Goal: Task Accomplishment & Management: Manage account settings

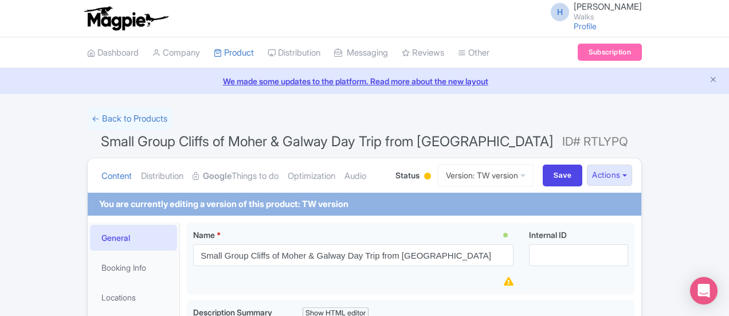
scroll to position [115, 0]
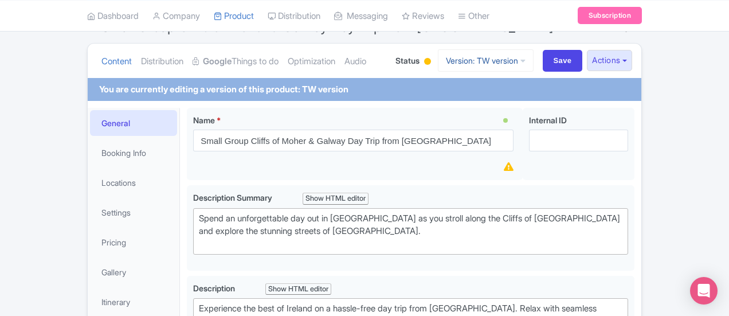
click at [533, 60] on link "Version: TW version" at bounding box center [486, 60] width 96 height 22
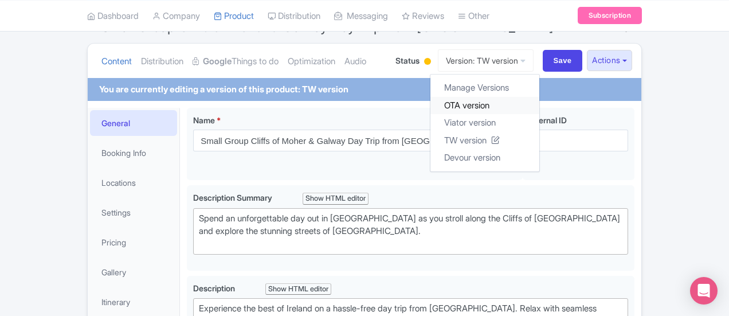
click at [539, 101] on link "OTA version" at bounding box center [484, 105] width 109 height 18
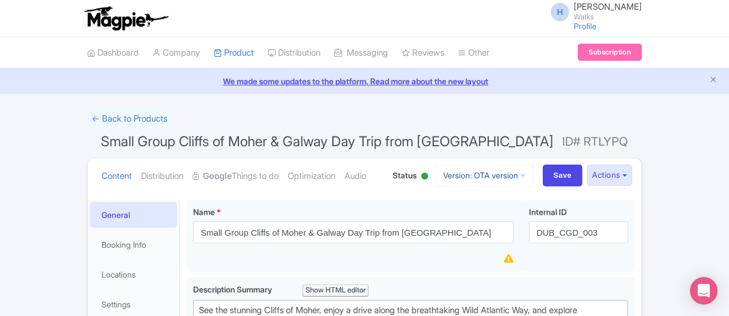
click at [533, 171] on link "Version: OTA version" at bounding box center [484, 175] width 99 height 22
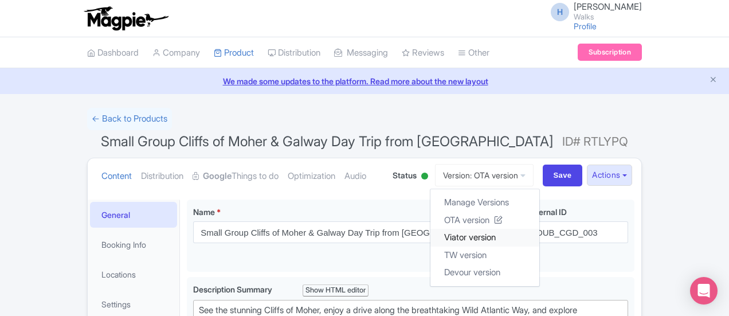
click at [539, 237] on link "Viator version" at bounding box center [484, 238] width 109 height 18
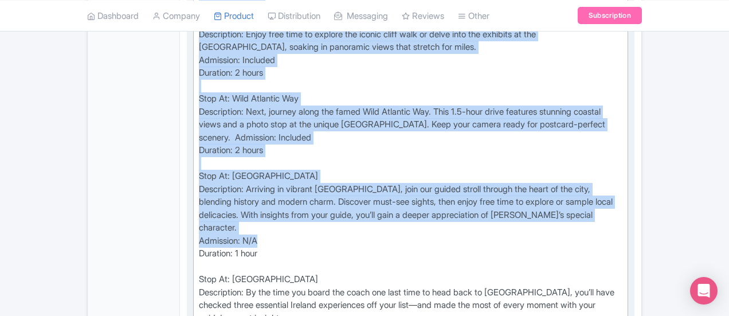
scroll to position [688, 0]
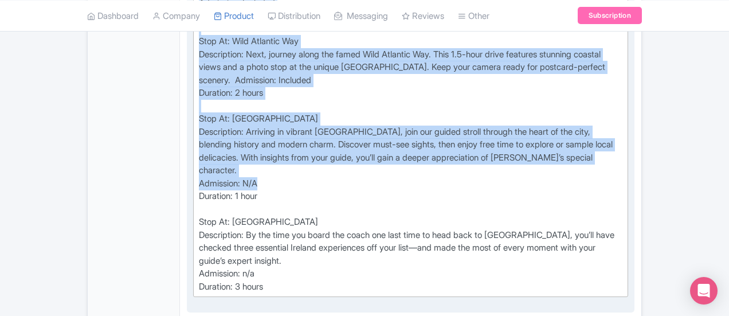
drag, startPoint x: 143, startPoint y: 143, endPoint x: 248, endPoint y: 214, distance: 126.2
click at [248, 214] on trix-editor "Stop At: Dublin Description: Embark on an unforgettable day trip from Dublin, b…" at bounding box center [410, 81] width 435 height 434
type trix-editor "<div>Stop At: Dublin &nbsp;<br>Description: Embark on an unforgettable day trip…"
copy div "Stop At: Dublin Description: Embark on an unforgettable day trip from Dublin, b…"
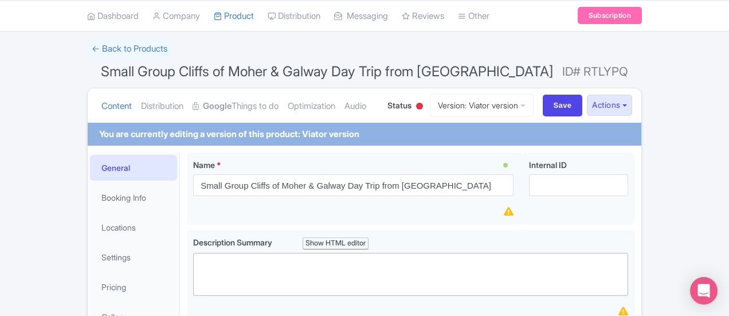
scroll to position [0, 0]
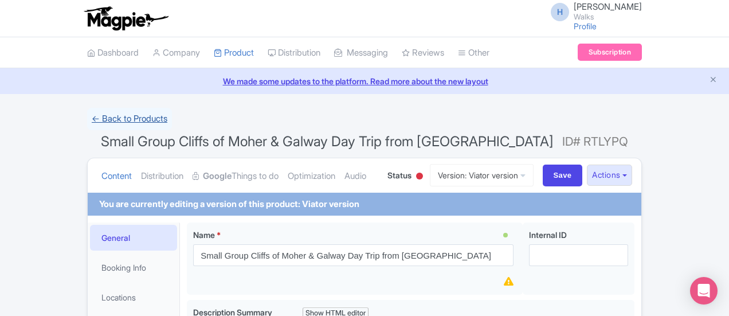
click at [87, 120] on link "← Back to Products" at bounding box center [129, 119] width 85 height 22
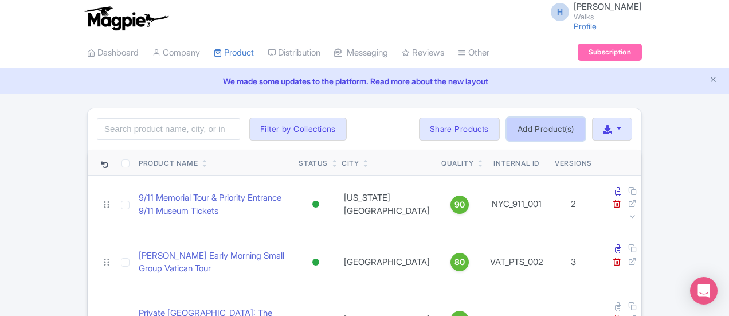
click at [585, 127] on link "Add Product(s)" at bounding box center [546, 128] width 79 height 23
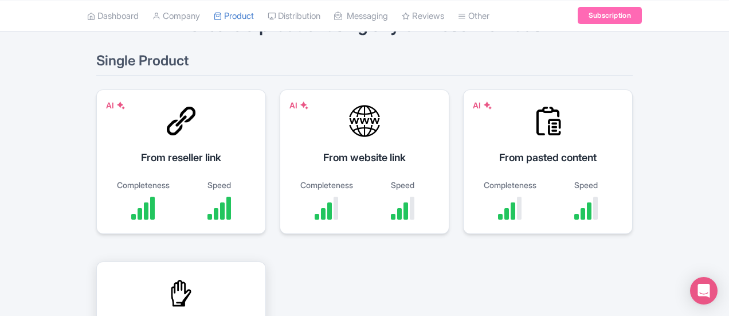
scroll to position [115, 0]
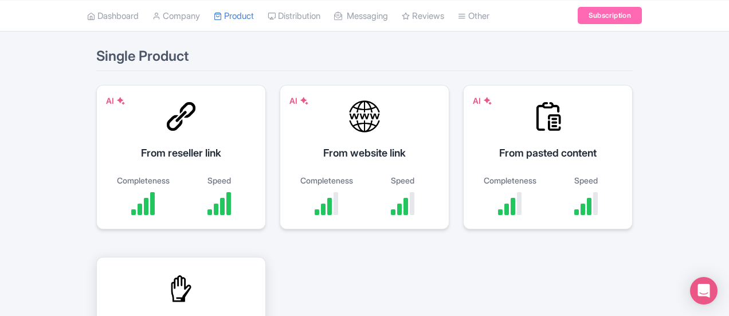
click at [198, 271] on div at bounding box center [181, 288] width 34 height 34
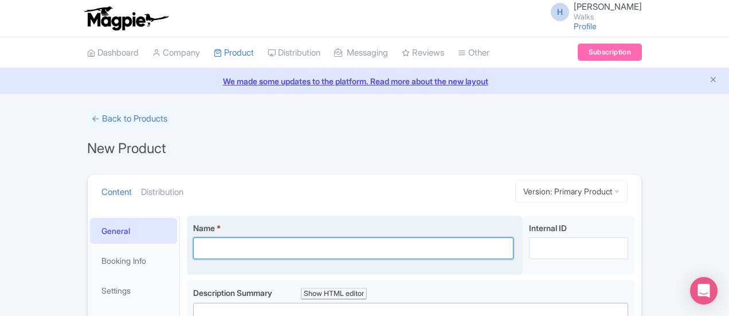
click at [199, 246] on input "Name *" at bounding box center [353, 248] width 320 height 22
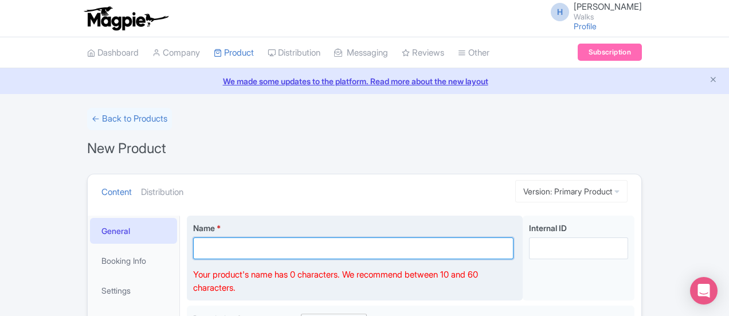
click at [193, 249] on input "Name *" at bounding box center [353, 248] width 320 height 22
paste input "Private Day Trip to Cliffs of Moher & [GEOGRAPHIC_DATA] from [GEOGRAPHIC_DATA]"
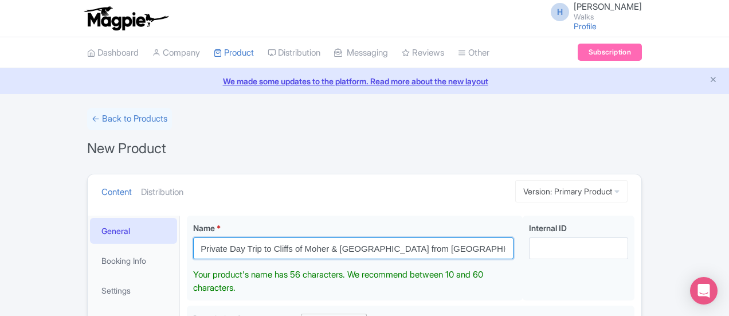
type input "Private Day Trip to Cliffs of Moher & [GEOGRAPHIC_DATA] from [GEOGRAPHIC_DATA]"
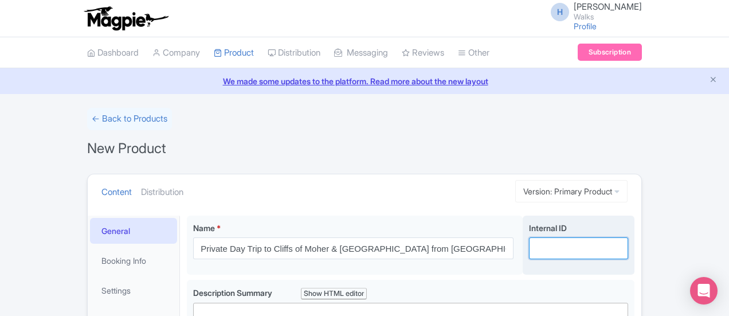
click at [628, 239] on input "Internal ID" at bounding box center [578, 248] width 99 height 22
paste input "CGD_Private"
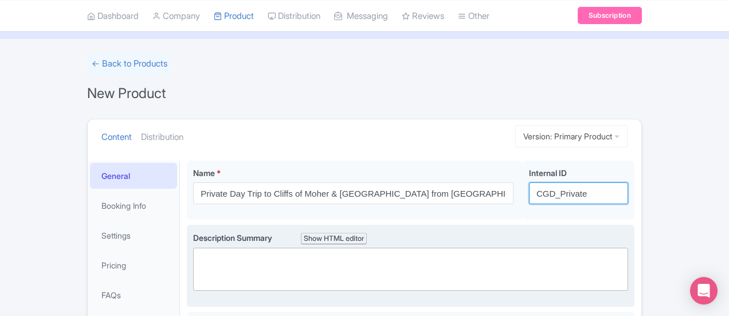
scroll to position [115, 0]
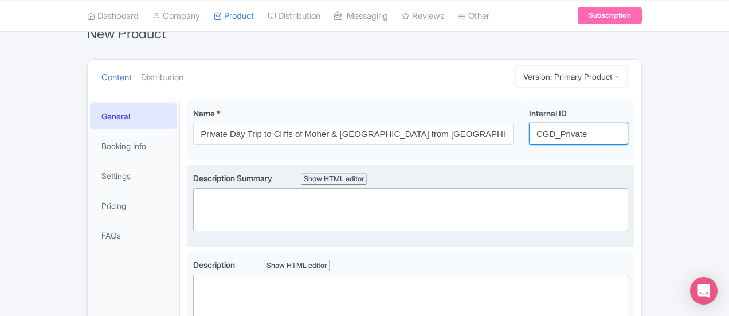
type input "CGD_Private"
click at [440, 232] on div "Description Summary Show HTML editor Bold Italic Strikethrough Link Heading Quo…" at bounding box center [410, 206] width 435 height 69
click at [445, 212] on trix-editor at bounding box center [410, 209] width 435 height 43
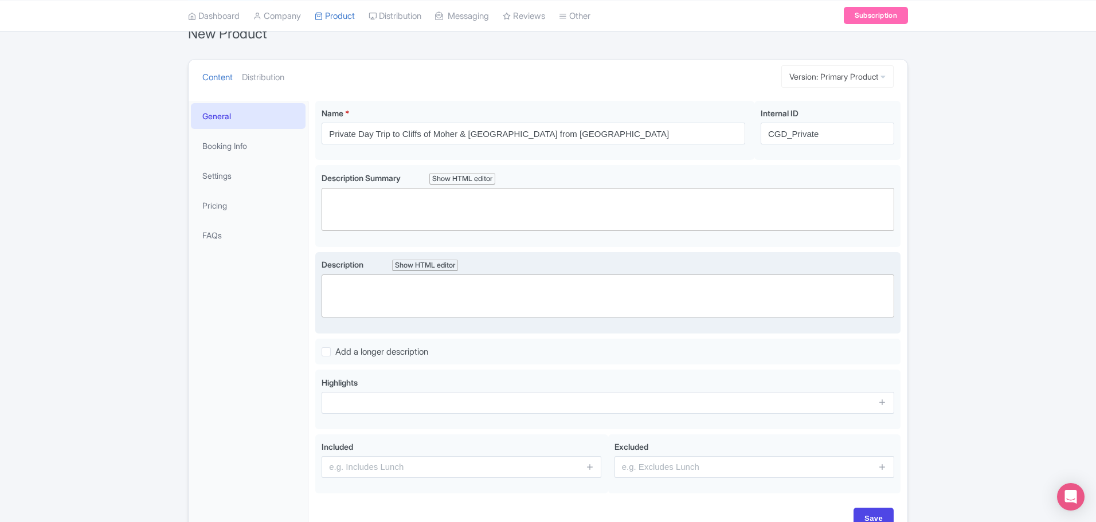
click at [348, 280] on div "Description Show HTML editor Bold Italic Strikethrough Link Heading Quote Code …" at bounding box center [607, 288] width 572 height 60
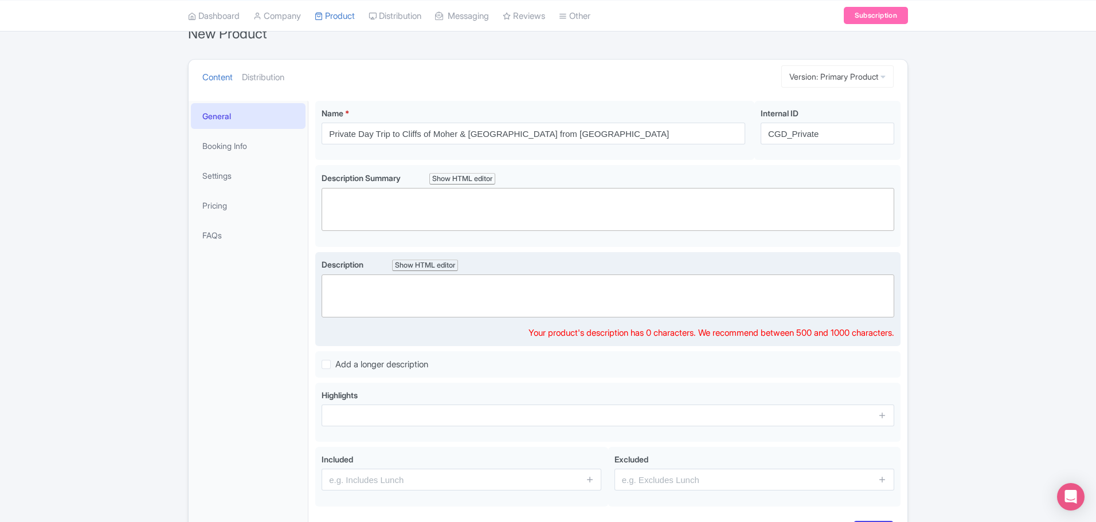
paste trix-editor "<div>&nbsp;See the best of Ireland’s west coast on this full-day private tour f…"
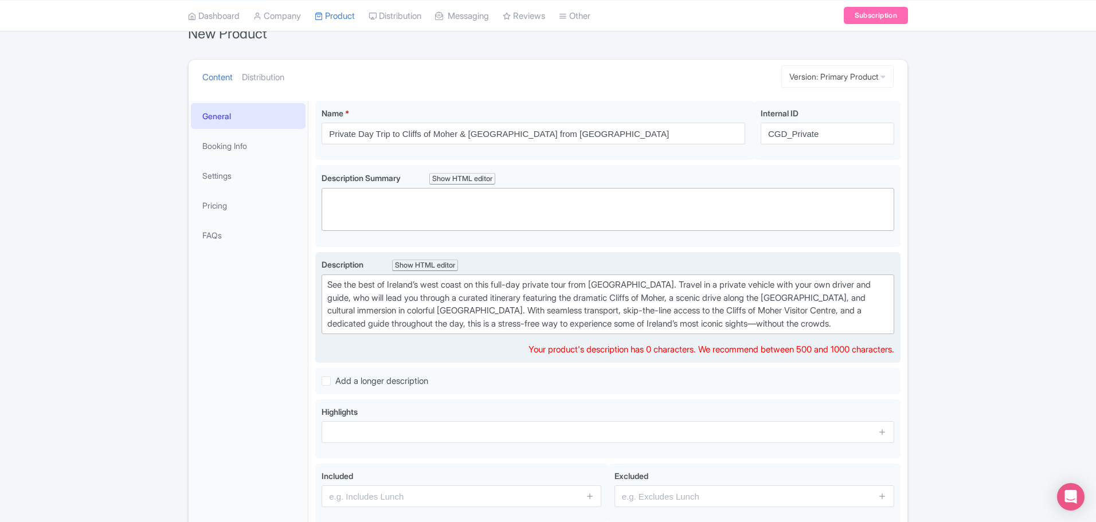
click at [334, 288] on div "See the best of Ireland’s west coast on this full-day private tour from Dublin.…" at bounding box center [607, 304] width 561 height 52
click at [332, 289] on div "See the best of Ireland’s west coast on this full-day private tour from Dublin.…" at bounding box center [607, 304] width 561 height 52
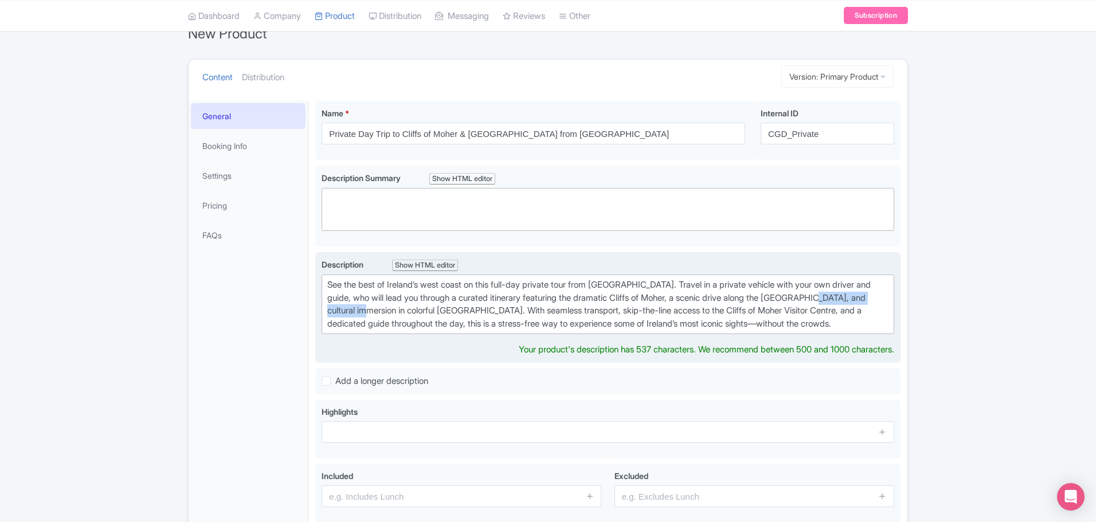
drag, startPoint x: 854, startPoint y: 296, endPoint x: 382, endPoint y: 309, distance: 472.9
click at [382, 309] on div "See the best of Ireland’s west coast on this full-day private tour from Dublin.…" at bounding box center [607, 304] width 561 height 52
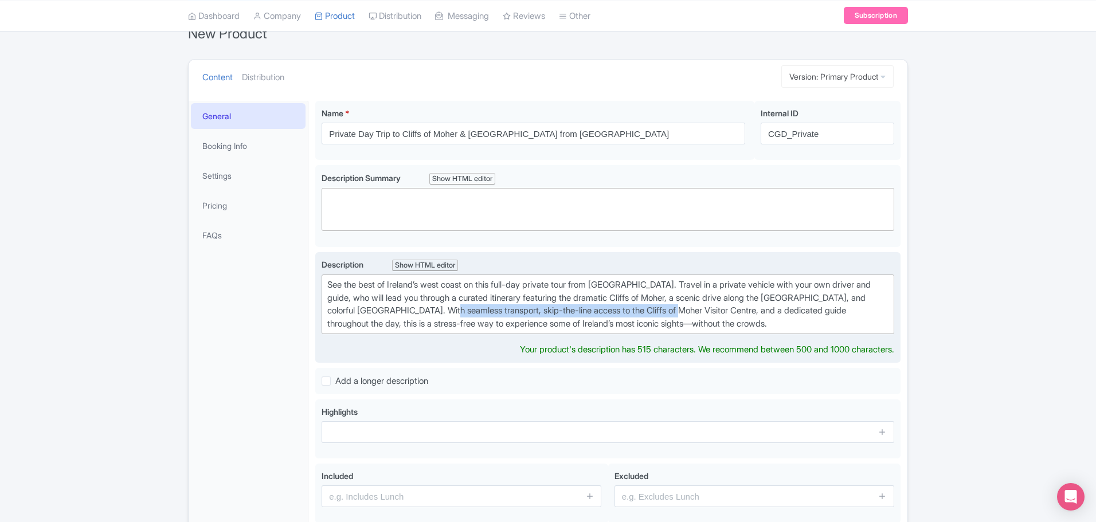
drag, startPoint x: 465, startPoint y: 310, endPoint x: 697, endPoint y: 307, distance: 232.1
click at [697, 307] on div "See the best of Ireland’s west coast on this full-day private tour from Dublin.…" at bounding box center [607, 304] width 561 height 52
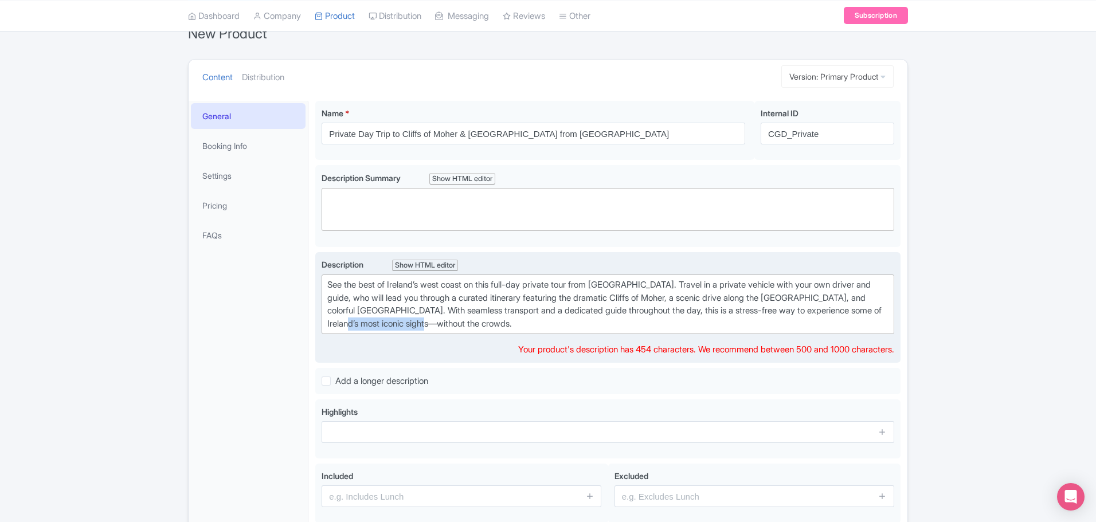
drag, startPoint x: 453, startPoint y: 323, endPoint x: 376, endPoint y: 325, distance: 76.2
click at [376, 315] on div "See the best of Ireland’s west coast on this full-day private tour from Dublin.…" at bounding box center [607, 304] width 561 height 52
type trix-editor "<div>See the best of Ireland’s west coast on this full-day private tour from Du…"
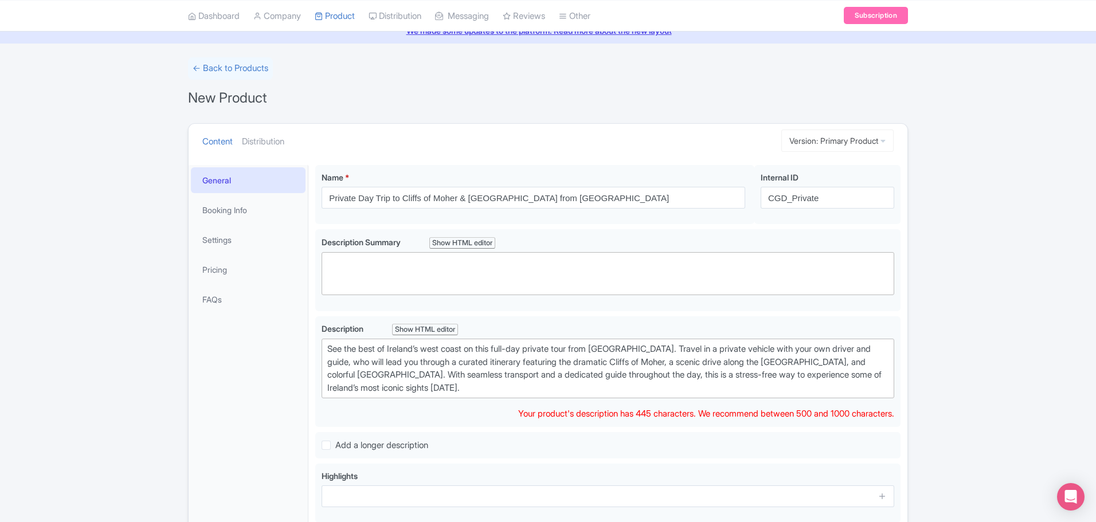
scroll to position [213, 0]
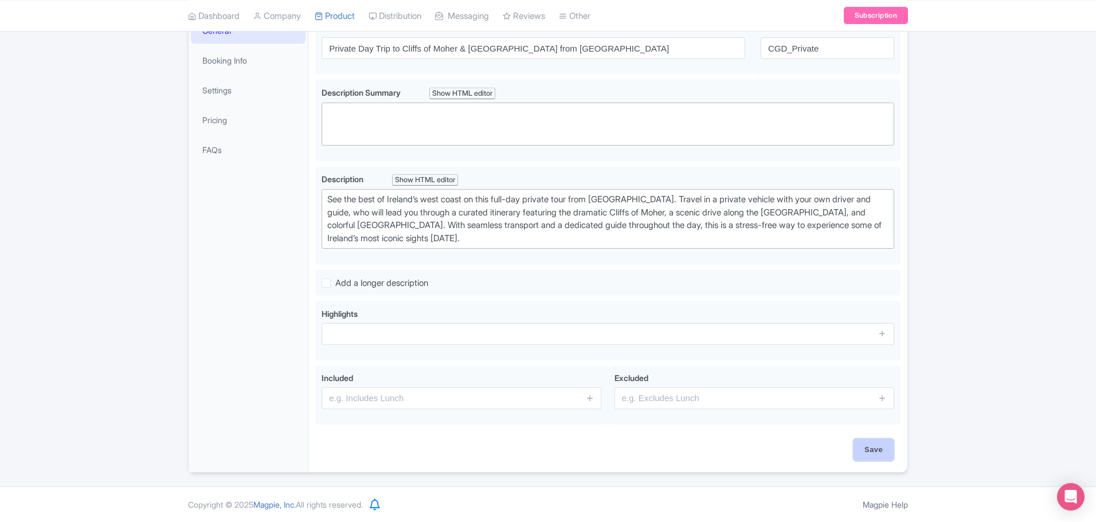
click at [728, 315] on input "Save" at bounding box center [873, 450] width 40 height 22
type input "Saving..."
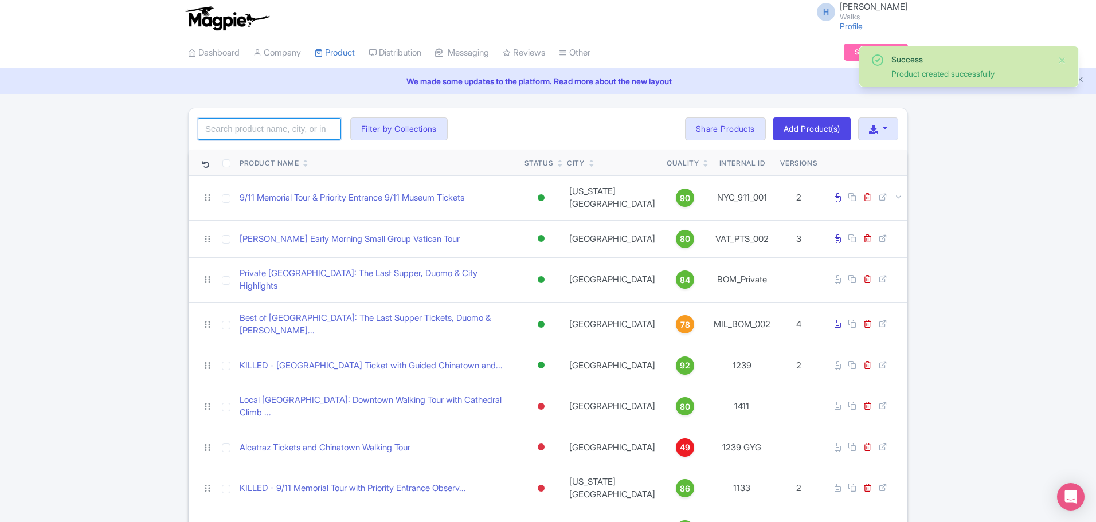
click at [263, 130] on input "search" at bounding box center [269, 129] width 143 height 22
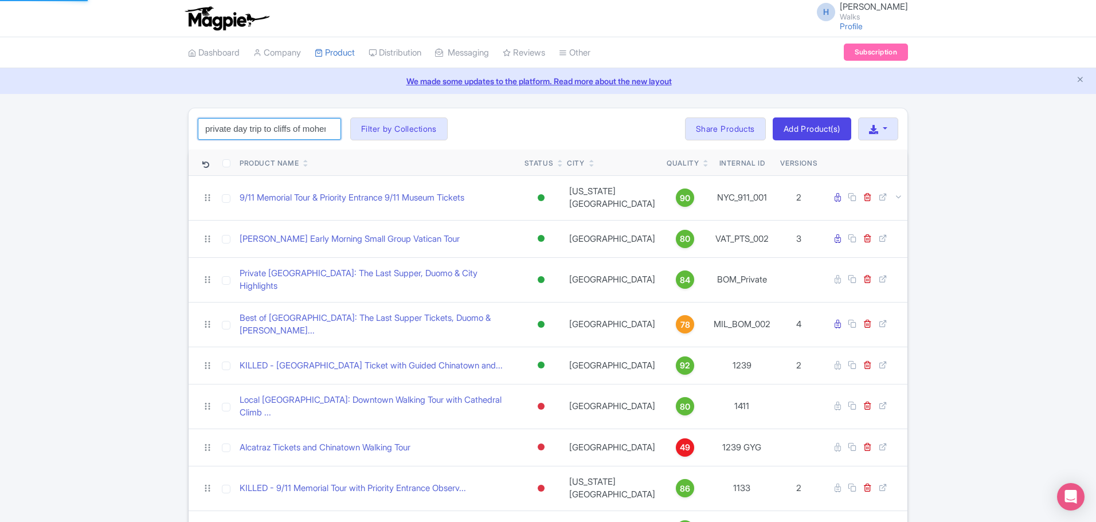
scroll to position [0, 1]
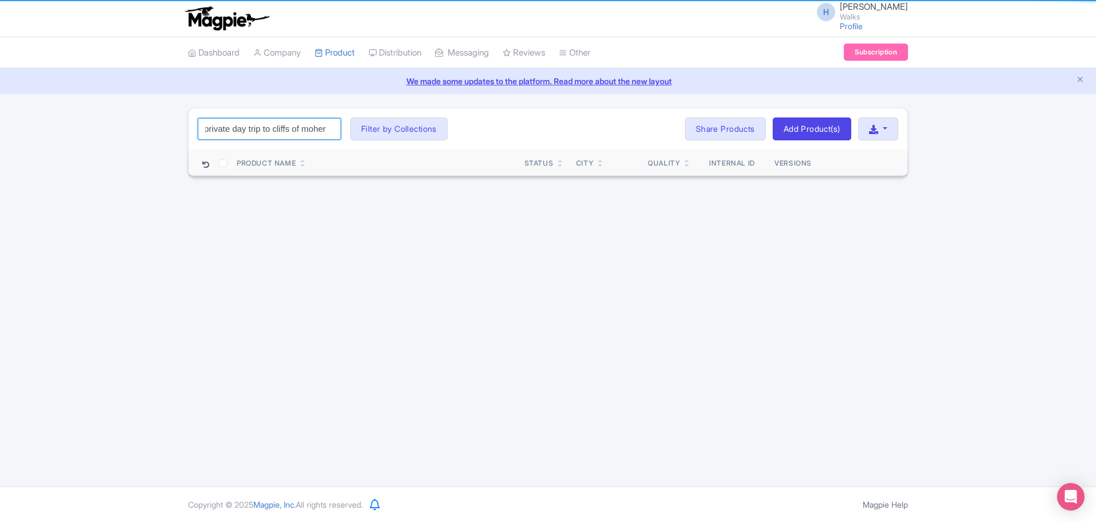
type input "private day trip to cliffs of moher"
click button "Search" at bounding box center [0, 0] width 0 height 0
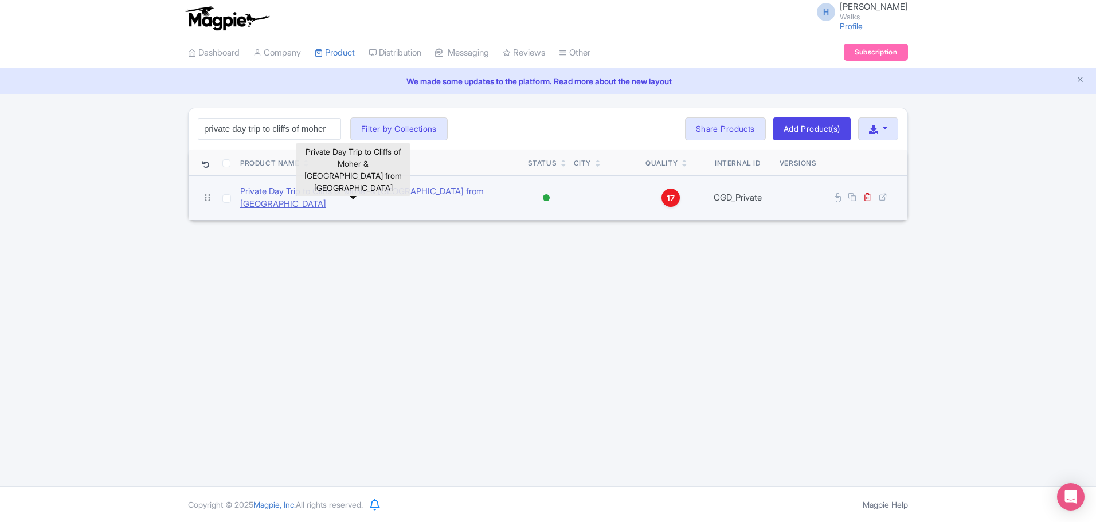
scroll to position [0, 0]
click at [317, 201] on link "Private Day Trip to Cliffs of Moher & [GEOGRAPHIC_DATA] from [GEOGRAPHIC_DATA]" at bounding box center [379, 198] width 278 height 26
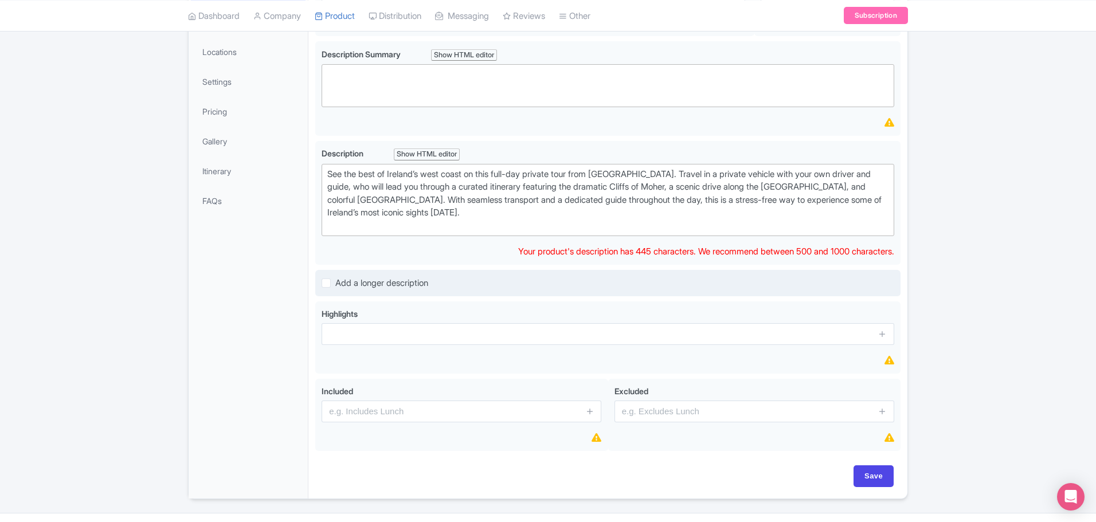
scroll to position [229, 0]
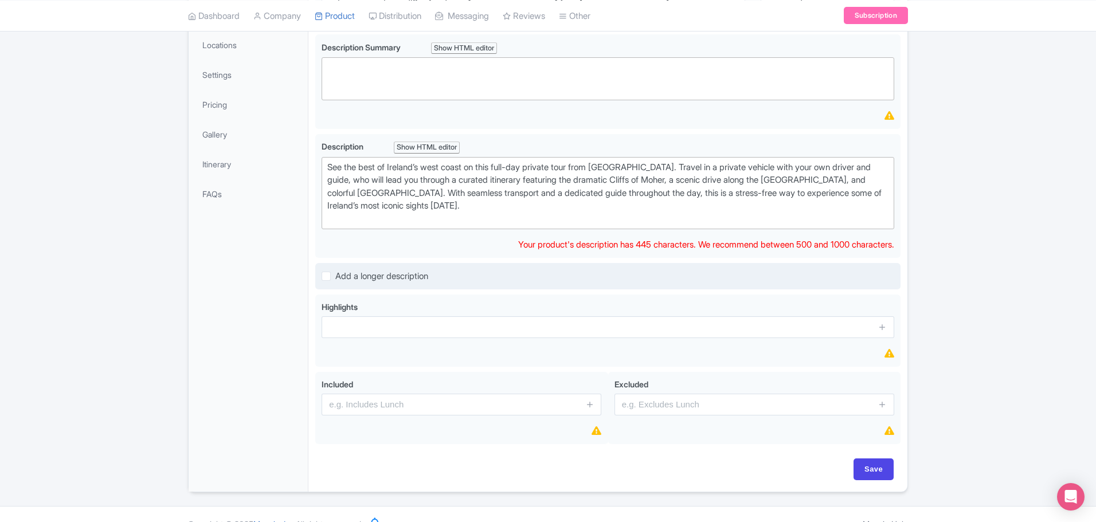
click at [335, 277] on label "Add a longer description" at bounding box center [381, 276] width 93 height 13
click at [335, 277] on input "Add a longer description" at bounding box center [338, 272] width 7 height 7
checkbox input "true"
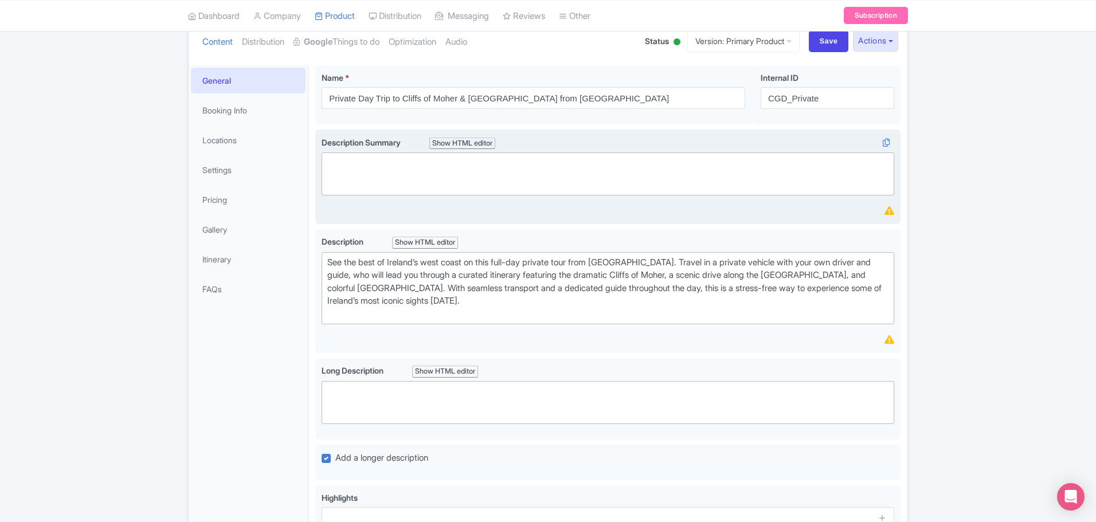
scroll to position [115, 0]
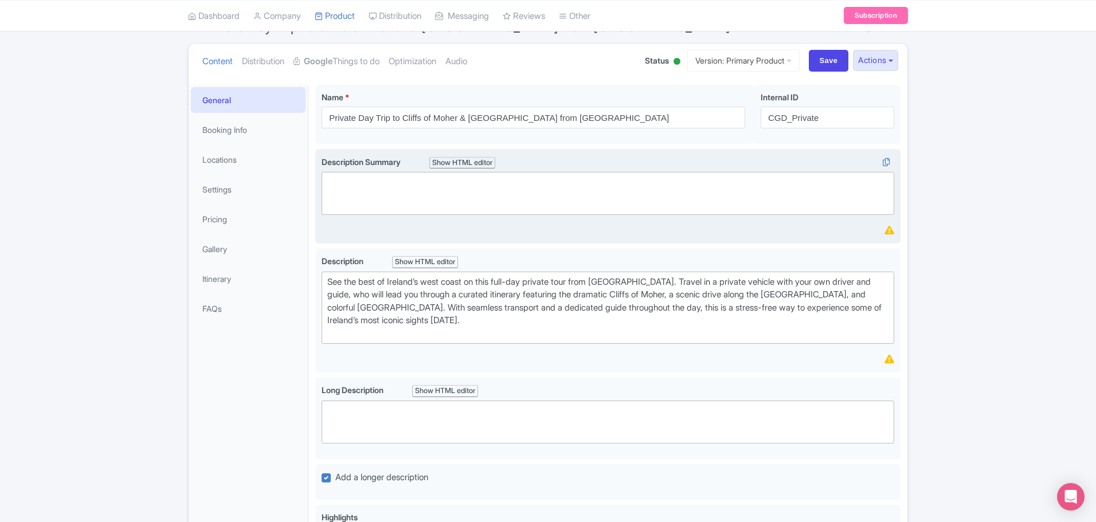
click at [386, 176] on trix-editor at bounding box center [607, 193] width 572 height 43
paste trix-editor "<div>&nbsp;Private Cliffs of Moher and Galway day trip from Dublin with your ow…"
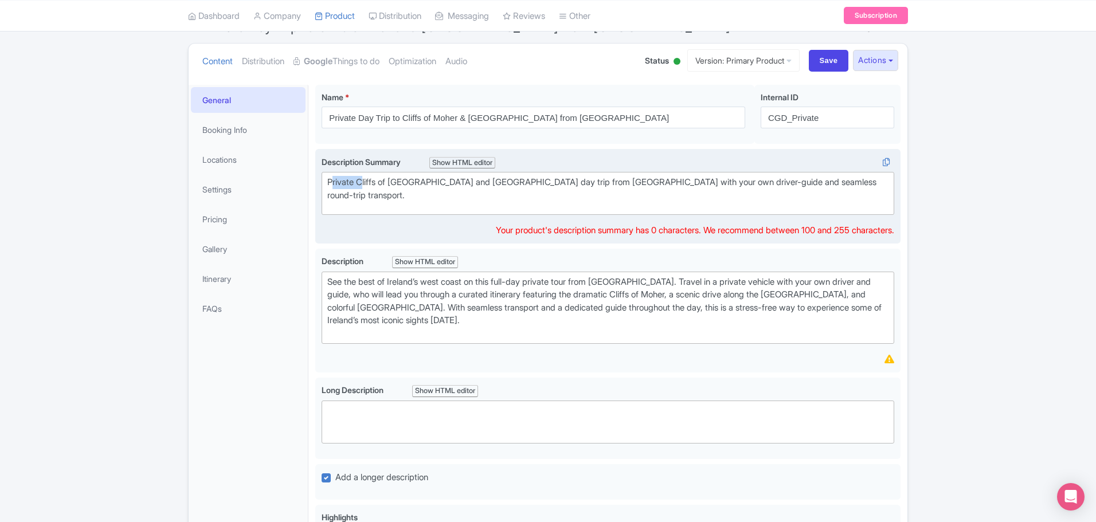
drag, startPoint x: 360, startPoint y: 181, endPoint x: 331, endPoint y: 182, distance: 29.2
click at [331, 182] on div "Private Cliffs of Moher and Galway day trip from Dublin with your own driver-gu…" at bounding box center [607, 189] width 561 height 26
click at [508, 185] on div "Experience the Cliffs of Moher and Galway day trip from Dublin with your own dr…" at bounding box center [607, 189] width 561 height 26
type trix-editor "<div>&nbsp;Experience the Cliffs of Moher and Galway on private day trip from D…"
click at [372, 197] on trix-editor "Experience the Cliffs of Moher and Galway on private day trip from Dublin with …" at bounding box center [607, 193] width 572 height 43
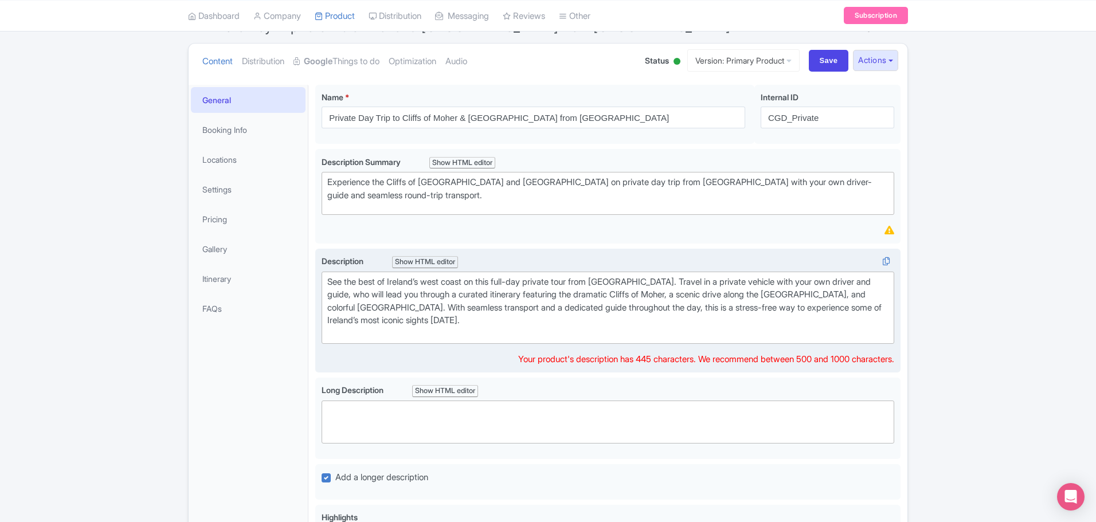
click at [394, 292] on div "See the best of Ireland’s west coast on this full-day private tour from Dublin.…" at bounding box center [607, 308] width 561 height 65
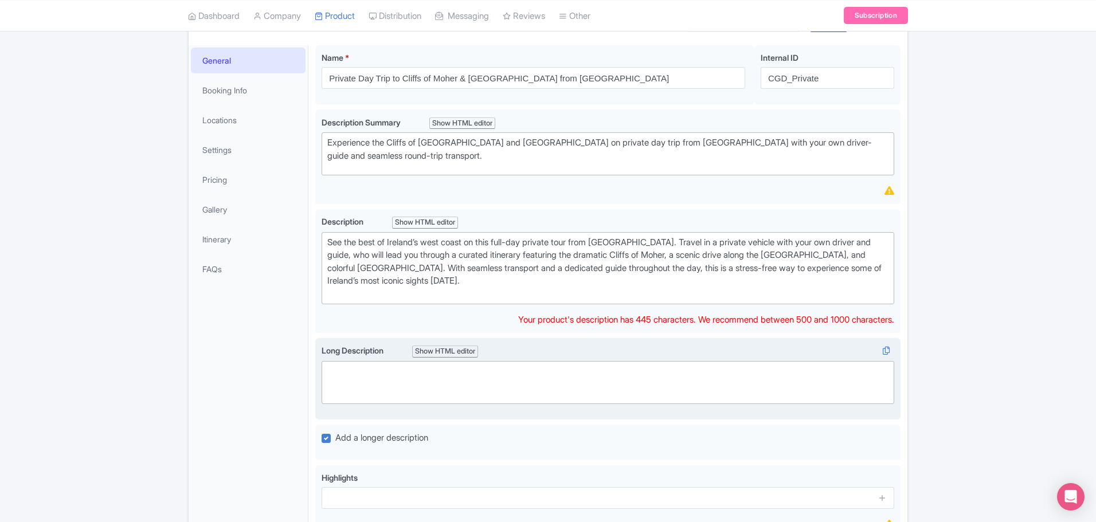
scroll to position [172, 0]
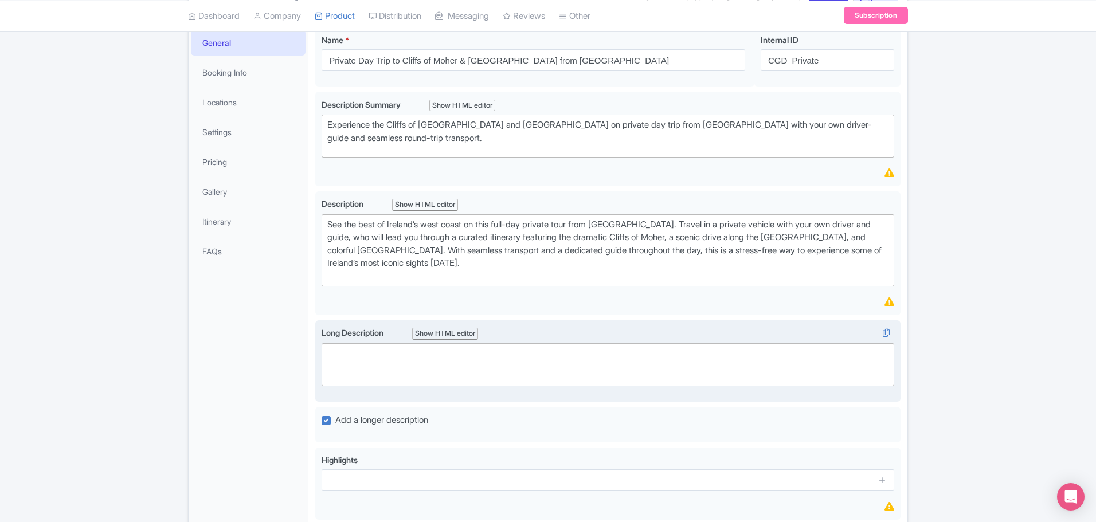
click at [340, 354] on trix-editor at bounding box center [607, 364] width 572 height 43
click at [372, 356] on trix-editor at bounding box center [607, 364] width 572 height 43
paste trix-editor "<div>Discover the west coast of Ireland with the ease, comfort, and depth of a …"
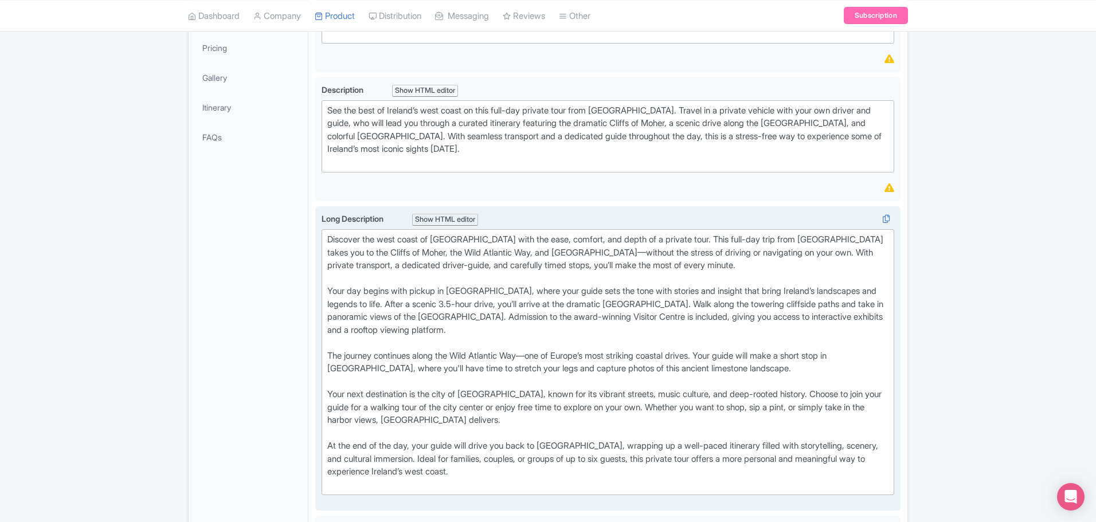
scroll to position [287, 0]
click at [517, 254] on div "Discover the west coast of Ireland with the ease, comfort, and depth of a priva…" at bounding box center [607, 259] width 561 height 52
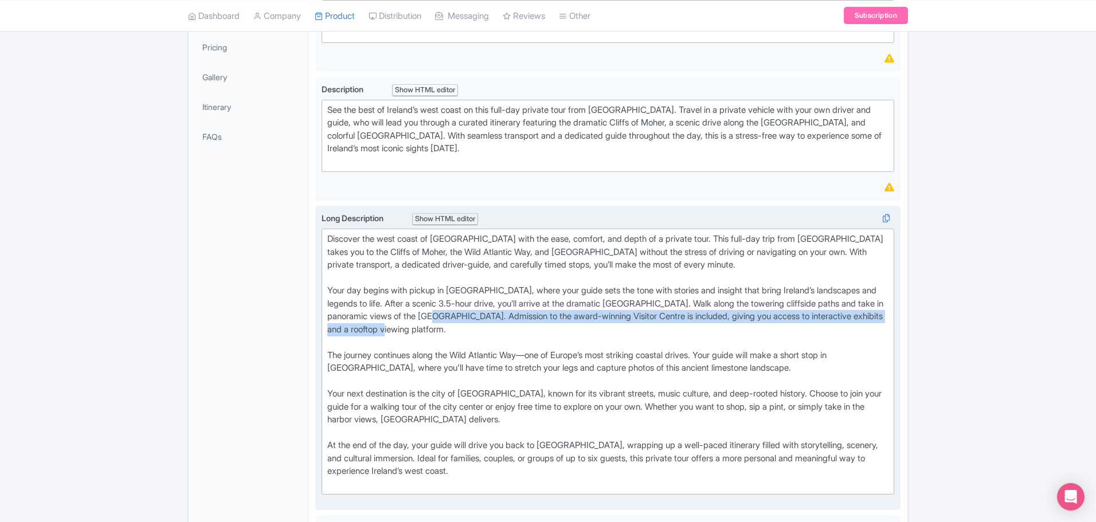
drag, startPoint x: 470, startPoint y: 332, endPoint x: 490, endPoint y: 320, distance: 23.7
click at [490, 320] on div "Your day begins with pickup in Dublin, where your guide sets the tone with stor…" at bounding box center [607, 316] width 561 height 65
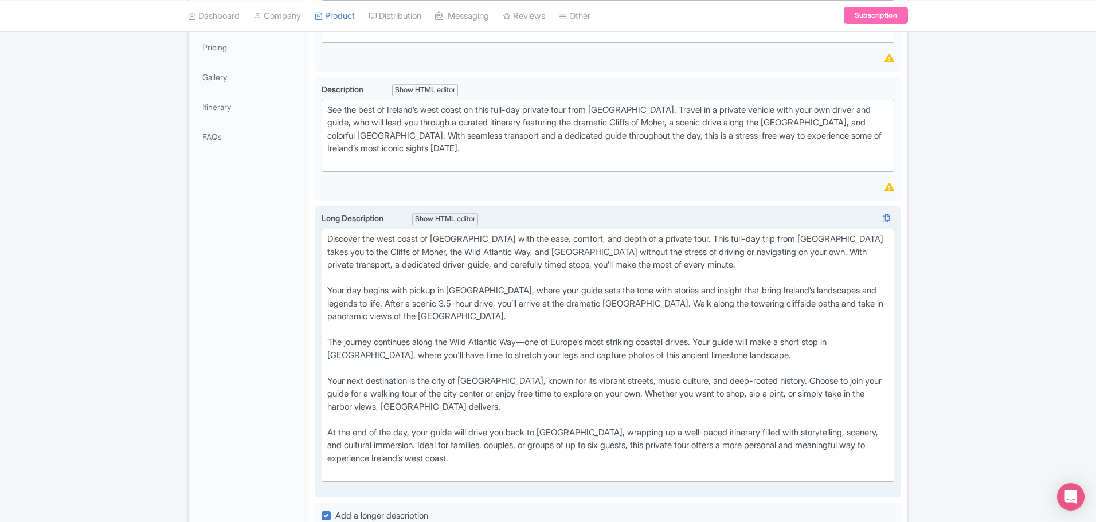
click at [543, 342] on div "The journey continues along the Wild Atlantic Way—one of Europe’s most striking…" at bounding box center [607, 355] width 561 height 39
click at [538, 346] on div "The journey continues along the Wild Atlantic Way—one of Europe’s most striking…" at bounding box center [607, 355] width 561 height 39
click at [618, 380] on div "Your next destination is the city of Galway, known for its vibrant streets, mus…" at bounding box center [607, 401] width 561 height 52
drag, startPoint x: 585, startPoint y: 380, endPoint x: 558, endPoint y: 383, distance: 27.1
click at [558, 383] on div "Your next destination is the city of Galway, known for its vibrant streets, mus…" at bounding box center [607, 401] width 561 height 52
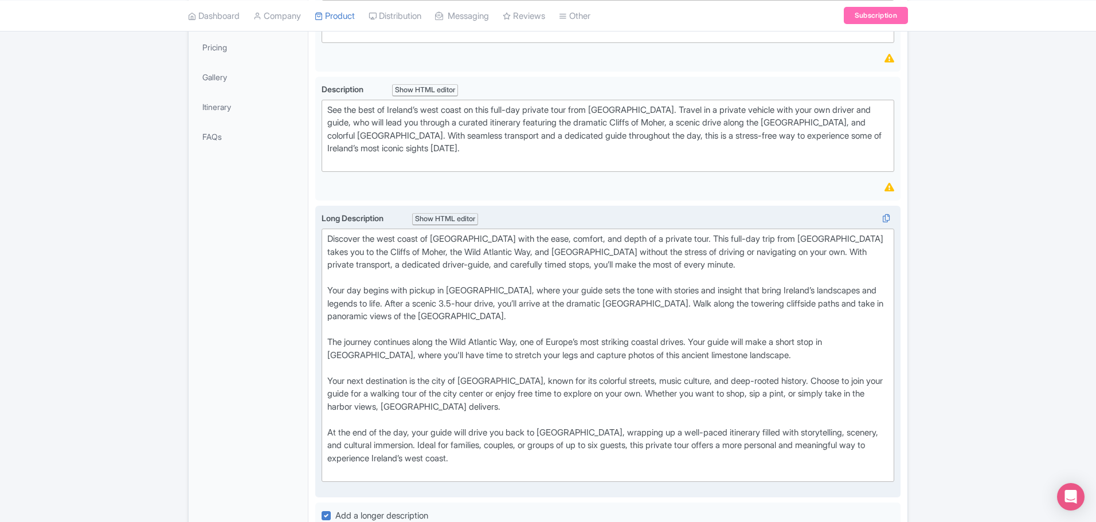
click at [619, 382] on div "Your next destination is the city of Galway, known for its colorful streets, mu…" at bounding box center [607, 401] width 561 height 52
drag, startPoint x: 690, startPoint y: 381, endPoint x: 794, endPoint y: 383, distance: 103.7
click at [794, 383] on div "Your next destination is the city of Galway, known for its colorful streets and…" at bounding box center [607, 401] width 561 height 52
drag, startPoint x: 560, startPoint y: 393, endPoint x: 645, endPoint y: 399, distance: 85.0
click at [645, 399] on div "Your next destination is the city of Galway, known for its colorful streets and…" at bounding box center [607, 401] width 561 height 52
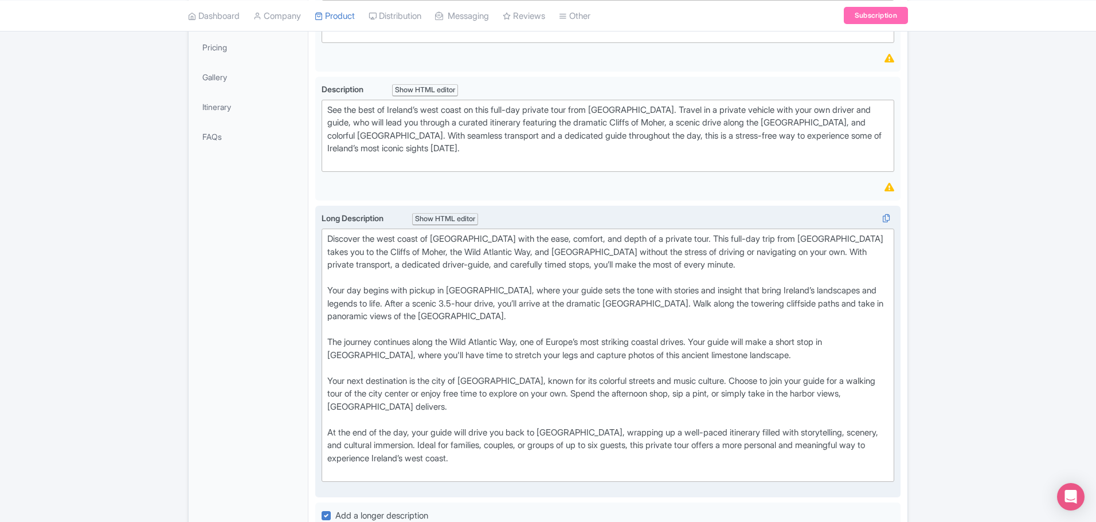
click at [664, 395] on div "Your next destination is the city of Galway, known for its colorful streets and…" at bounding box center [607, 401] width 561 height 52
click at [697, 394] on div "Your next destination is the city of Galway, known for its colorful streets and…" at bounding box center [607, 401] width 561 height 52
click at [701, 393] on div "Your next destination is the city of Galway, known for its colorful streets and…" at bounding box center [607, 401] width 561 height 52
click at [802, 395] on div "Your next destination is the city of Galway, known for its colorful streets and…" at bounding box center [607, 401] width 561 height 52
drag, startPoint x: 432, startPoint y: 403, endPoint x: 314, endPoint y: 406, distance: 118.1
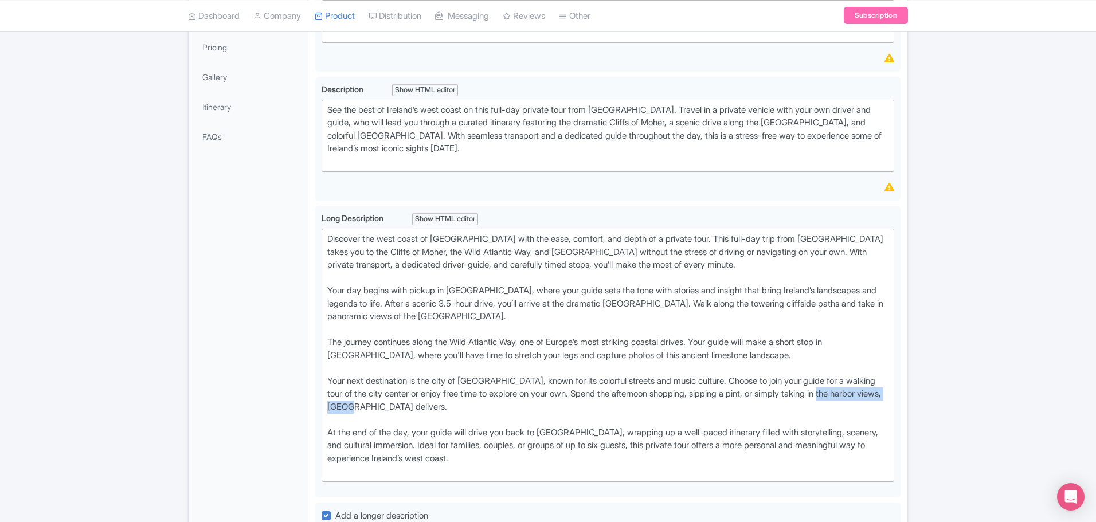
click at [314, 406] on div "Private Day Trip to Cliffs of Moher & Galway from Dublin Name * Private Day Tri…" at bounding box center [607, 323] width 599 height 834
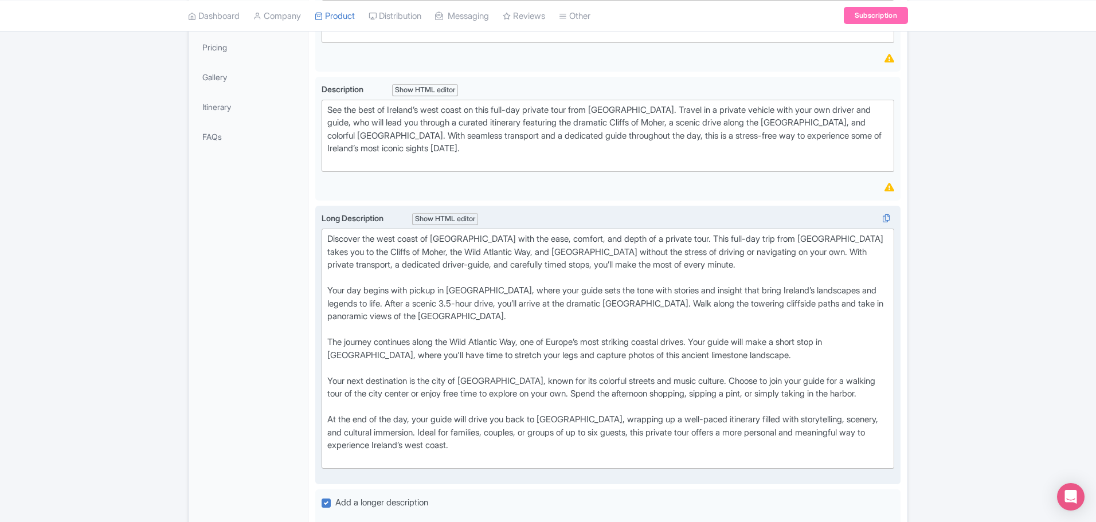
click at [331, 454] on div "At the end of the day, your guide will drive you back to Dublin, wrapping up a …" at bounding box center [607, 439] width 561 height 52
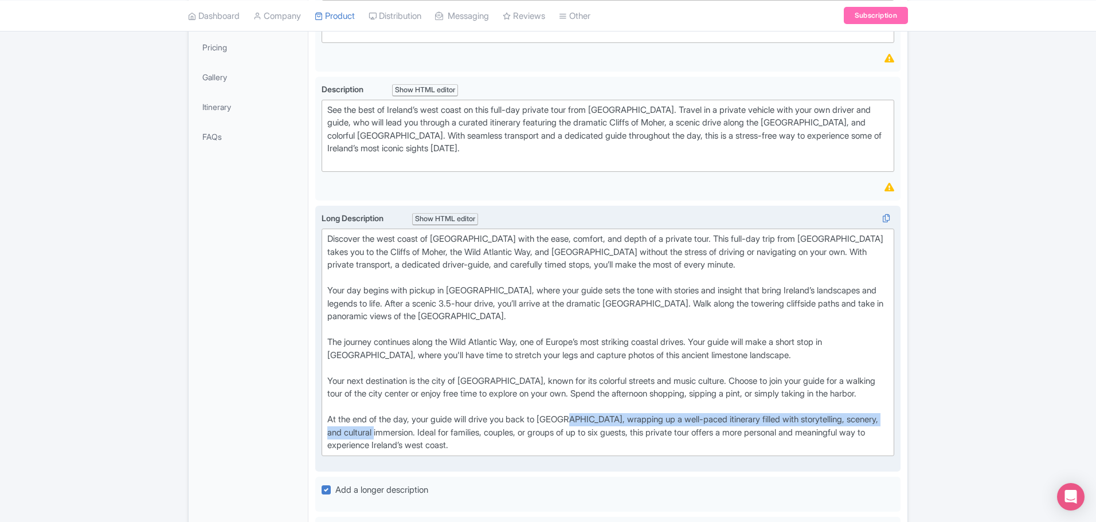
drag, startPoint x: 406, startPoint y: 433, endPoint x: 576, endPoint y: 421, distance: 170.6
click at [576, 421] on div "At the end of the day, your guide will drive you back to Dublin, wrapping up a …" at bounding box center [607, 432] width 561 height 39
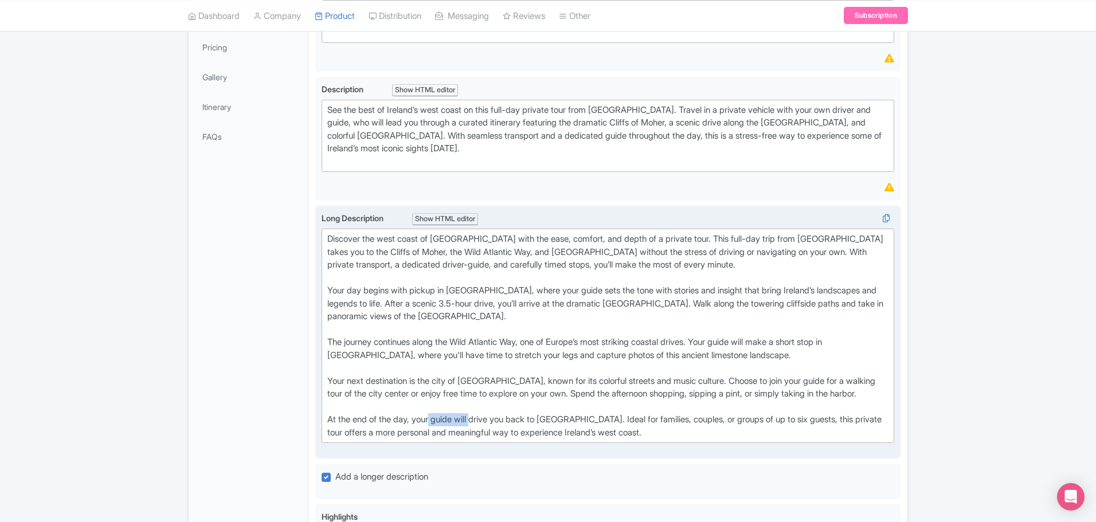
drag, startPoint x: 436, startPoint y: 420, endPoint x: 477, endPoint y: 419, distance: 41.8
click at [477, 419] on div "At the end of the day, your guide will drive you back to Dublin. Ideal for fami…" at bounding box center [607, 426] width 561 height 26
click at [477, 418] on div "At the end of the day, your guide will drive you back to Dublin. Ideal for fami…" at bounding box center [607, 426] width 561 height 26
click at [438, 419] on div "At the end of the day, your guide will drive you back to Dublin. Ideal for fami…" at bounding box center [607, 426] width 561 height 26
drag, startPoint x: 438, startPoint y: 419, endPoint x: 496, endPoint y: 422, distance: 58.5
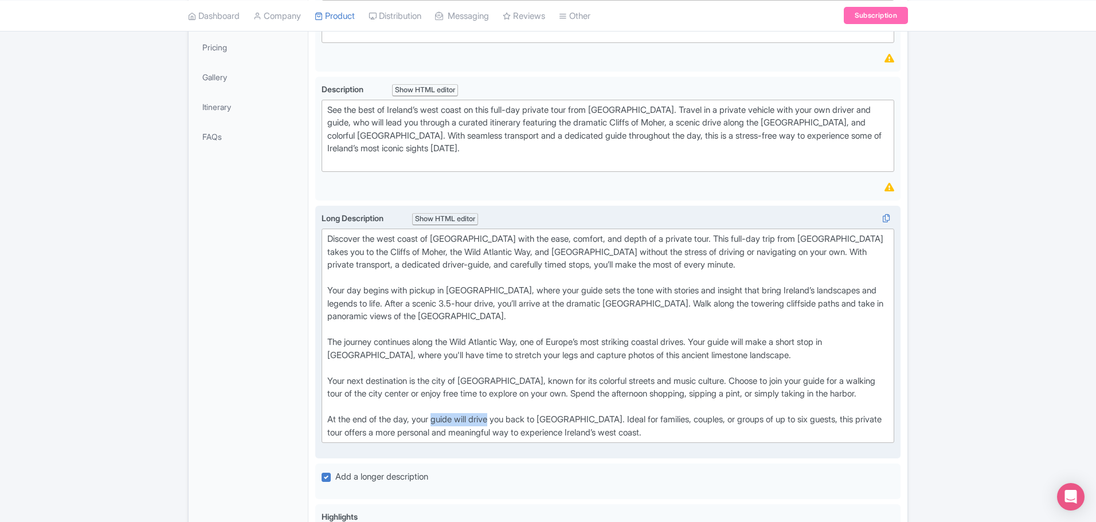
click at [496, 422] on div "At the end of the day, your guide will drive you back to Dublin. Ideal for fami…" at bounding box center [607, 426] width 561 height 26
drag, startPoint x: 361, startPoint y: 432, endPoint x: 384, endPoint y: 430, distance: 23.0
click at [384, 430] on div "At the end of the day, your driver will take you back to Dublin. Ideal for fami…" at bounding box center [607, 426] width 561 height 26
type trix-editor "<div>Discover the west coast of Ireland with the ease, comfort, and depth of a …"
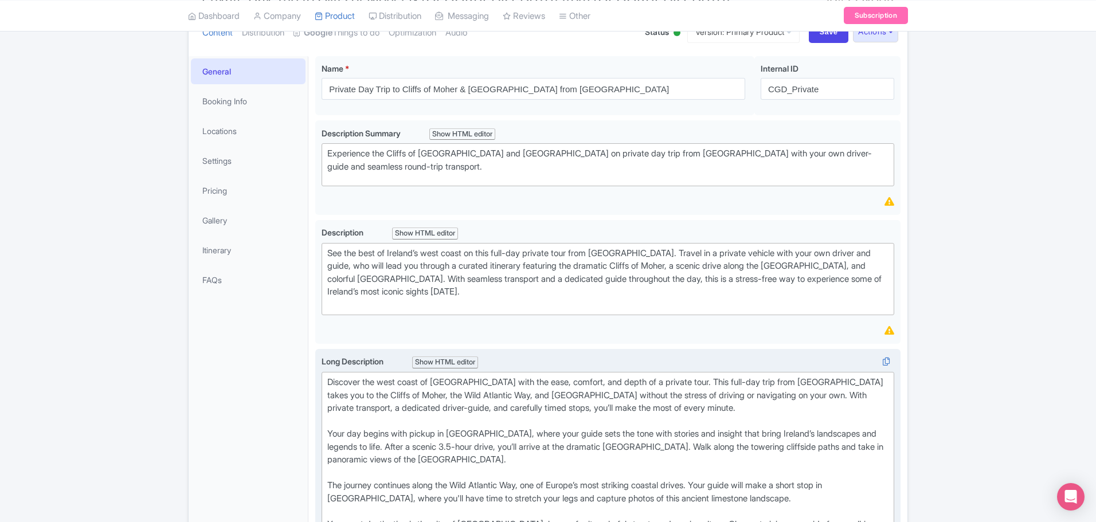
scroll to position [115, 0]
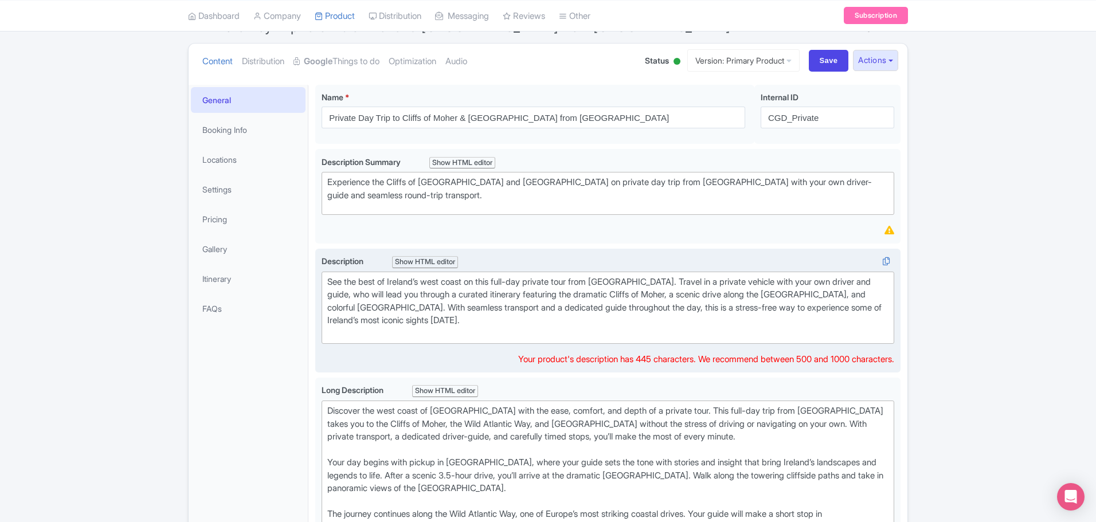
click at [407, 334] on div "See the best of Ireland’s west coast on this full-day private tour from Dublin.…" at bounding box center [607, 308] width 561 height 65
type trix-editor "<div>See the best of Ireland’s west coast on this full-day private tour from Du…"
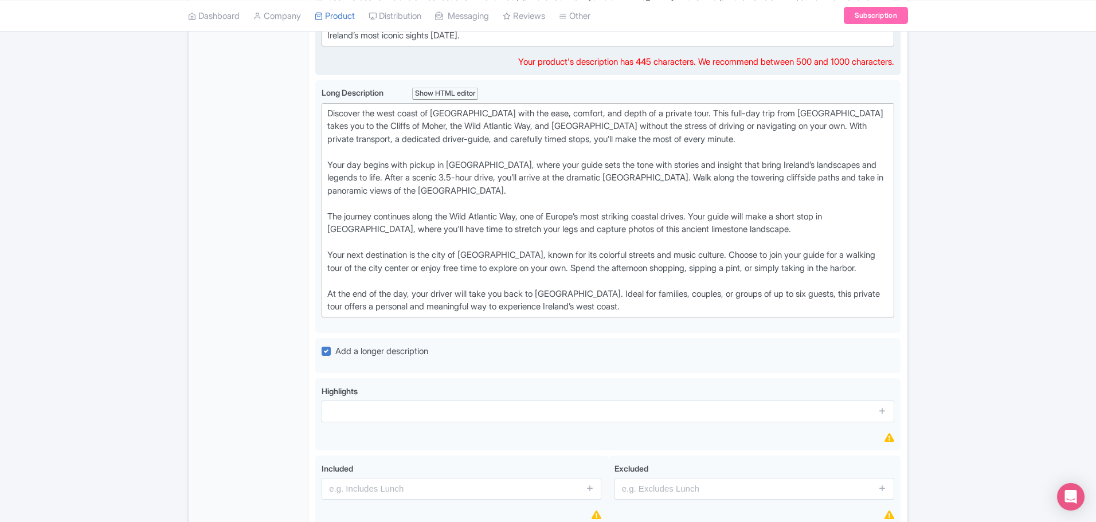
scroll to position [458, 0]
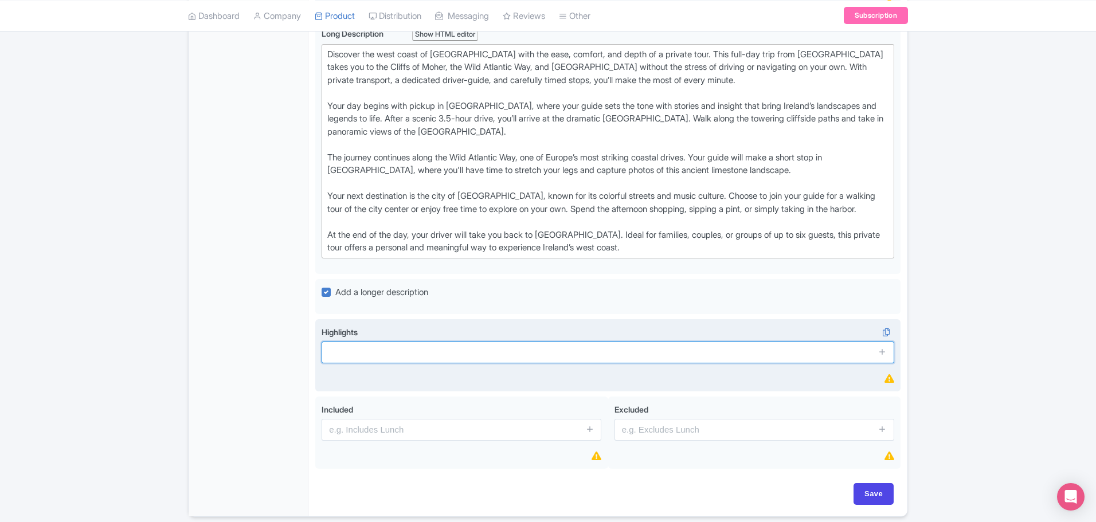
click at [363, 352] on input "text" at bounding box center [607, 353] width 572 height 22
paste input "Travel in comfort with private round-trip transport from [GEOGRAPHIC_DATA]"
type input "Travel in comfort with private round-trip transport from [GEOGRAPHIC_DATA]"
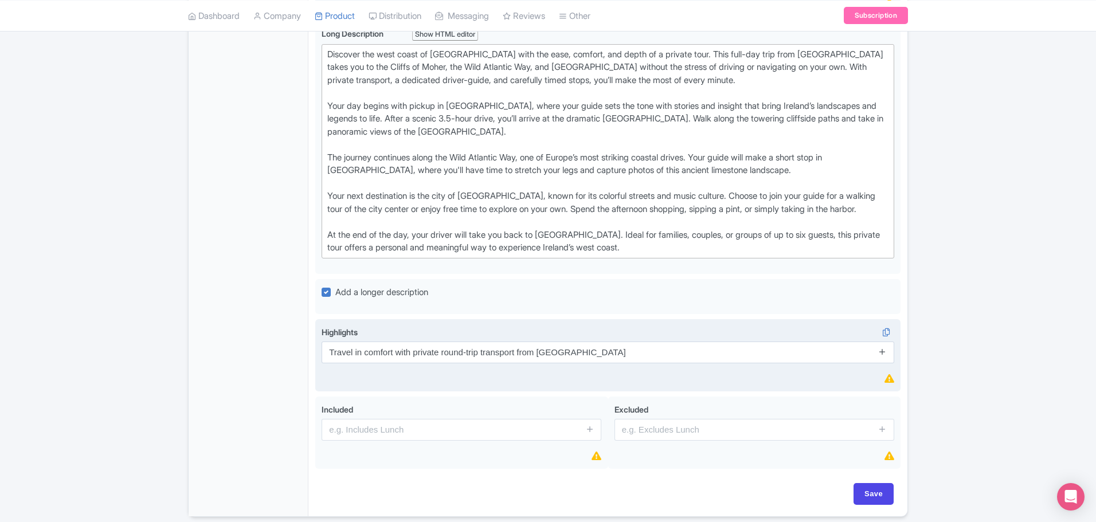
click at [884, 350] on icon at bounding box center [882, 351] width 9 height 9
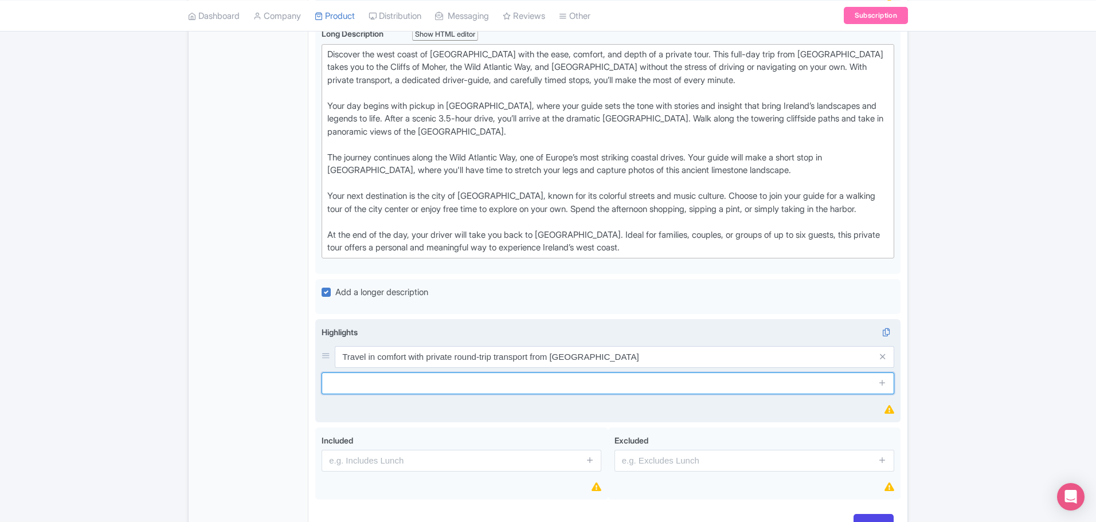
click at [384, 383] on input "text" at bounding box center [607, 383] width 572 height 22
paste input "Walk along the world-famous Cliffs of Moher"
type input "Walk along the world-famous Cliffs of Moher"
click at [884, 383] on icon at bounding box center [882, 382] width 9 height 9
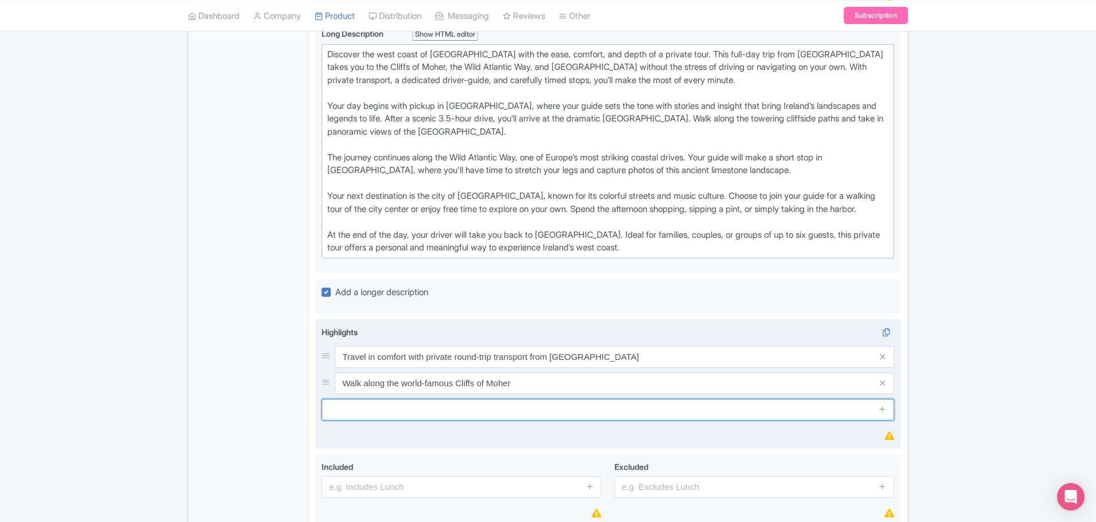
click at [425, 409] on input "text" at bounding box center [607, 410] width 572 height 22
paste input "Visit [GEOGRAPHIC_DATA] with both guided and free time"
type input "Visit [GEOGRAPHIC_DATA] with both guided and free time"
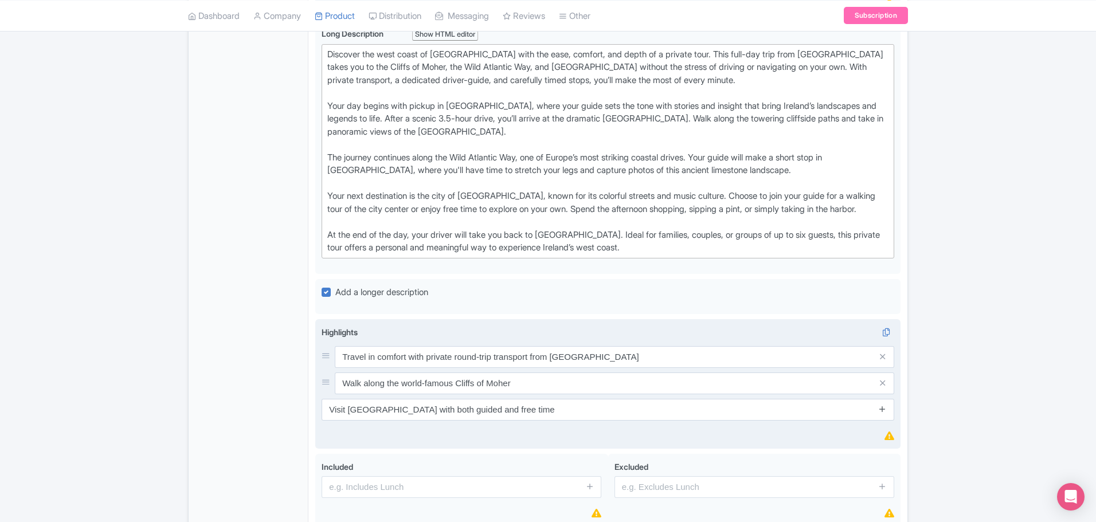
click at [881, 409] on icon at bounding box center [882, 409] width 9 height 9
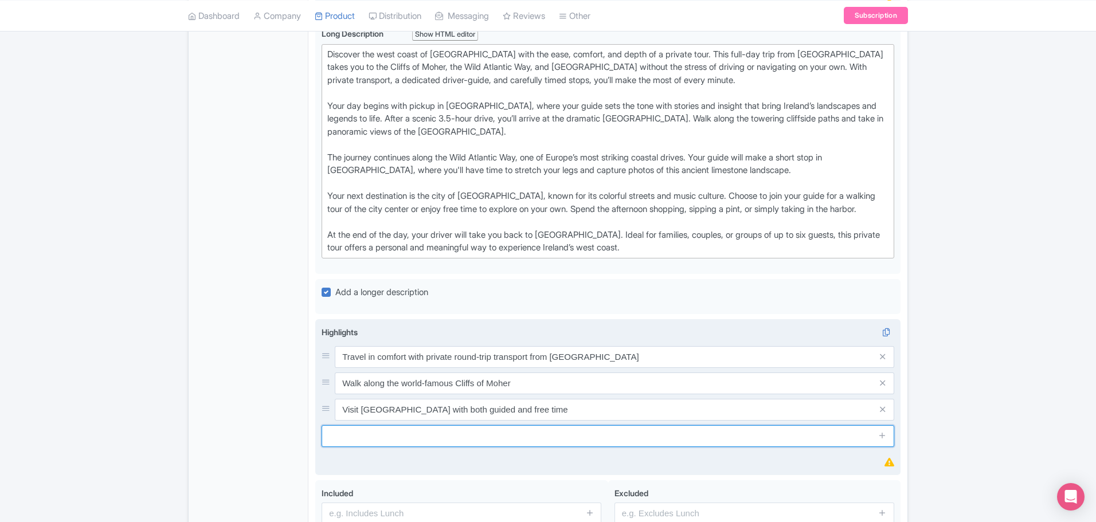
click at [377, 438] on input "text" at bounding box center [607, 436] width 572 height 22
paste input "Get in-depth insight from your own local guide"
type input "Get in-depth insight from your own local guide"
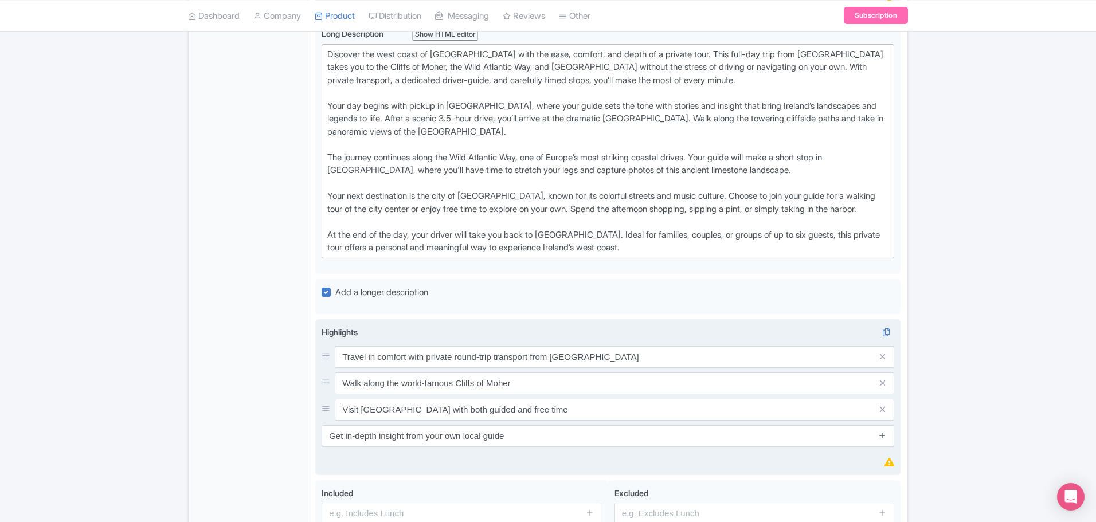
click at [882, 436] on icon at bounding box center [882, 435] width 9 height 9
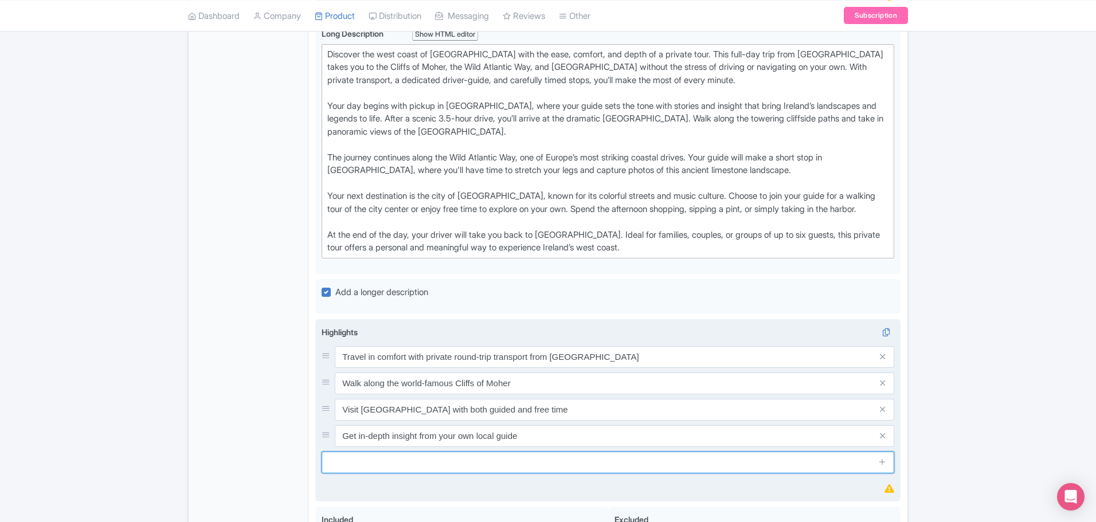
click at [482, 456] on input "text" at bounding box center [607, 463] width 572 height 22
type input "Enjoy a private experience for just you and your group"
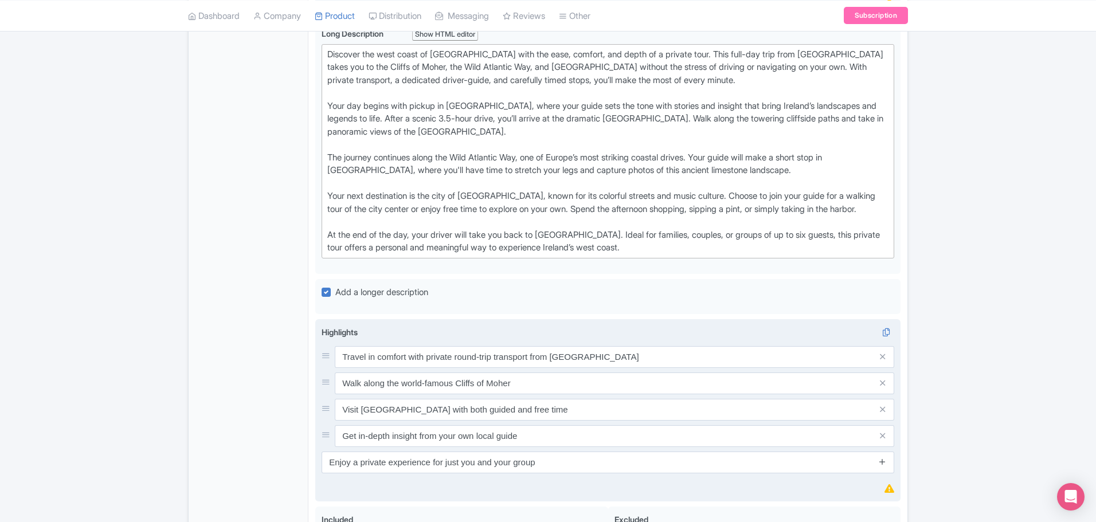
click at [883, 462] on icon at bounding box center [882, 461] width 9 height 9
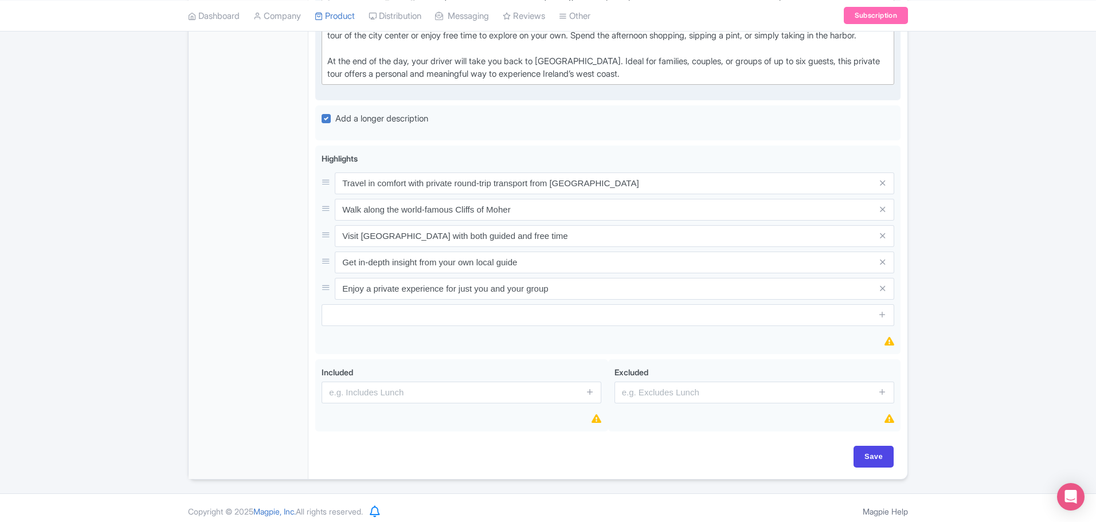
scroll to position [639, 0]
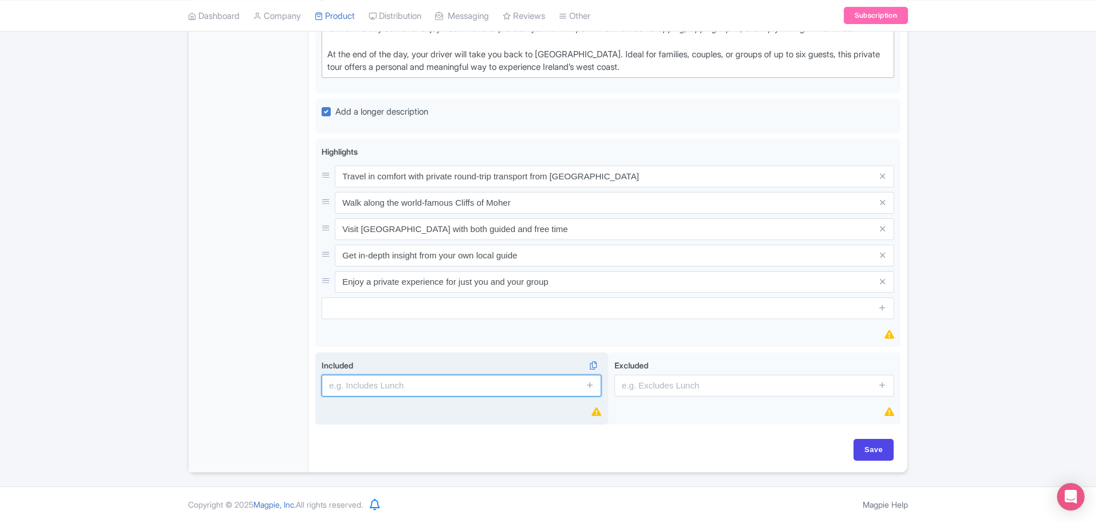
click at [364, 385] on input "text" at bounding box center [461, 386] width 280 height 22
paste input "Private transport from [GEOGRAPHIC_DATA] with professional driver"
type input "Private transport from [GEOGRAPHIC_DATA] with professional driver"
click at [593, 386] on icon at bounding box center [590, 384] width 9 height 9
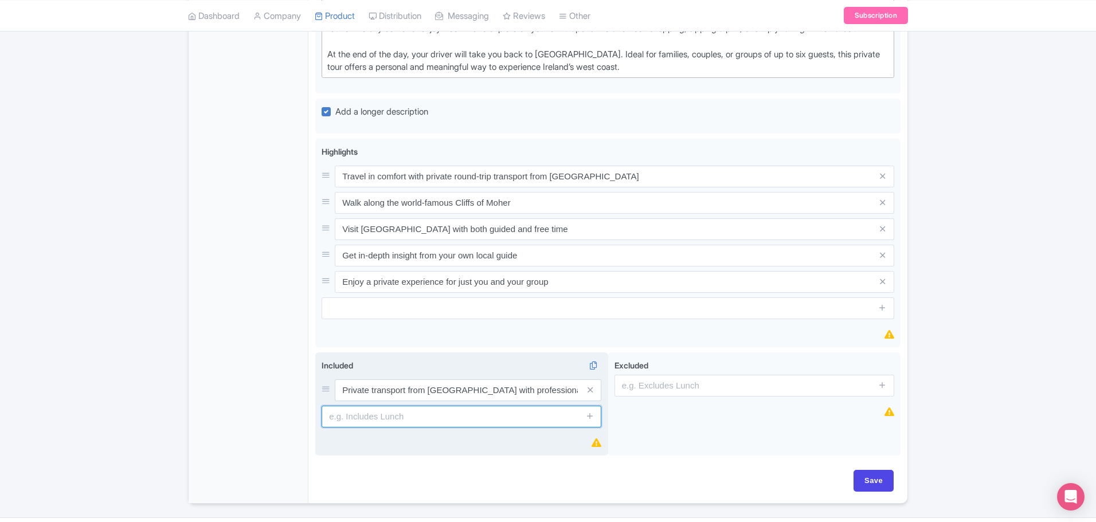
click at [348, 418] on input "text" at bounding box center [461, 417] width 280 height 22
paste input "Local English-speaking guide"
type input "Local English-speaking guide"
click at [590, 415] on icon at bounding box center [590, 415] width 9 height 9
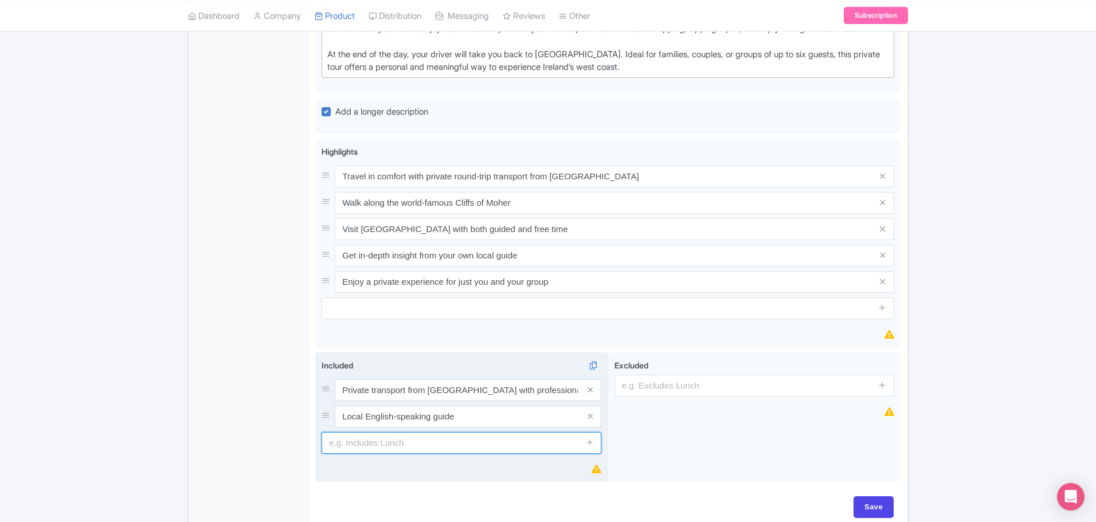
click at [350, 442] on input "text" at bounding box center [461, 443] width 280 height 22
paste input "Entrance ticket to the Cliffs of [GEOGRAPHIC_DATA]"
type input "Entrance ticket to the Cliffs of [GEOGRAPHIC_DATA]"
click at [590, 441] on icon at bounding box center [590, 442] width 9 height 9
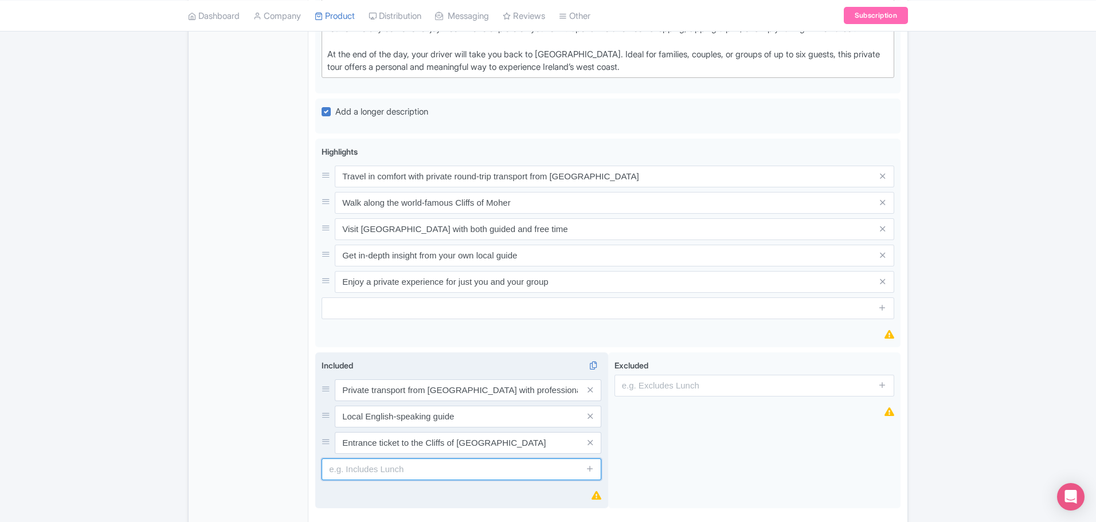
click at [397, 466] on input "text" at bounding box center [461, 469] width 280 height 22
paste input "Guided walking tour of Galway (optional)"
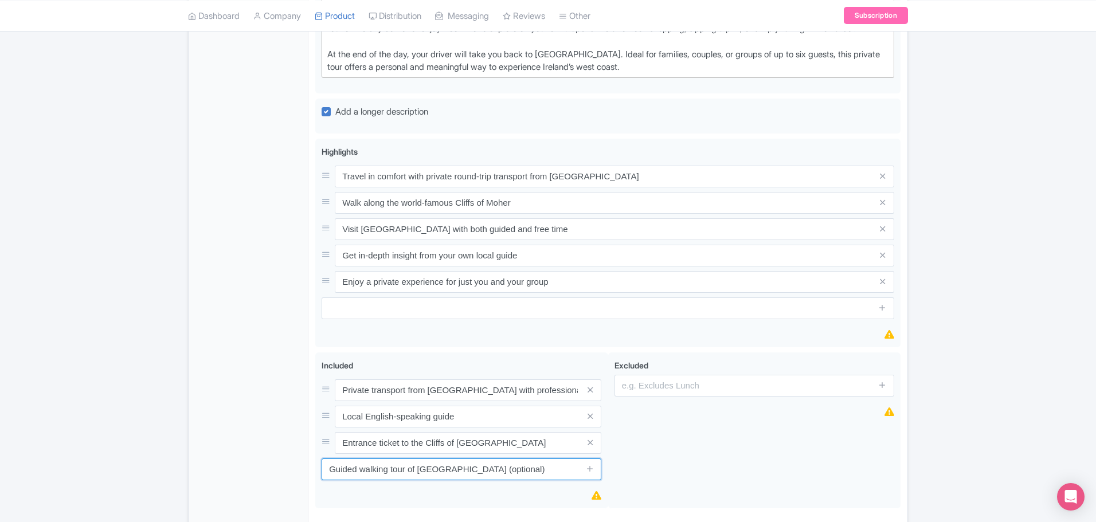
drag, startPoint x: 520, startPoint y: 469, endPoint x: 292, endPoint y: 458, distance: 228.3
click at [292, 458] on div "General Booking Info Locations Settings Pricing Gallery Itinerary FAQs Private …" at bounding box center [548, 55] width 719 height 1002
type input "Guided walking tour of Galway (optional)"
click at [529, 469] on input "Guided walking tour of Galway (optional)" at bounding box center [461, 469] width 280 height 22
drag, startPoint x: 447, startPoint y: 465, endPoint x: 311, endPoint y: 465, distance: 136.4
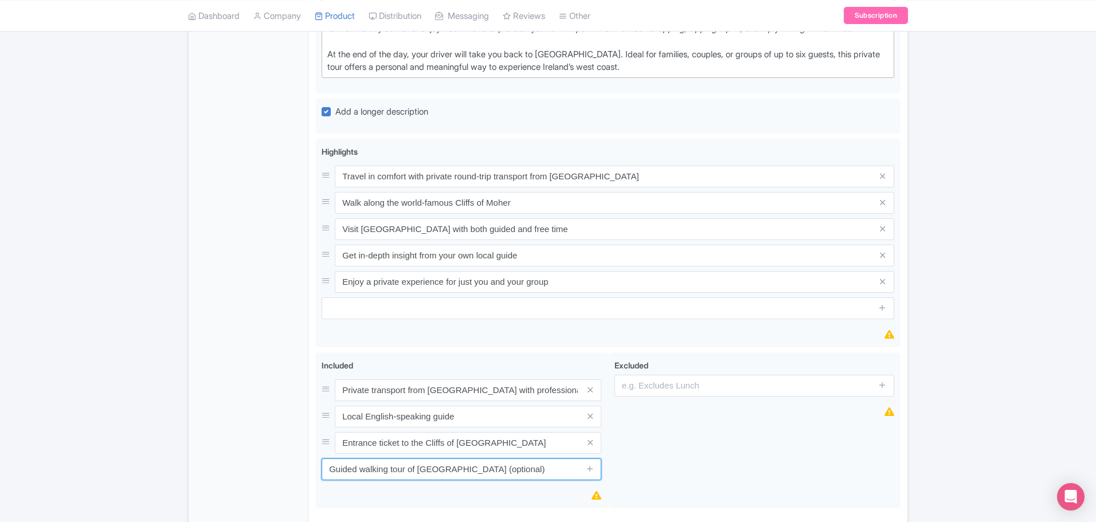
click at [311, 465] on div "Private Day Trip to Cliffs of Moher & Galway from Dublin Name * Private Day Tri…" at bounding box center [607, 55] width 599 height 1002
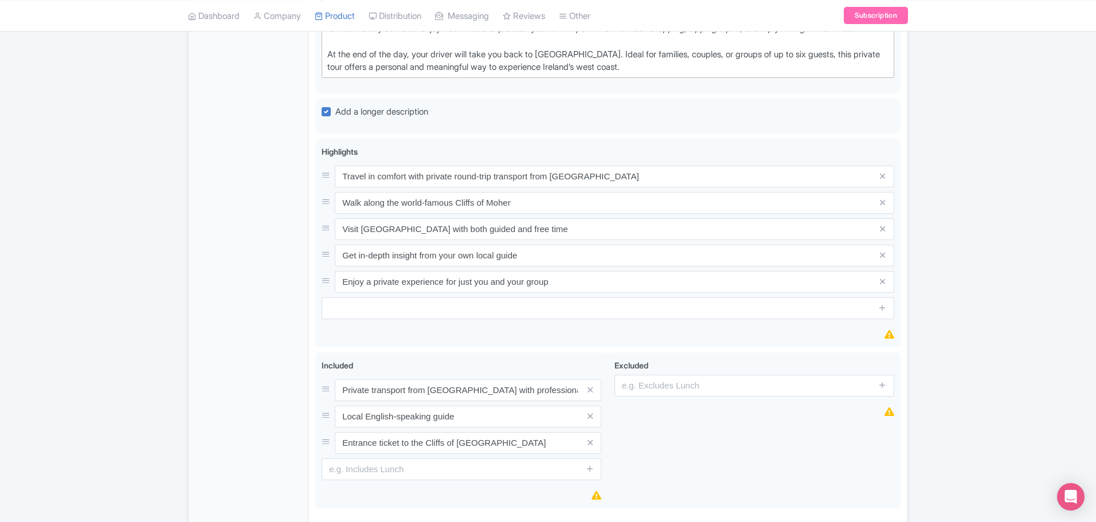
click at [254, 392] on div "General Booking Info Locations Settings Pricing Gallery Itinerary FAQs" at bounding box center [249, 57] width 120 height 995
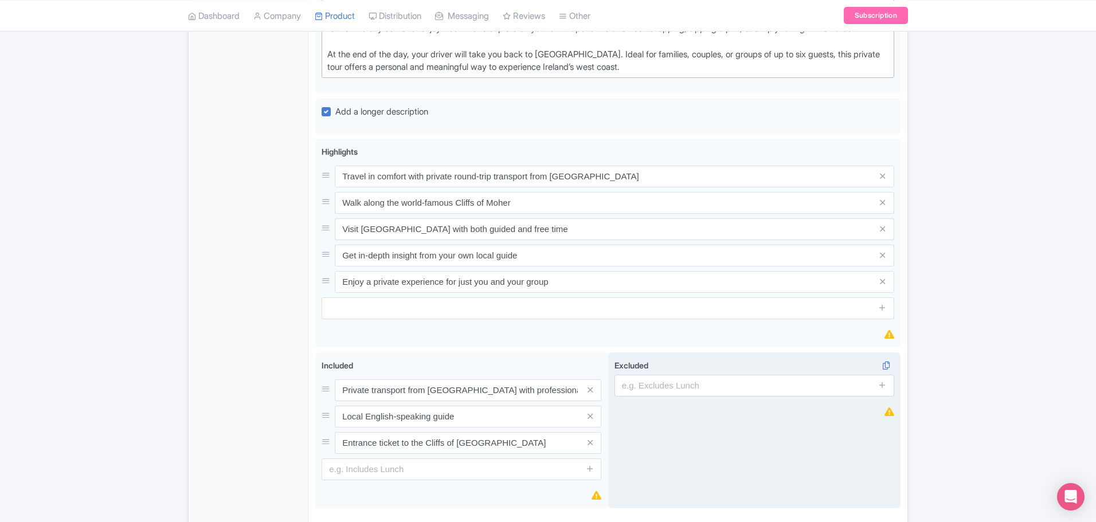
click at [708, 397] on div "Excluded" at bounding box center [754, 430] width 293 height 156
click at [704, 390] on input "text" at bounding box center [754, 386] width 280 height 22
type input "Hotel pick-up/drop-off"
click at [882, 387] on icon at bounding box center [882, 384] width 9 height 9
click at [713, 414] on input "text" at bounding box center [754, 417] width 280 height 22
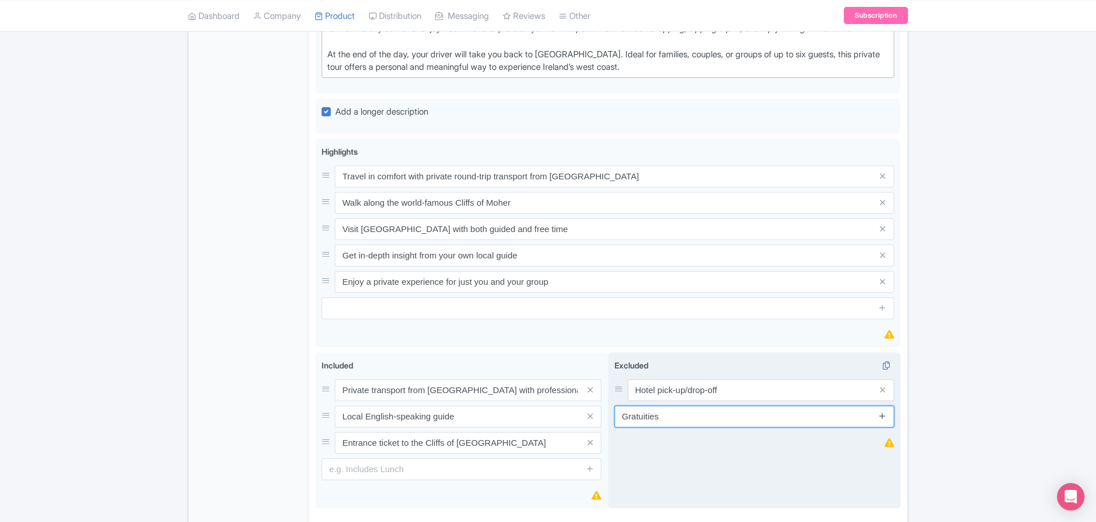
type input "Gratuities"
click at [882, 420] on icon at bounding box center [882, 415] width 9 height 9
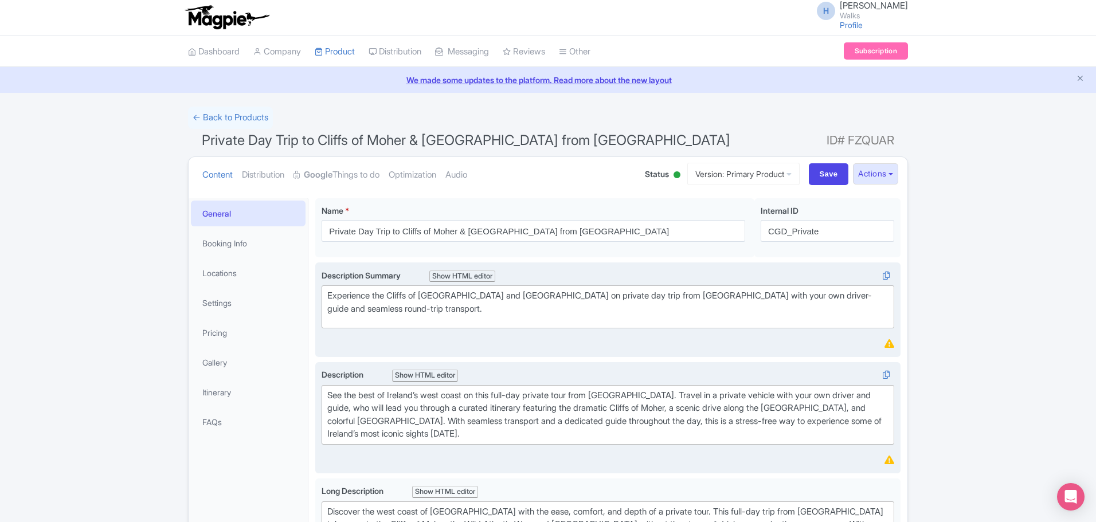
scroll to position [0, 0]
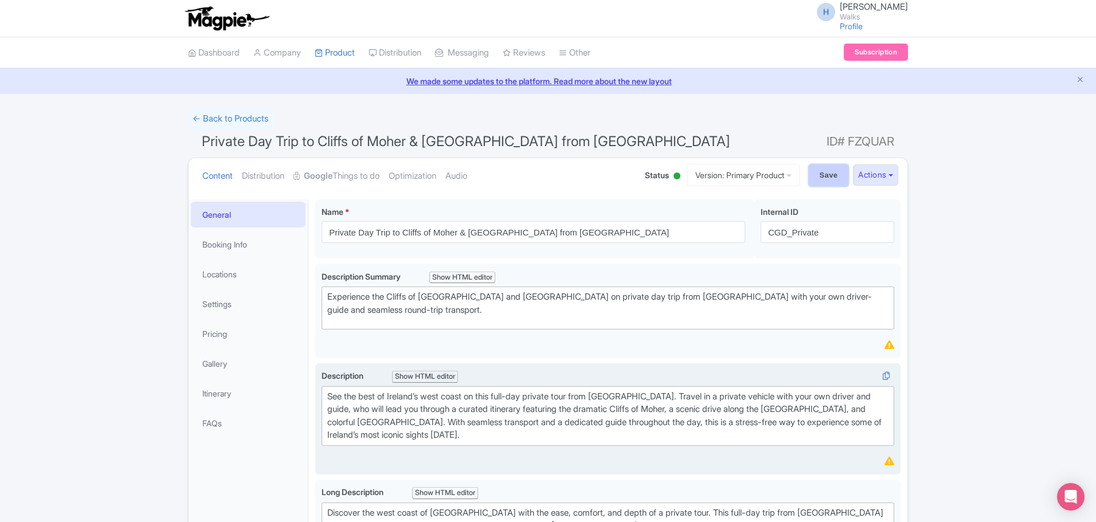
click at [814, 168] on input "Save" at bounding box center [829, 175] width 40 height 22
type input "Update Product"
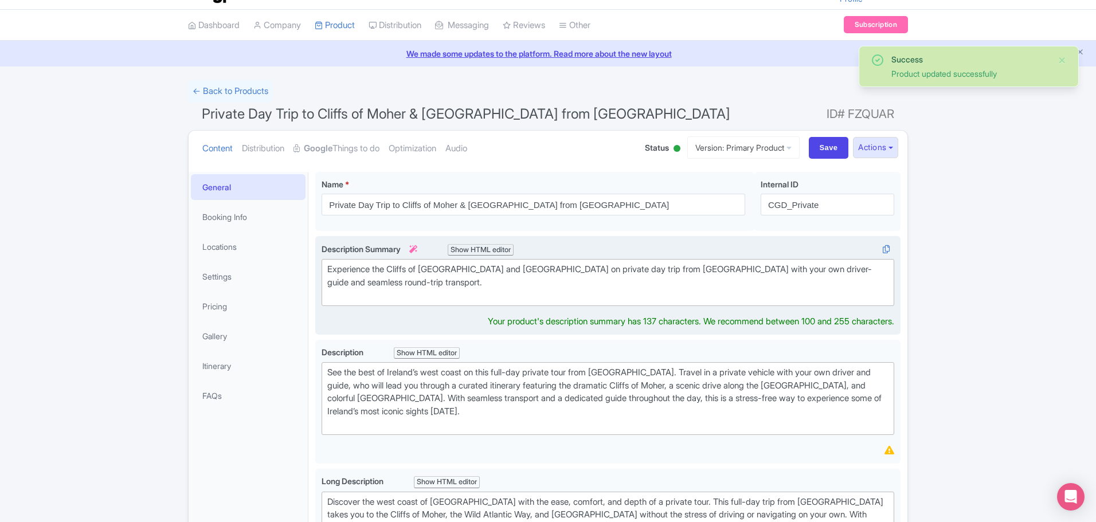
scroll to position [40, 0]
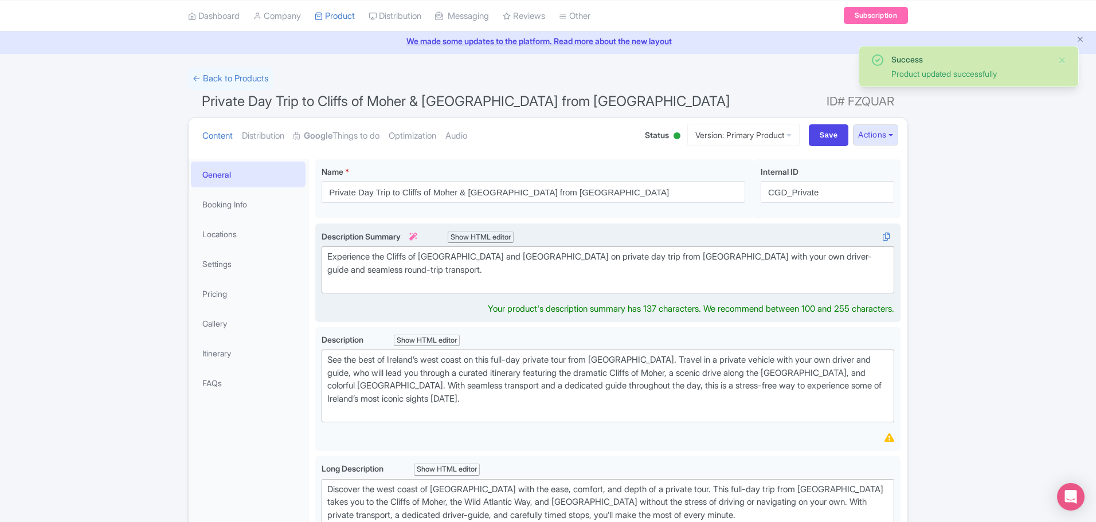
click at [716, 267] on div "Experience the Cliffs of [GEOGRAPHIC_DATA] and [GEOGRAPHIC_DATA] on private day…" at bounding box center [607, 269] width 561 height 39
click at [715, 258] on div "Experience the Cliffs of Moher and Galway on private day trip from Dublin with …" at bounding box center [607, 269] width 561 height 39
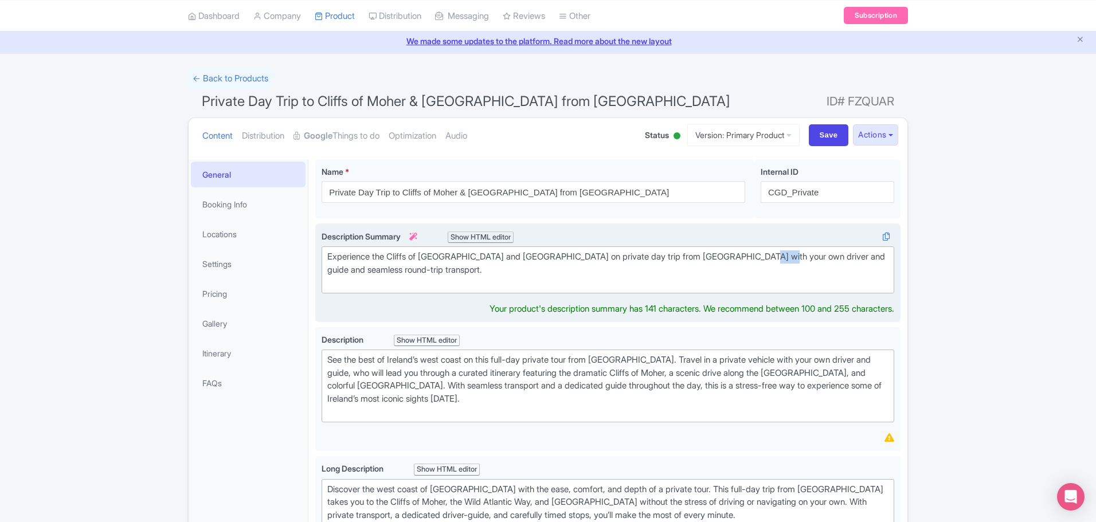
drag, startPoint x: 755, startPoint y: 256, endPoint x: 777, endPoint y: 262, distance: 22.5
click at [777, 262] on div "Experience the Cliffs of Moher and Galway on private day trip from Dublin with …" at bounding box center [607, 269] width 561 height 39
click at [372, 269] on div "Experience the Cliffs of Moher and Galway on private day trip from Dublin with …" at bounding box center [607, 269] width 561 height 39
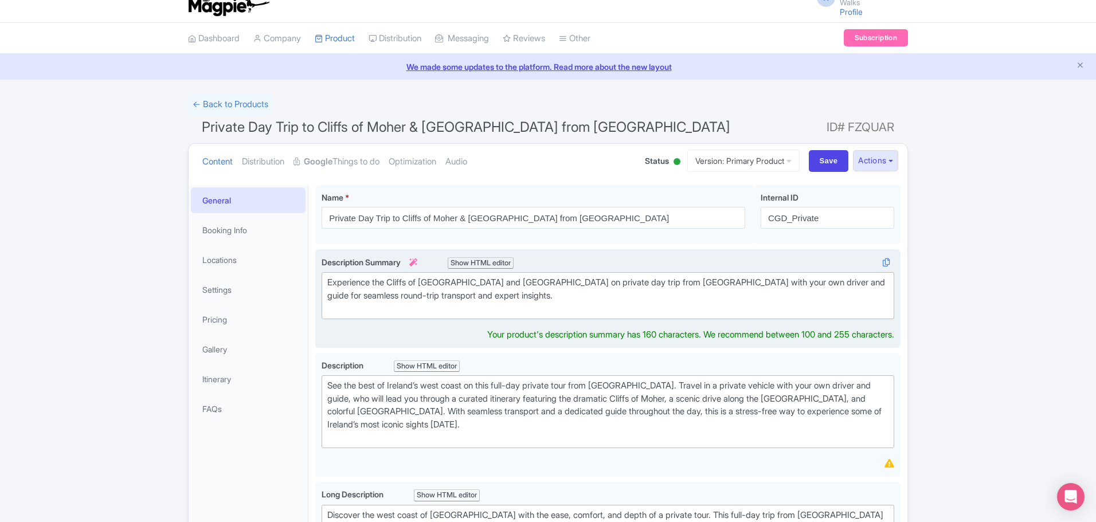
scroll to position [0, 0]
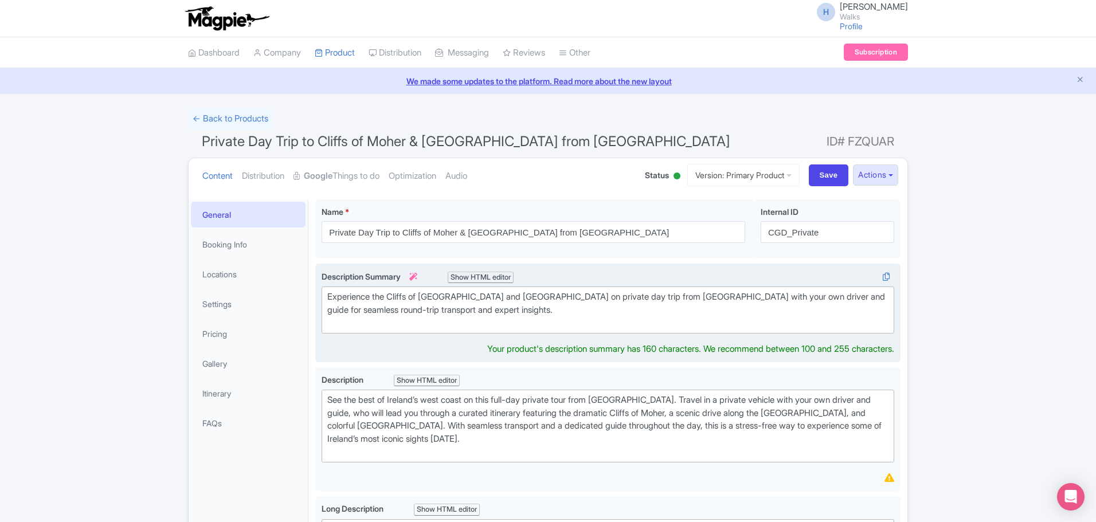
click at [347, 328] on div "Experience the Cliffs of [GEOGRAPHIC_DATA] and [GEOGRAPHIC_DATA] on private day…" at bounding box center [607, 310] width 561 height 39
type trix-editor "<div>&nbsp;Experience the Cliffs of Moher and Galway on private day trip from D…"
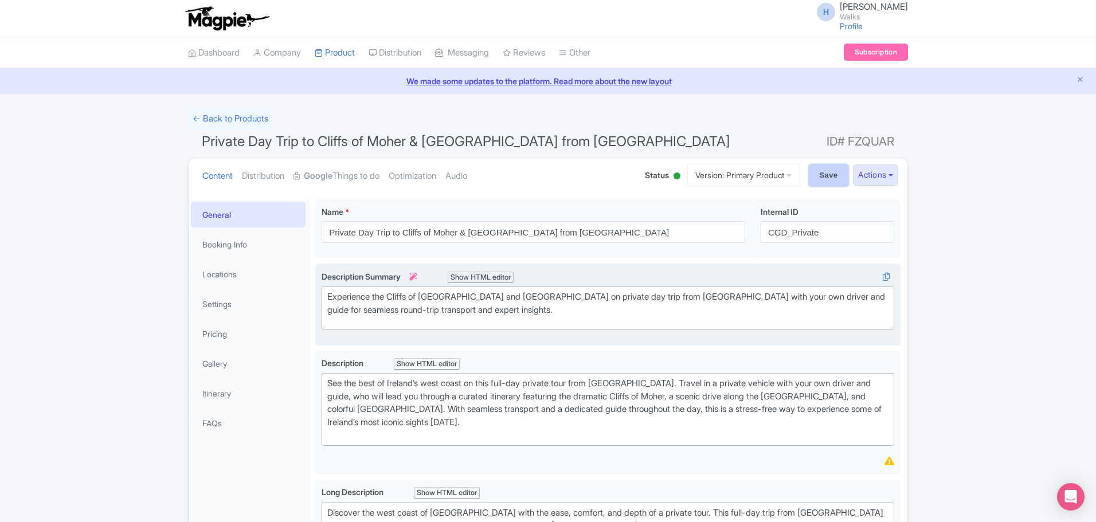
click at [813, 175] on input "Save" at bounding box center [829, 175] width 40 height 22
type input "Saving..."
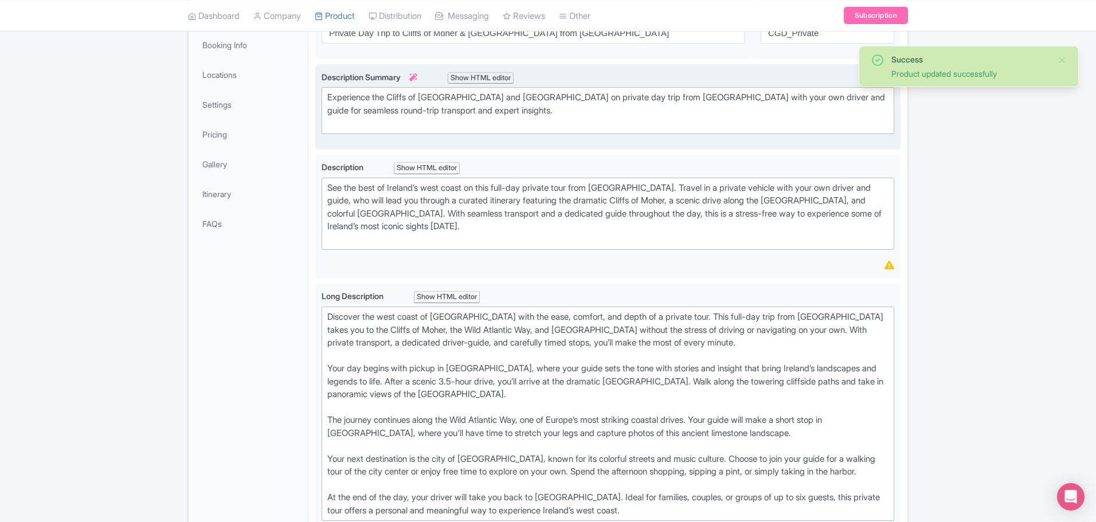
scroll to position [213, 0]
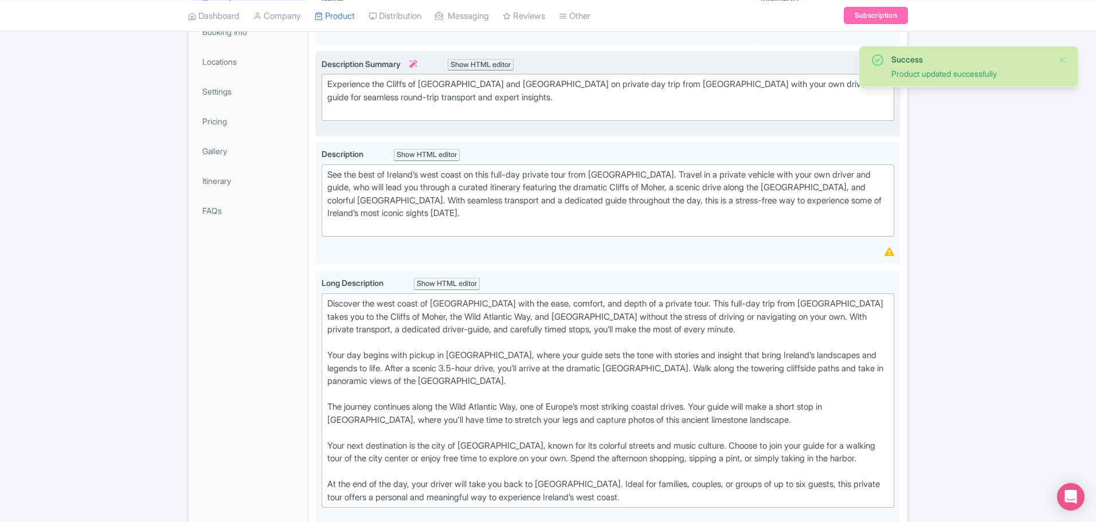
drag, startPoint x: 331, startPoint y: 96, endPoint x: 338, endPoint y: 89, distance: 10.5
click at [332, 95] on div "Experience the Cliffs of [GEOGRAPHIC_DATA] and [GEOGRAPHIC_DATA] on private day…" at bounding box center [607, 97] width 561 height 39
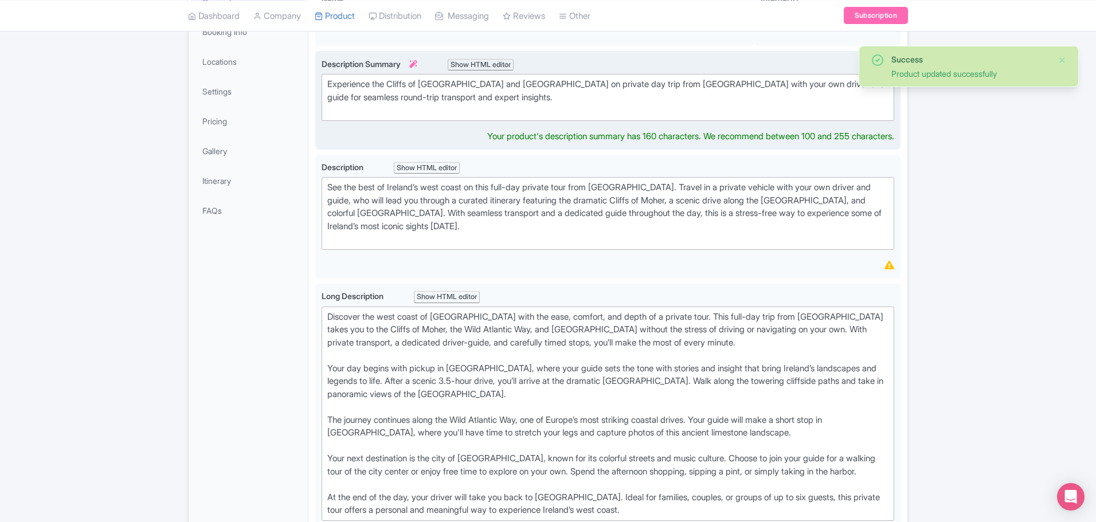
click at [332, 83] on div "Experience the Cliffs of [GEOGRAPHIC_DATA] and [GEOGRAPHIC_DATA] on private day…" at bounding box center [607, 97] width 561 height 39
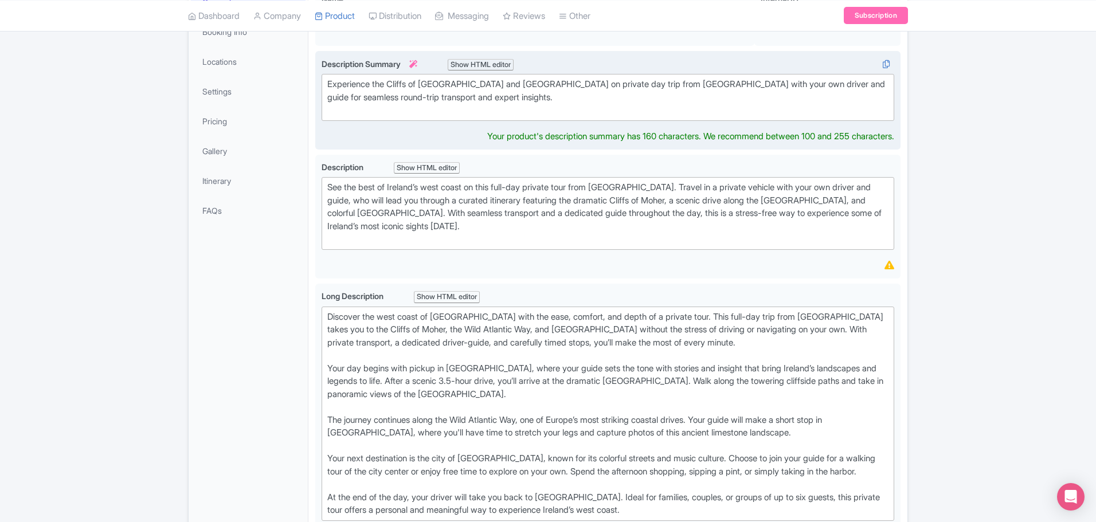
click at [331, 85] on div "Experience the Cliffs of [GEOGRAPHIC_DATA] and [GEOGRAPHIC_DATA] on private day…" at bounding box center [607, 97] width 561 height 39
type trix-editor "<div>Experience the Cliffs of [GEOGRAPHIC_DATA] and [GEOGRAPHIC_DATA] on privat…"
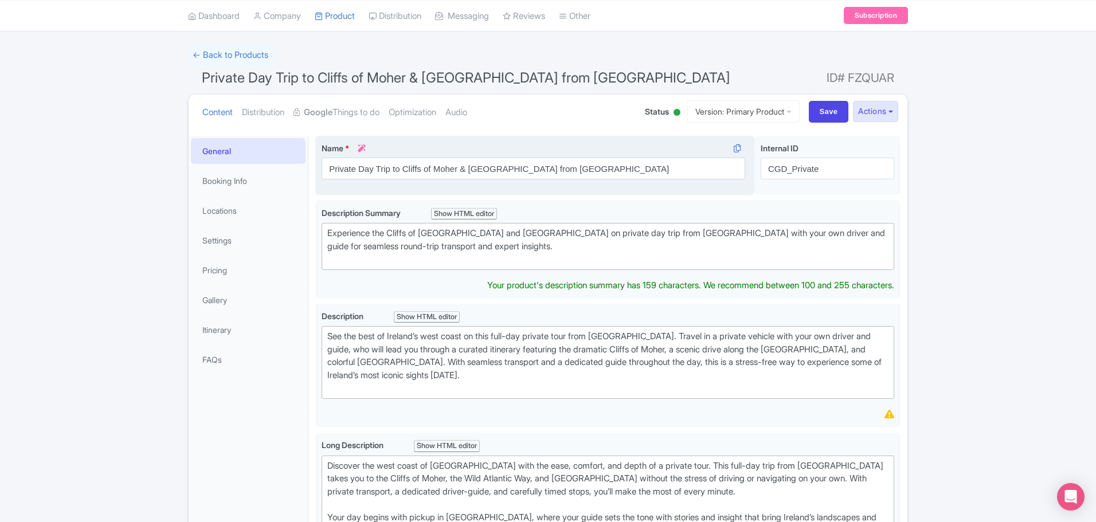
scroll to position [41, 0]
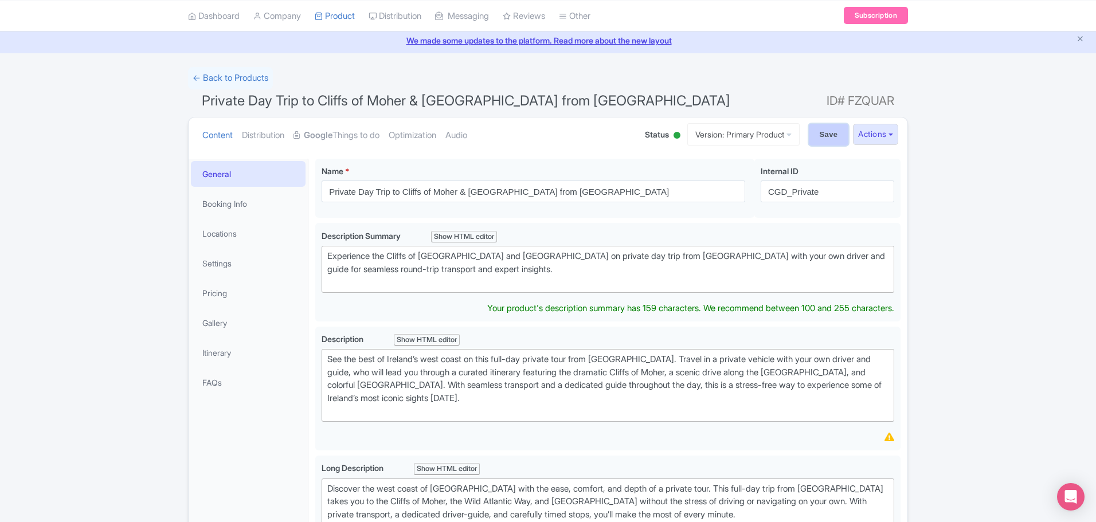
click at [819, 134] on input "Save" at bounding box center [829, 135] width 40 height 22
type input "Saving..."
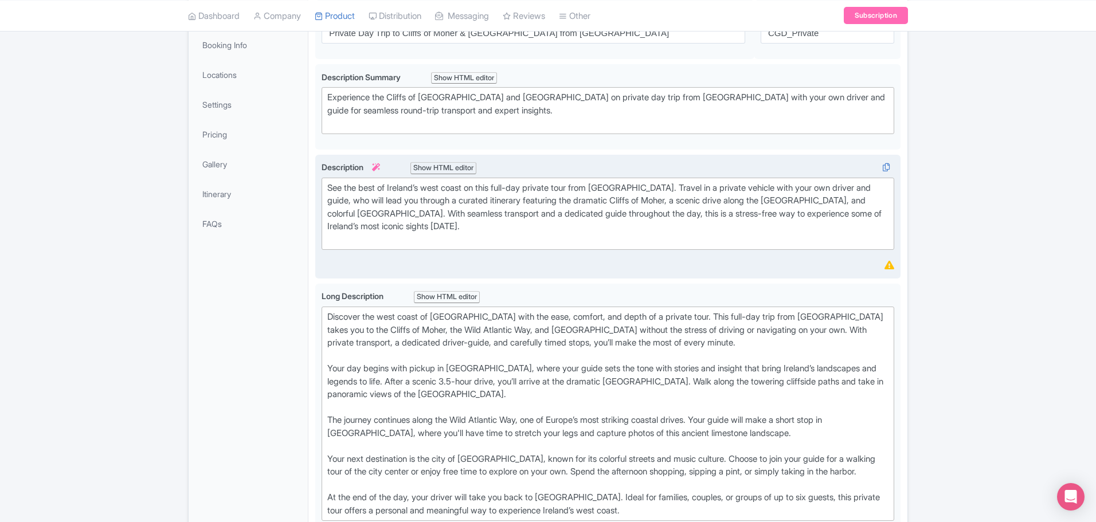
scroll to position [257, 0]
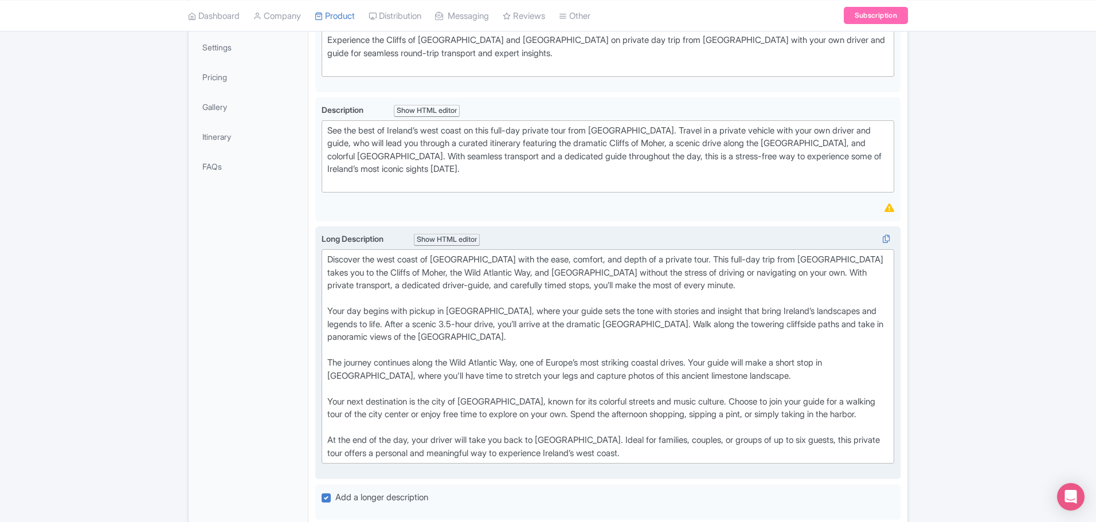
click at [331, 315] on div "Discover the west coast of Ireland with the ease, comfort, and depth of a priva…" at bounding box center [607, 356] width 561 height 206
click at [331, 367] on div "Discover the west coast of Ireland with the ease, comfort, and depth of a priva…" at bounding box center [607, 356] width 561 height 206
click at [332, 403] on div "Discover the west coast of Ireland with the ease, comfort, and depth of a priva…" at bounding box center [607, 356] width 561 height 206
click at [331, 445] on div "Discover the west coast of Ireland with the ease, comfort, and depth of a priva…" at bounding box center [607, 356] width 561 height 206
type trix-editor "<div>Discover the west coast of Ireland with the ease, comfort, and depth of a …"
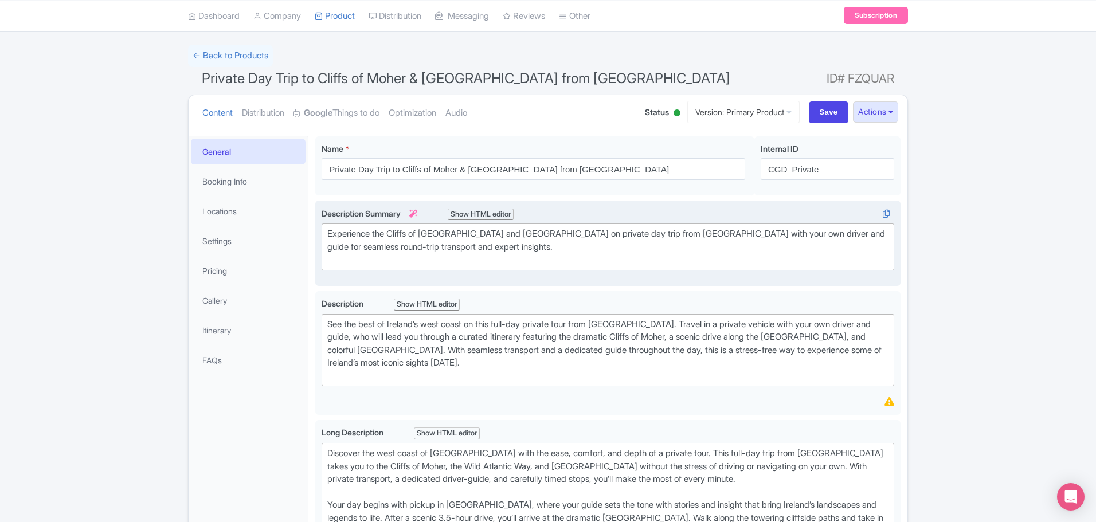
scroll to position [0, 0]
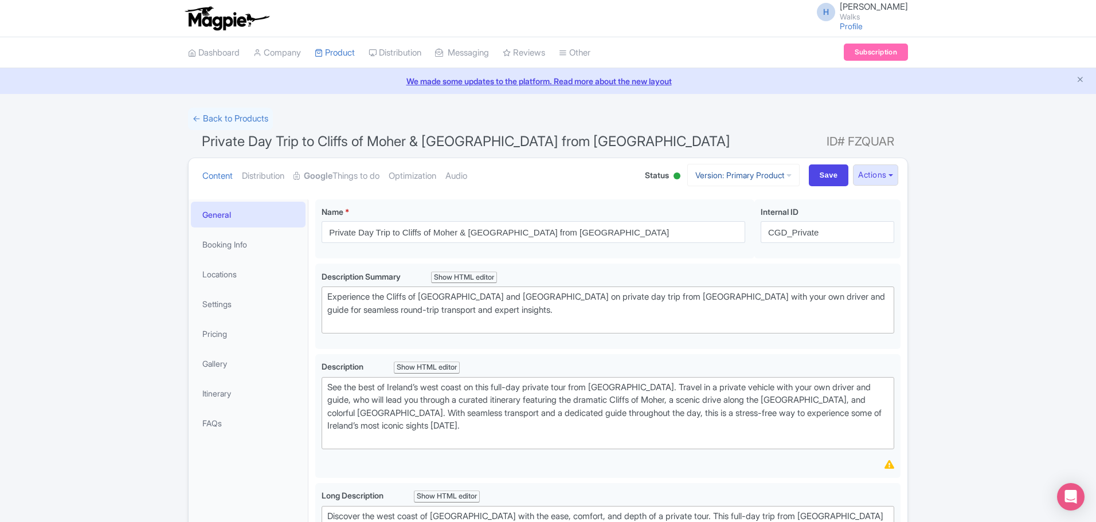
click at [768, 177] on link "Version: Primary Product" at bounding box center [743, 175] width 112 height 22
click at [779, 220] on icon at bounding box center [783, 218] width 9 height 9
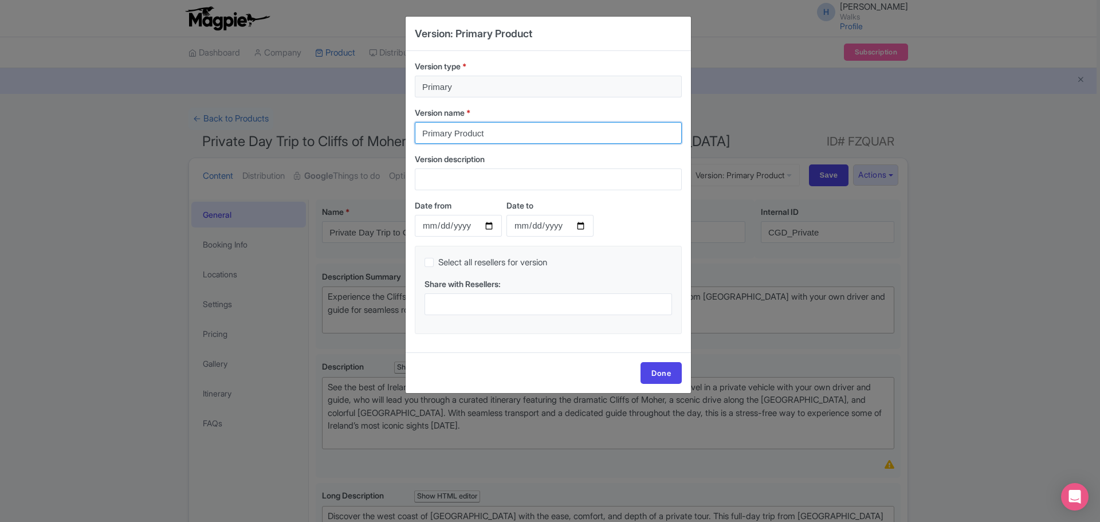
drag, startPoint x: 504, startPoint y: 128, endPoint x: 442, endPoint y: 131, distance: 62.5
click at [442, 131] on input "Primary Product" at bounding box center [548, 133] width 267 height 22
type input "P"
type input "OTA Version"
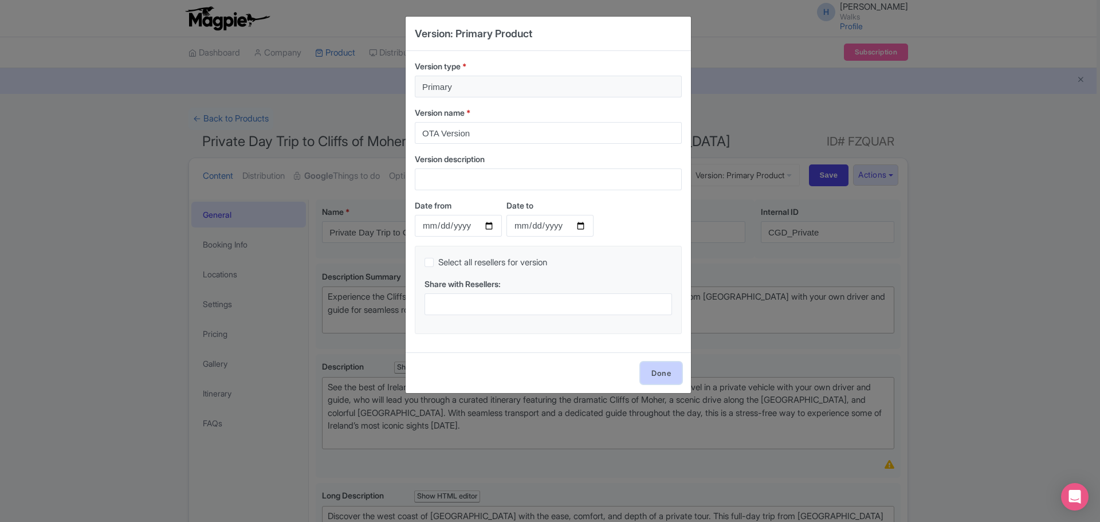
click at [657, 373] on link "Done" at bounding box center [661, 373] width 41 height 22
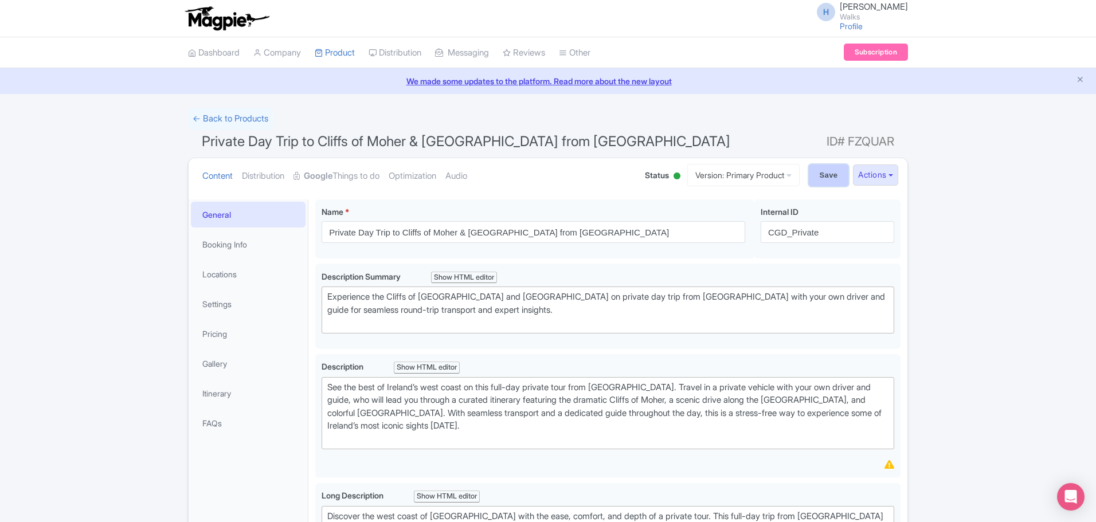
click at [823, 176] on input "Save" at bounding box center [829, 175] width 40 height 22
type input "Saving..."
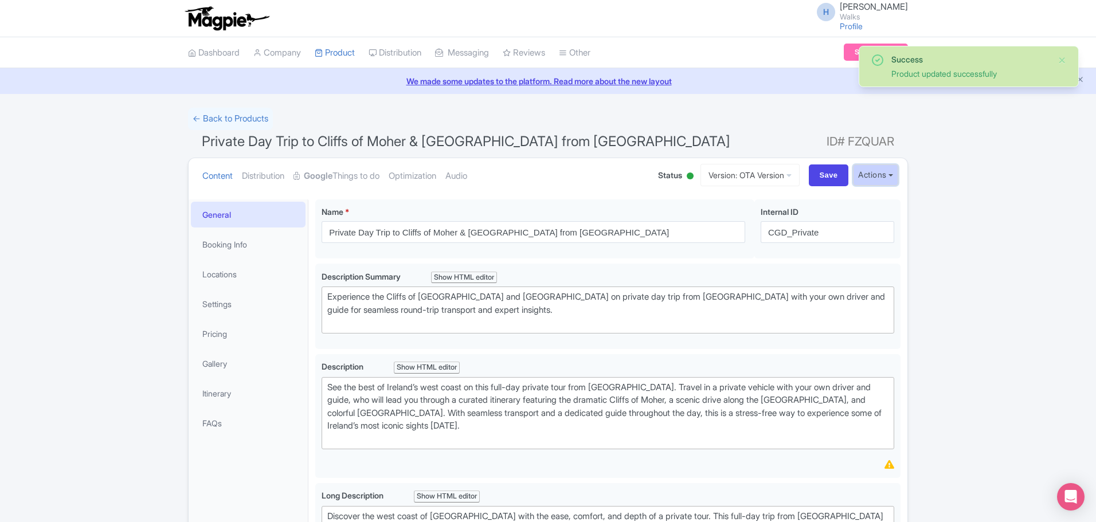
click at [880, 176] on button "Actions" at bounding box center [875, 174] width 45 height 21
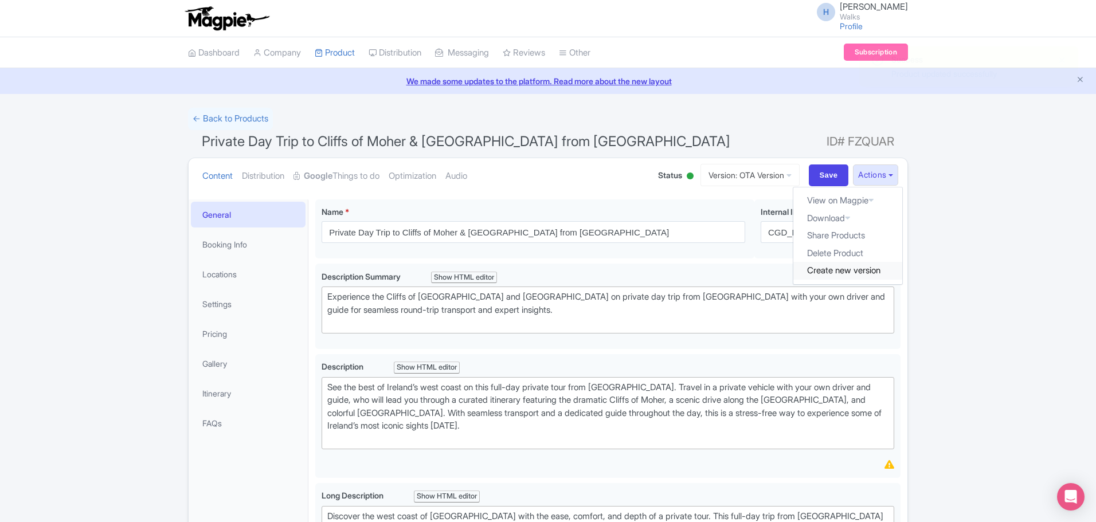
click at [859, 269] on link "Create new version" at bounding box center [847, 271] width 109 height 18
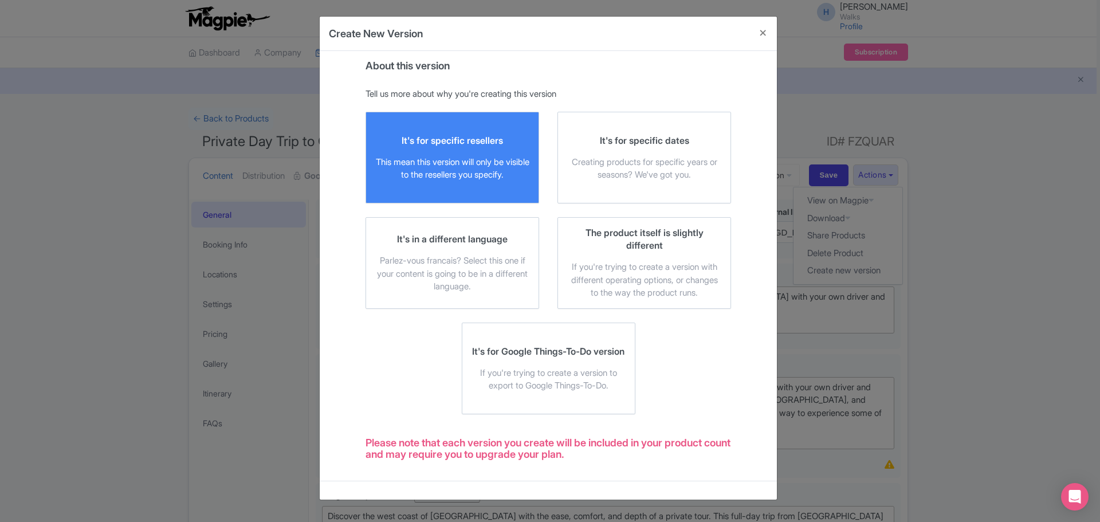
click at [501, 154] on div "It's for specific resellers This mean this version will only be visible to the …" at bounding box center [452, 158] width 154 height 48
click at [0, 0] on input "It's for specific resellers This mean this version will only be visible to the …" at bounding box center [0, 0] width 0 height 0
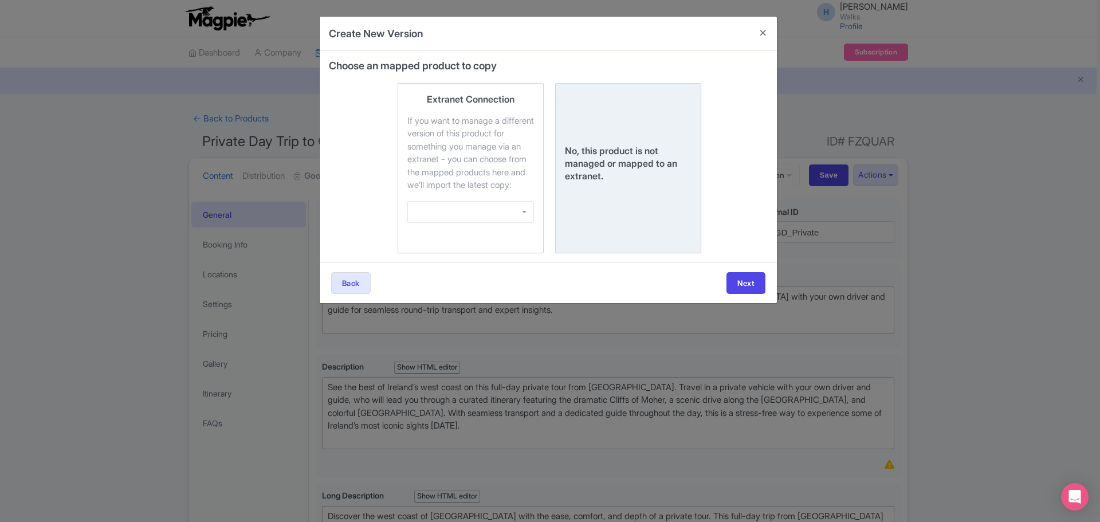
click at [601, 218] on div "No, this product is not managed or mapped to an extranet." at bounding box center [628, 168] width 127 height 151
click at [0, 0] on input "No, this product is not managed or mapped to an extranet." at bounding box center [0, 0] width 0 height 0
click at [744, 294] on button "Next" at bounding box center [746, 283] width 39 height 22
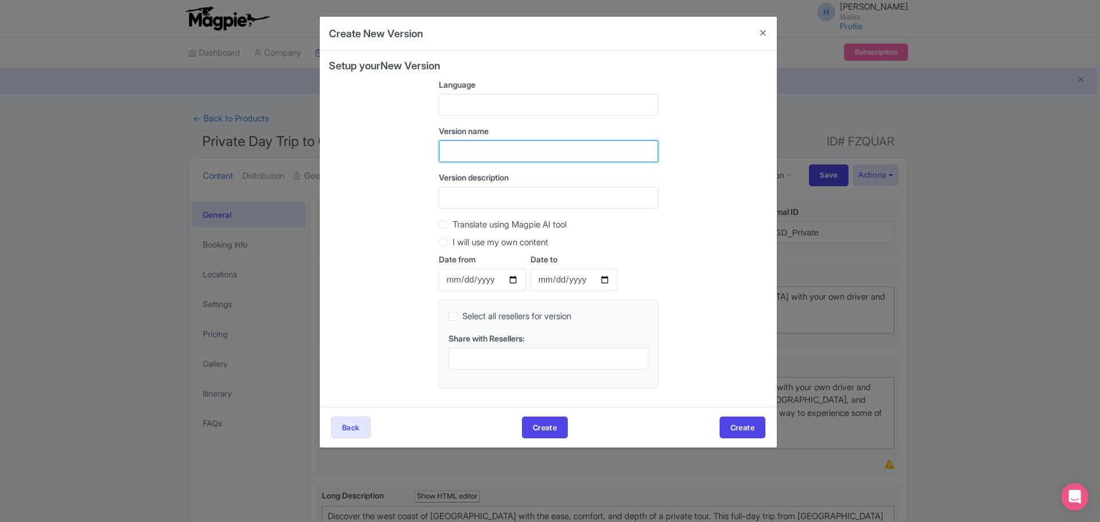
drag, startPoint x: 463, startPoint y: 150, endPoint x: 462, endPoint y: 144, distance: 5.8
click at [463, 149] on input "text" at bounding box center [548, 151] width 219 height 22
type input "TW Version"
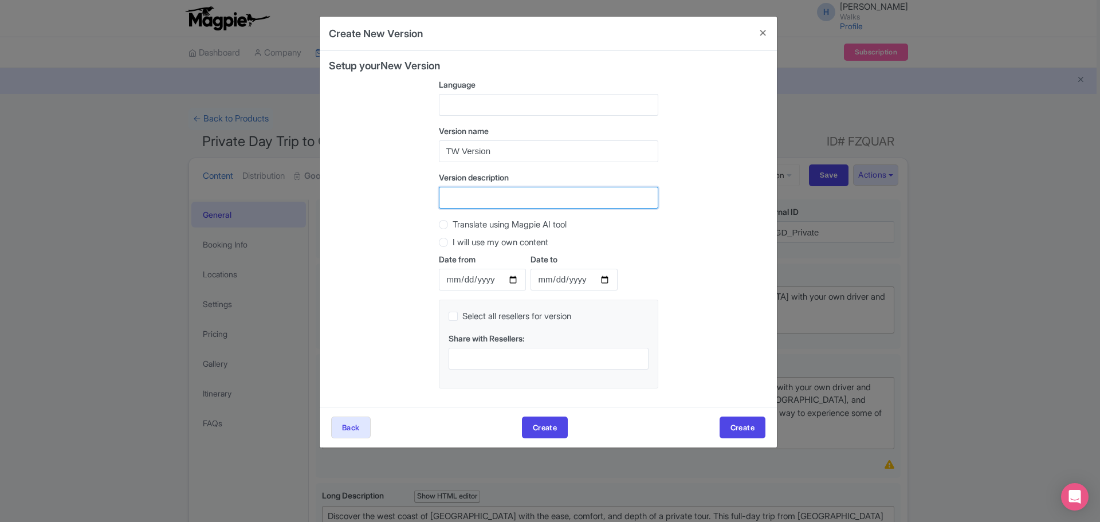
click at [486, 192] on input "Version description" at bounding box center [548, 198] width 219 height 22
type input "TW Version"
click at [748, 429] on button "Create" at bounding box center [743, 428] width 46 height 22
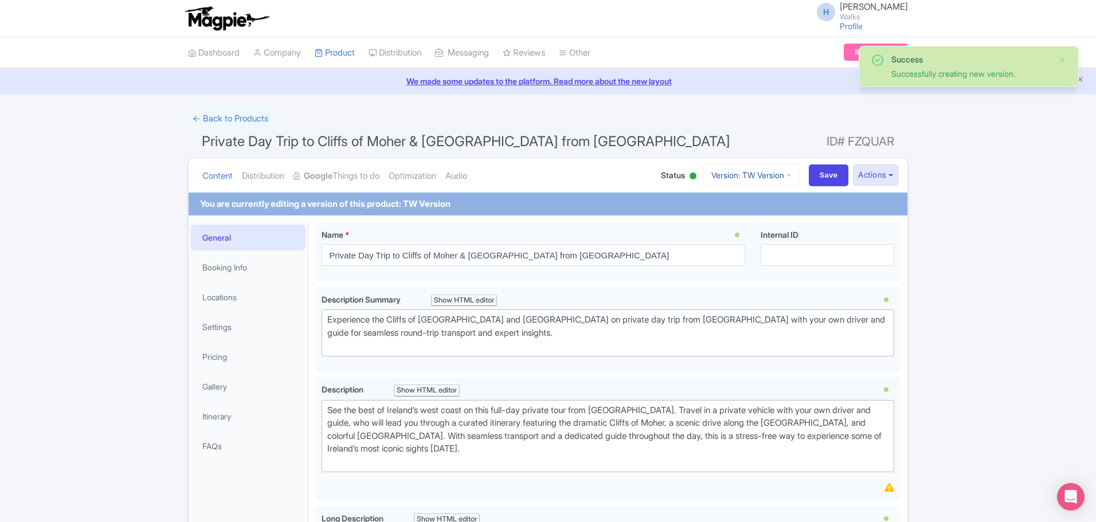
click at [766, 170] on link "Version: TW Version" at bounding box center [751, 175] width 96 height 22
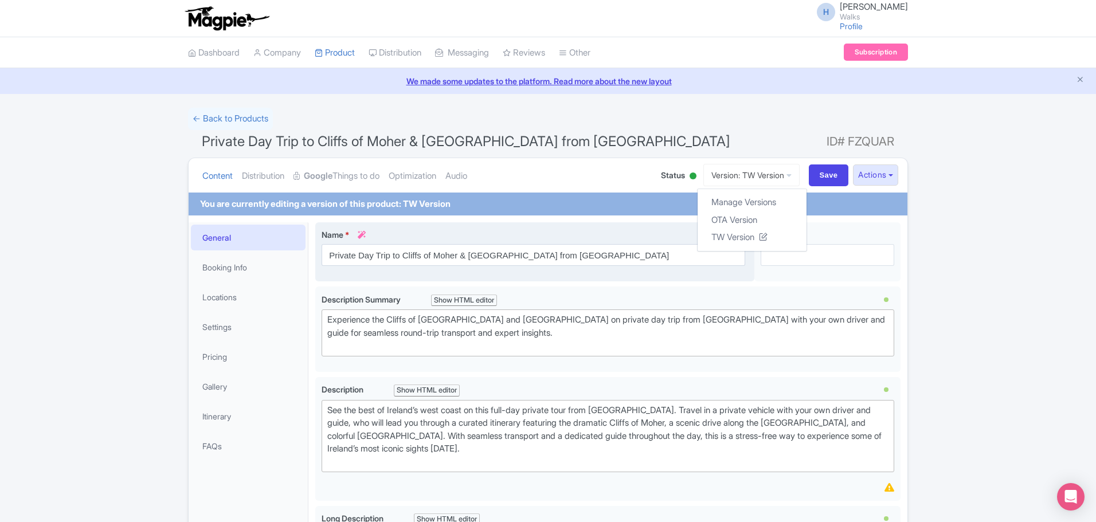
click at [580, 242] on div "Name * i Private Day Trip to Cliffs of Moher & Galway from Dublin" at bounding box center [532, 247] width 423 height 37
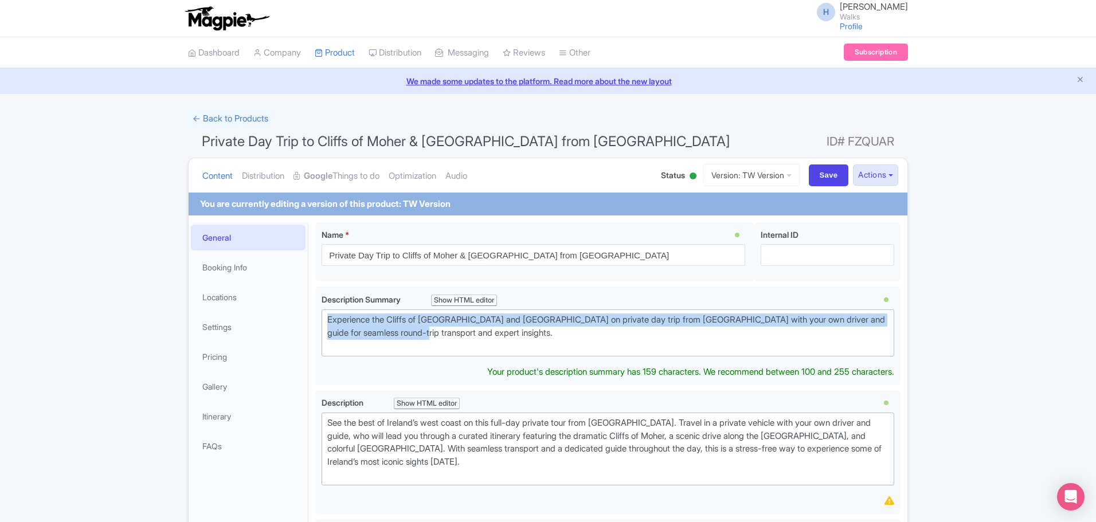
drag, startPoint x: 462, startPoint y: 329, endPoint x: 314, endPoint y: 317, distance: 148.3
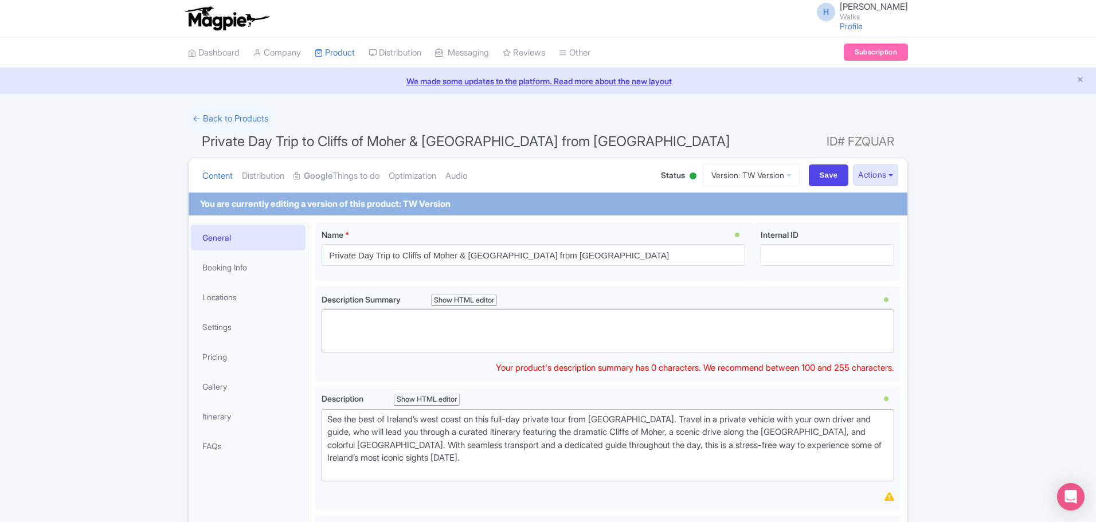
paste trix-editor "See the Cliffs of [GEOGRAPHIC_DATA] and [GEOGRAPHIC_DATA] on a private day trip…"
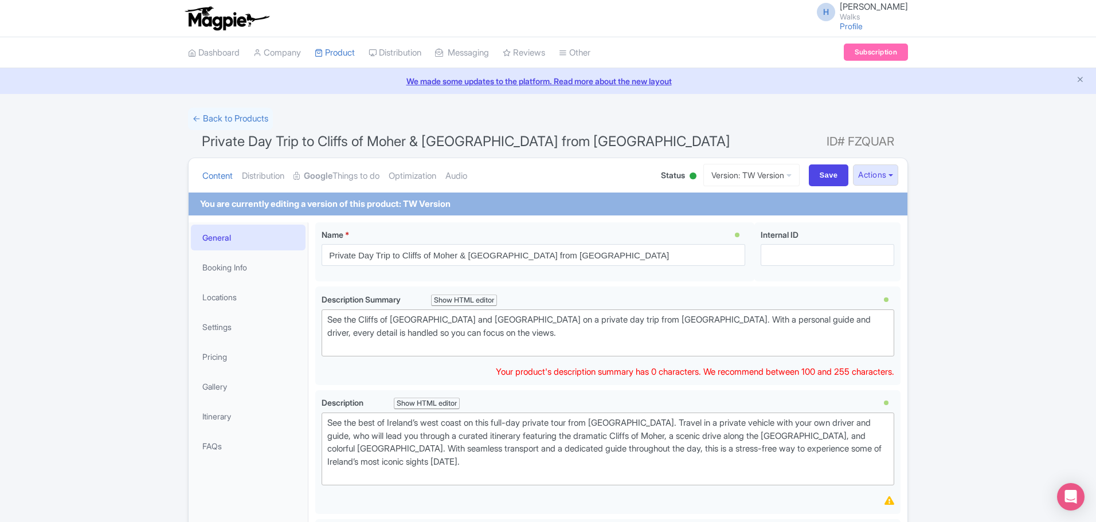
type trix-editor "<div>See the Cliffs of Moher and Galway on a private day trip from Dublin. With…"
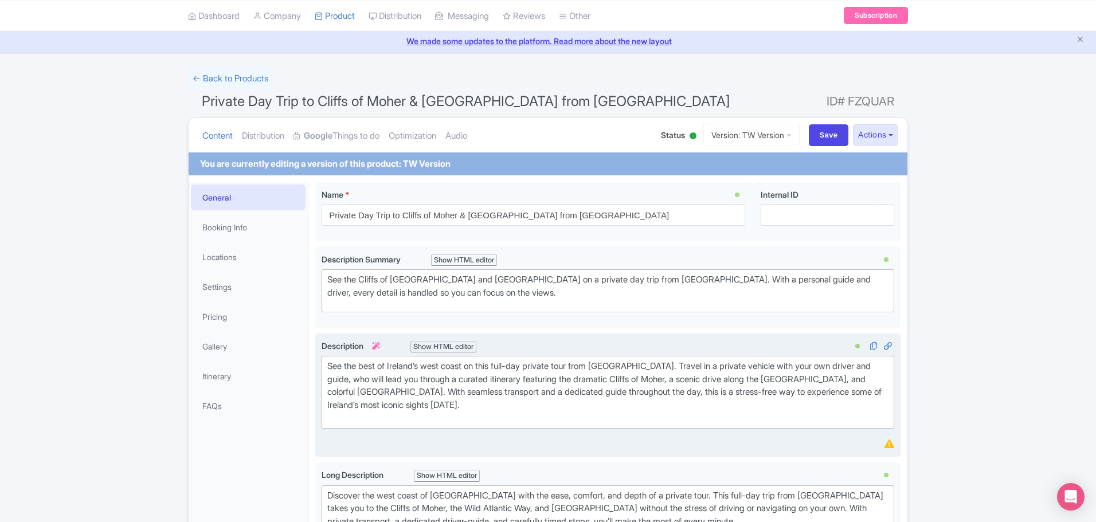
scroll to position [57, 0]
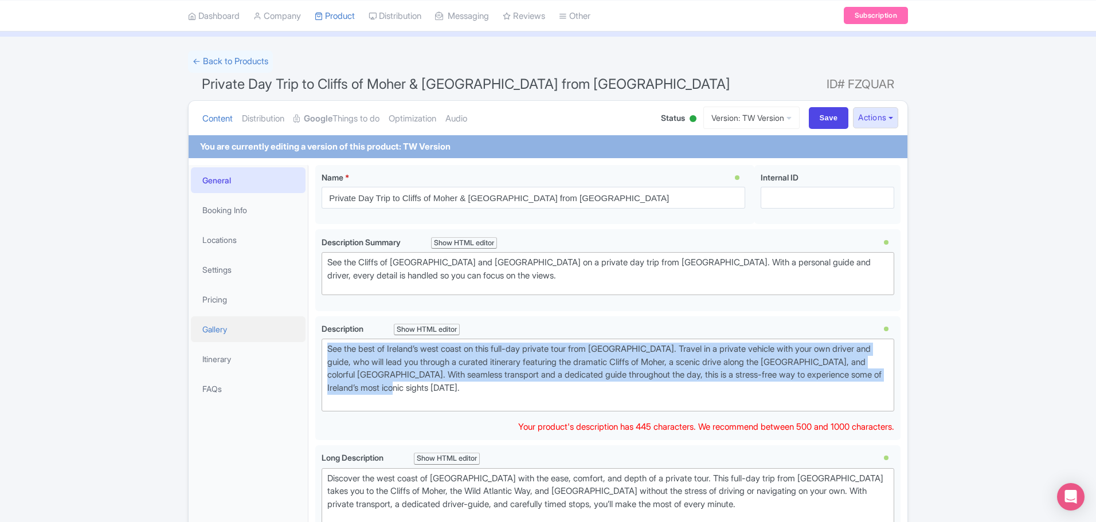
drag, startPoint x: 393, startPoint y: 384, endPoint x: 293, endPoint y: 333, distance: 111.5
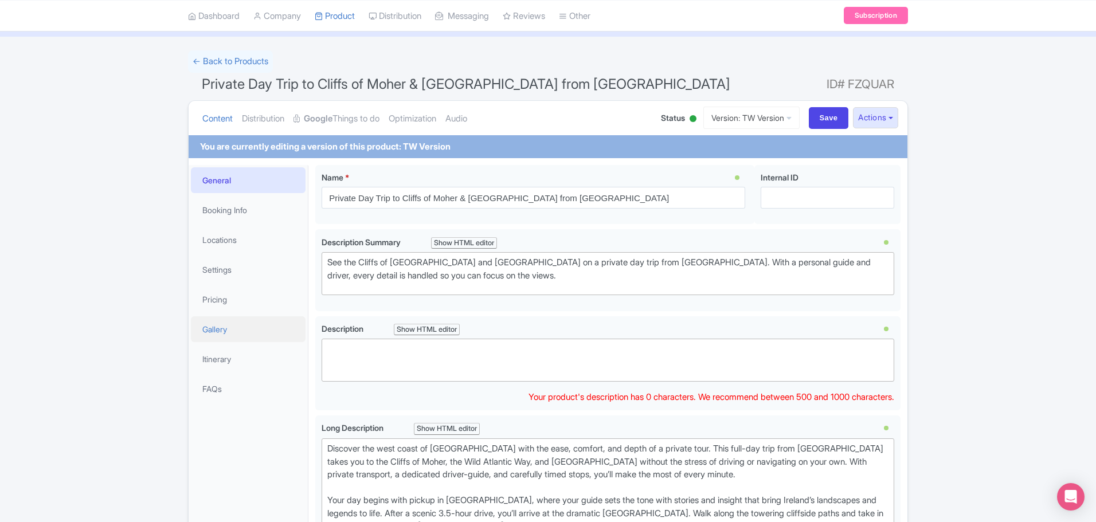
paste trix-editor "This private day trip from Dublin is built to remove the barriers between you a…"
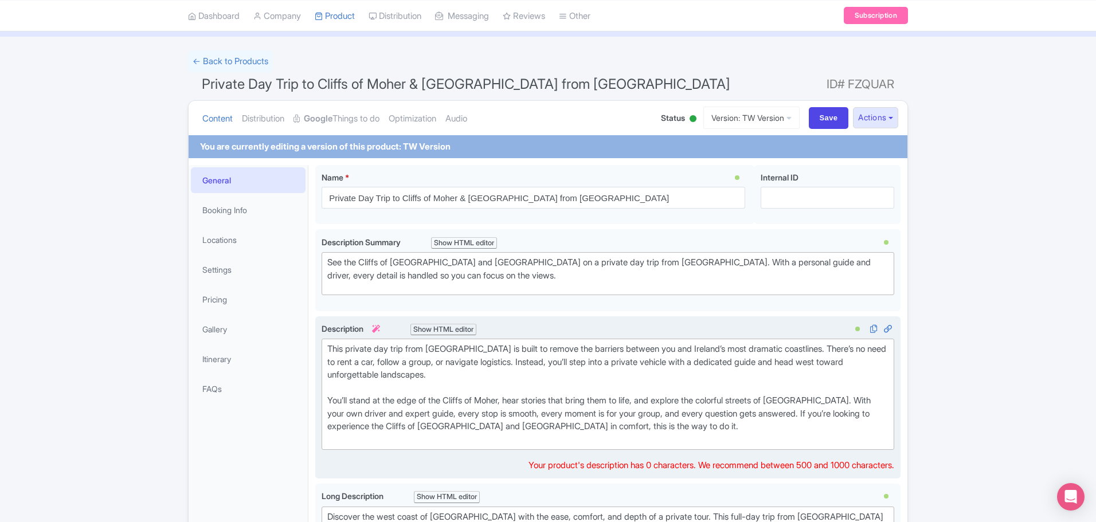
click at [331, 439] on div "This private day trip from Dublin is built to remove the barriers between you a…" at bounding box center [607, 394] width 561 height 103
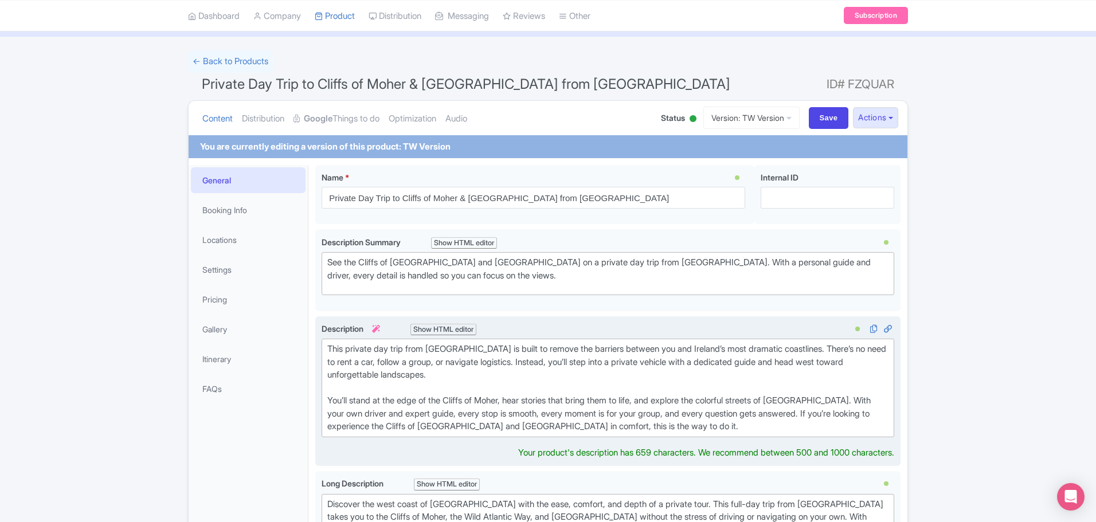
type trix-editor "<div>This private day trip from Dublin is built to remove the barriers between …"
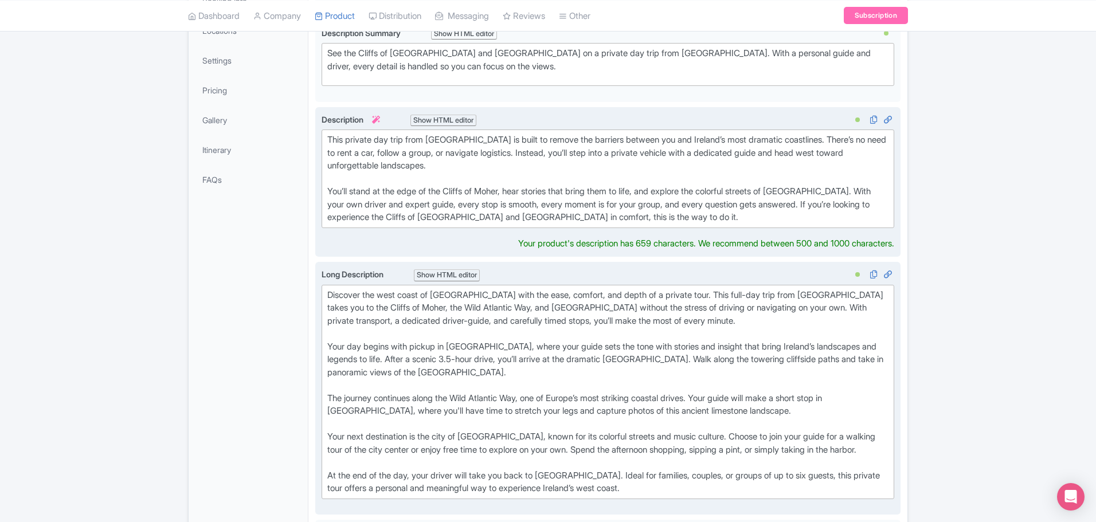
scroll to position [287, 0]
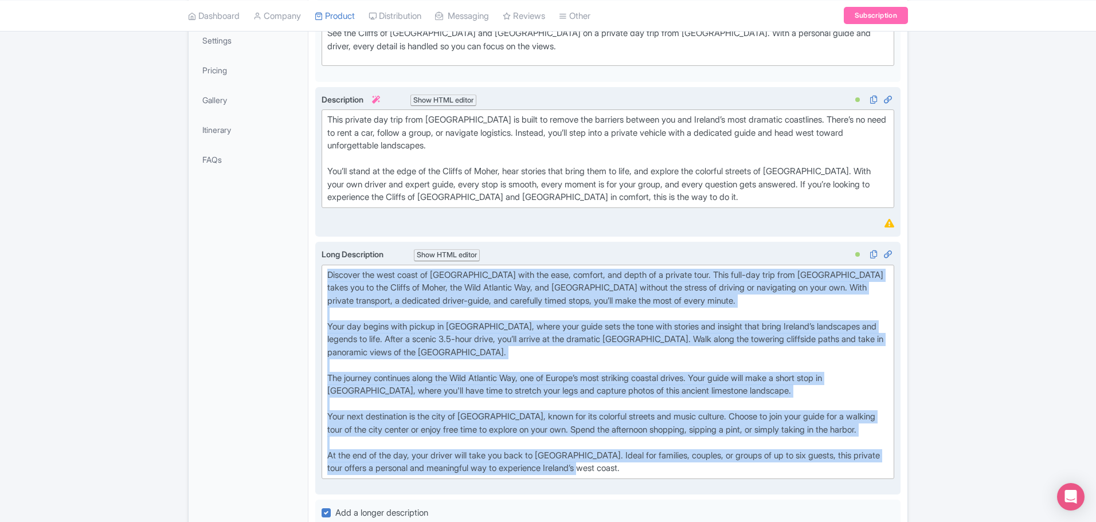
drag, startPoint x: 625, startPoint y: 470, endPoint x: 320, endPoint y: 258, distance: 371.5
click at [322, 262] on div "Long Description i Show HTML editor Bold Italic Strikethrough Link Heading Quot…" at bounding box center [607, 363] width 572 height 231
type trix-editor "<div>Discover the west coast of Ireland with the ease, comfort, and depth of a …"
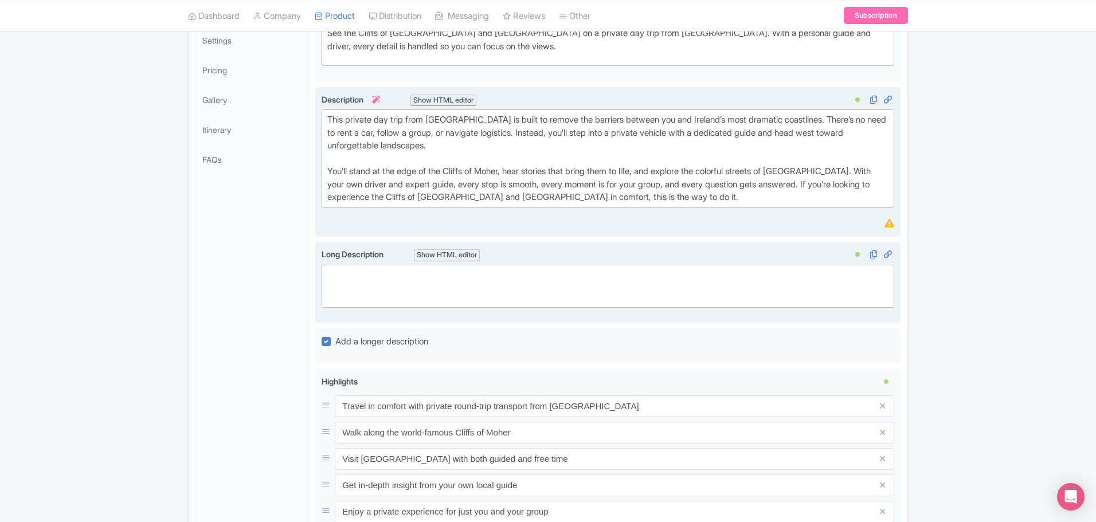
paste trix-editor "<div>### Begin and end your journey in comfort, with every detail handled<br>Yo…"
type trix-editor "<div>### Begin and end your journey in comfort, with every detail handled<br>Yo…"
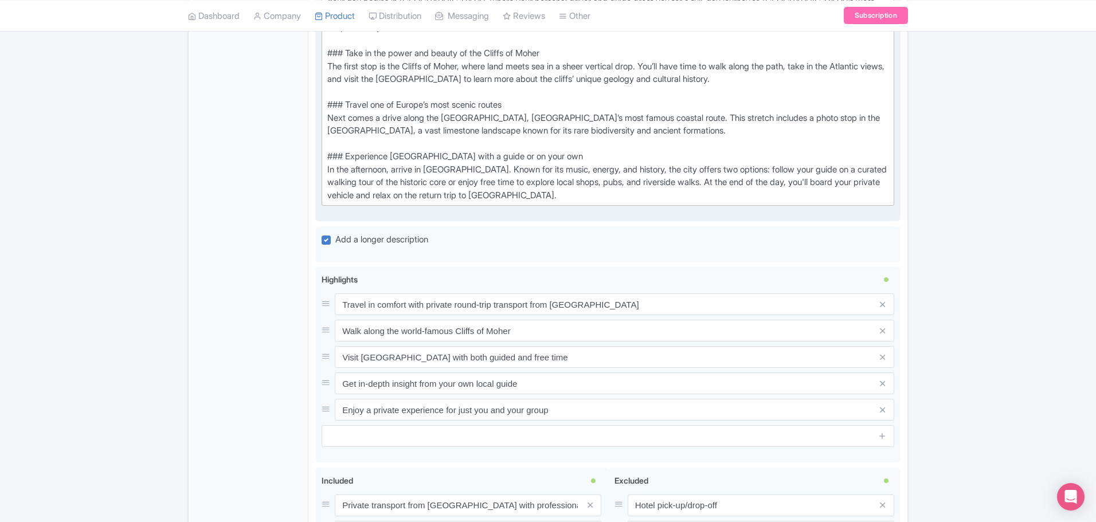
scroll to position [573, 0]
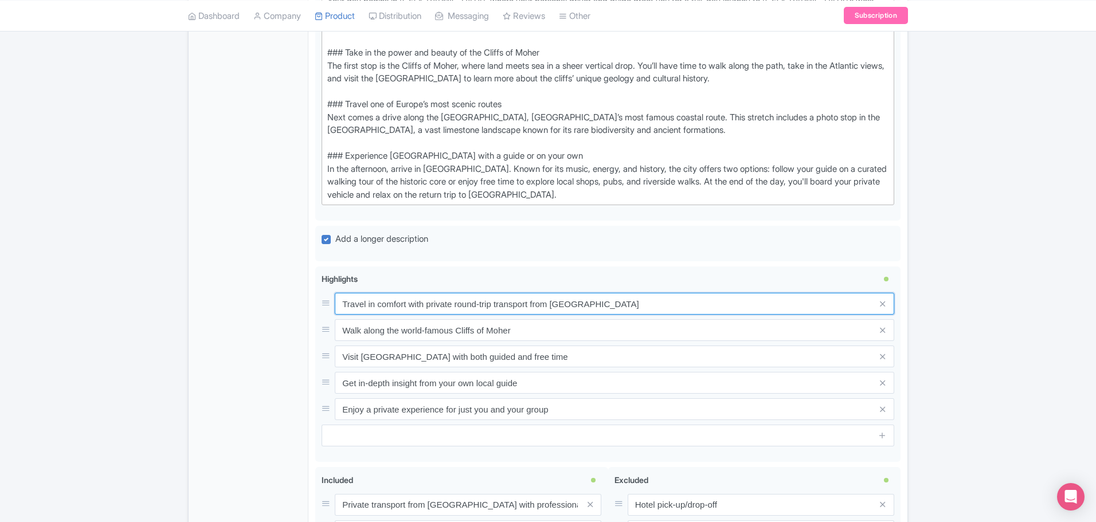
drag, startPoint x: 597, startPoint y: 307, endPoint x: 295, endPoint y: 295, distance: 302.2
click at [295, 295] on div "General Booking Info Locations Settings Pricing Gallery Itinerary FAQs Private …" at bounding box center [548, 149] width 719 height 1015
paste input "Round-trip private transport from Dublin in a comfortable vehicle."
type input "Round-trip private transport from Dublin in a comfortable vehicle"
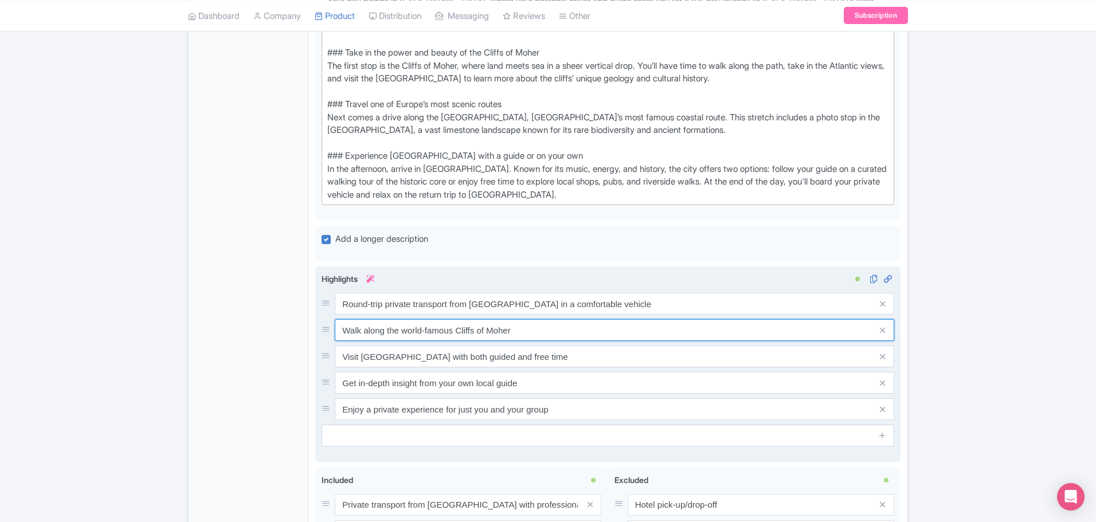
drag, startPoint x: 542, startPoint y: 325, endPoint x: 335, endPoint y: 326, distance: 207.4
click at [335, 326] on input "Walk along the world-famous Cliffs of Moher" at bounding box center [614, 330] width 559 height 22
paste input "Enjoy an intimate experience with no other travelers. Your guide is focused onl…"
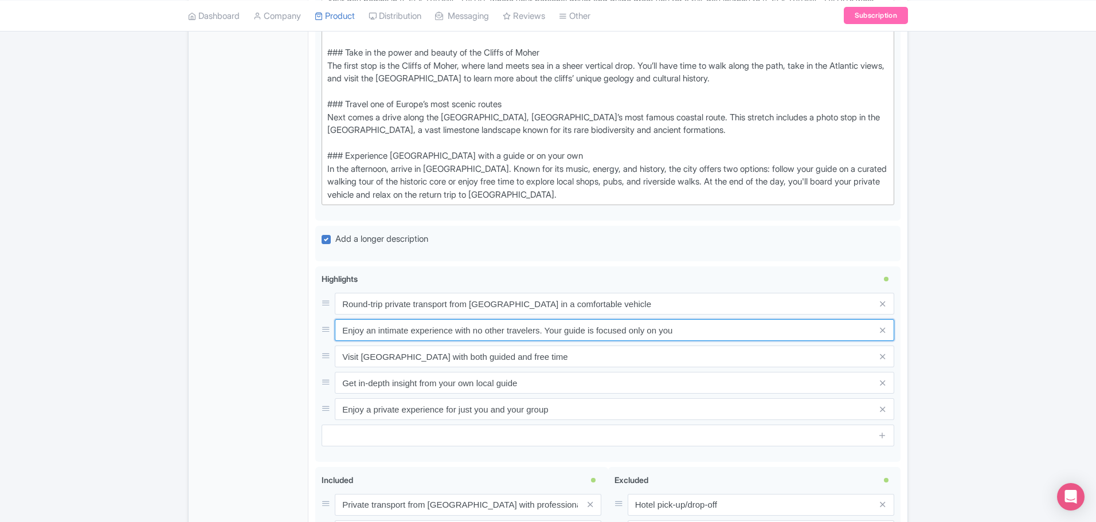
type input "Enjoy an intimate experience with no other travelers. Your guide is focused onl…"
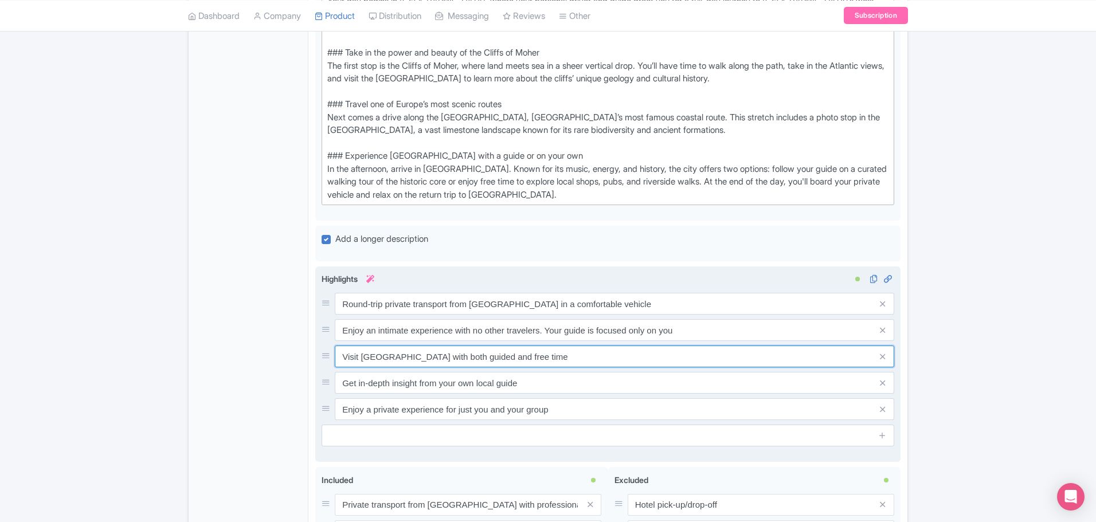
drag, startPoint x: 513, startPoint y: 357, endPoint x: 338, endPoint y: 356, distance: 175.3
click at [338, 356] on input "Visit Galway with both guided and free time" at bounding box center [614, 357] width 559 height 22
paste input "Entrance to the Cliffs of Moher Visitor Centre and panoramic viewing platforms,…"
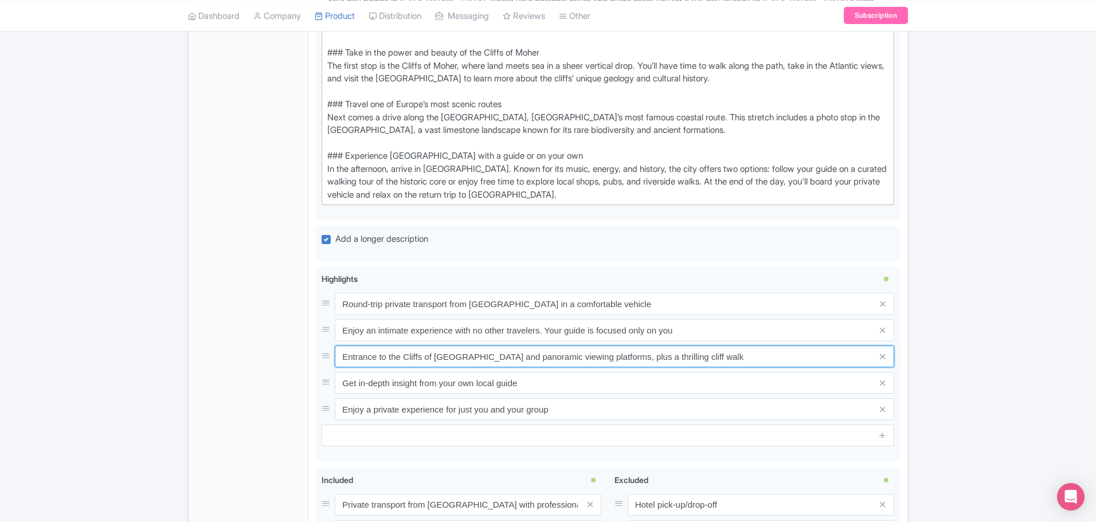
type input "Entrance to the Cliffs of Moher Visitor Centre and panoramic viewing platforms,…"
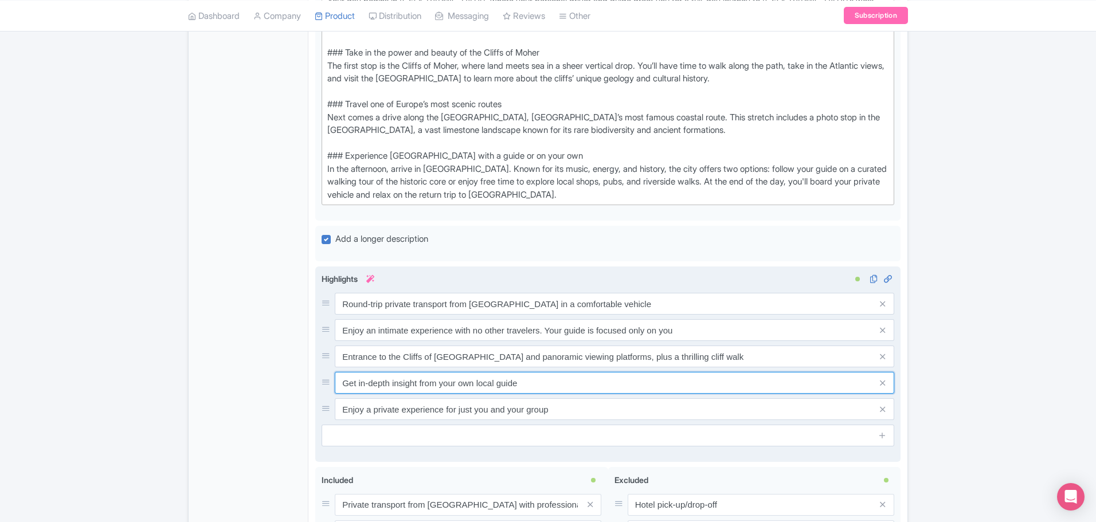
drag, startPoint x: 517, startPoint y: 383, endPoint x: 331, endPoint y: 370, distance: 187.2
click at [331, 370] on div "Round-trip private transport from Dublin in a comfortable vehicle Enjoy an inti…" at bounding box center [607, 356] width 572 height 127
paste input "Take in coastal views from one of Europe’s most breathtaking routes, the Wild A…"
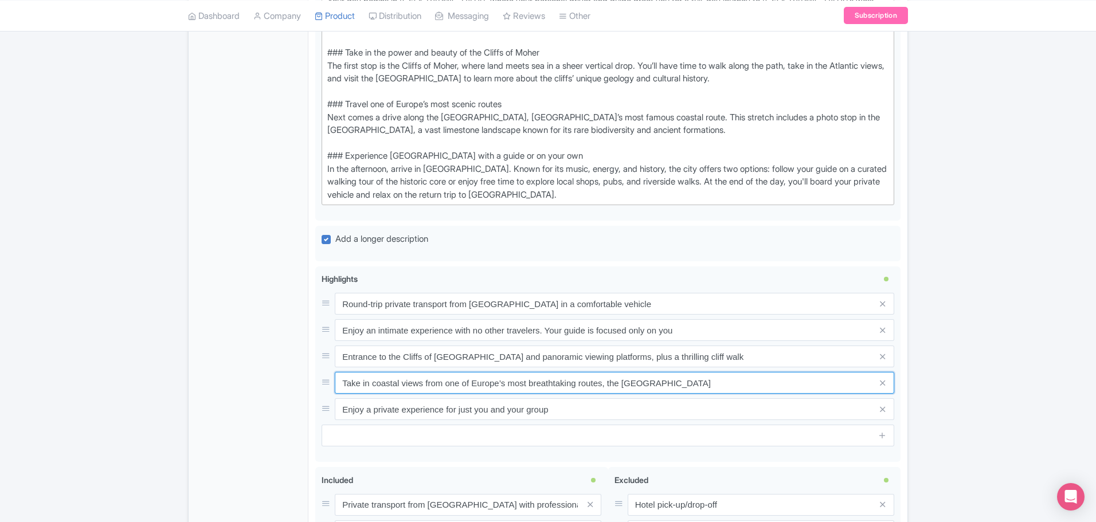
type input "Take in coastal views from one of Europe’s most breathtaking routes, the Wild A…"
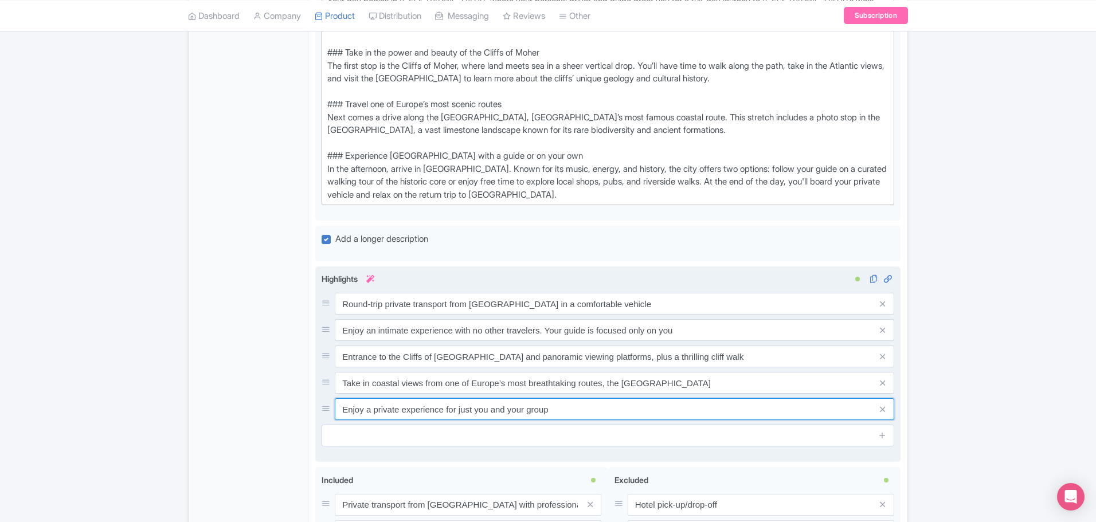
drag, startPoint x: 560, startPoint y: 410, endPoint x: 318, endPoint y: 405, distance: 241.9
click at [318, 405] on div "Travel in comfort with private round-trip transport from Dublin Walk along the …" at bounding box center [607, 364] width 585 height 196
paste input "Guided walk and free time in Galway to explore local shops and restaurants"
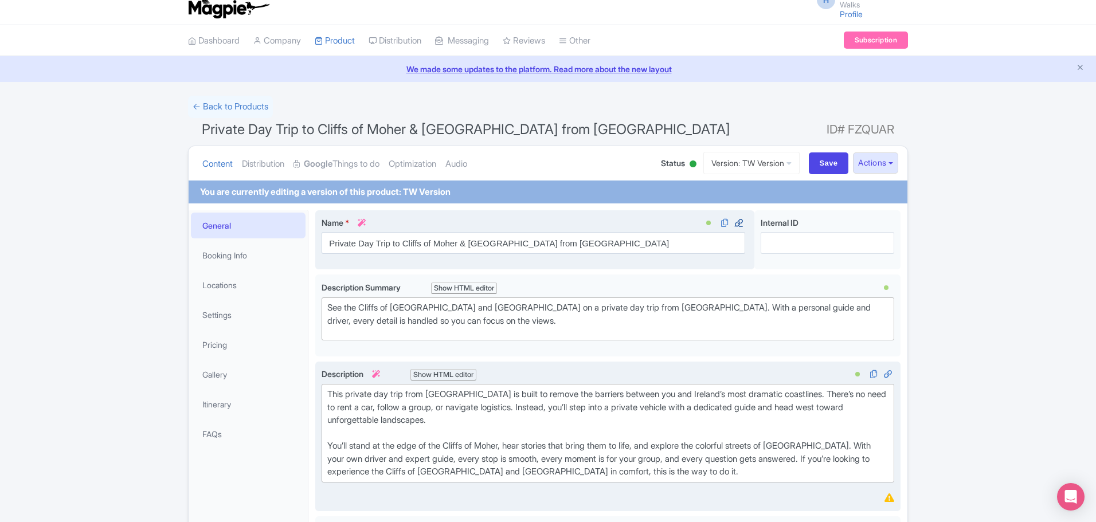
scroll to position [0, 0]
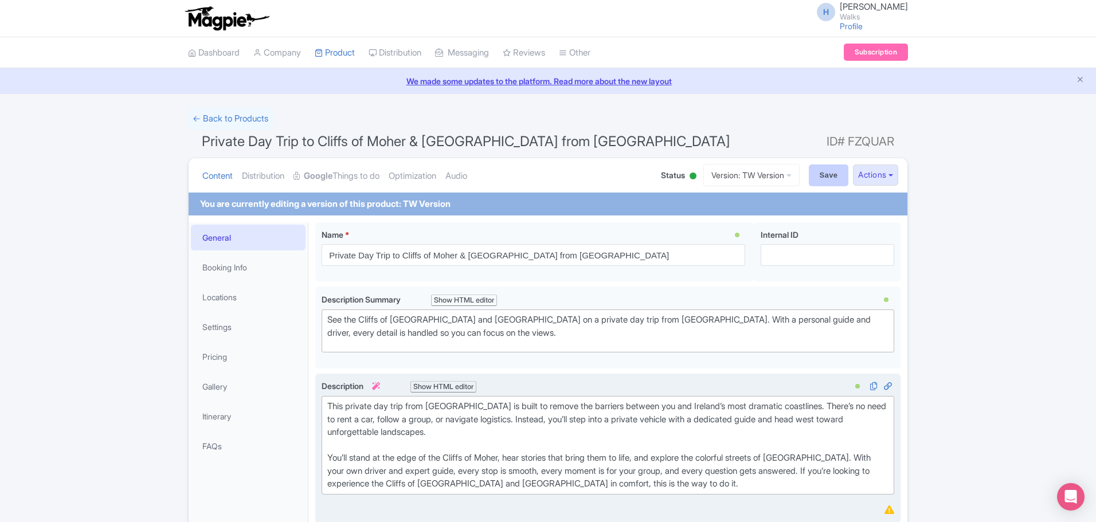
type input "Guided walk and free time in Galway to explore local shops and restaurants"
click at [811, 168] on input "Save" at bounding box center [829, 175] width 40 height 22
type input "Saving..."
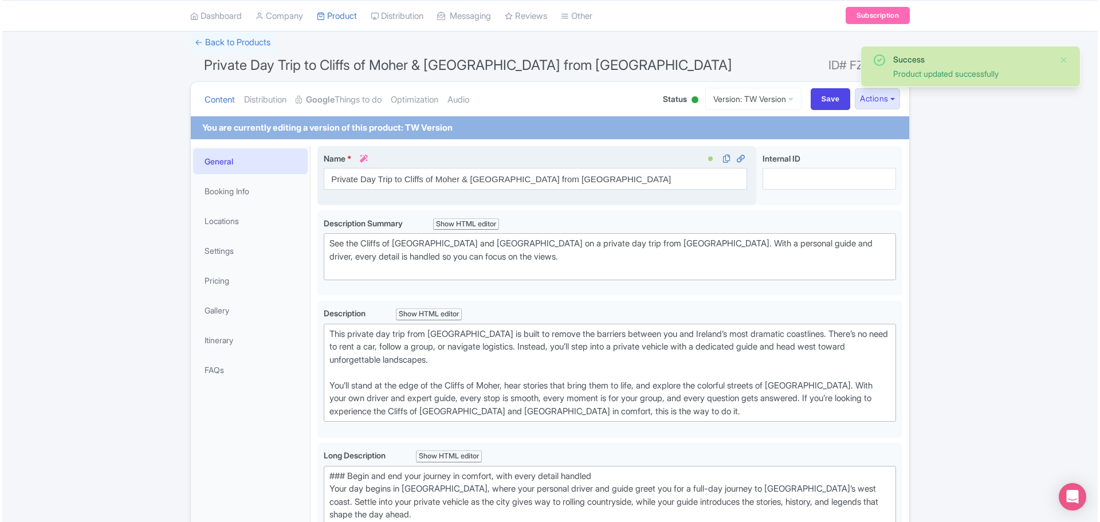
scroll to position [115, 0]
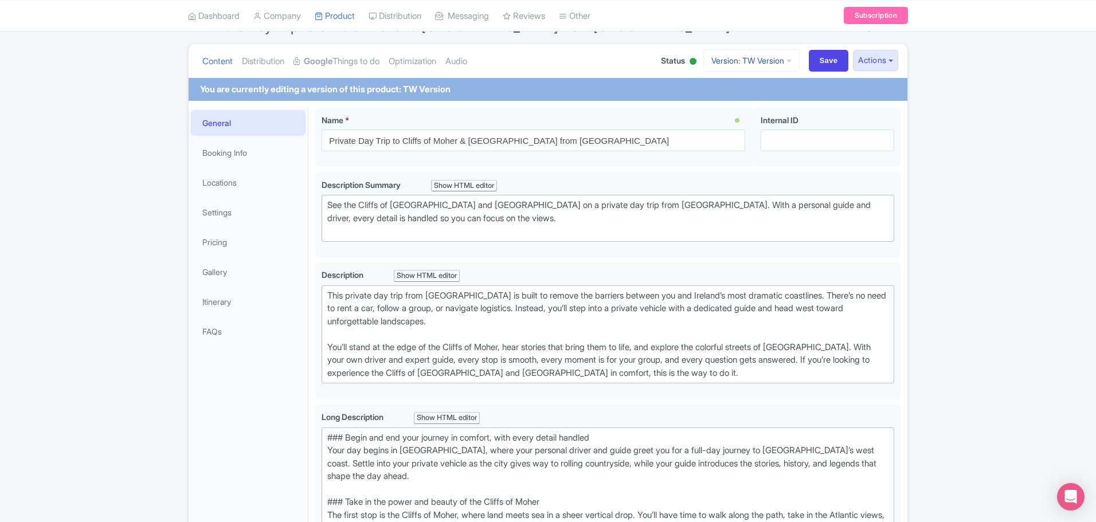
click at [769, 60] on link "Version: TW Version" at bounding box center [751, 60] width 96 height 22
click at [863, 65] on button "Actions" at bounding box center [875, 60] width 45 height 21
click at [839, 154] on link "Create new version" at bounding box center [847, 156] width 109 height 18
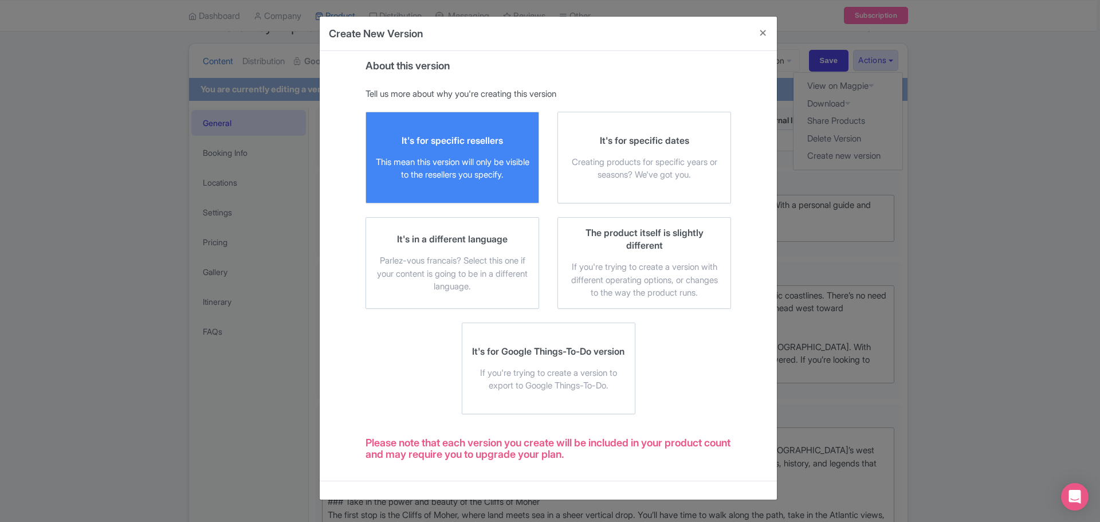
click at [448, 161] on div "This mean this version will only be visible to the resellers you specify." at bounding box center [452, 169] width 154 height 26
click at [0, 0] on input "It's for specific resellers This mean this version will only be visible to the …" at bounding box center [0, 0] width 0 height 0
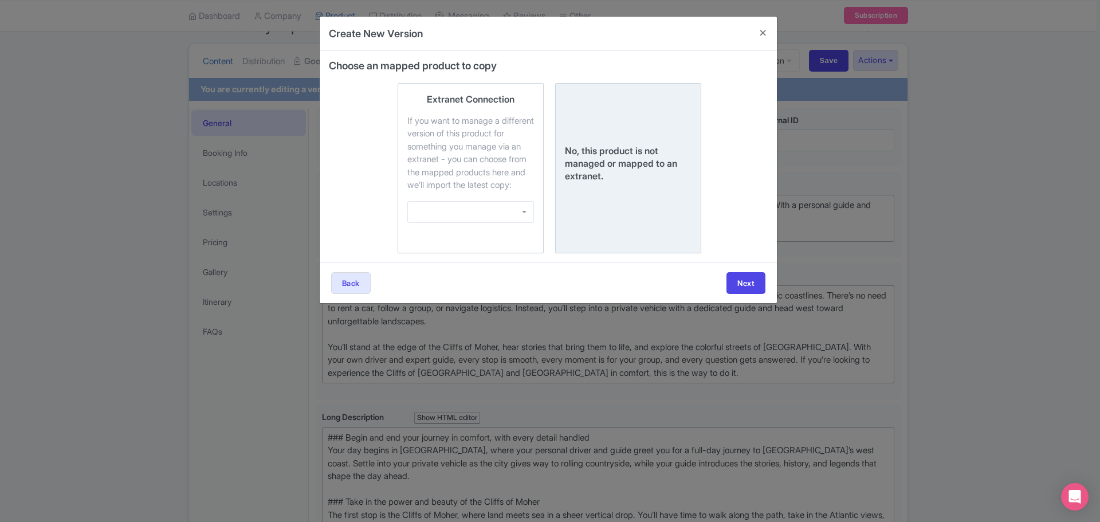
click at [645, 197] on div "No, this product is not managed or mapped to an extranet." at bounding box center [628, 168] width 127 height 151
click at [0, 0] on input "No, this product is not managed or mapped to an extranet." at bounding box center [0, 0] width 0 height 0
click at [757, 294] on button "Next" at bounding box center [746, 283] width 39 height 22
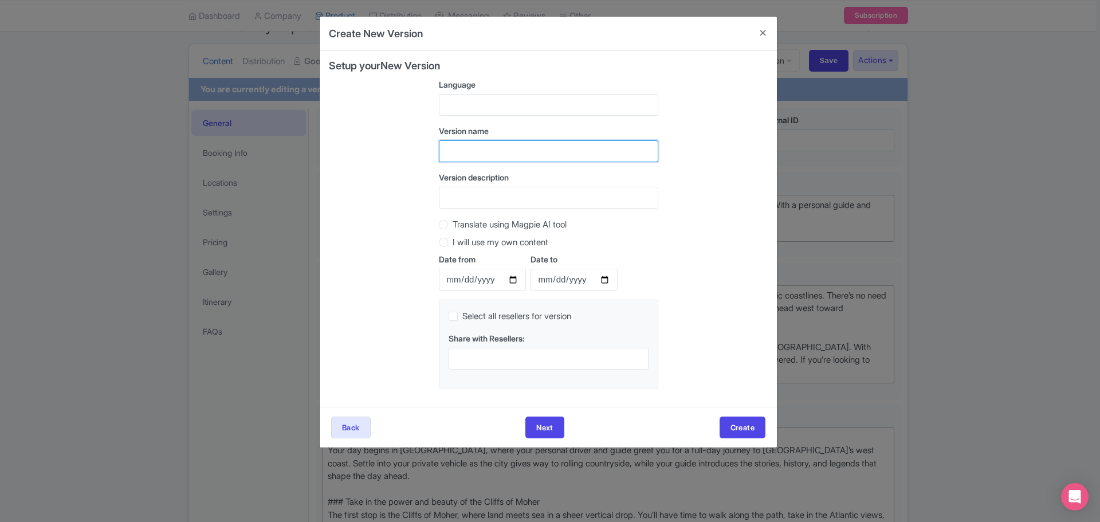
click at [474, 142] on input "text" at bounding box center [548, 151] width 219 height 22
type input "Viator Version"
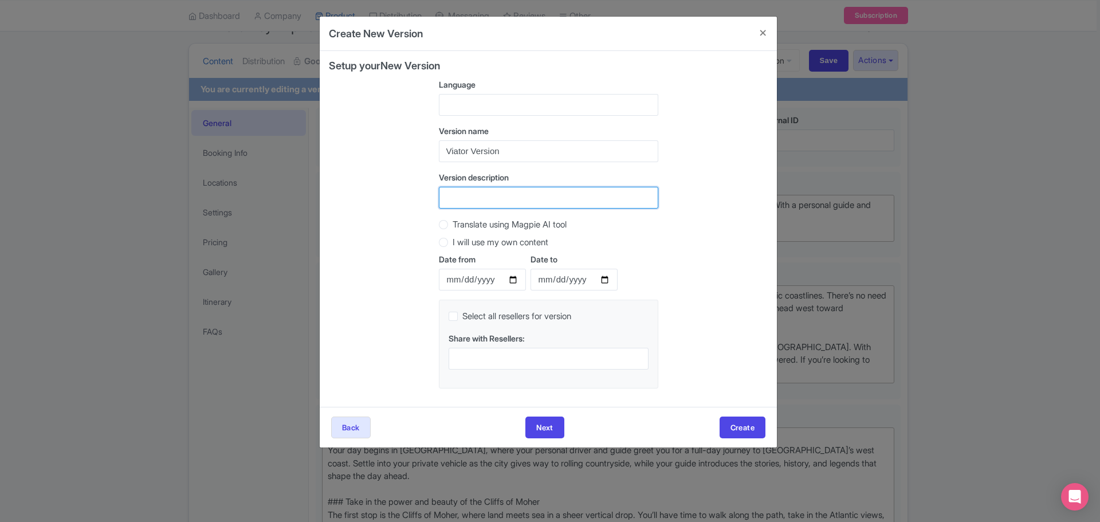
click at [475, 190] on input "Version description" at bounding box center [548, 198] width 219 height 22
type input "Viator Version"
click at [758, 429] on button "Create" at bounding box center [743, 428] width 46 height 22
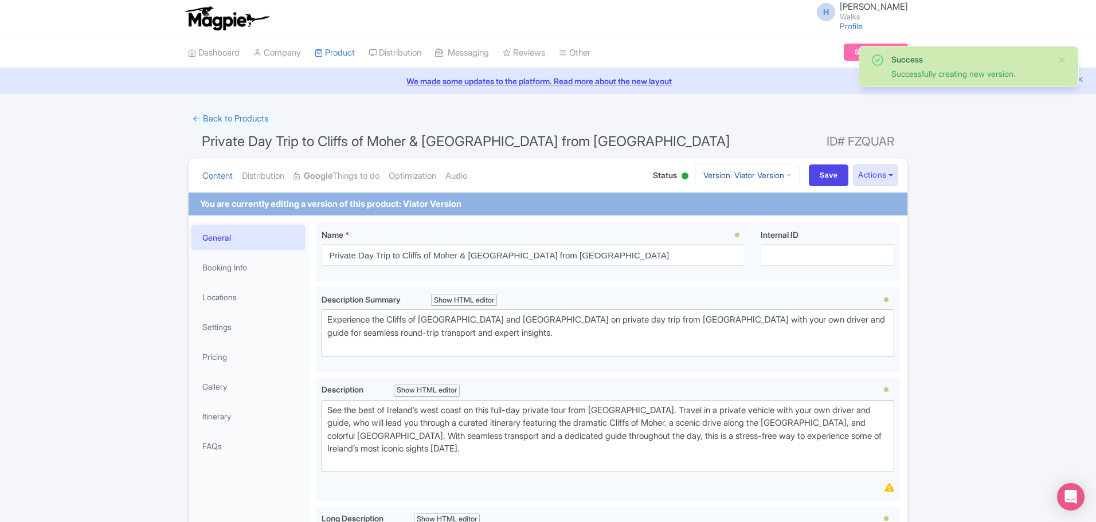
click at [776, 181] on link "Version: Viator Version" at bounding box center [747, 175] width 104 height 22
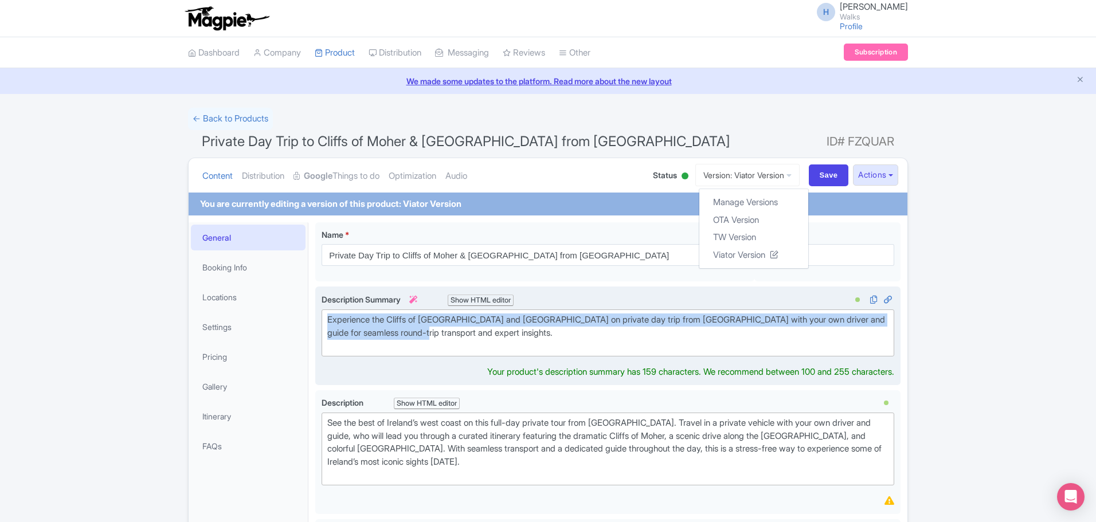
drag, startPoint x: 473, startPoint y: 335, endPoint x: 319, endPoint y: 316, distance: 155.3
click at [319, 316] on div "Experience the Cliffs of Moher and Galway on private day trip from Dublin with …" at bounding box center [607, 336] width 585 height 99
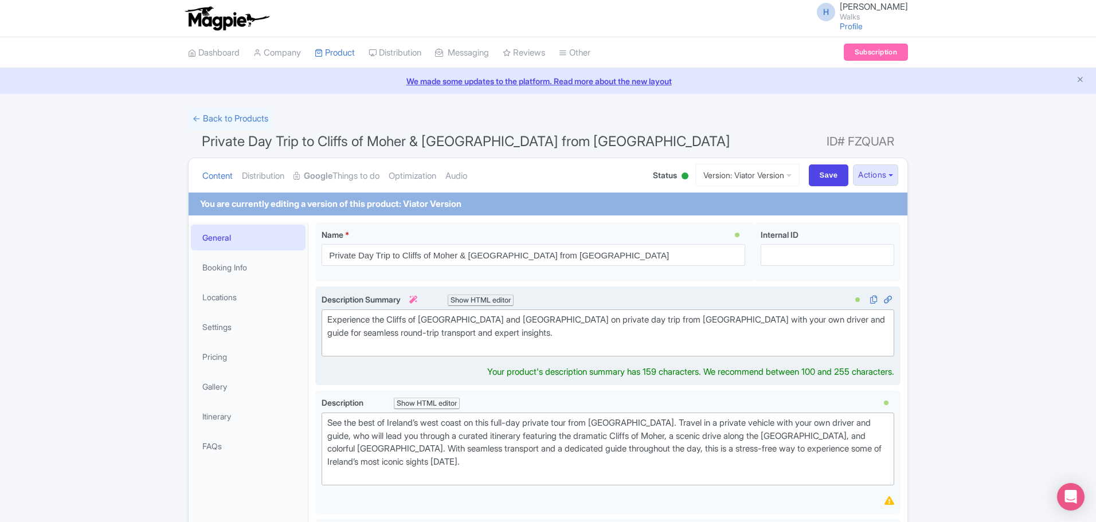
type trix-editor "<div><br><br></div>"
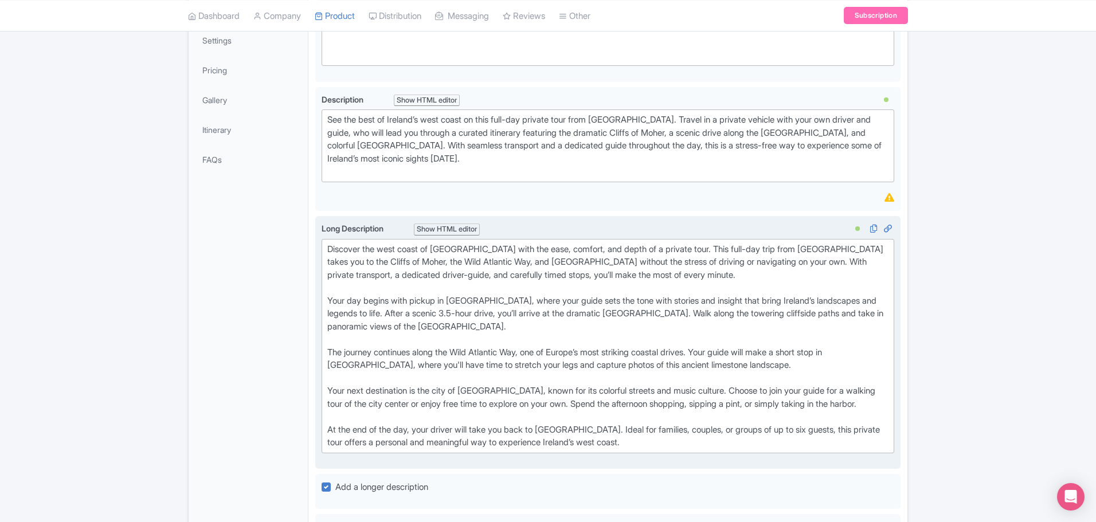
scroll to position [274, 0]
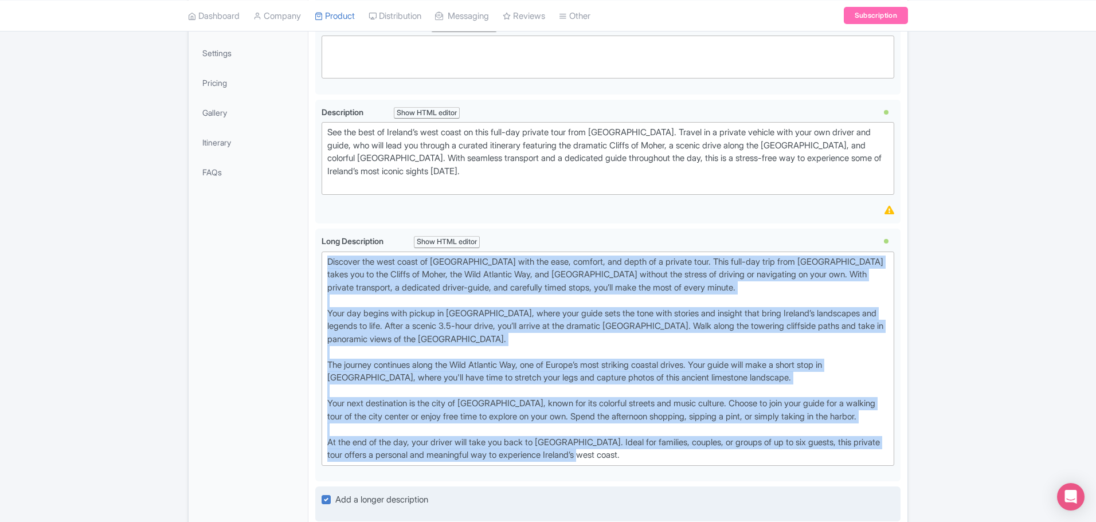
drag, startPoint x: 327, startPoint y: 262, endPoint x: 767, endPoint y: 499, distance: 499.4
click at [767, 499] on div "Private Day Trip to Cliffs of Moher & Galway from Dublin Name * i Private Day T…" at bounding box center [607, 411] width 585 height 927
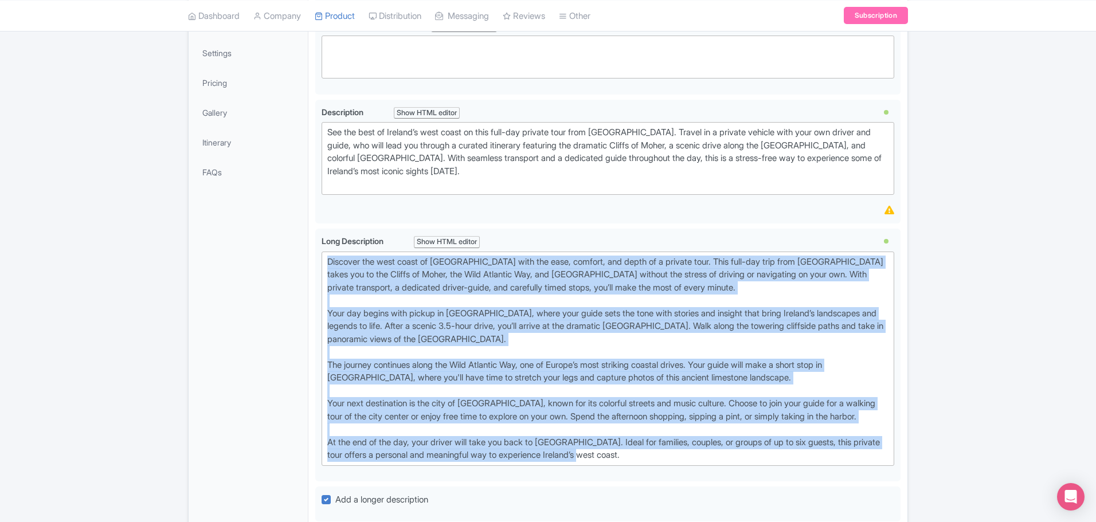
type trix-editor "<div>Discover the west coast of Ireland with the ease, comfort, and depth of a …"
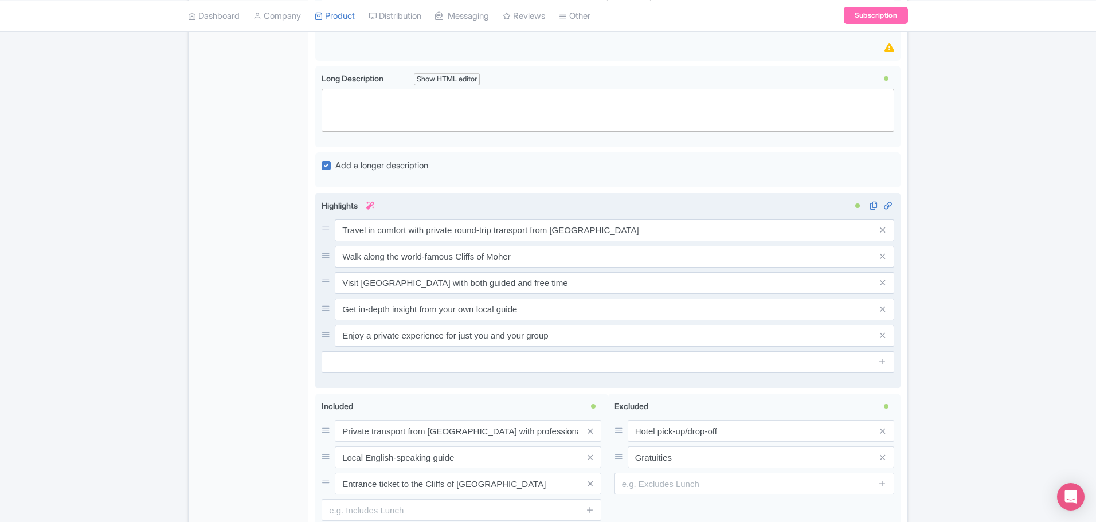
scroll to position [446, 0]
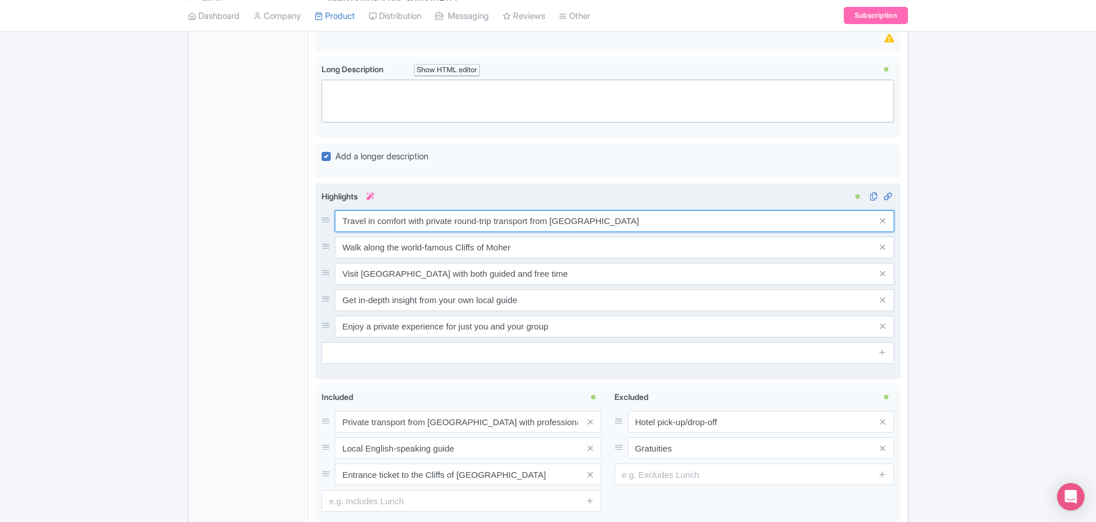
drag, startPoint x: 341, startPoint y: 218, endPoint x: 631, endPoint y: 238, distance: 290.7
click at [631, 238] on div "Travel in comfort with private round-trip transport from Dublin Walk along the …" at bounding box center [607, 273] width 572 height 127
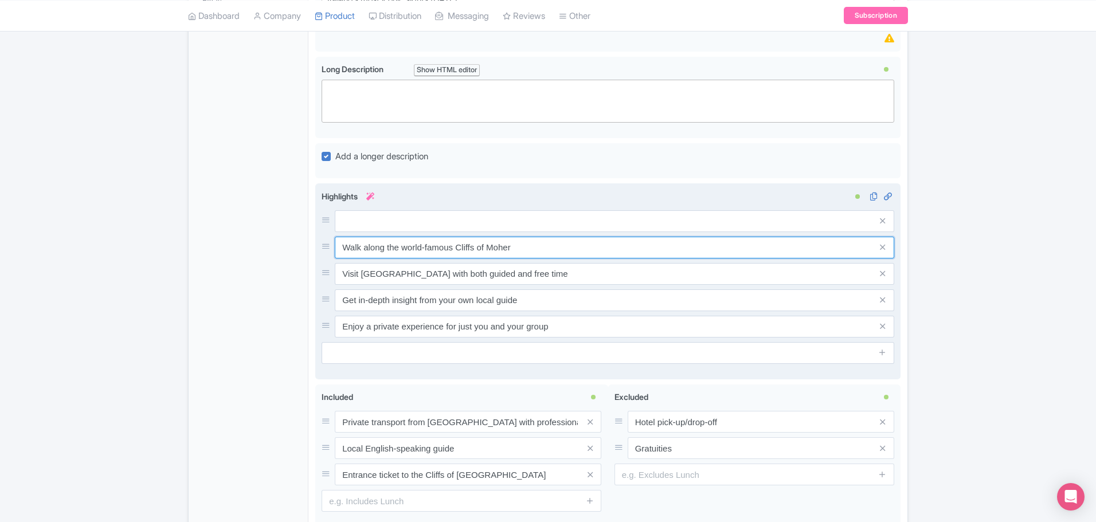
drag, startPoint x: 338, startPoint y: 245, endPoint x: 544, endPoint y: 257, distance: 207.2
click at [543, 257] on input "Walk along the world-famous Cliffs of Moher" at bounding box center [614, 248] width 559 height 22
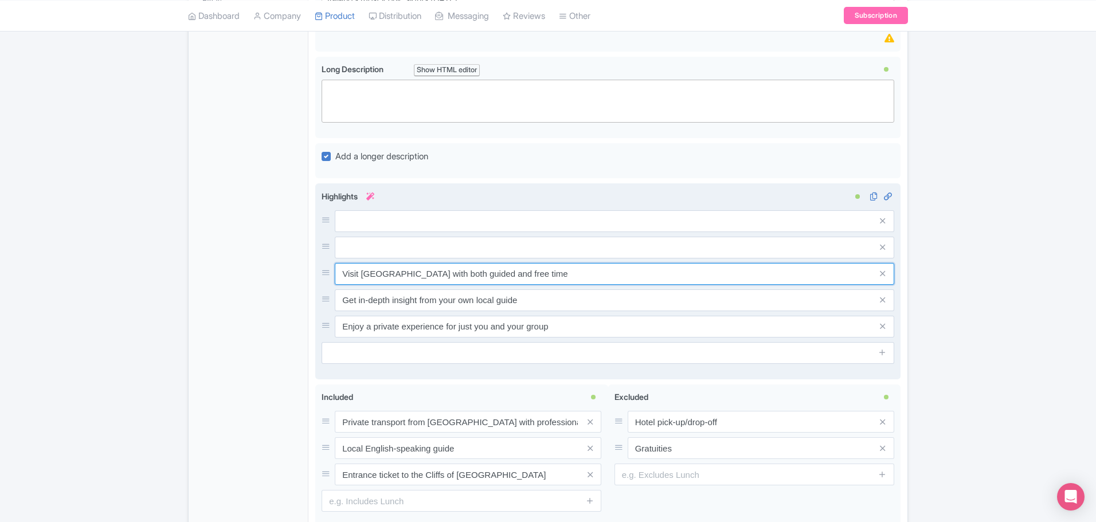
drag, startPoint x: 339, startPoint y: 272, endPoint x: 558, endPoint y: 273, distance: 218.3
click at [558, 273] on input "Visit Galway with both guided and free time" at bounding box center [614, 274] width 559 height 22
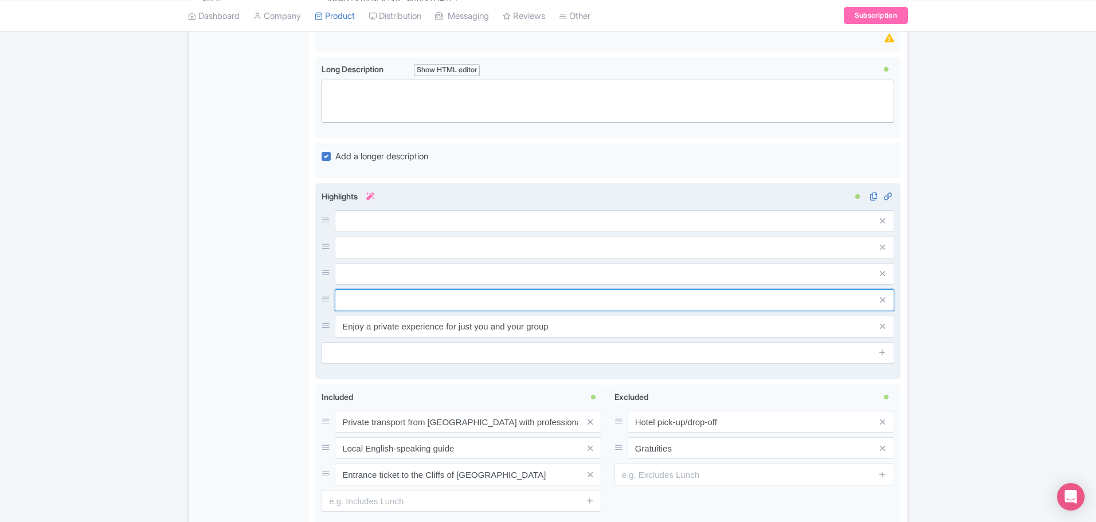
drag, startPoint x: 340, startPoint y: 296, endPoint x: 567, endPoint y: 297, distance: 226.9
click at [567, 297] on input "text" at bounding box center [614, 300] width 559 height 22
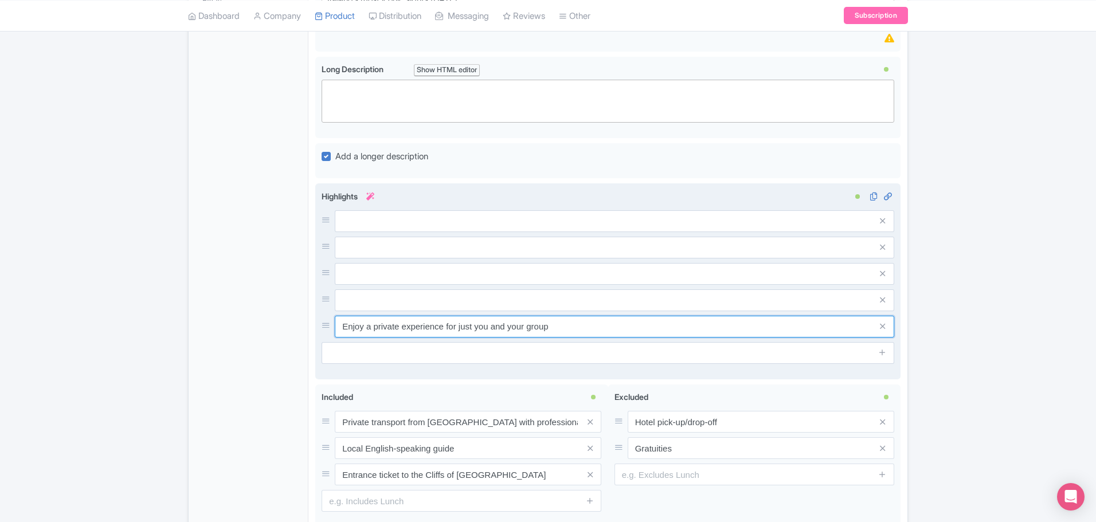
drag, startPoint x: 340, startPoint y: 321, endPoint x: 568, endPoint y: 325, distance: 227.5
click at [566, 326] on input "Enjoy a private experience for just you and your group" at bounding box center [614, 327] width 559 height 22
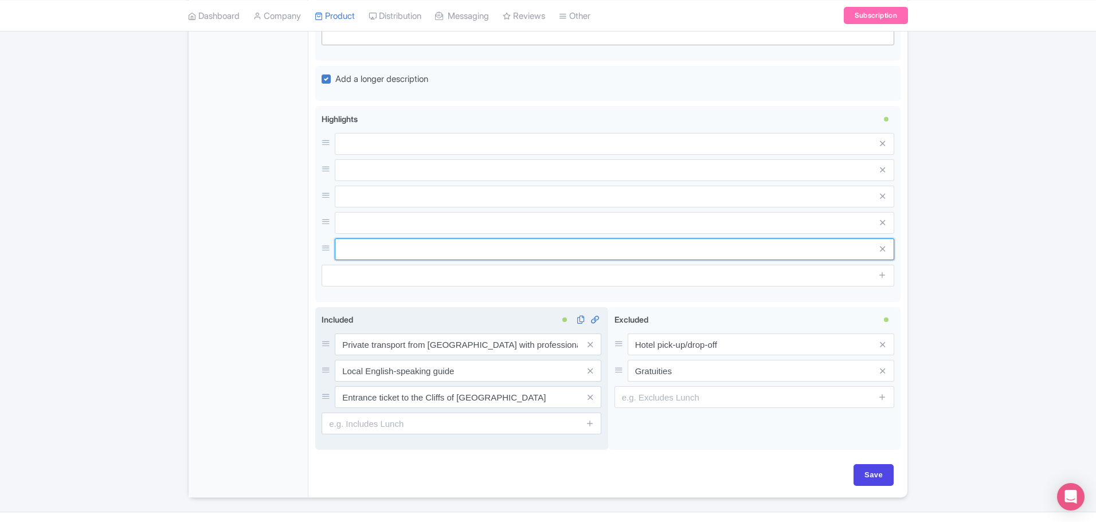
scroll to position [548, 0]
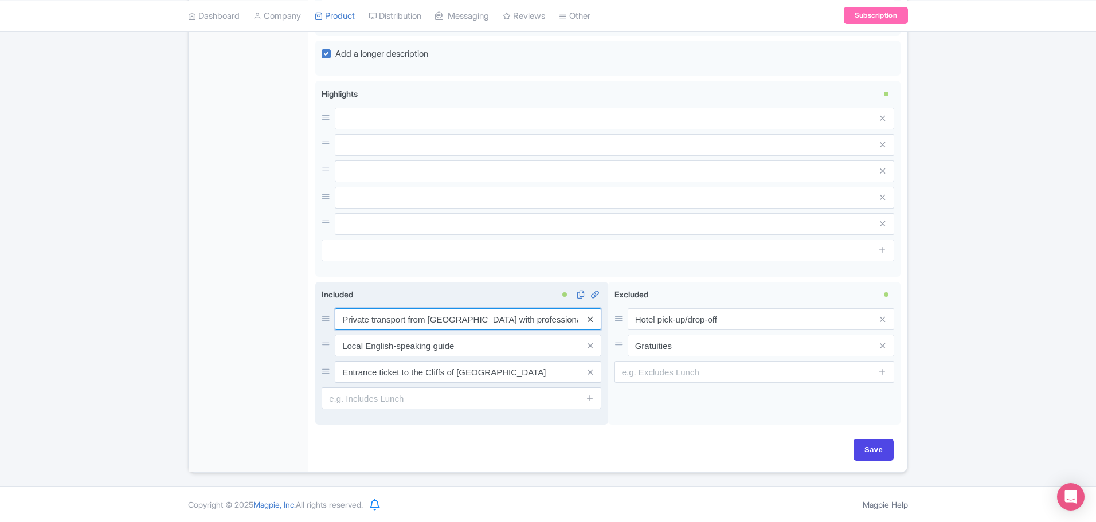
drag, startPoint x: 366, startPoint y: 317, endPoint x: 587, endPoint y: 325, distance: 221.9
click at [589, 325] on div "Private transport from Dublin with professional driver" at bounding box center [468, 319] width 266 height 22
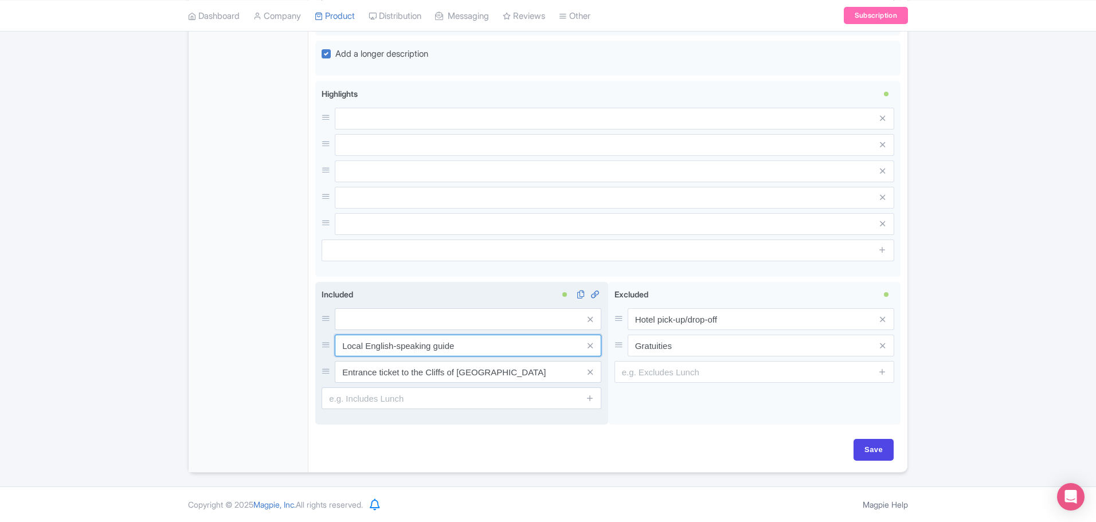
drag, startPoint x: 338, startPoint y: 343, endPoint x: 523, endPoint y: 350, distance: 185.2
click at [525, 350] on input "Local English-speaking guide" at bounding box center [468, 346] width 266 height 22
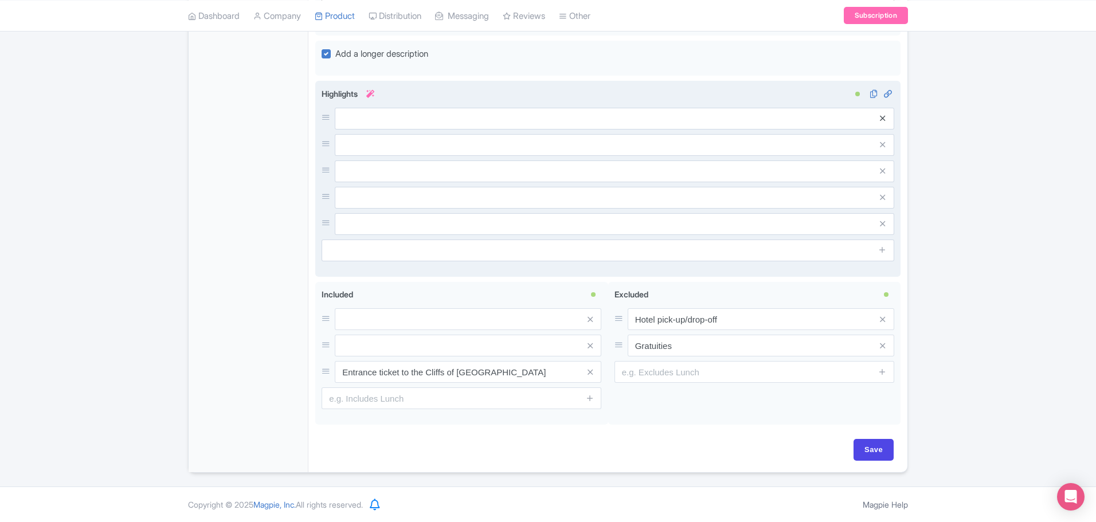
click at [883, 121] on icon at bounding box center [882, 118] width 5 height 9
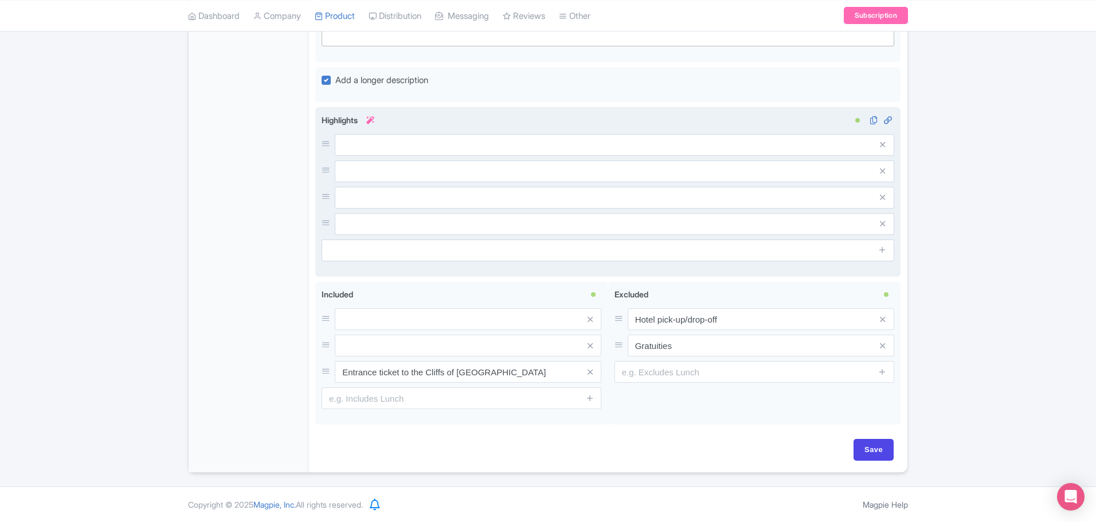
click at [879, 150] on span at bounding box center [882, 145] width 23 height 22
click at [882, 147] on icon at bounding box center [882, 144] width 5 height 9
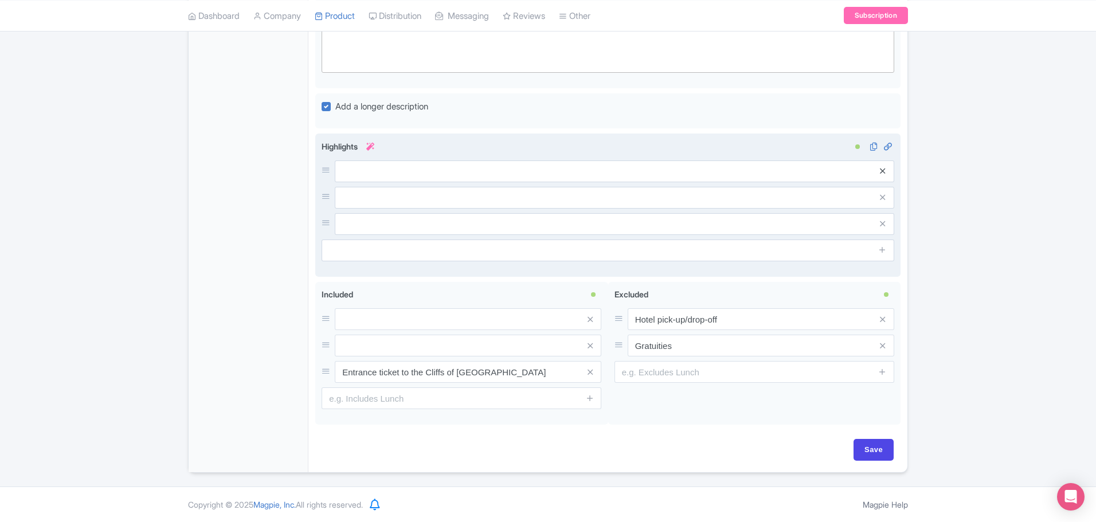
click at [882, 170] on icon at bounding box center [882, 171] width 5 height 9
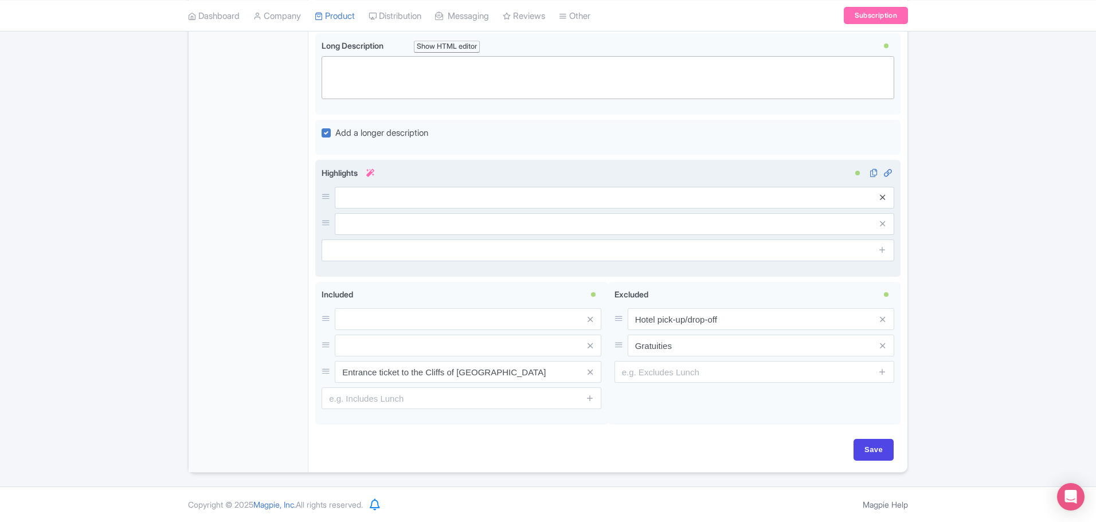
click at [880, 199] on icon at bounding box center [882, 197] width 5 height 9
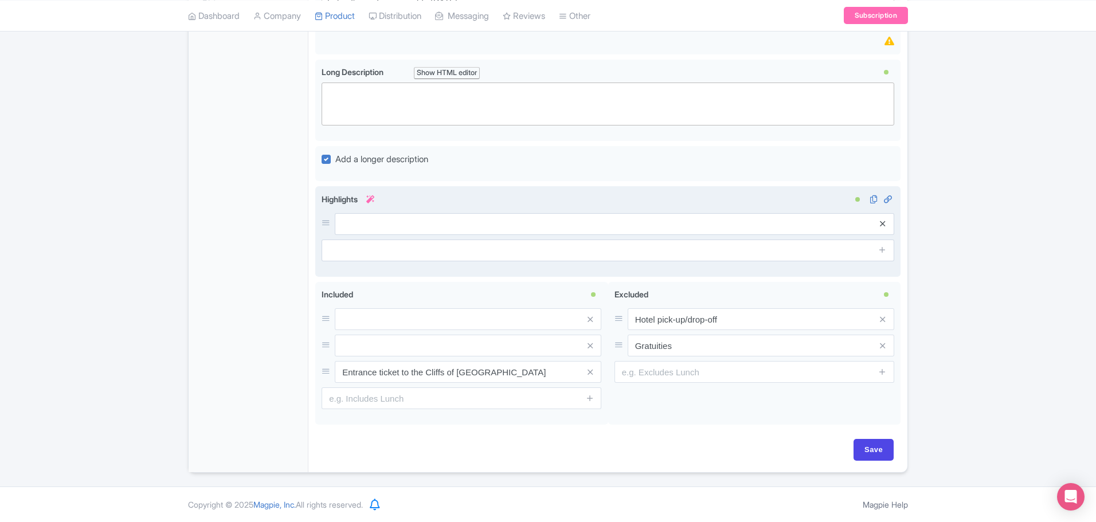
click at [882, 223] on icon at bounding box center [882, 223] width 5 height 9
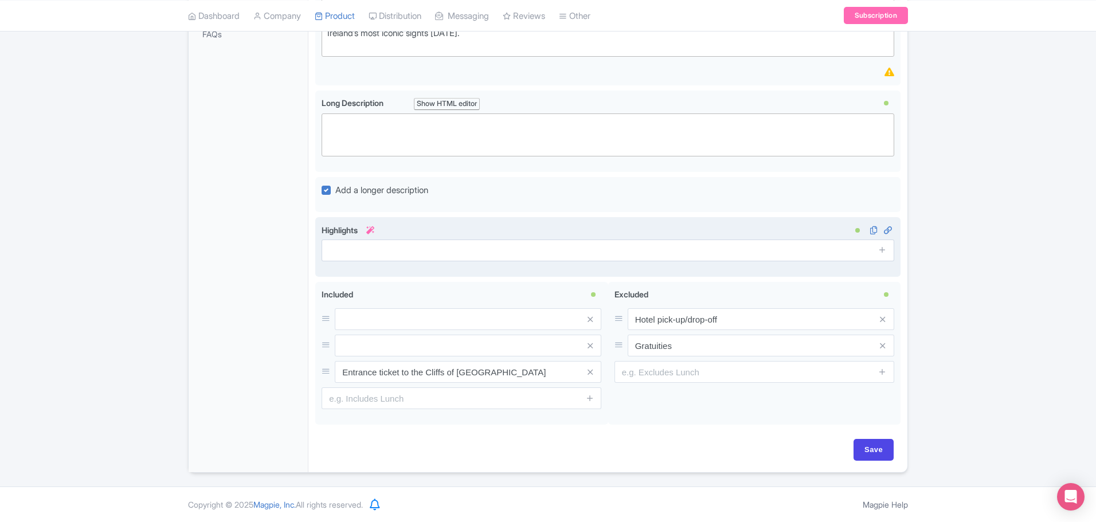
scroll to position [412, 0]
click at [593, 320] on span at bounding box center [589, 319] width 23 height 22
click at [589, 320] on icon at bounding box center [589, 319] width 5 height 9
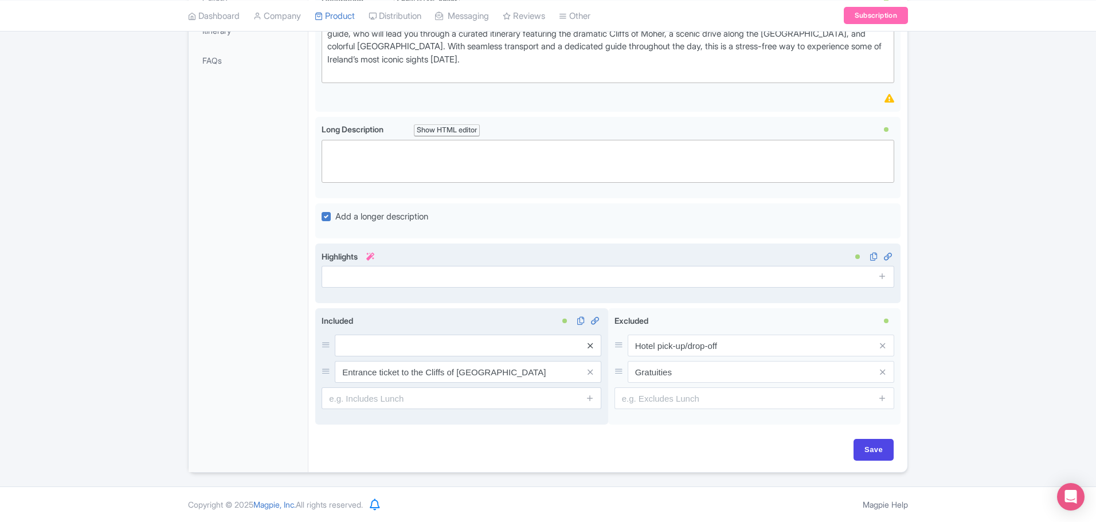
click at [589, 348] on icon at bounding box center [589, 346] width 5 height 9
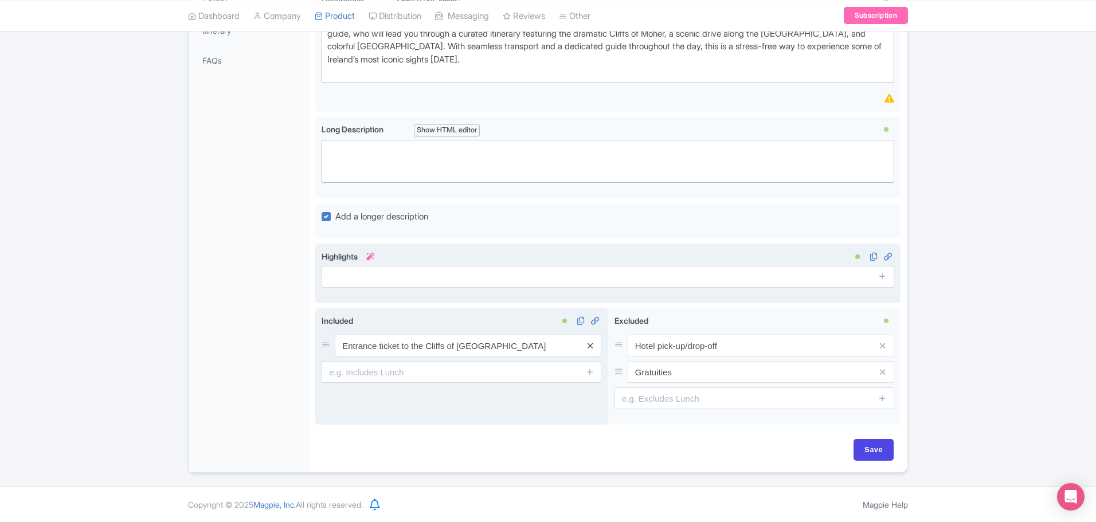
drag, startPoint x: 590, startPoint y: 347, endPoint x: 680, endPoint y: 358, distance: 90.7
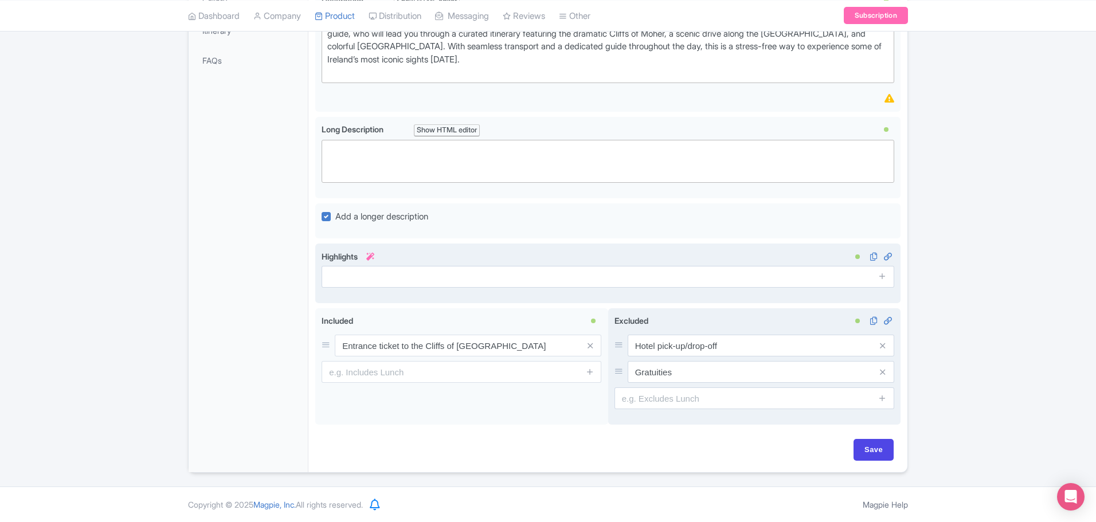
click at [590, 347] on icon at bounding box center [589, 346] width 5 height 9
click at [880, 346] on icon at bounding box center [882, 346] width 5 height 9
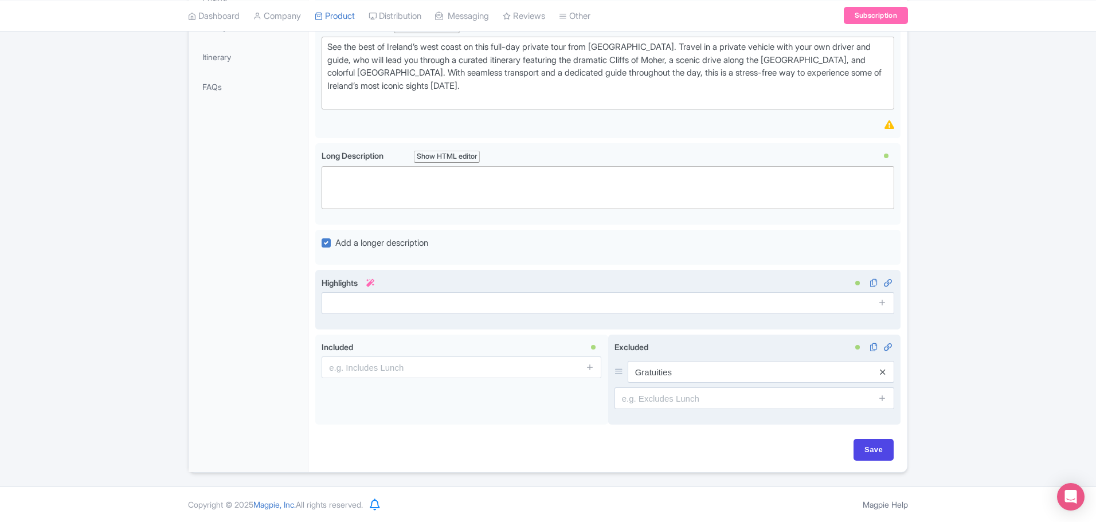
click at [885, 373] on icon at bounding box center [882, 372] width 5 height 9
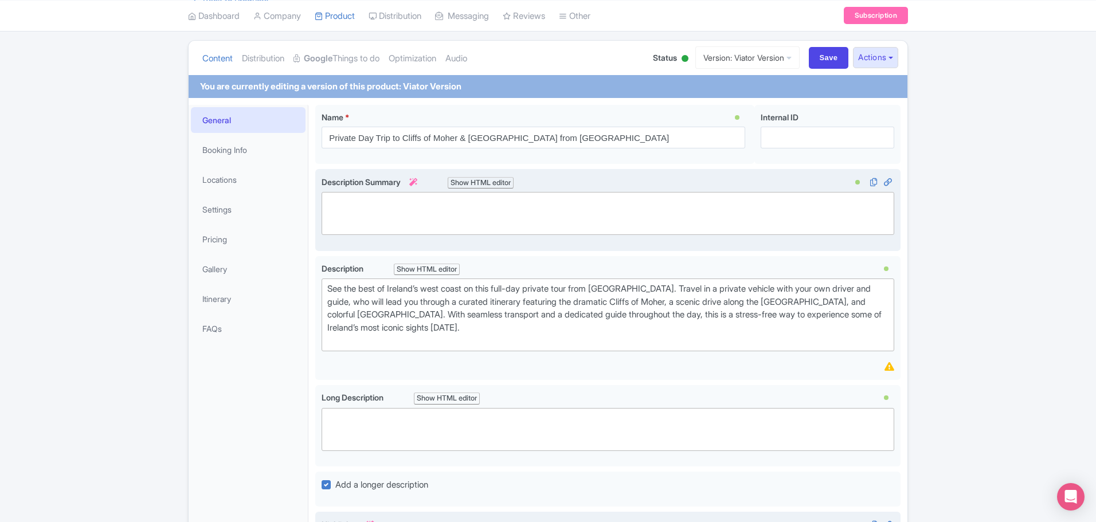
scroll to position [99, 0]
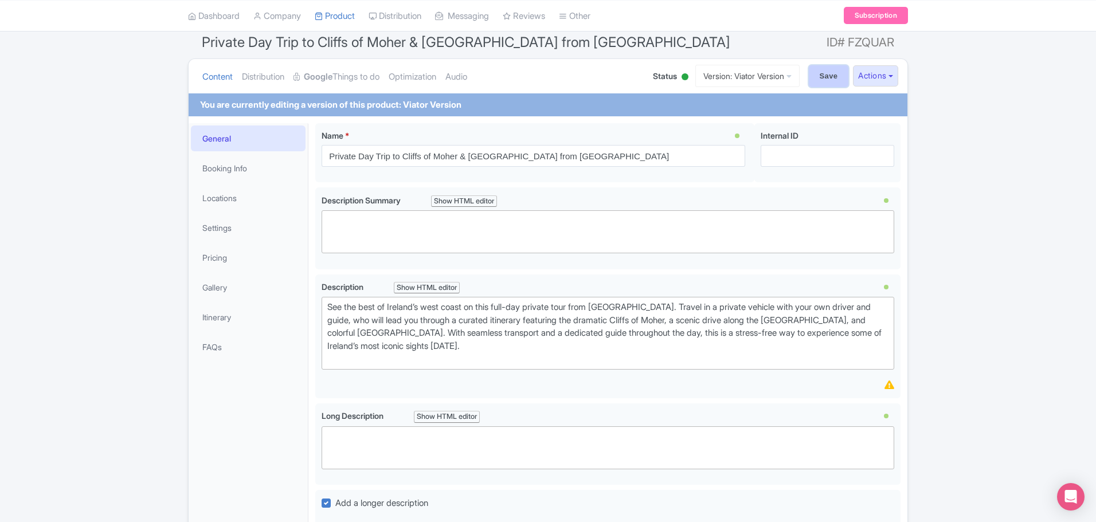
click at [810, 76] on input "Save" at bounding box center [829, 76] width 40 height 22
type input "Saving..."
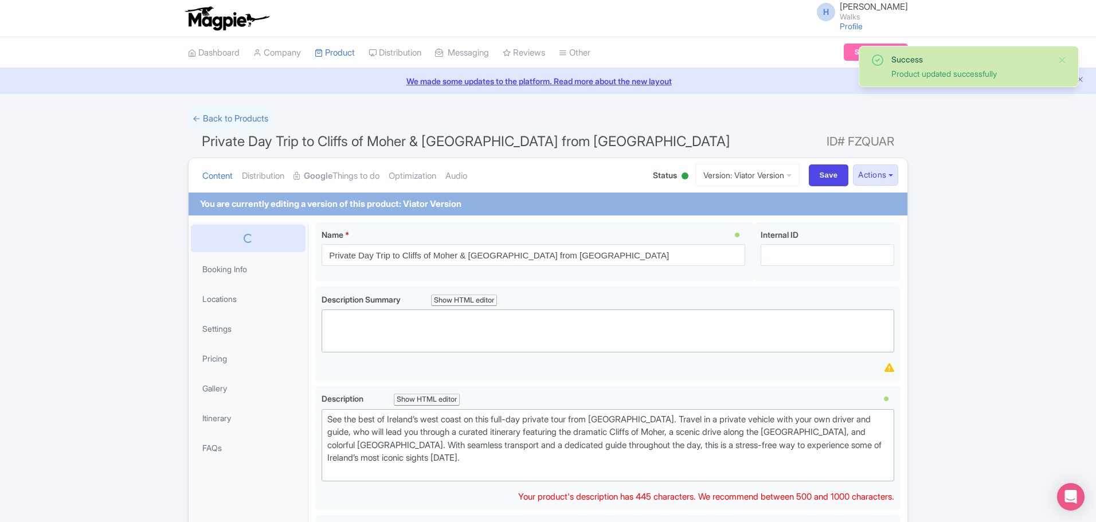
scroll to position [222, 0]
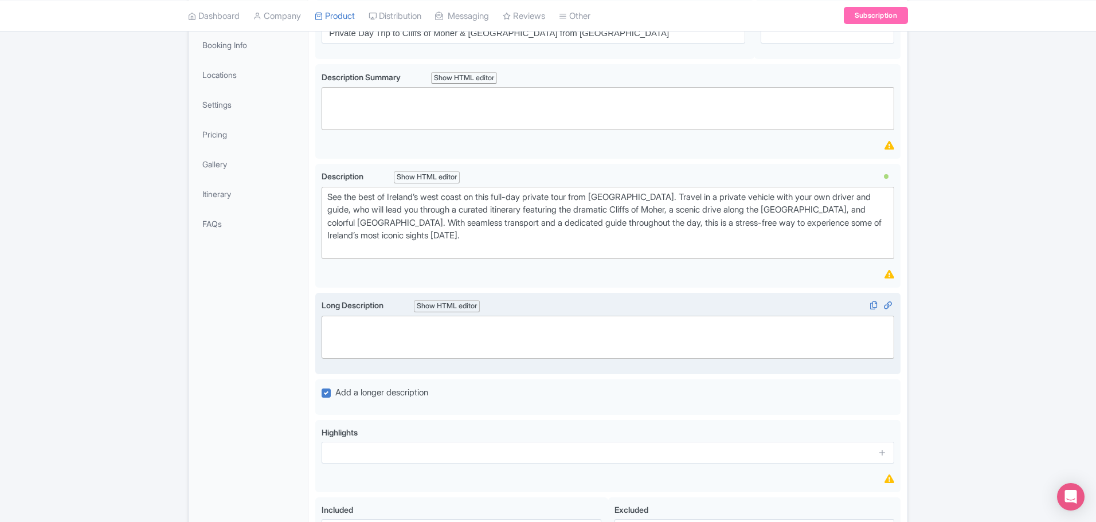
click at [355, 324] on trix-editor at bounding box center [607, 337] width 572 height 43
paste trix-editor "<lor><ipsumd>Sita Co: Adipis<el></seddoe><te></inc><utl><etdolo>Magnaaliqua</en…"
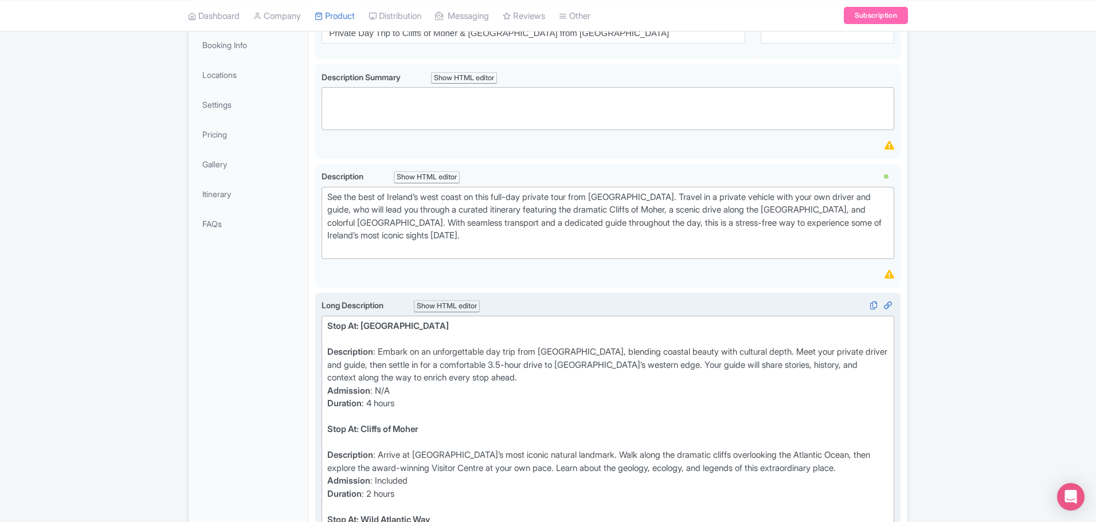
click at [329, 354] on strong "Description" at bounding box center [350, 351] width 46 height 11
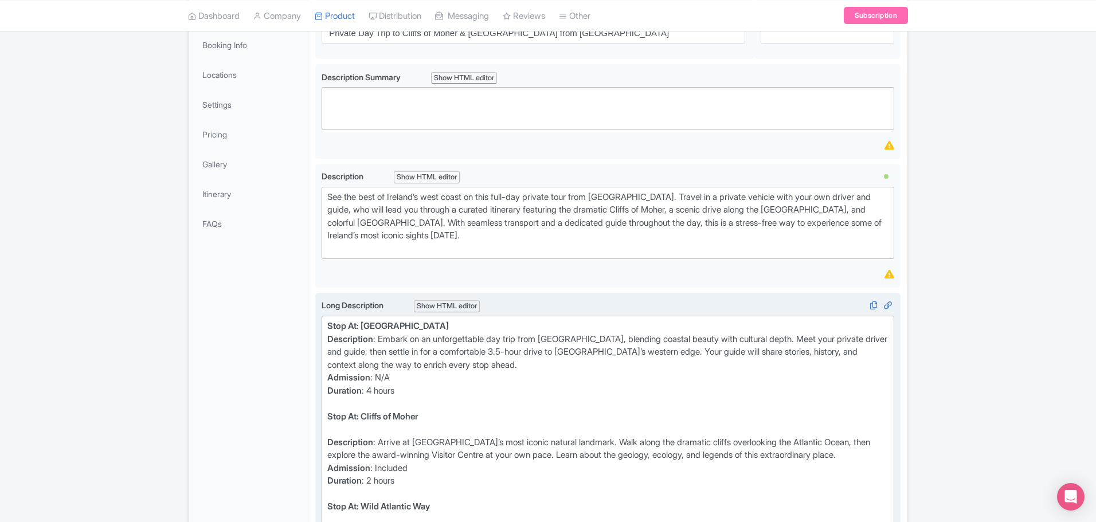
click at [328, 378] on strong "Admission" at bounding box center [348, 377] width 43 height 11
click at [329, 437] on strong "Description" at bounding box center [350, 442] width 46 height 11
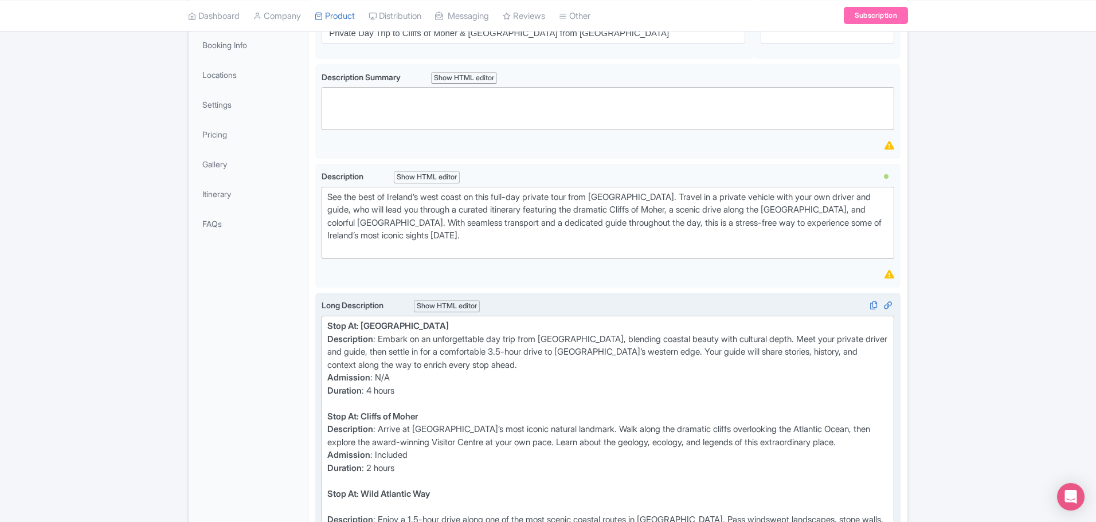
click at [329, 459] on strong "Admission" at bounding box center [348, 454] width 43 height 11
click at [328, 469] on strong "Duration" at bounding box center [344, 467] width 34 height 11
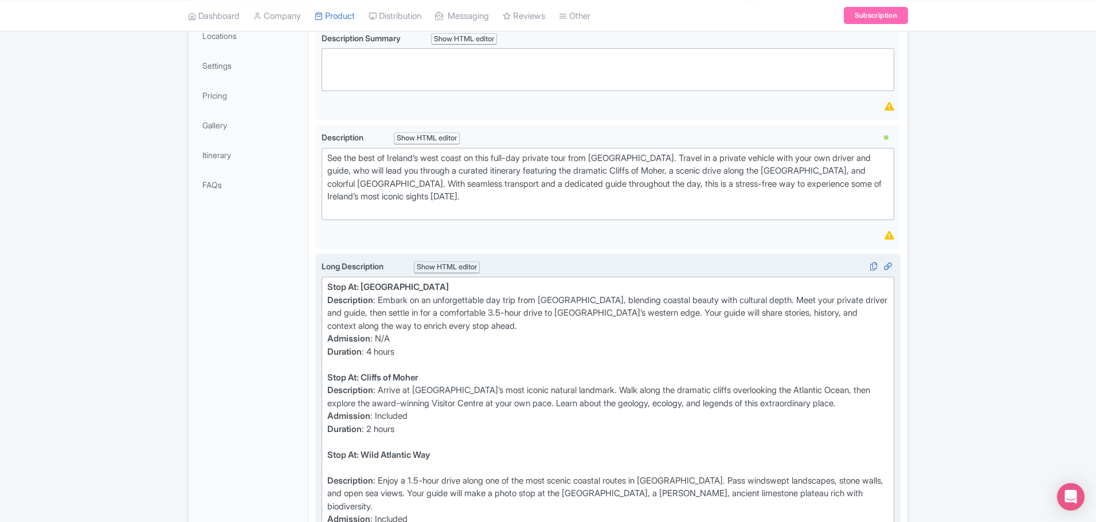
scroll to position [337, 0]
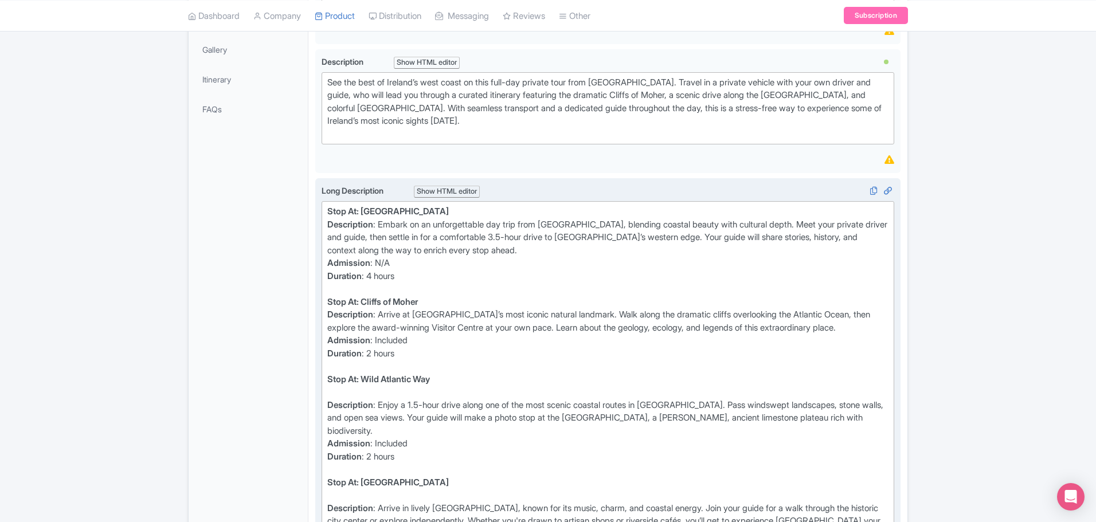
click at [329, 403] on strong "Description" at bounding box center [350, 404] width 46 height 11
click at [333, 392] on div "Stop At: Wild Atlantic Way" at bounding box center [607, 386] width 561 height 26
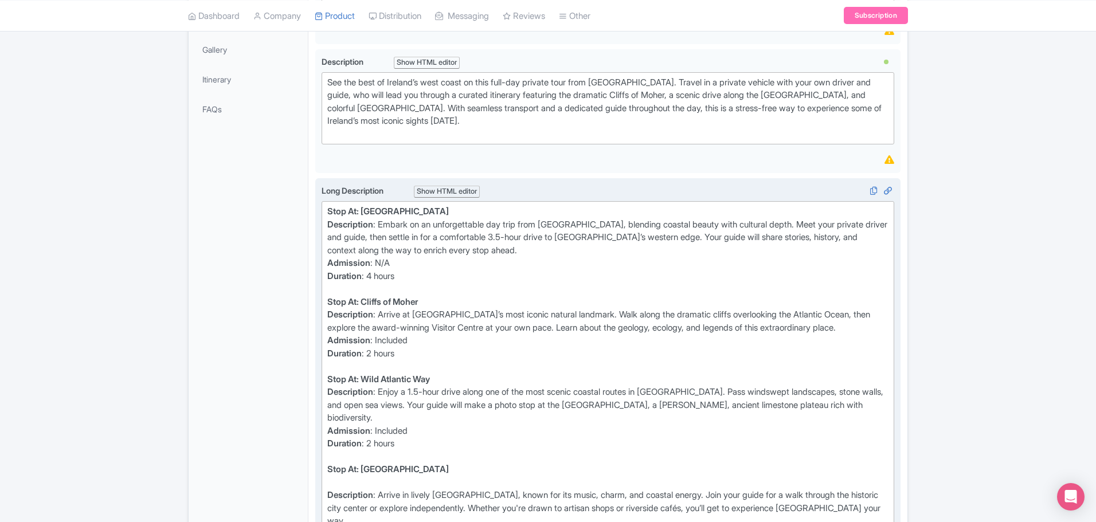
click at [327, 470] on div "Stop At: [GEOGRAPHIC_DATA]" at bounding box center [607, 476] width 561 height 26
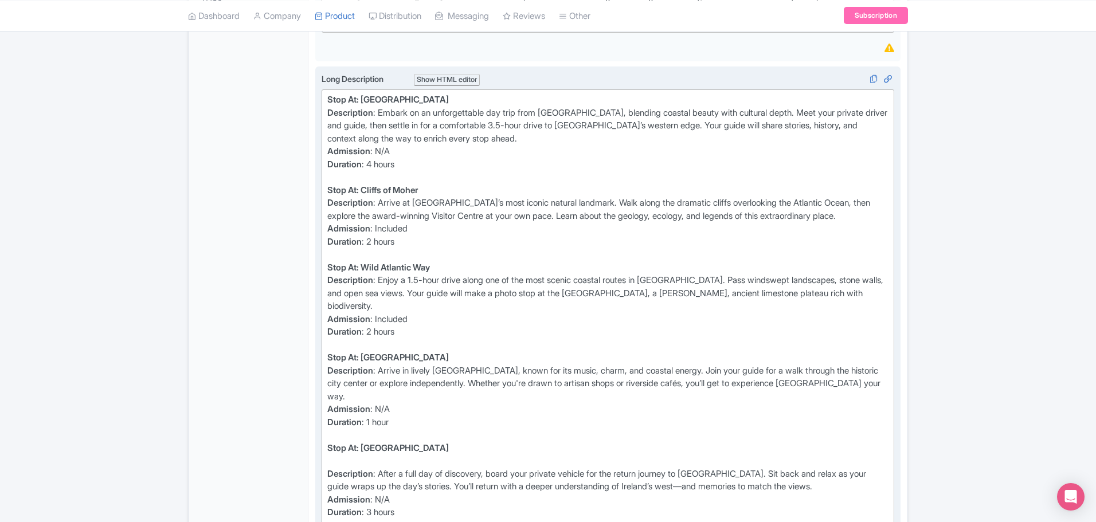
scroll to position [452, 0]
click at [332, 439] on div "Stop At: [GEOGRAPHIC_DATA]" at bounding box center [607, 452] width 561 height 26
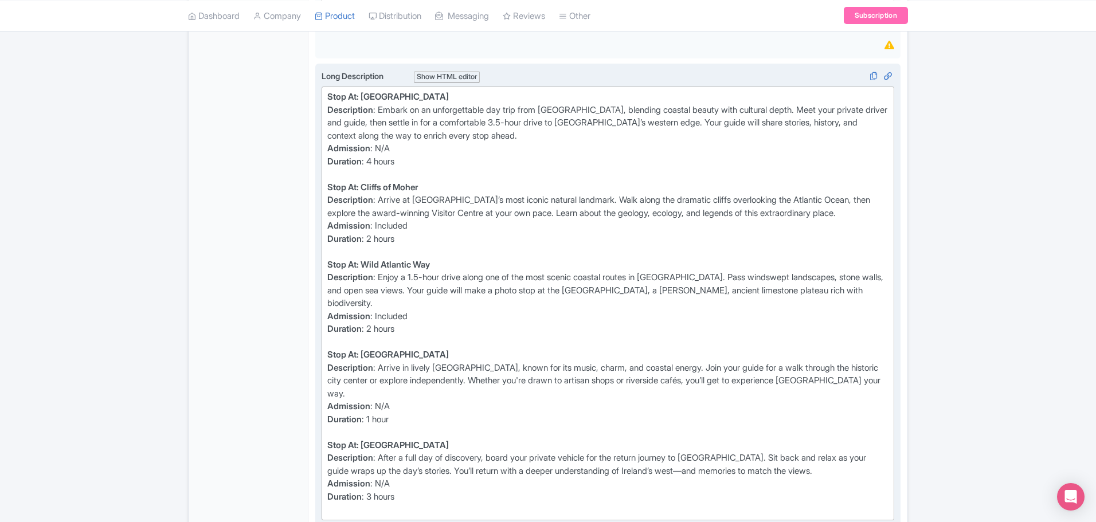
click at [337, 481] on div "Description : After a full day of discovery, board your private vehicle for the…" at bounding box center [607, 484] width 561 height 65
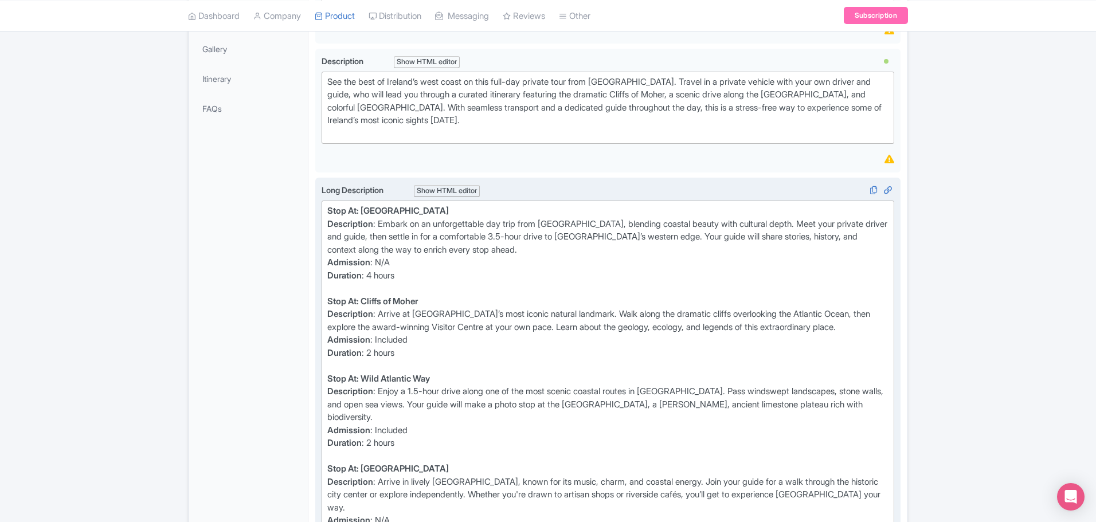
scroll to position [337, 0]
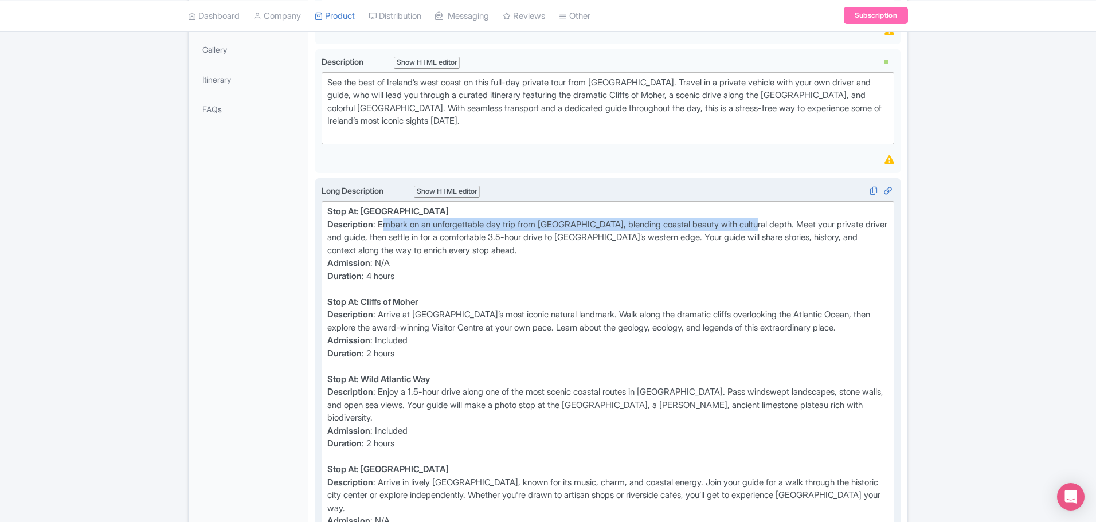
drag, startPoint x: 760, startPoint y: 225, endPoint x: 386, endPoint y: 225, distance: 373.6
click at [386, 225] on div "Stop At: [GEOGRAPHIC_DATA] Description : Embark on an unforgettable day trip fr…" at bounding box center [607, 250] width 561 height 91
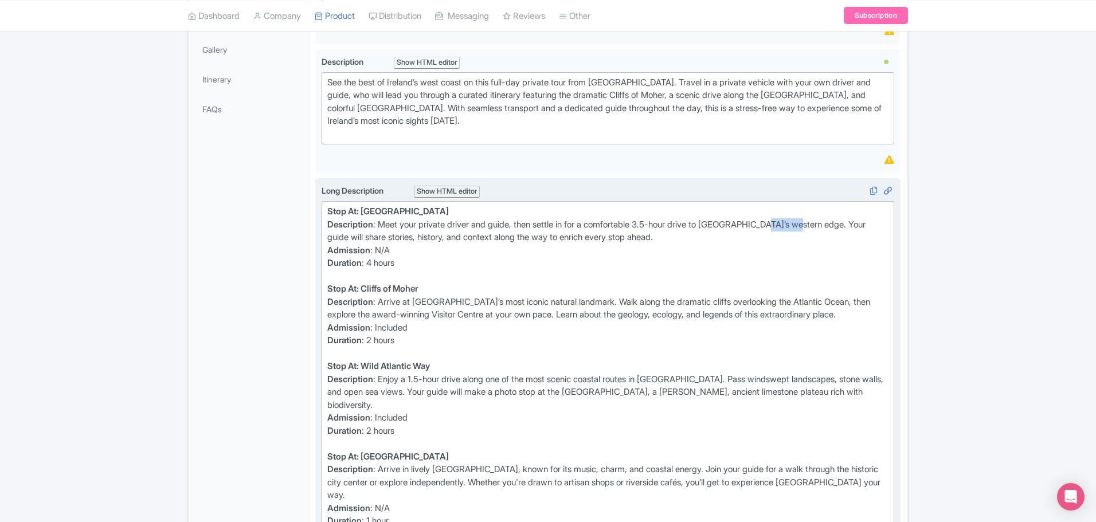
drag, startPoint x: 811, startPoint y: 225, endPoint x: 776, endPoint y: 228, distance: 35.1
click at [776, 228] on div "Stop At: [GEOGRAPHIC_DATA] Description : Meet your private driver and guide, th…" at bounding box center [607, 243] width 561 height 77
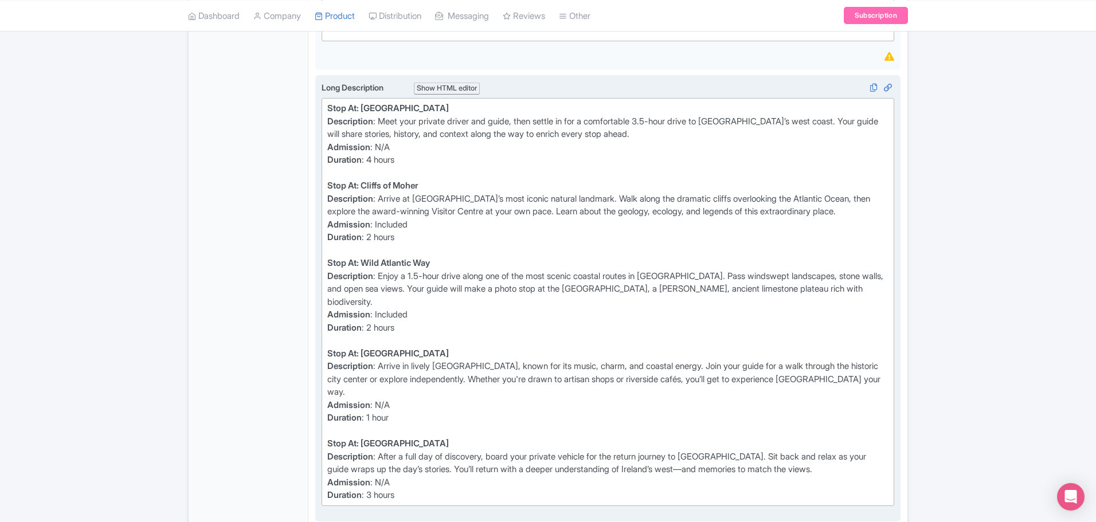
scroll to position [452, 0]
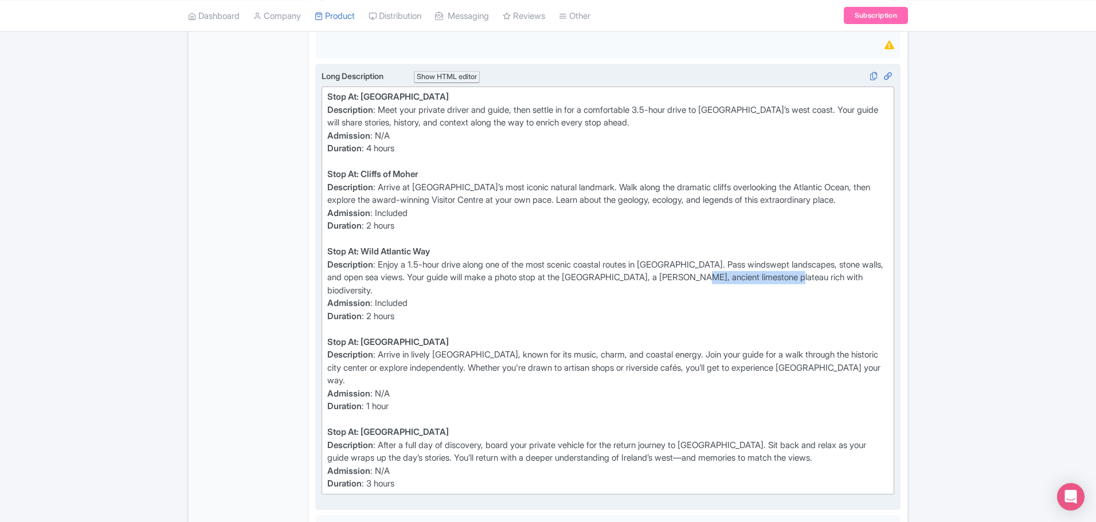
drag, startPoint x: 827, startPoint y: 277, endPoint x: 726, endPoint y: 278, distance: 100.9
click at [726, 278] on div "Description : Enjoy a 1.5-hour drive along one of the most scenic coastal route…" at bounding box center [607, 296] width 561 height 77
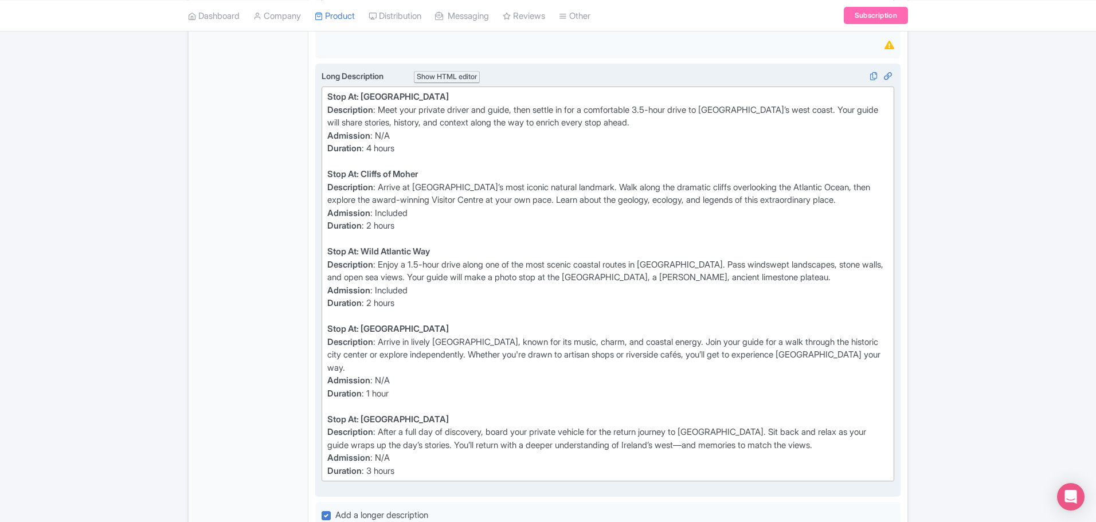
type trix-editor "<lor><ipsumd>Sita Co: Adipis<el>Seddoeiusmo</tempor>: Inci utla etdolor magnaa …"
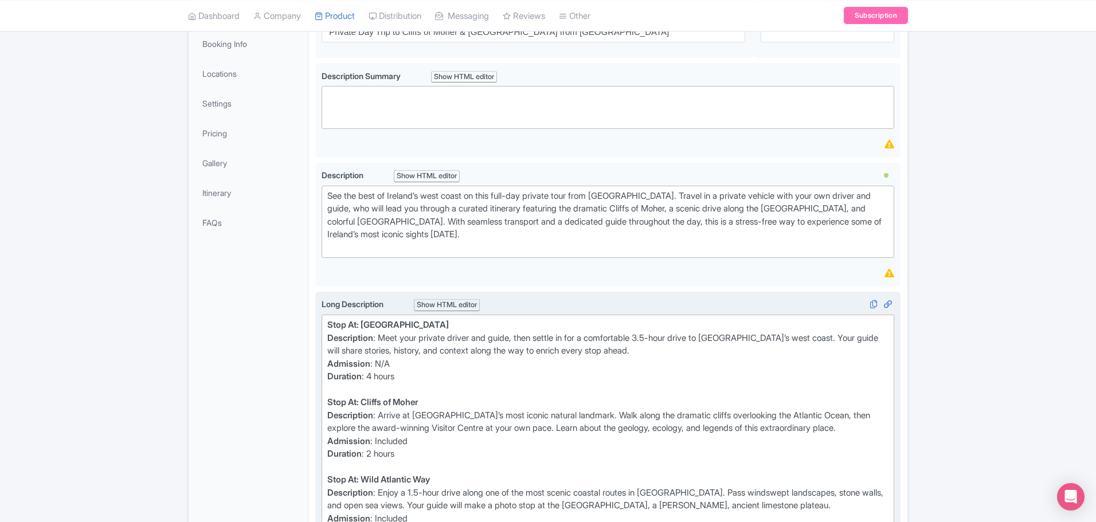
scroll to position [124, 0]
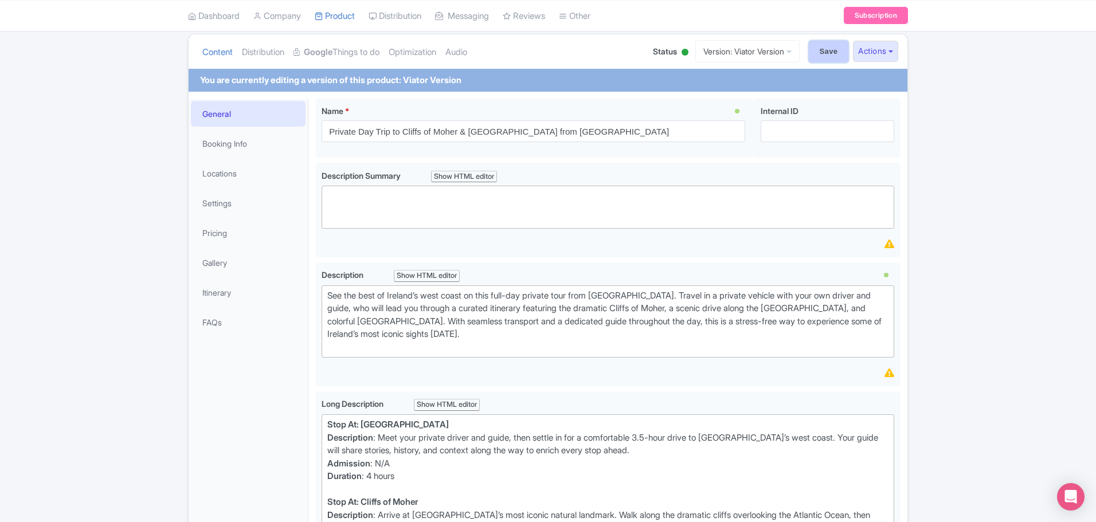
click at [814, 42] on input "Save" at bounding box center [829, 52] width 40 height 22
type input "Saving..."
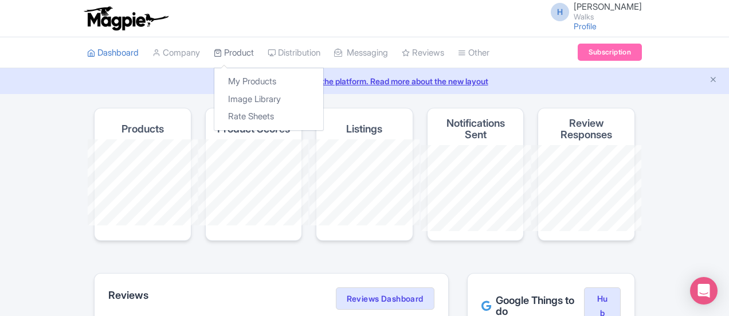
click at [214, 54] on link "Product" at bounding box center [234, 53] width 40 height 32
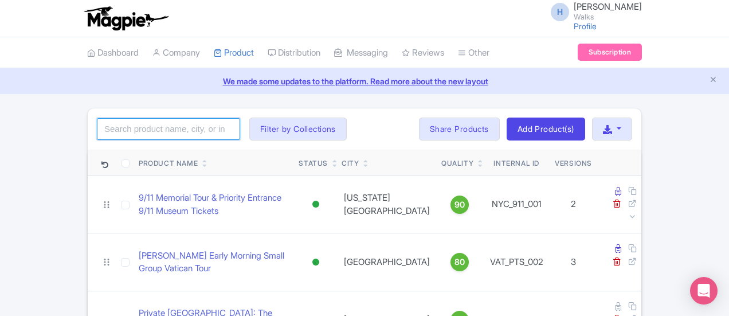
click at [101, 127] on input "search" at bounding box center [168, 129] width 143 height 22
type input "cliffs"
click button "Search" at bounding box center [0, 0] width 0 height 0
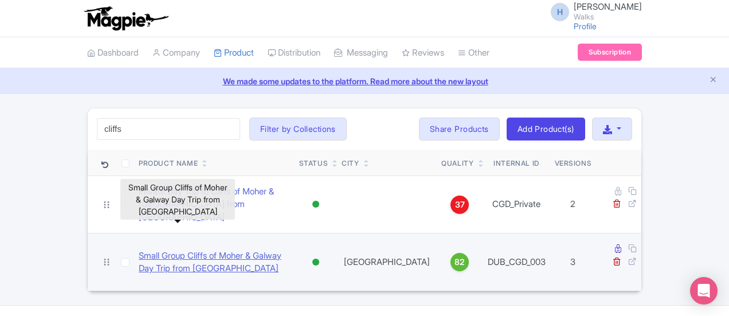
click at [172, 249] on link "Small Group Cliffs of Moher & Galway Day Trip from [GEOGRAPHIC_DATA]" at bounding box center [214, 262] width 151 height 26
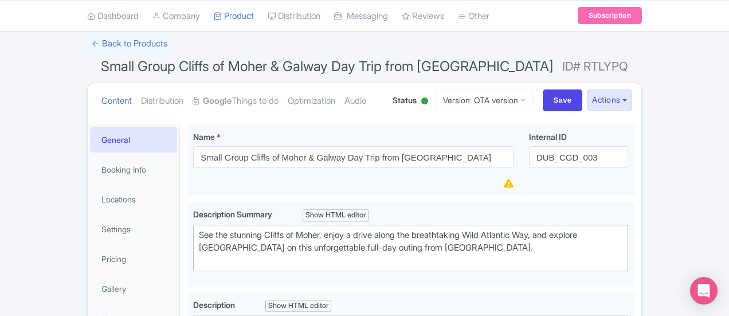
scroll to position [57, 0]
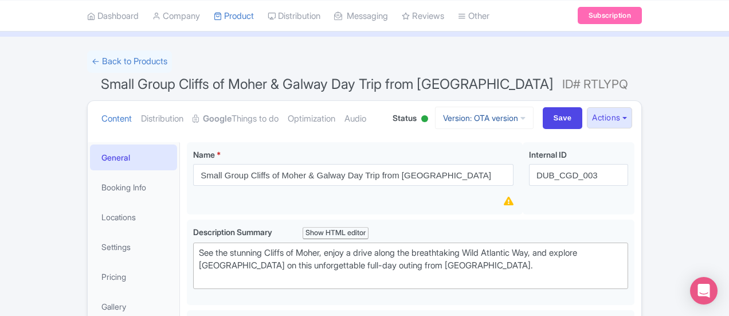
click at [533, 123] on link "Version: OTA version" at bounding box center [484, 118] width 99 height 22
click at [539, 179] on link "Viator version" at bounding box center [484, 180] width 109 height 18
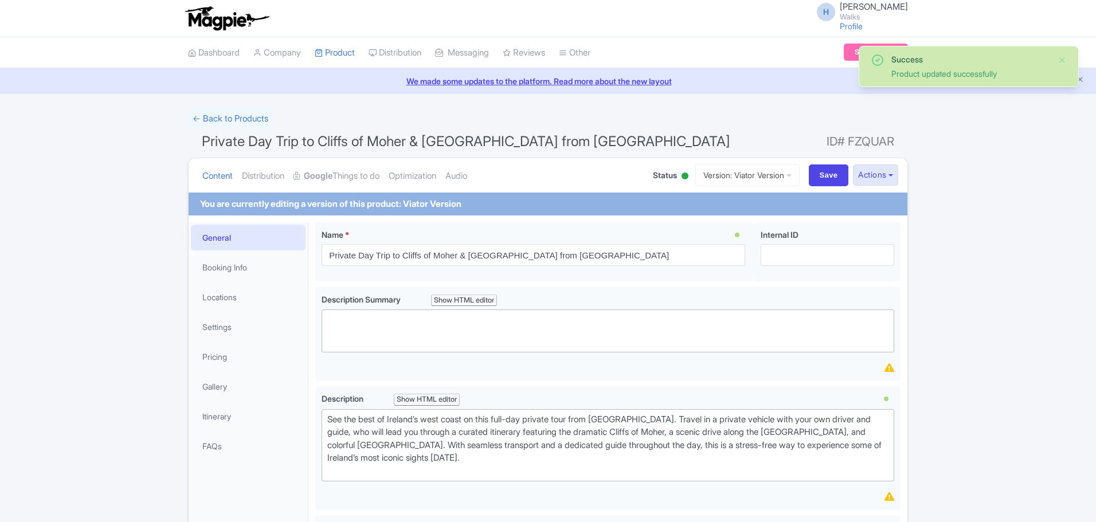
scroll to position [222, 0]
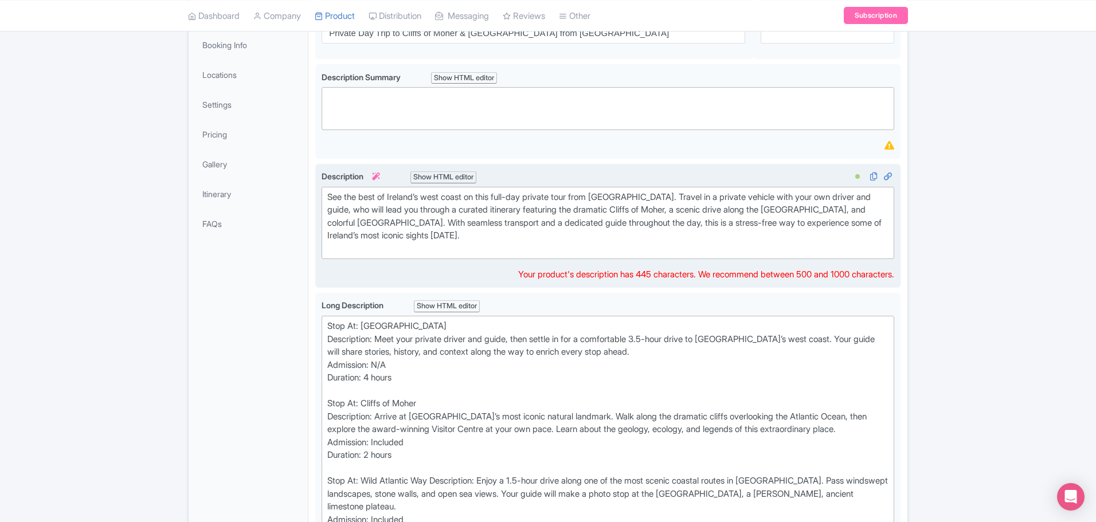
click at [555, 222] on div "See the best of Ireland’s west coast on this full-day private tour from Dublin.…" at bounding box center [607, 223] width 561 height 65
click at [375, 248] on div "See the best of Ireland’s west coast on this full-day private tour from Dublin.…" at bounding box center [607, 223] width 561 height 65
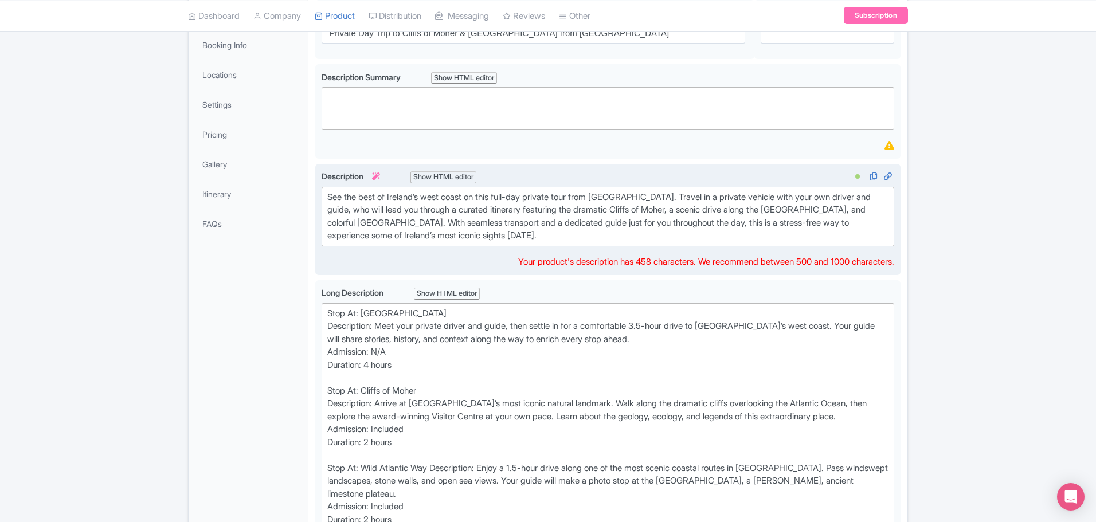
click at [602, 224] on div "See the best of Ireland’s west coast on this full-day private tour from Dublin.…" at bounding box center [607, 217] width 561 height 52
click at [648, 222] on div "See the best of Ireland’s west coast on this full-day private tour from Dublin.…" at bounding box center [607, 217] width 561 height 52
type trix-editor "<div>See the best of Ireland’s west coast on this full-day private tour from Du…"
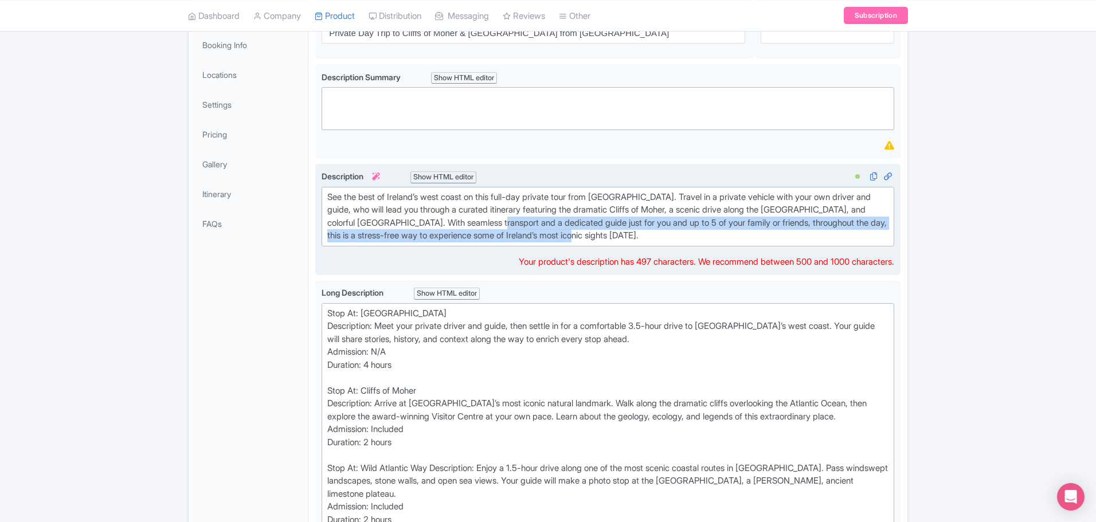
drag, startPoint x: 598, startPoint y: 233, endPoint x: 515, endPoint y: 227, distance: 83.3
click at [516, 227] on div "See the best of Ireland’s west coast on this full-day private tour from Dublin.…" at bounding box center [607, 217] width 561 height 52
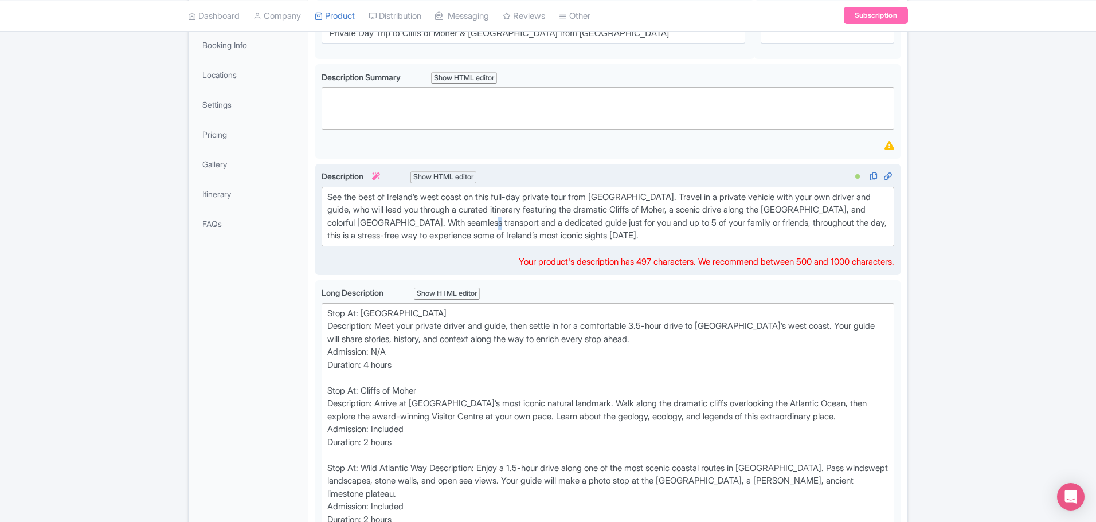
drag, startPoint x: 507, startPoint y: 219, endPoint x: 535, endPoint y: 218, distance: 27.5
click at [508, 219] on div "See the best of Ireland’s west coast on this full-day private tour from Dublin.…" at bounding box center [607, 217] width 561 height 52
click at [597, 230] on div "See the best of Ireland’s west coast on this full-day private tour from [GEOGRA…" at bounding box center [607, 217] width 561 height 52
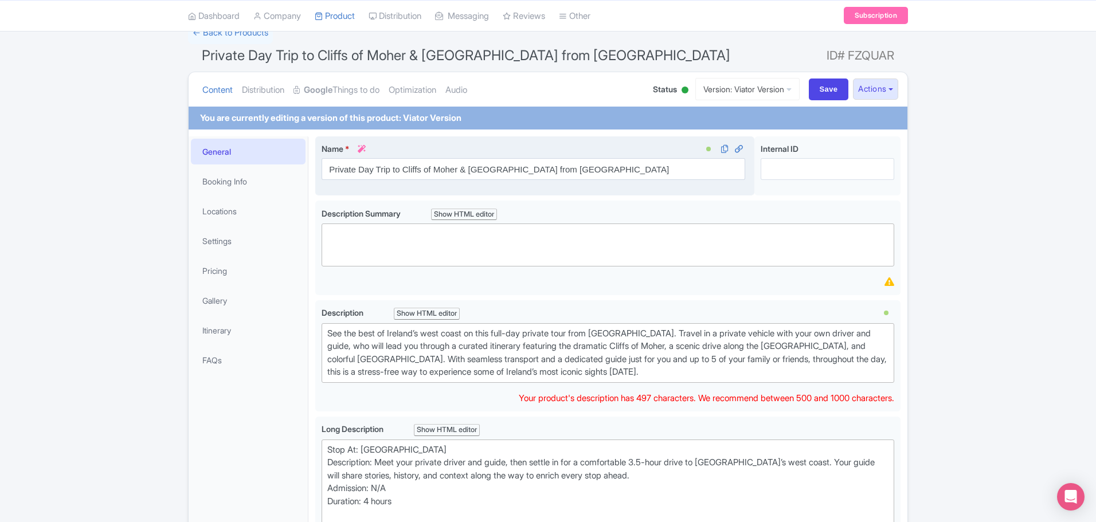
scroll to position [0, 0]
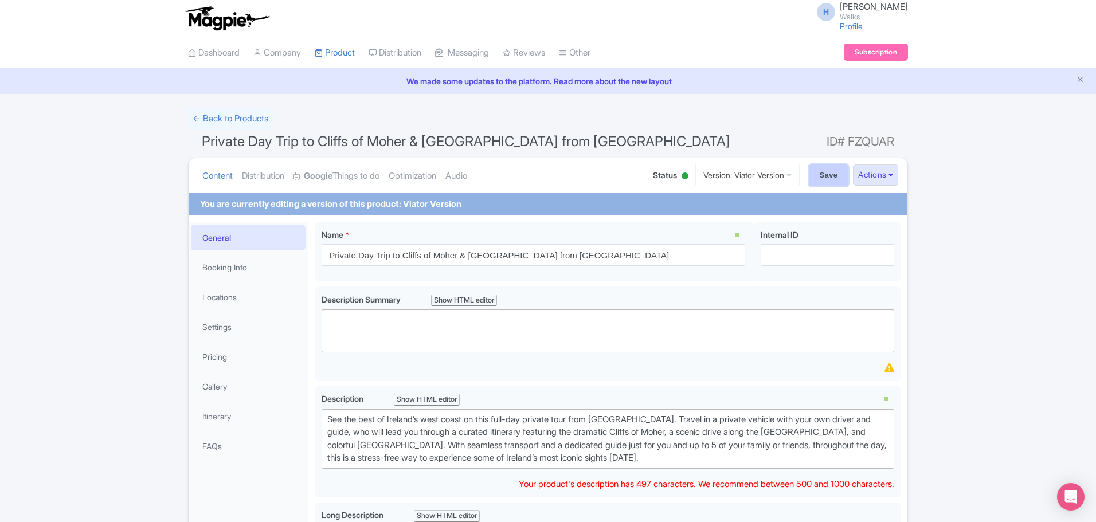
drag, startPoint x: 806, startPoint y: 176, endPoint x: 815, endPoint y: 171, distance: 10.5
click at [809, 176] on input "Save" at bounding box center [829, 175] width 40 height 22
type input "Saving..."
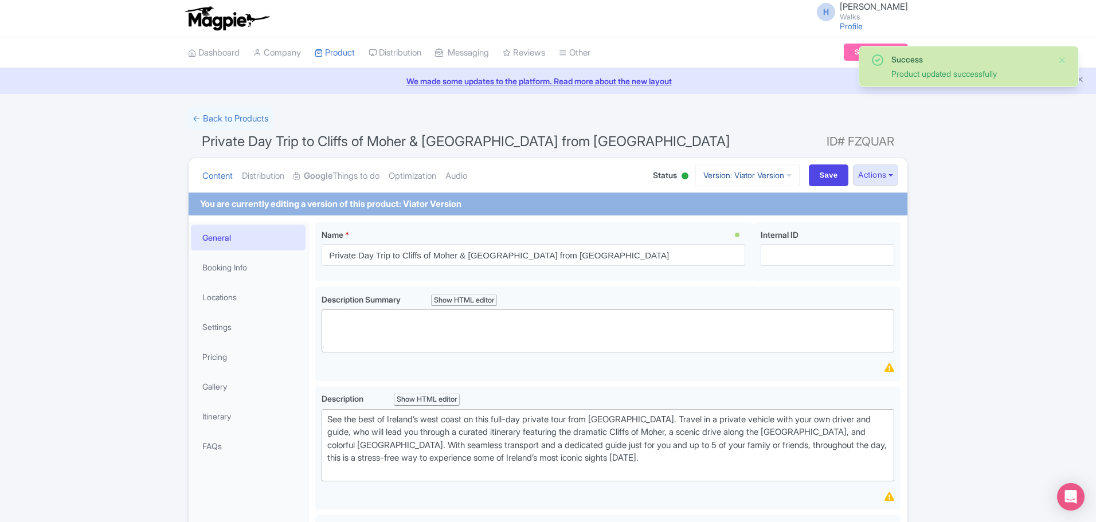
click at [752, 175] on link "Version: Viator Version" at bounding box center [747, 175] width 104 height 22
click at [729, 220] on link "OTA Version" at bounding box center [753, 220] width 109 height 18
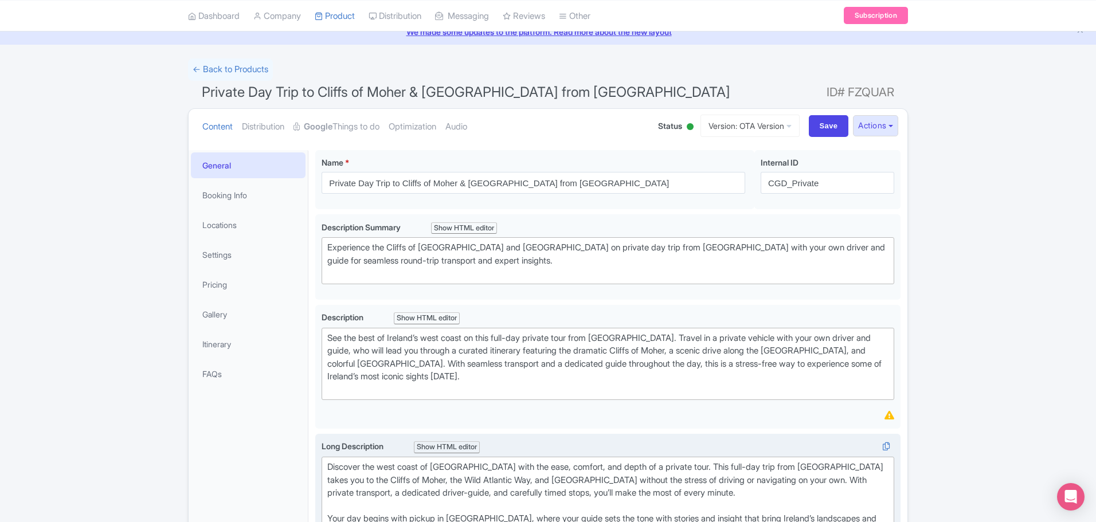
scroll to position [115, 0]
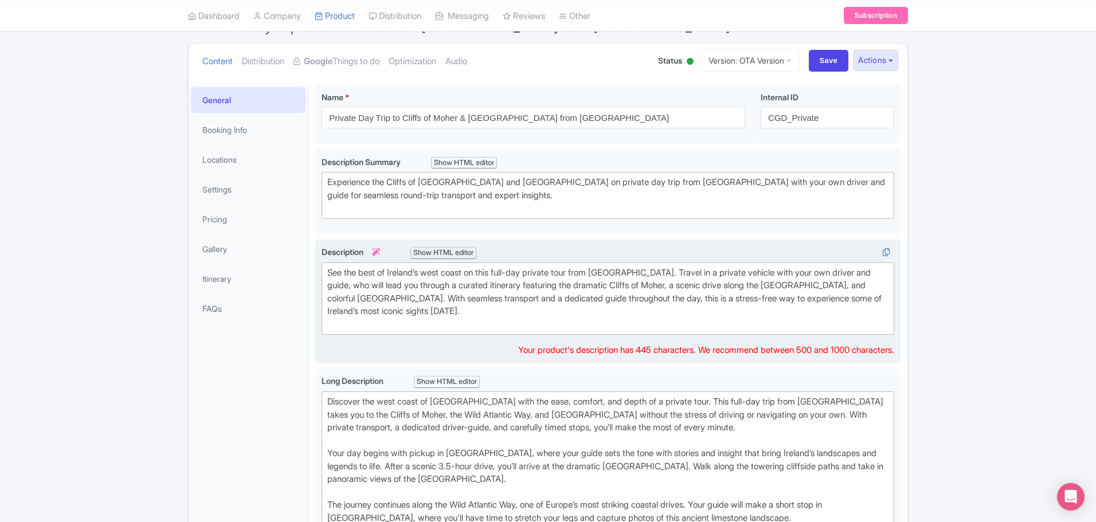
click at [553, 304] on div "See the best of Ireland’s west coast on this full-day private tour from [GEOGRA…" at bounding box center [607, 298] width 561 height 65
type trix-editor "<div>See the best of Ireland’s west coast on this full-day private tour from Du…"
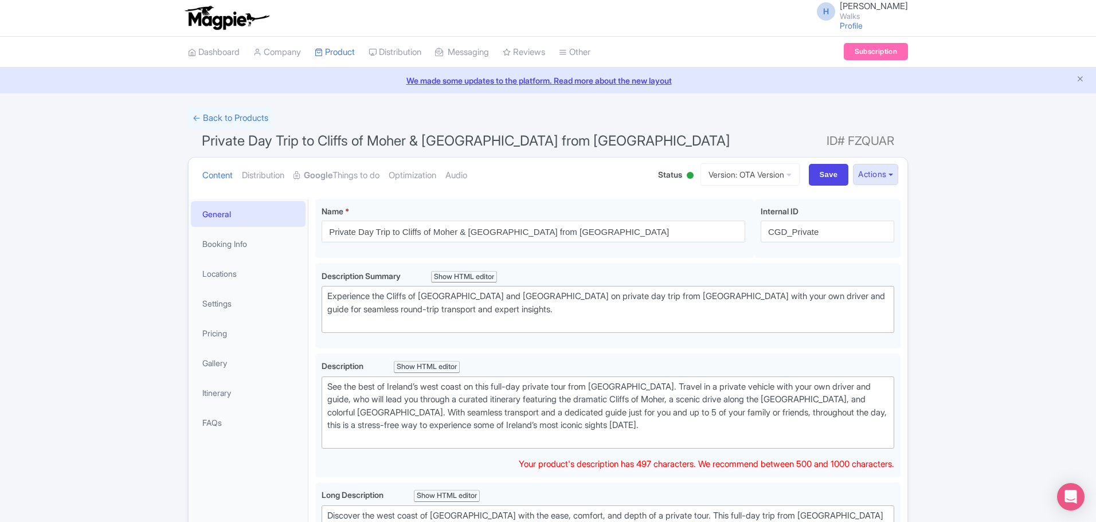
scroll to position [0, 0]
click at [817, 179] on input "Save" at bounding box center [829, 175] width 40 height 22
type input "Saving..."
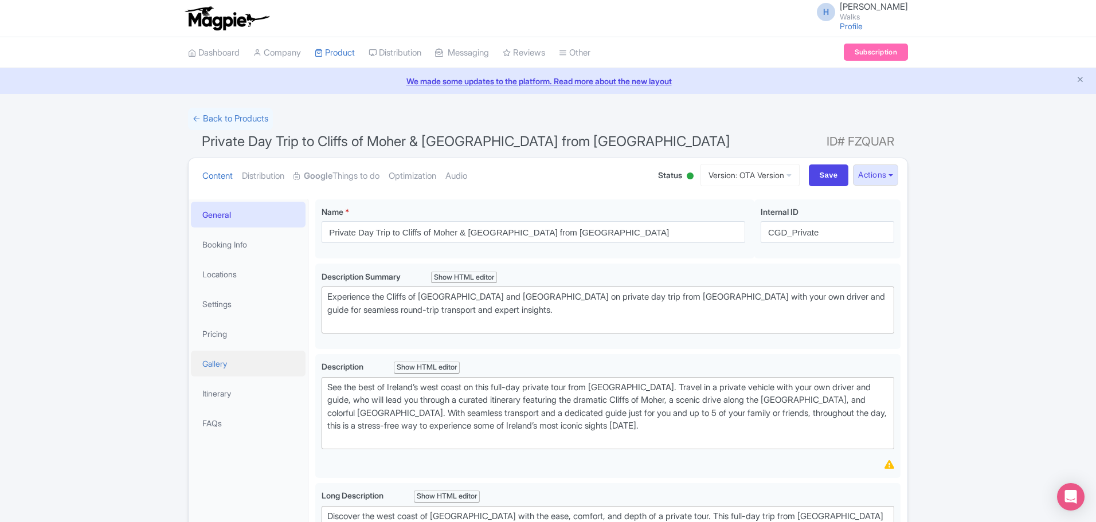
click at [221, 358] on link "Gallery" at bounding box center [248, 364] width 115 height 26
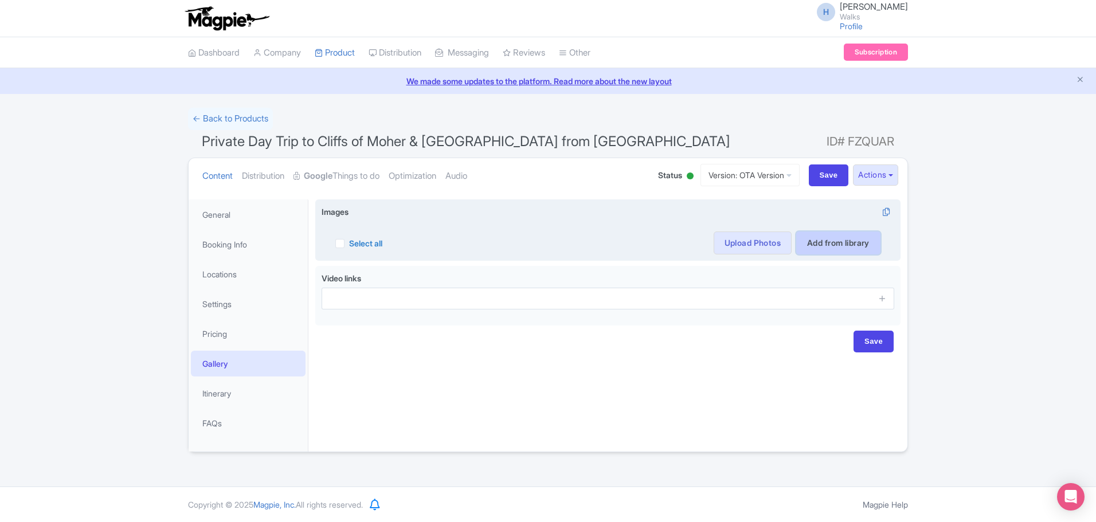
click at [843, 242] on link "Add from library" at bounding box center [838, 243] width 84 height 23
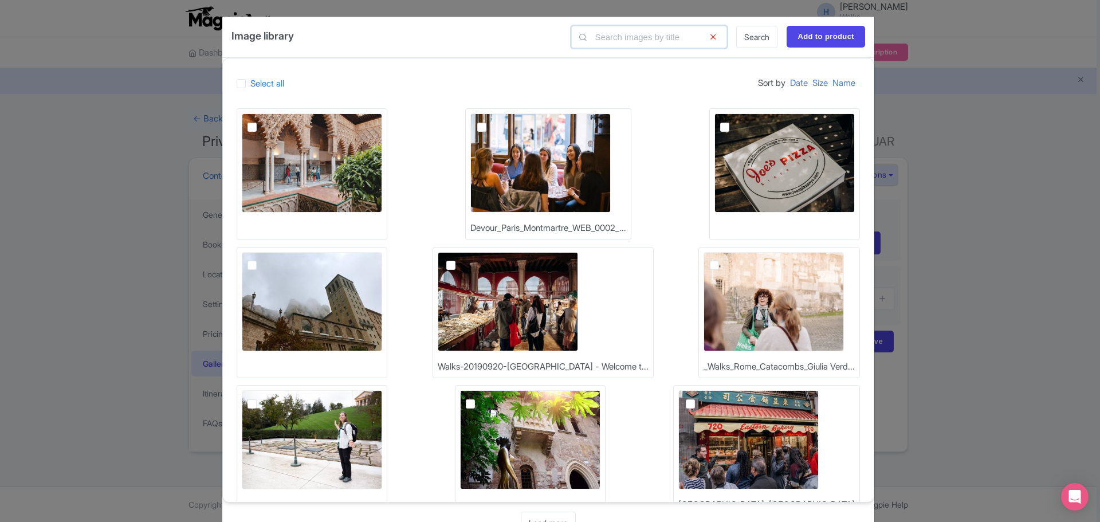
click at [599, 36] on input "text" at bounding box center [649, 37] width 156 height 22
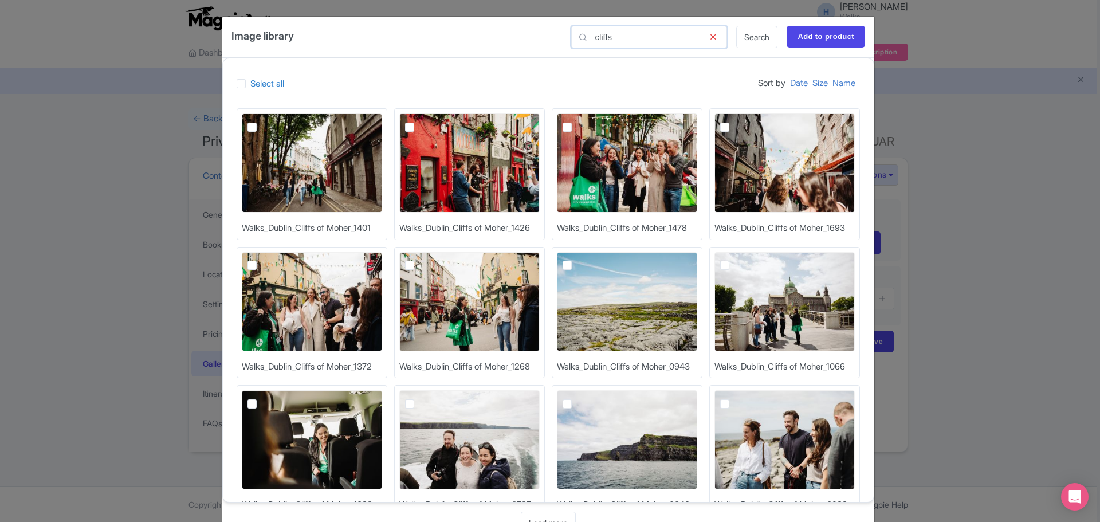
type input "cliffs"
click at [419, 120] on label at bounding box center [419, 120] width 0 height 0
click at [419, 121] on input "checkbox" at bounding box center [422, 116] width 7 height 7
checkbox input "true"
click at [734, 120] on label at bounding box center [734, 120] width 0 height 0
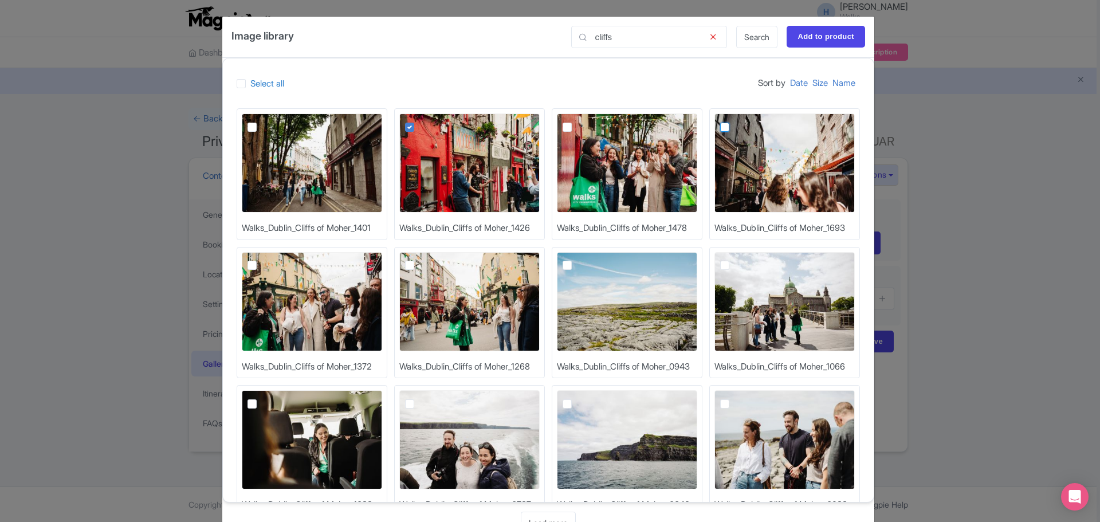
click at [734, 121] on input "checkbox" at bounding box center [737, 116] width 7 height 7
checkbox input "true"
click at [419, 259] on label at bounding box center [419, 259] width 0 height 0
click at [419, 260] on input "checkbox" at bounding box center [422, 255] width 7 height 7
checkbox input "true"
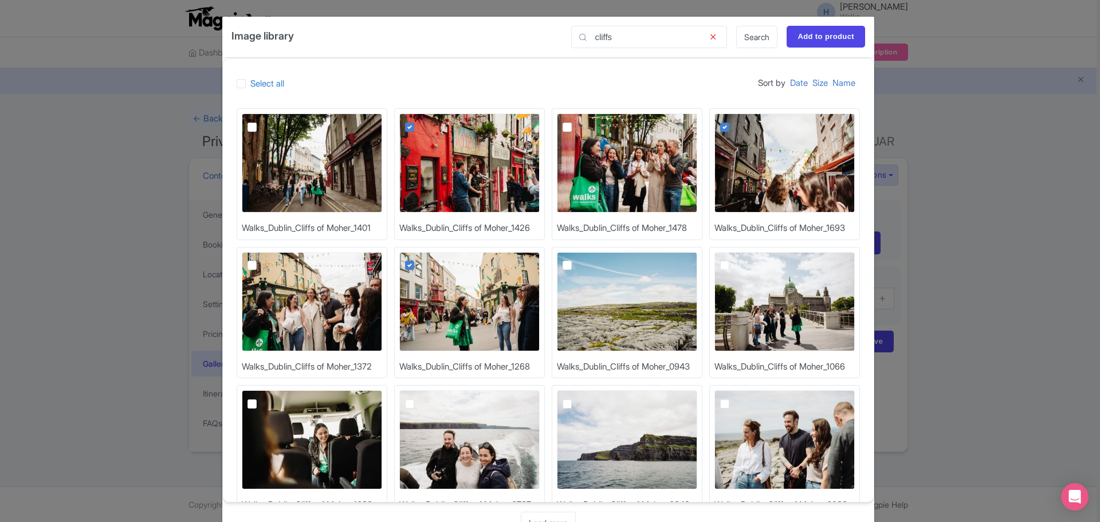
click at [576, 259] on label at bounding box center [576, 259] width 0 height 0
click at [576, 260] on input "checkbox" at bounding box center [579, 255] width 7 height 7
checkbox input "true"
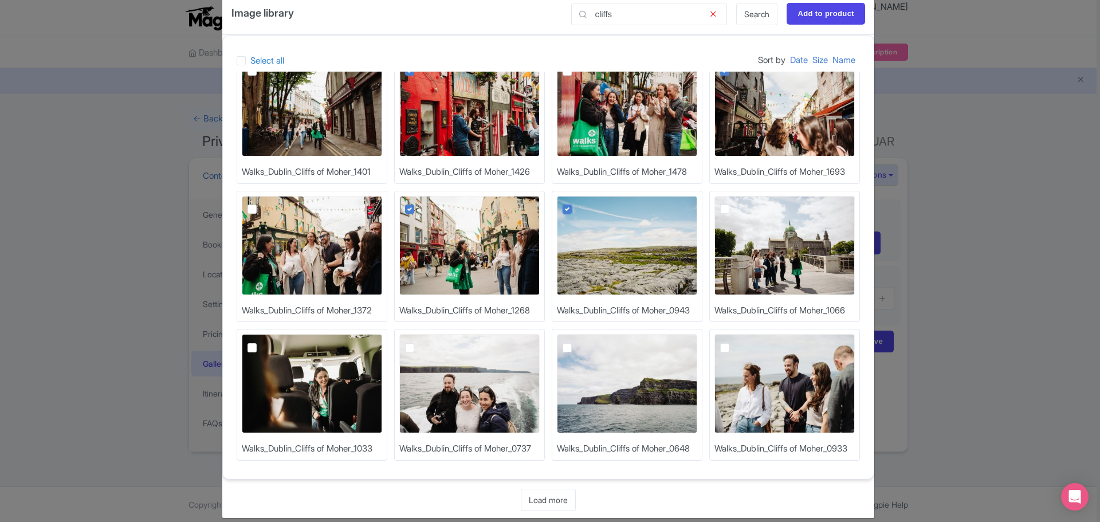
scroll to position [36, 0]
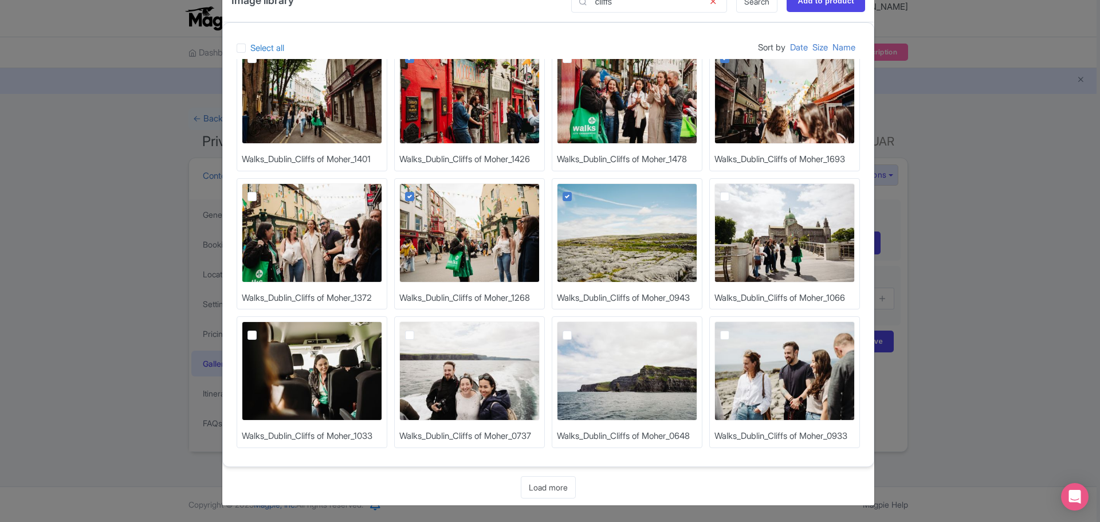
click at [734, 328] on label at bounding box center [734, 328] width 0 height 0
click at [734, 329] on input "checkbox" at bounding box center [737, 324] width 7 height 7
checkbox input "true"
click at [554, 493] on link "Load more" at bounding box center [548, 487] width 55 height 22
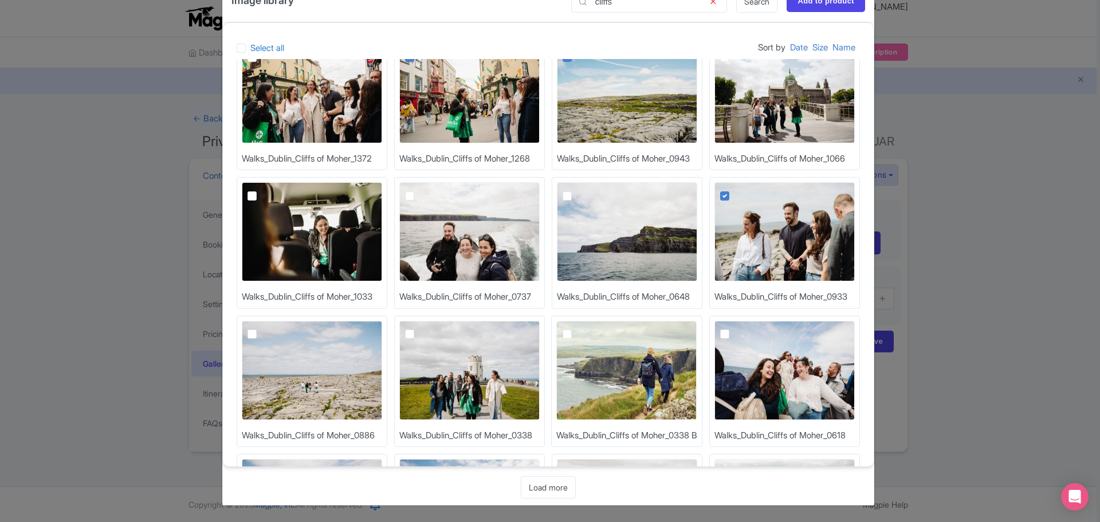
scroll to position [205, 0]
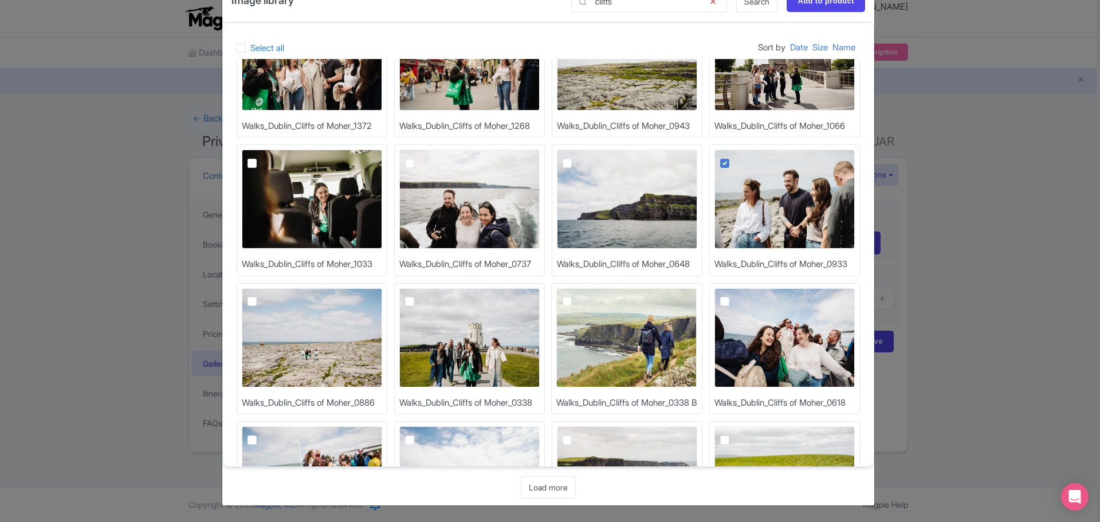
click at [576, 295] on label at bounding box center [576, 295] width 0 height 0
click at [584, 296] on input "checkbox" at bounding box center [579, 291] width 7 height 7
checkbox input "true"
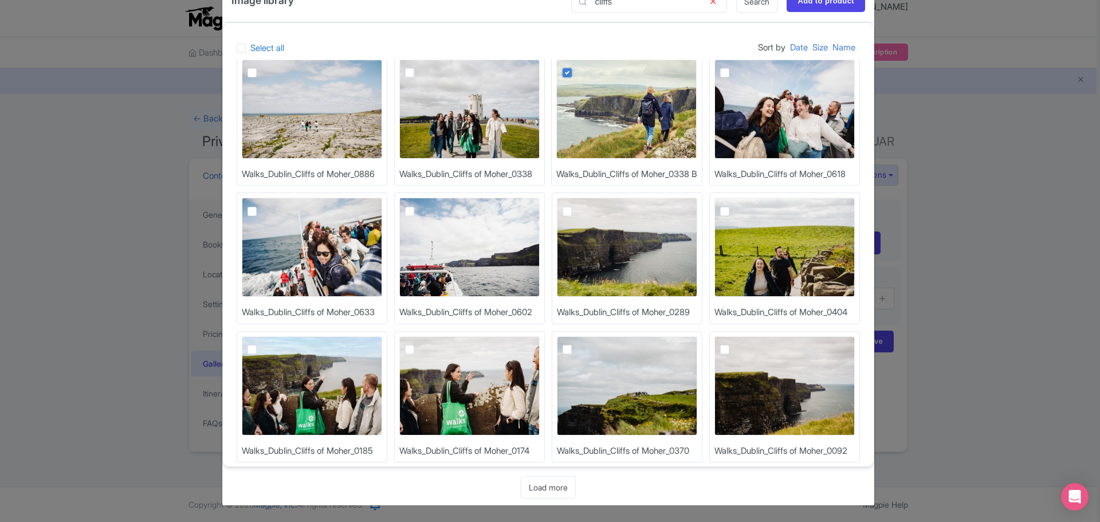
scroll to position [434, 0]
click at [576, 204] on label at bounding box center [576, 204] width 0 height 0
click at [584, 205] on input "checkbox" at bounding box center [579, 200] width 7 height 7
checkbox input "true"
click at [576, 343] on label at bounding box center [576, 343] width 0 height 0
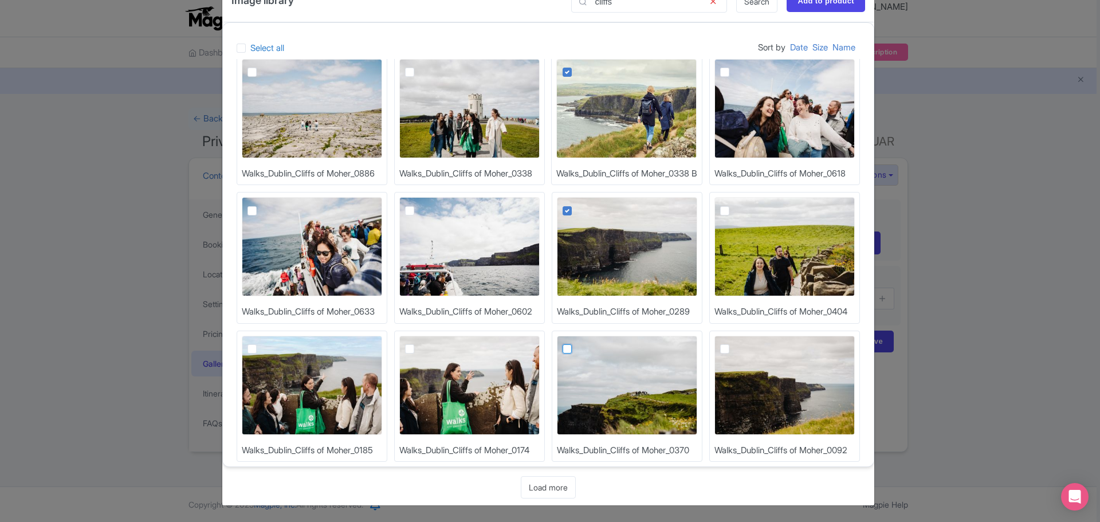
click at [584, 343] on input "checkbox" at bounding box center [579, 339] width 7 height 7
checkbox input "true"
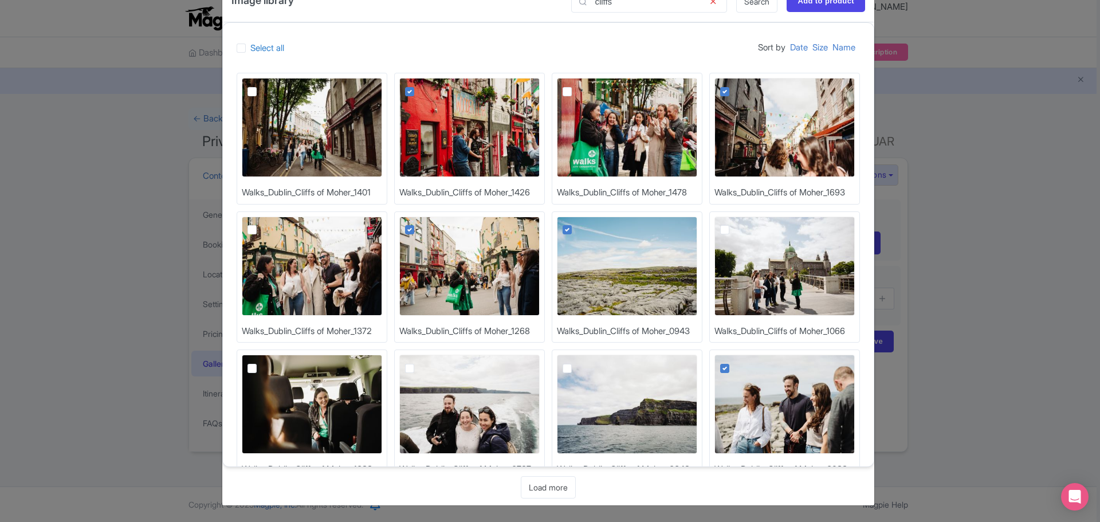
scroll to position [0, 0]
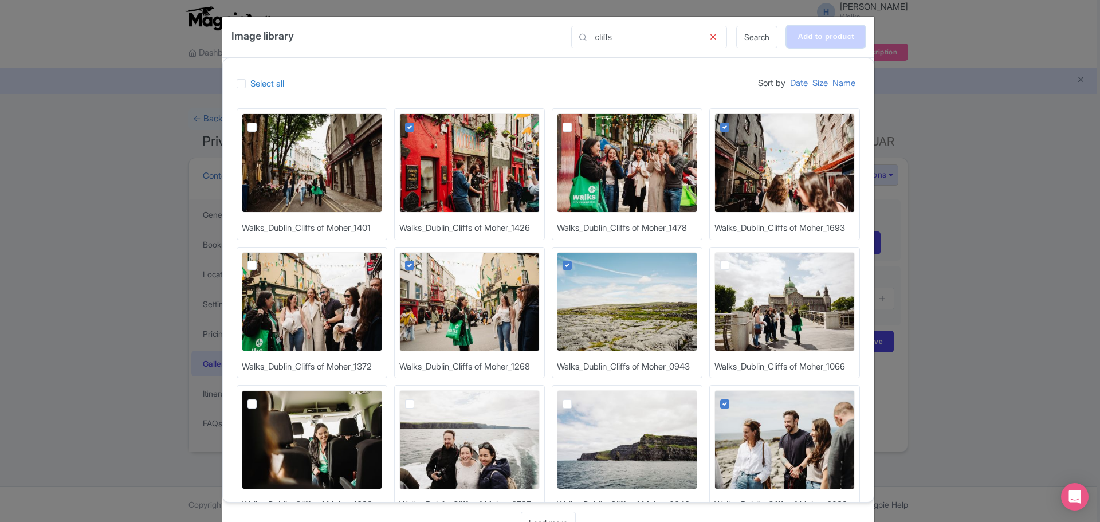
click at [845, 40] on input "Add to product" at bounding box center [826, 37] width 79 height 22
type input "Adding..."
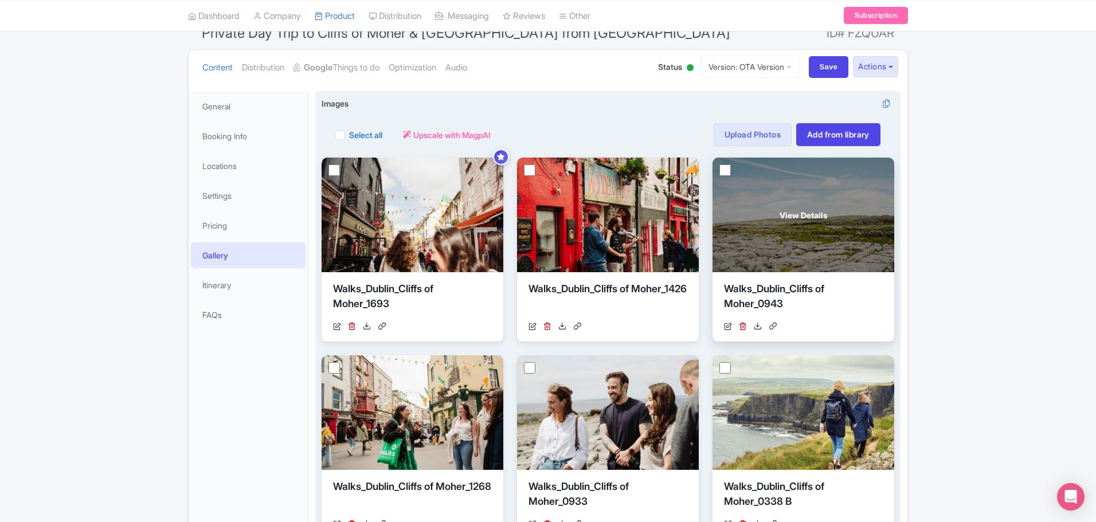
scroll to position [115, 0]
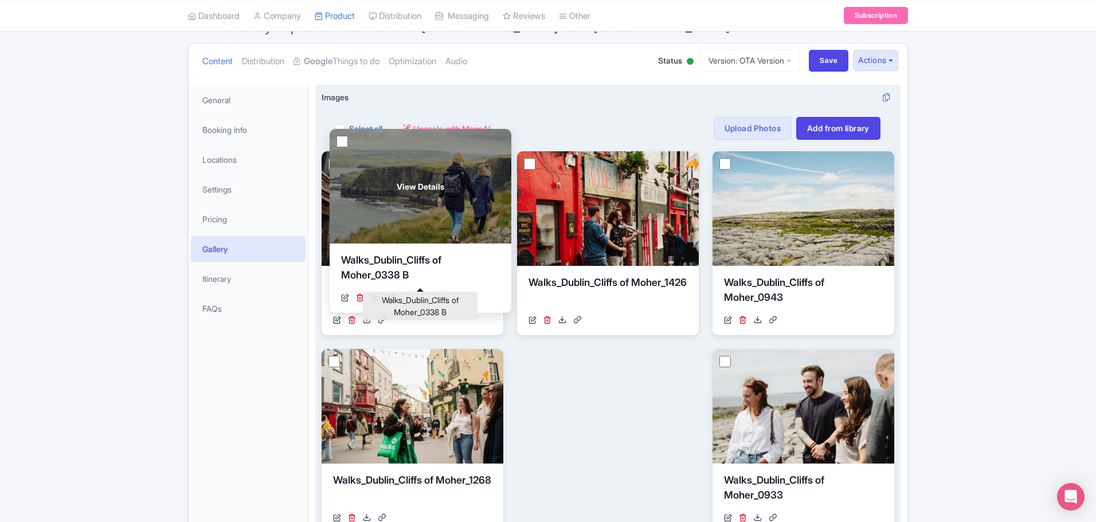
drag, startPoint x: 833, startPoint y: 478, endPoint x: 450, endPoint y: 258, distance: 441.5
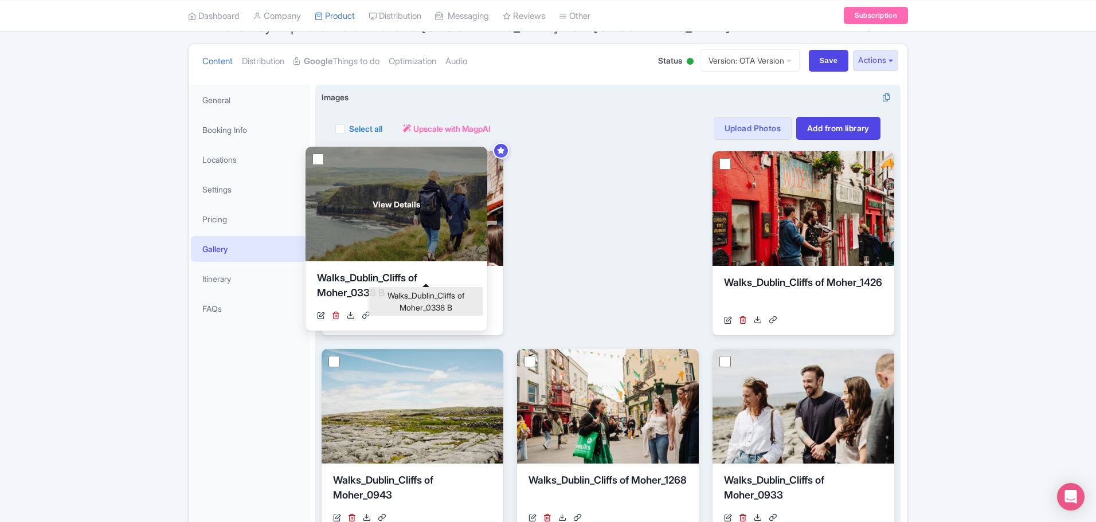
drag, startPoint x: 602, startPoint y: 478, endPoint x: 390, endPoint y: 276, distance: 292.6
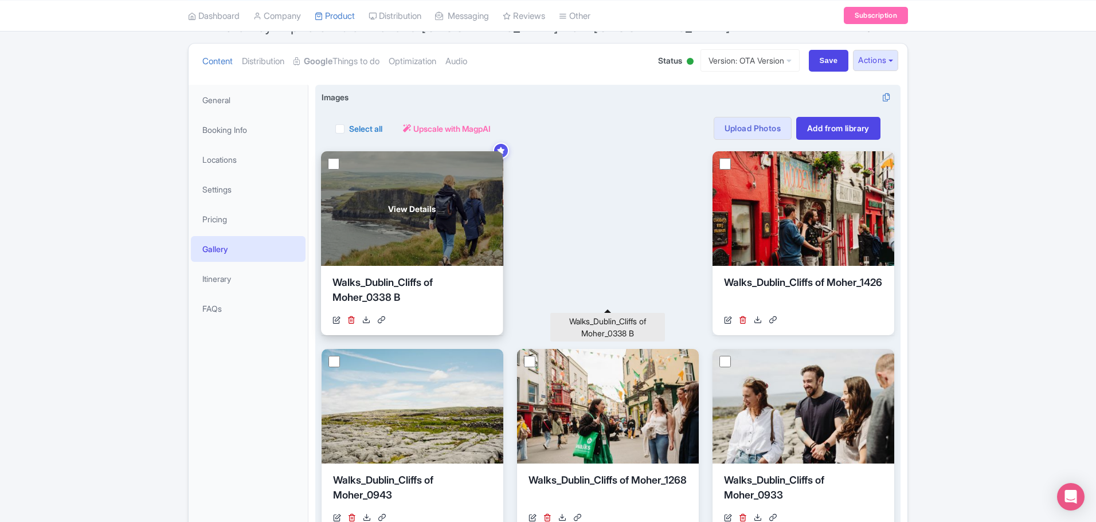
drag, startPoint x: 566, startPoint y: 290, endPoint x: 370, endPoint y: 290, distance: 196.0
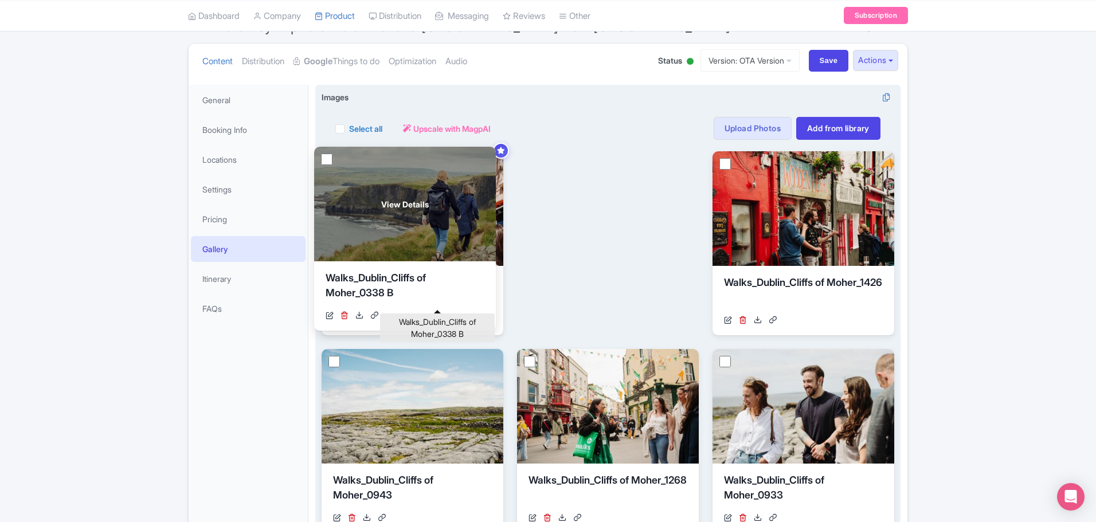
drag, startPoint x: 535, startPoint y: 285, endPoint x: 332, endPoint y: 280, distance: 203.5
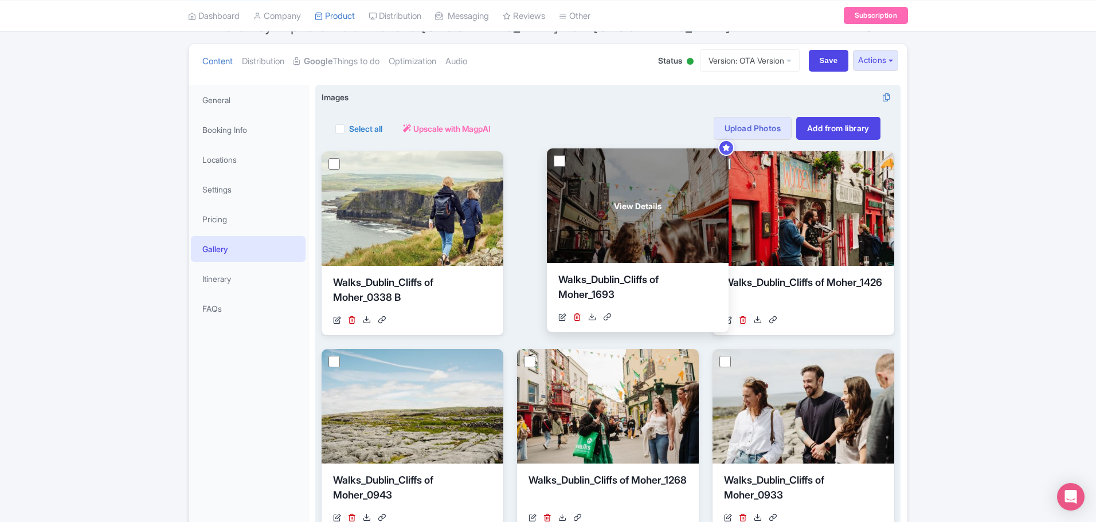
drag, startPoint x: 425, startPoint y: 287, endPoint x: 648, endPoint y: 284, distance: 222.9
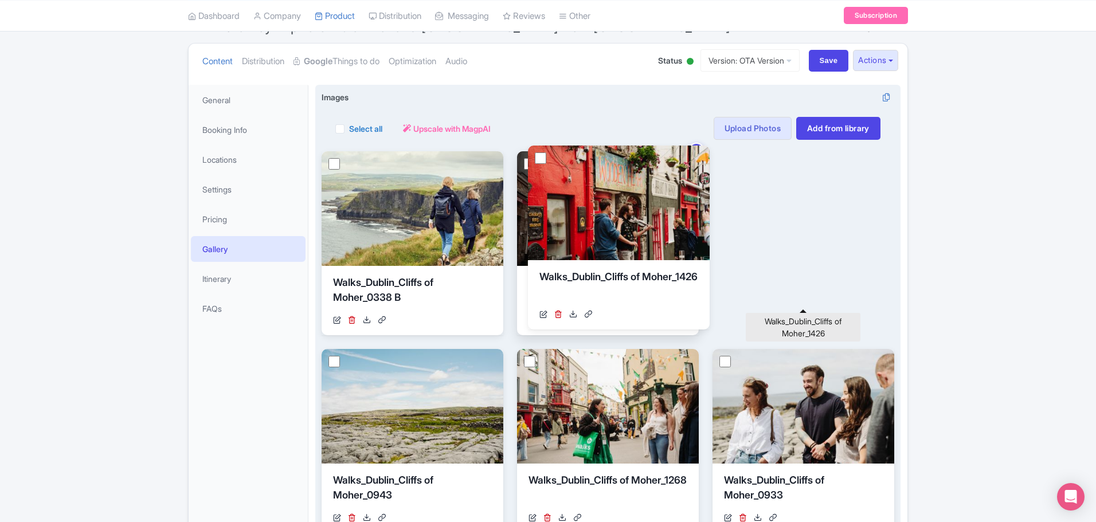
drag, startPoint x: 846, startPoint y: 283, endPoint x: 661, endPoint y: 278, distance: 185.2
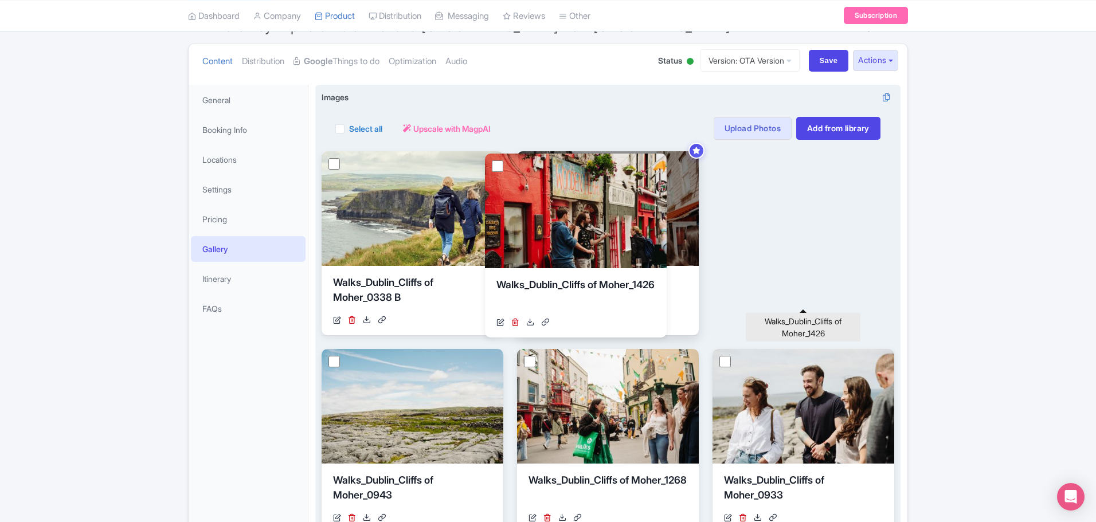
drag, startPoint x: 759, startPoint y: 282, endPoint x: 533, endPoint y: 284, distance: 225.2
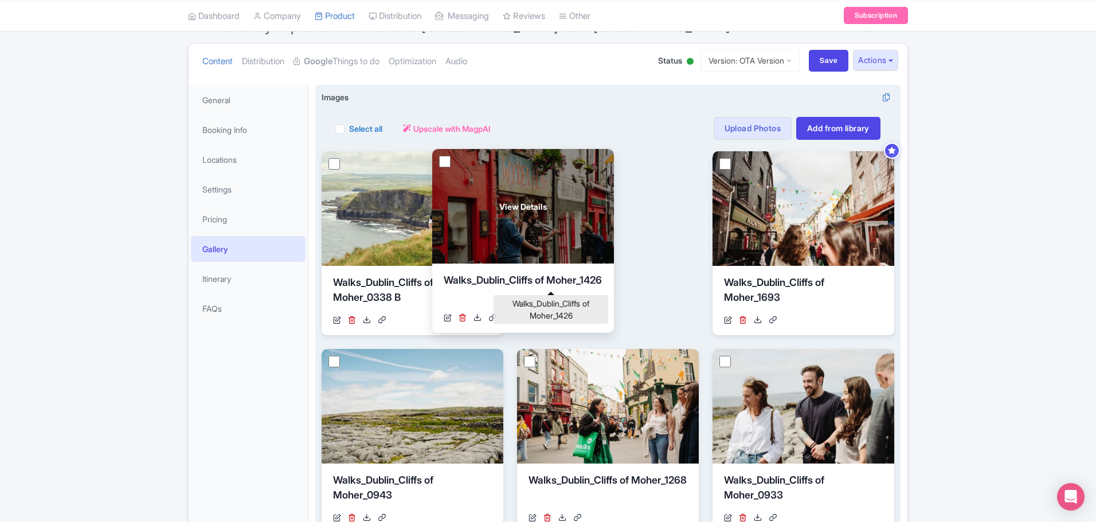
drag, startPoint x: 736, startPoint y: 281, endPoint x: 457, endPoint y: 278, distance: 278.5
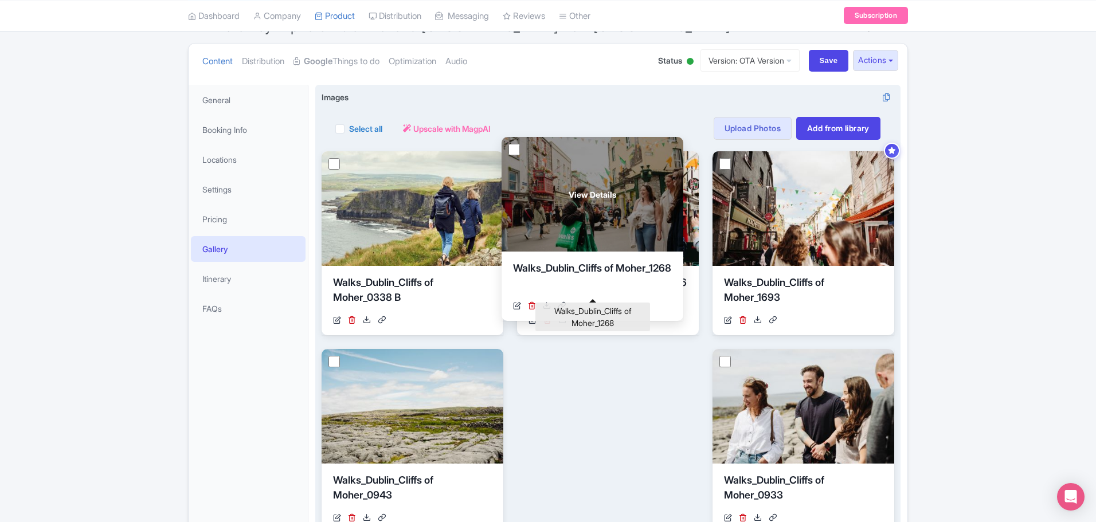
drag, startPoint x: 544, startPoint y: 475, endPoint x: 529, endPoint y: 263, distance: 212.6
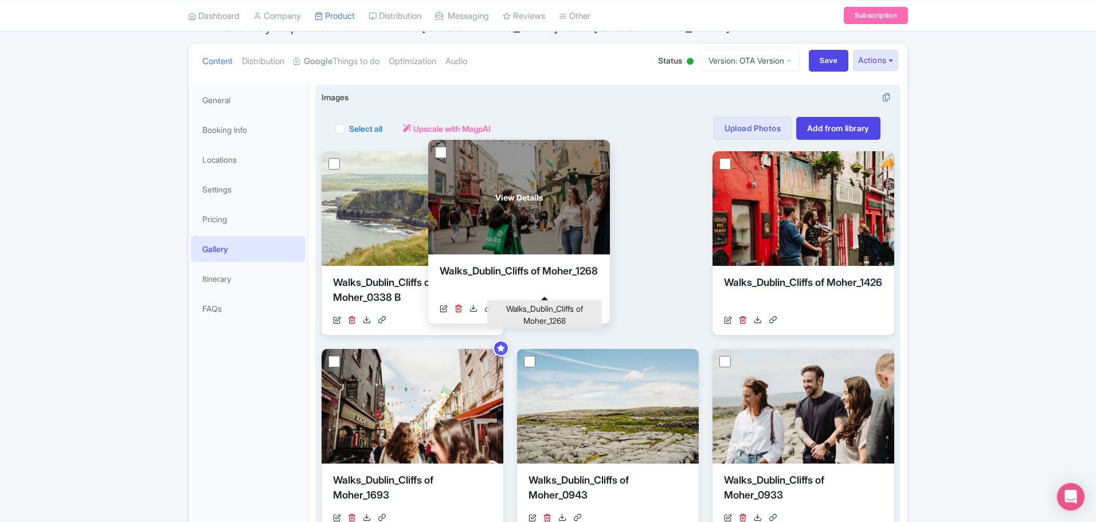
drag, startPoint x: 548, startPoint y: 473, endPoint x: 460, endPoint y: 264, distance: 227.2
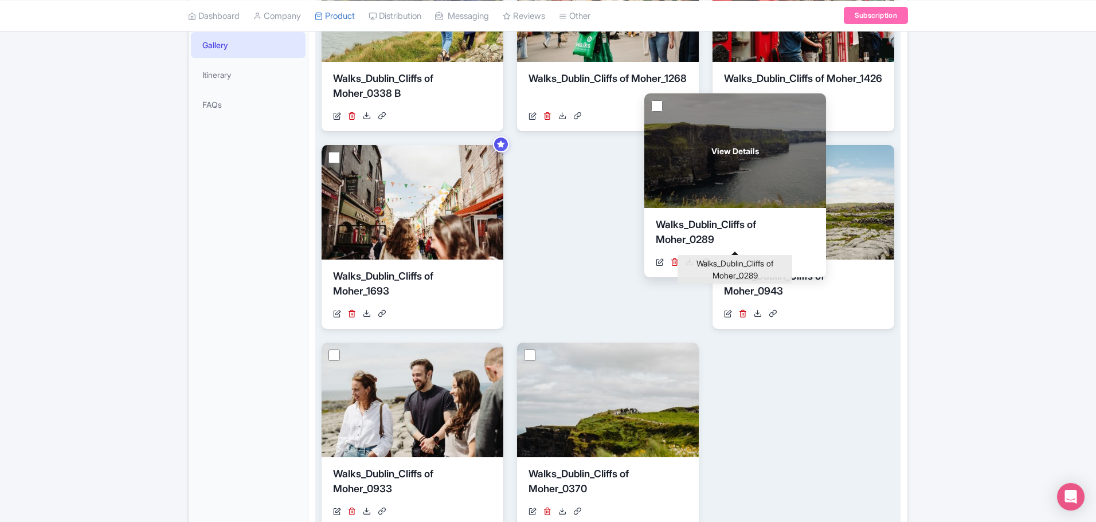
scroll to position [172, 0]
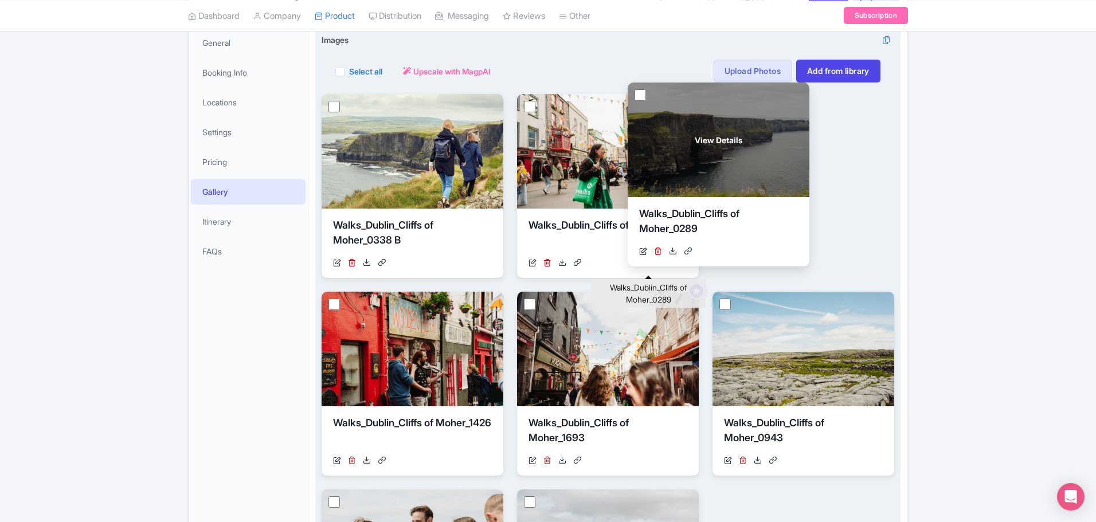
drag, startPoint x: 347, startPoint y: 447, endPoint x: 663, endPoint y: 210, distance: 394.9
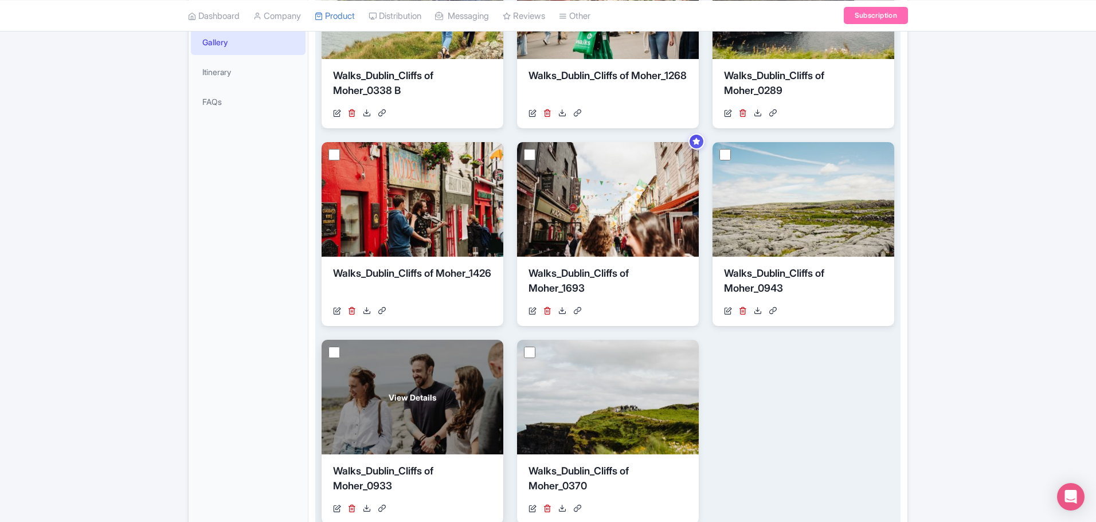
scroll to position [287, 0]
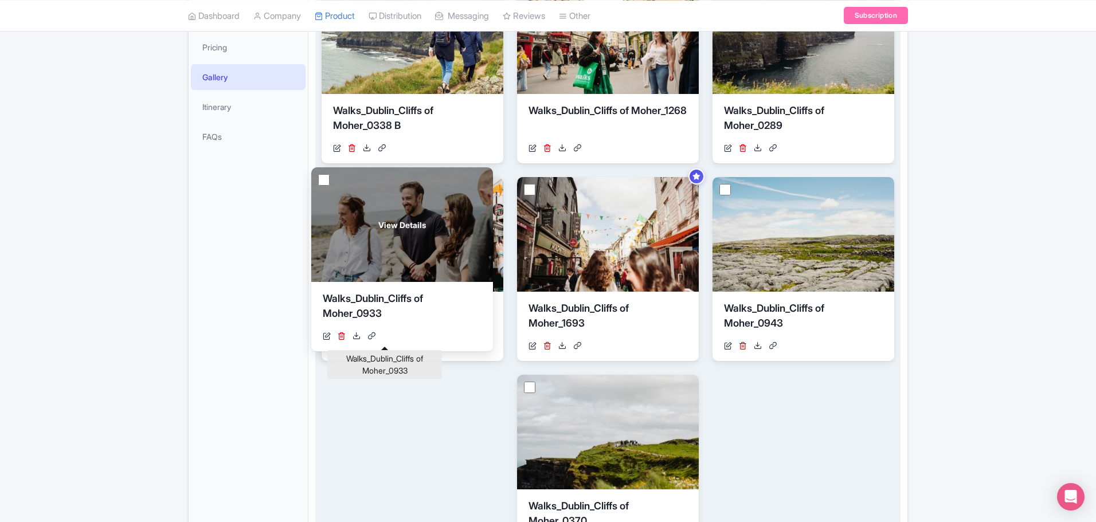
drag, startPoint x: 405, startPoint y: 506, endPoint x: 394, endPoint y: 299, distance: 207.7
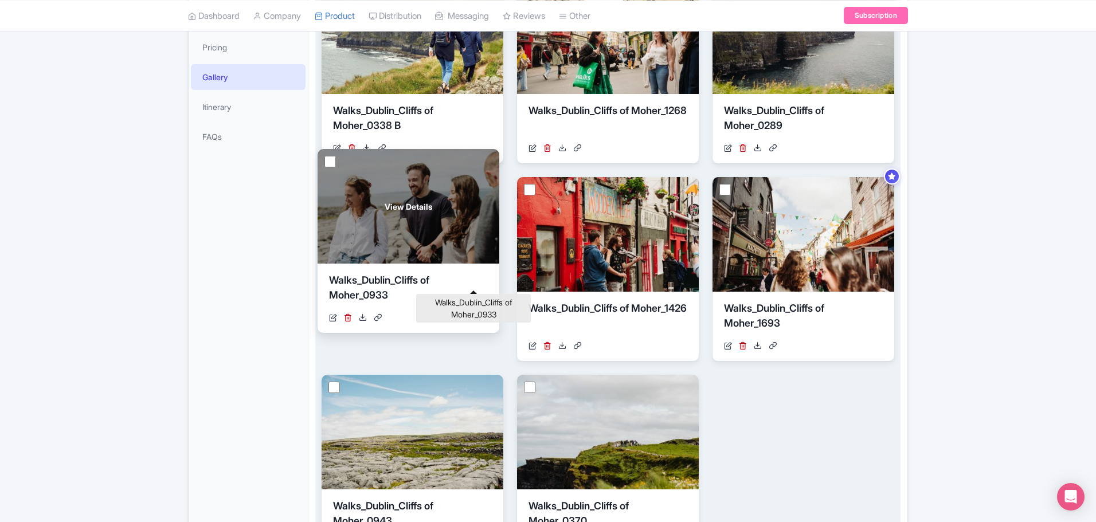
drag, startPoint x: 397, startPoint y: 502, endPoint x: 393, endPoint y: 276, distance: 225.8
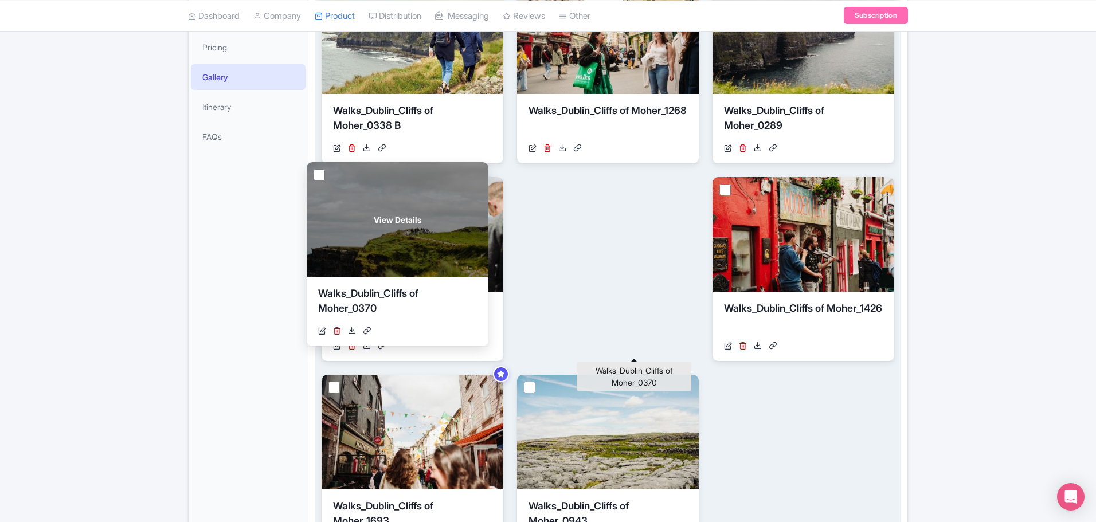
drag, startPoint x: 588, startPoint y: 505, endPoint x: 378, endPoint y: 293, distance: 299.0
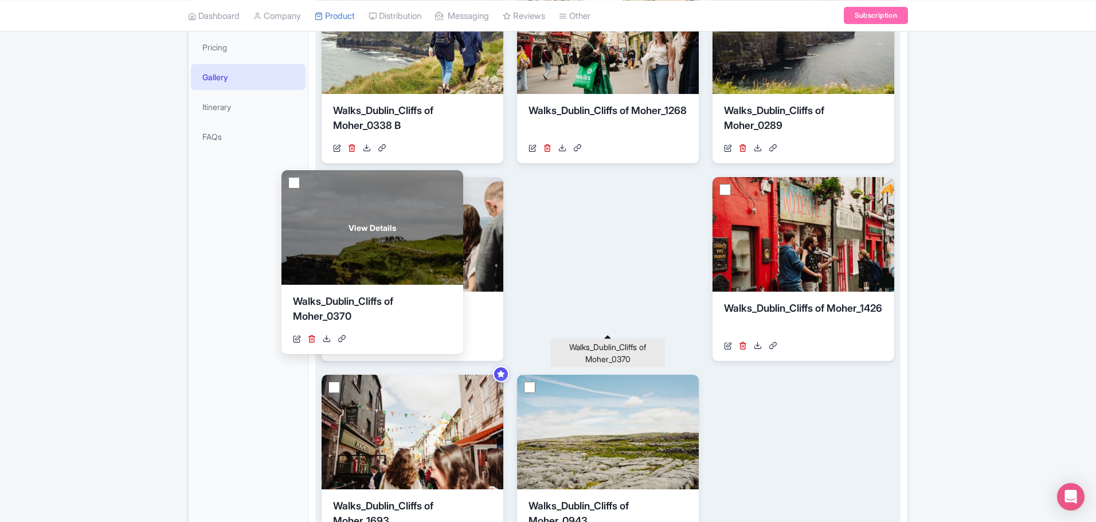
drag, startPoint x: 559, startPoint y: 315, endPoint x: 328, endPoint y: 310, distance: 231.0
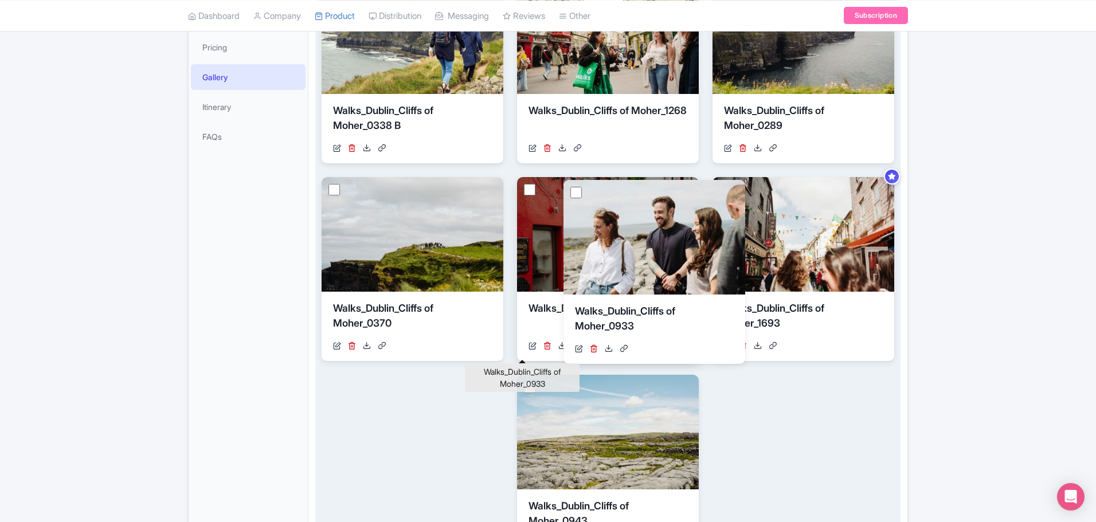
drag, startPoint x: 396, startPoint y: 308, endPoint x: 601, endPoint y: 303, distance: 204.6
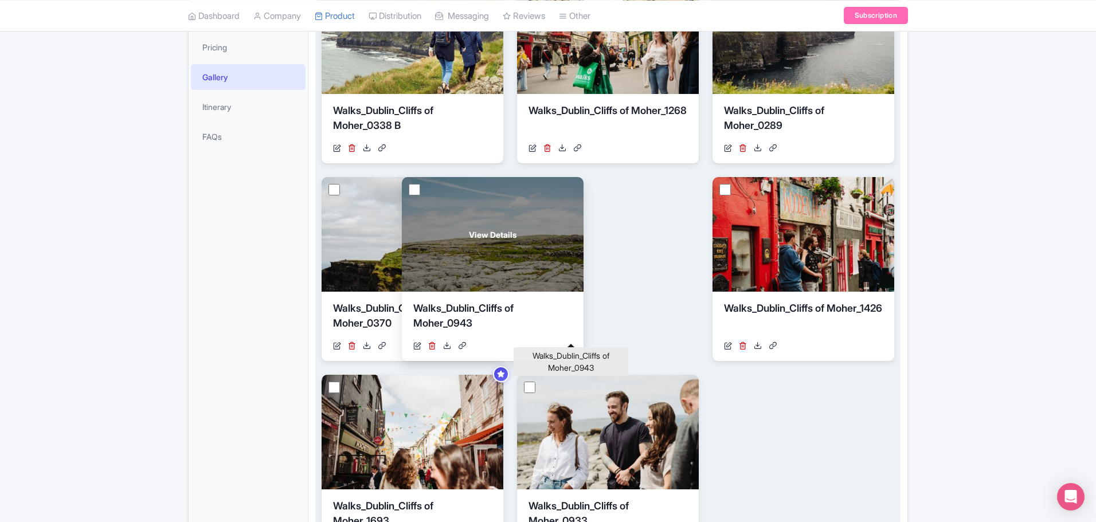
drag, startPoint x: 570, startPoint y: 441, endPoint x: 482, endPoint y: 308, distance: 158.8
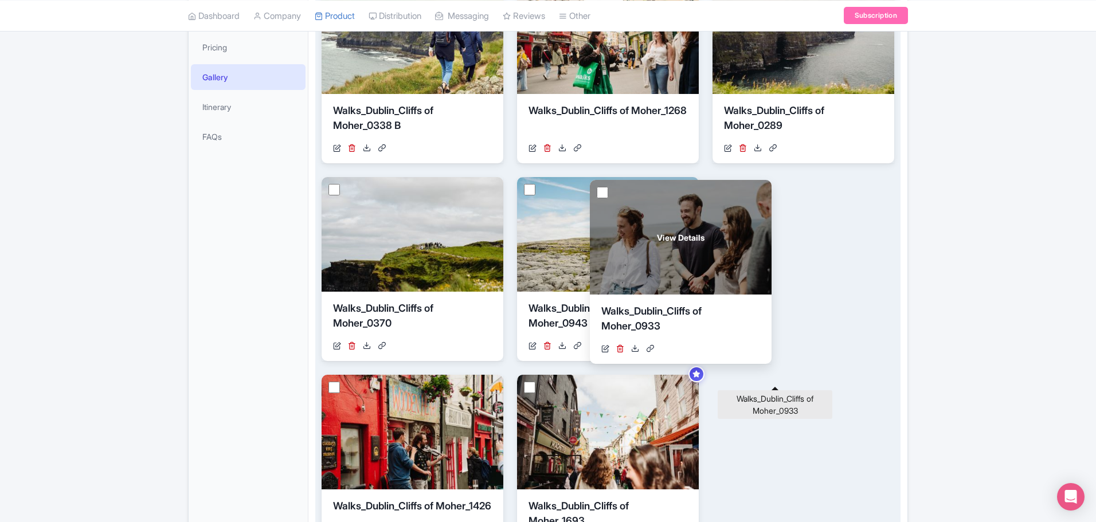
drag, startPoint x: 551, startPoint y: 507, endPoint x: 623, endPoint y: 312, distance: 207.8
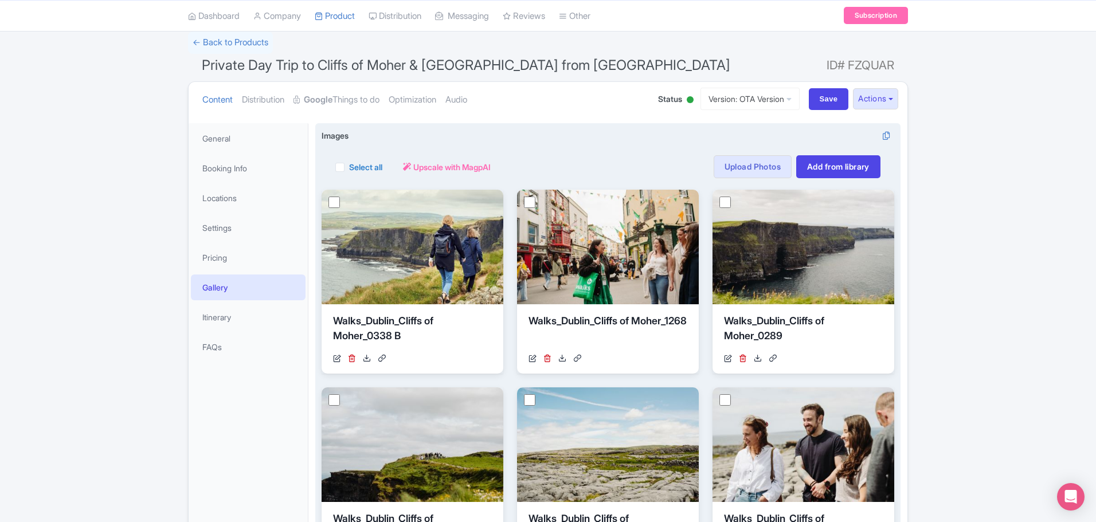
scroll to position [38, 0]
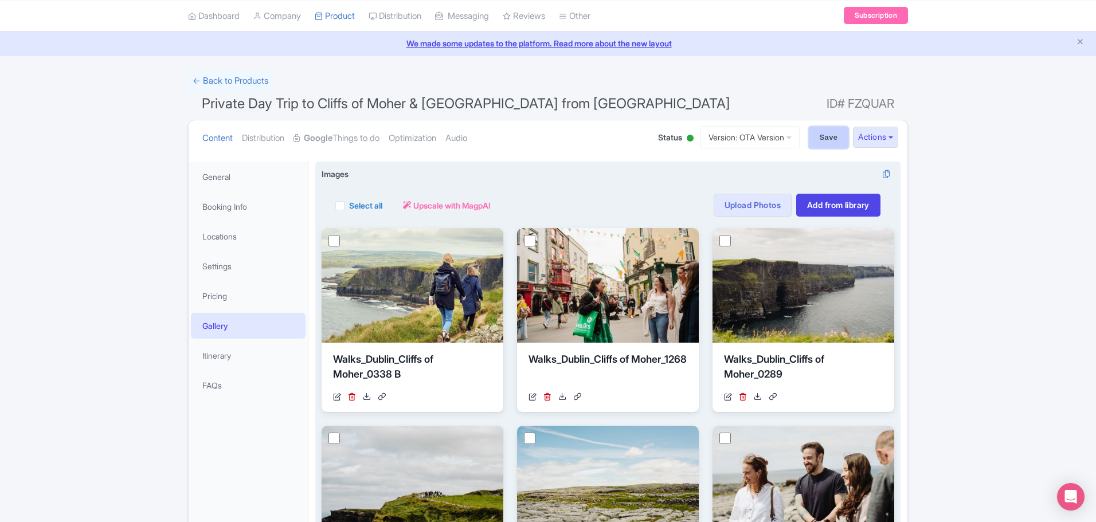
click at [818, 134] on input "Save" at bounding box center [829, 138] width 40 height 22
type input "Saving..."
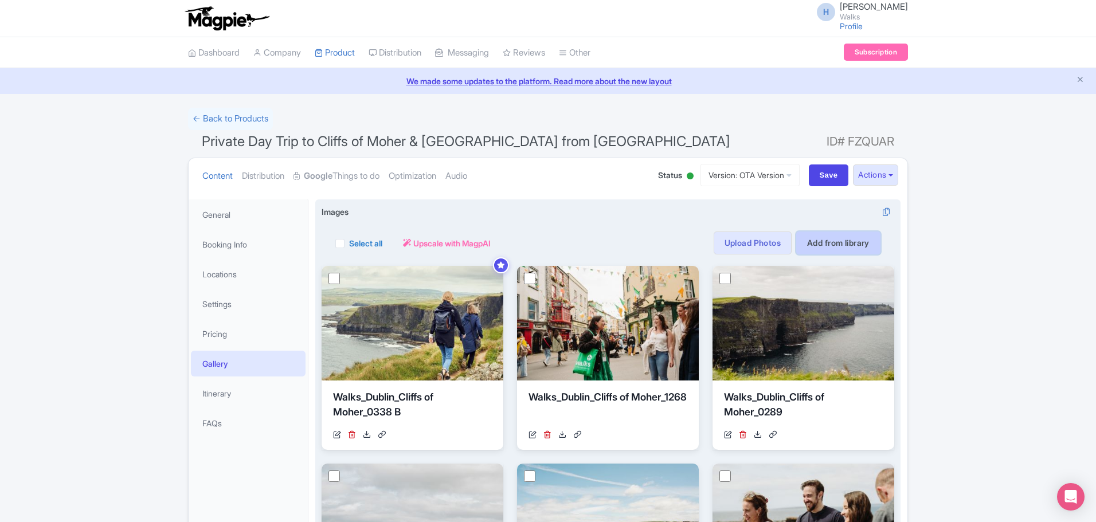
click at [827, 236] on link "Add from library" at bounding box center [838, 243] width 84 height 23
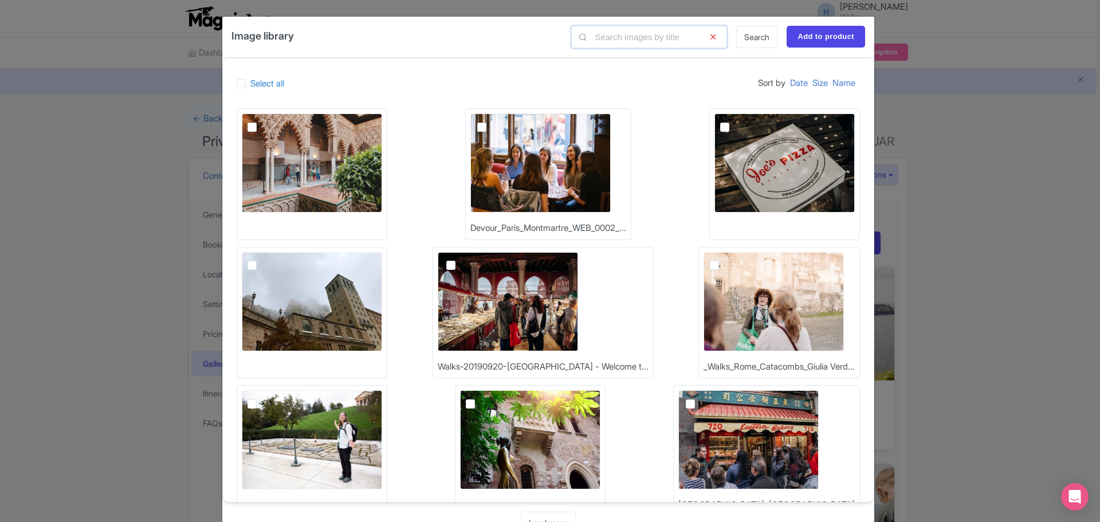
drag, startPoint x: 609, startPoint y: 38, endPoint x: 598, endPoint y: 38, distance: 10.3
click at [601, 38] on input "text" at bounding box center [649, 37] width 156 height 22
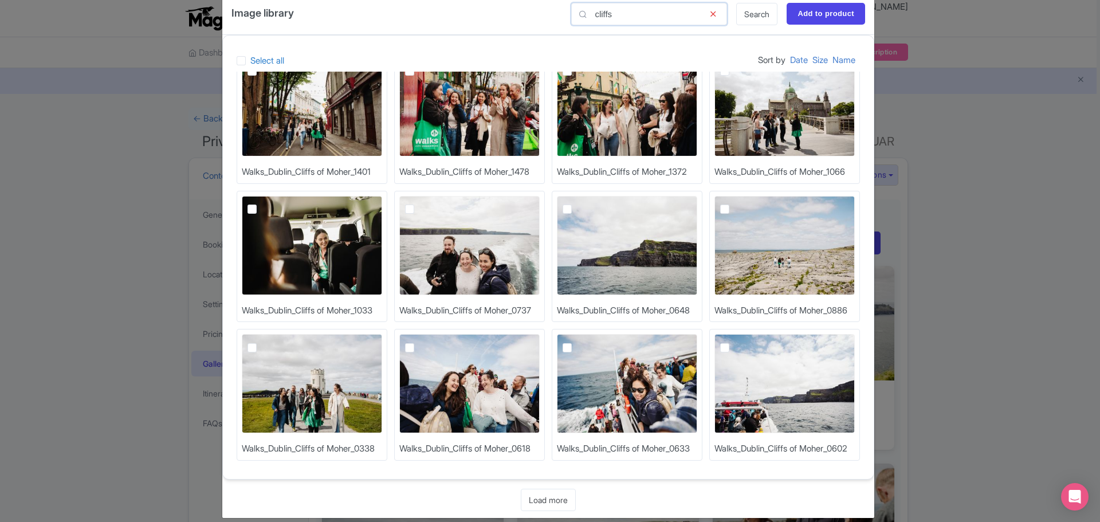
scroll to position [36, 0]
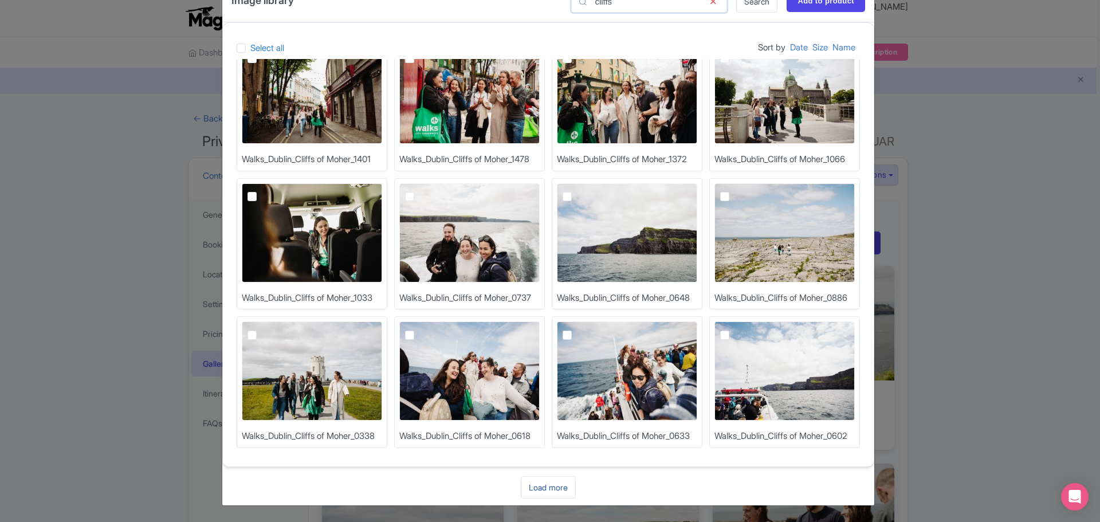
type input "cliffs"
click at [554, 489] on link "Load more" at bounding box center [548, 487] width 55 height 22
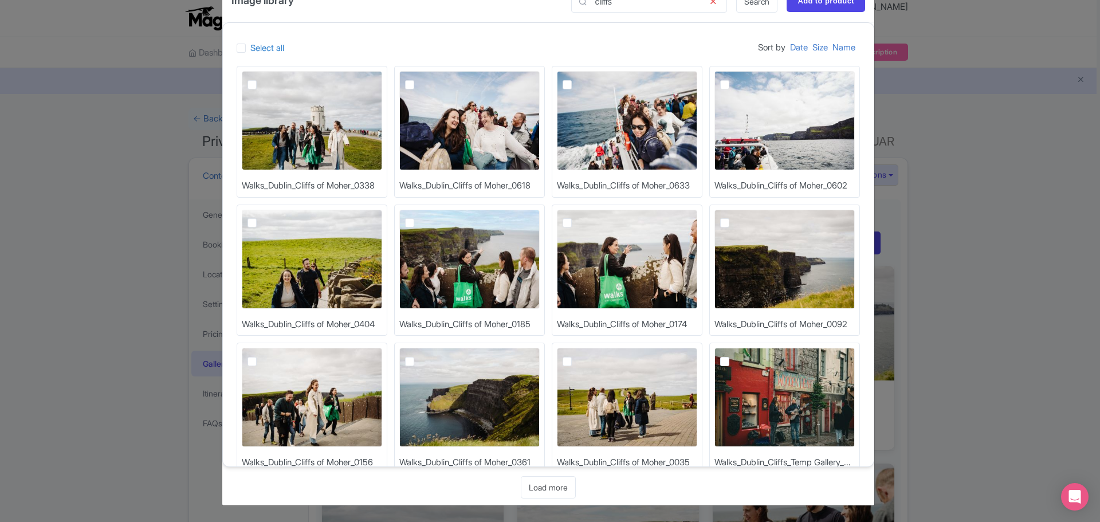
scroll to position [287, 0]
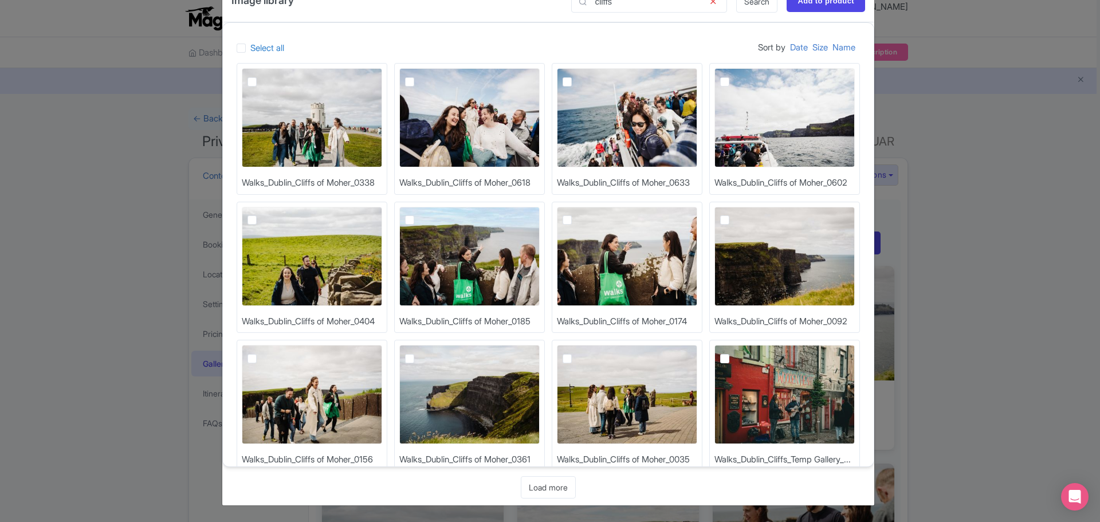
click at [576, 214] on label at bounding box center [576, 214] width 0 height 0
click at [576, 214] on input "checkbox" at bounding box center [579, 210] width 7 height 7
checkbox input "true"
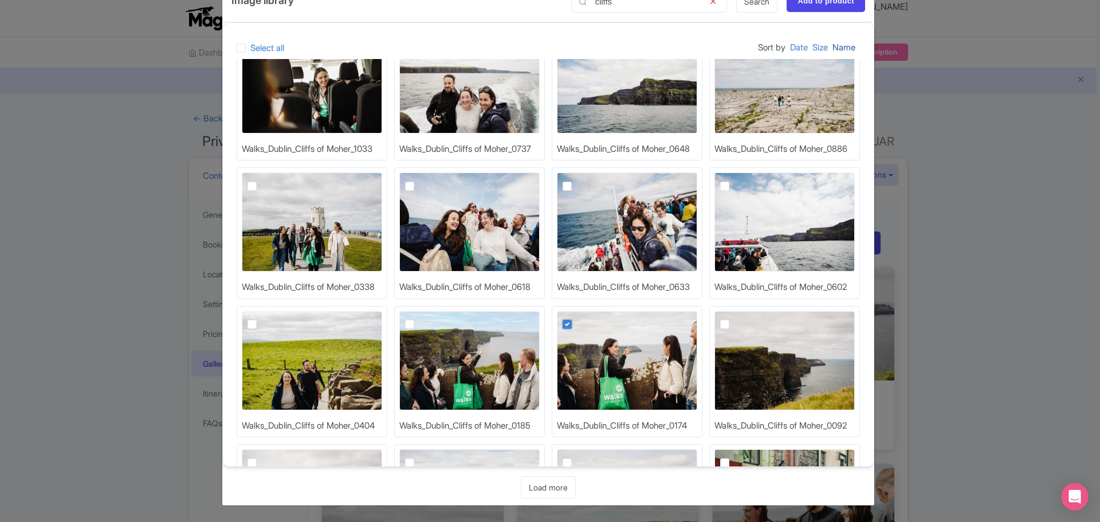
scroll to position [172, 0]
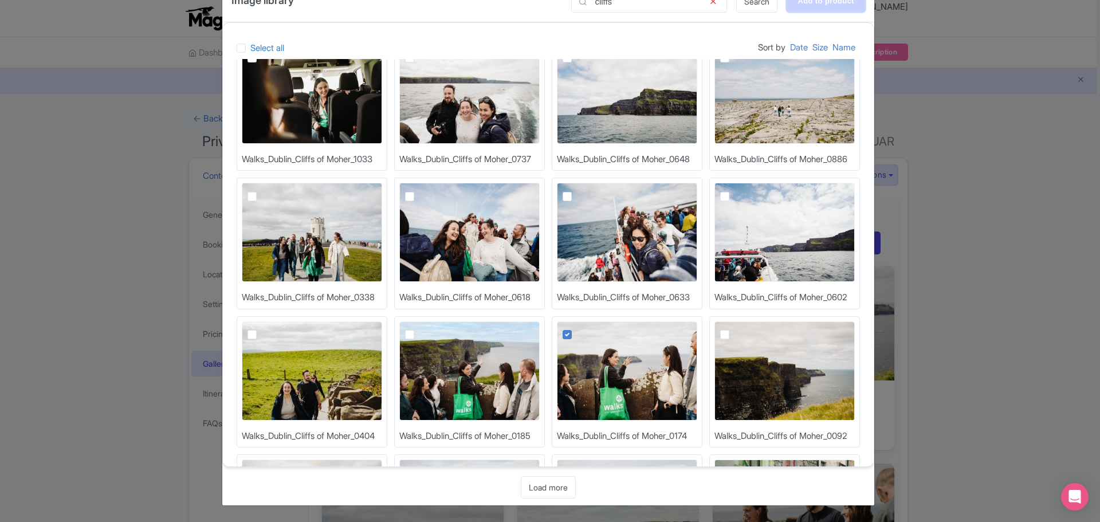
click at [847, 10] on input "Add to product" at bounding box center [826, 1] width 79 height 22
type input "Adding..."
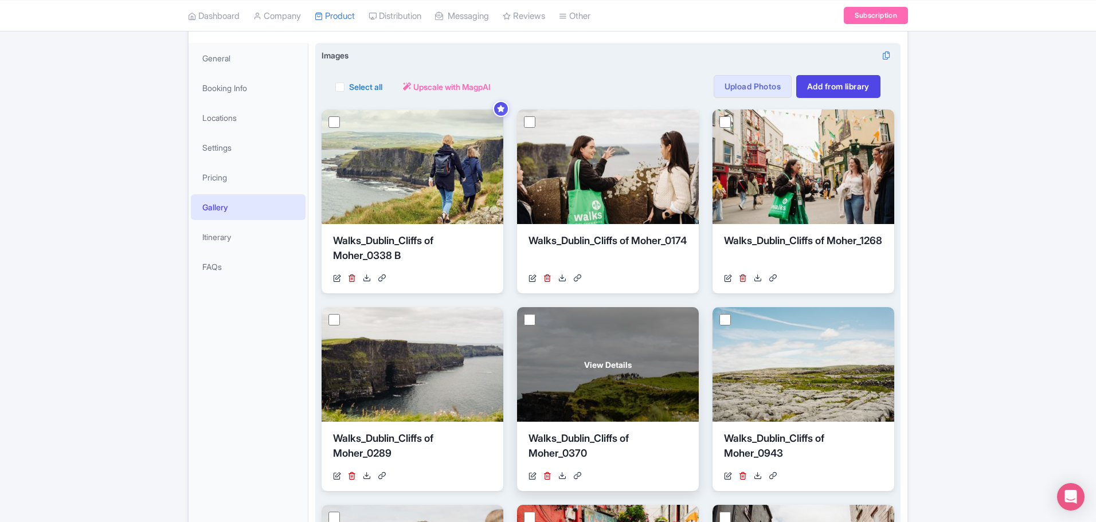
scroll to position [172, 0]
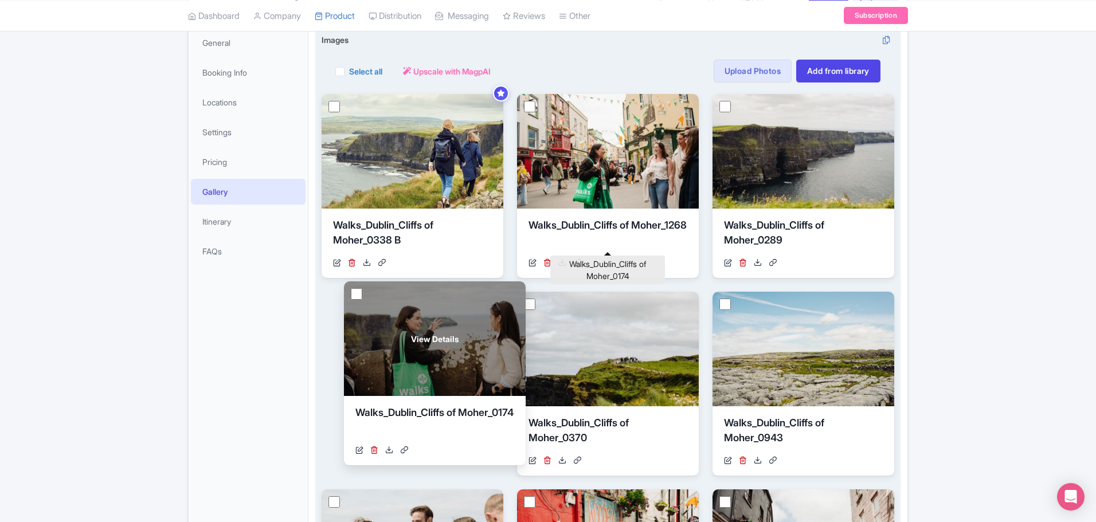
drag, startPoint x: 563, startPoint y: 234, endPoint x: 389, endPoint y: 425, distance: 258.4
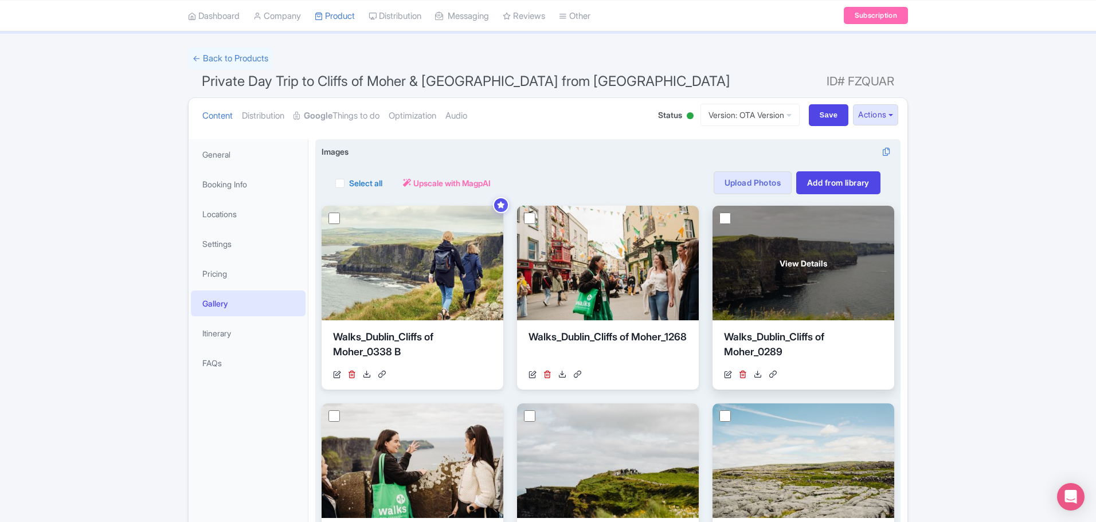
scroll to position [0, 0]
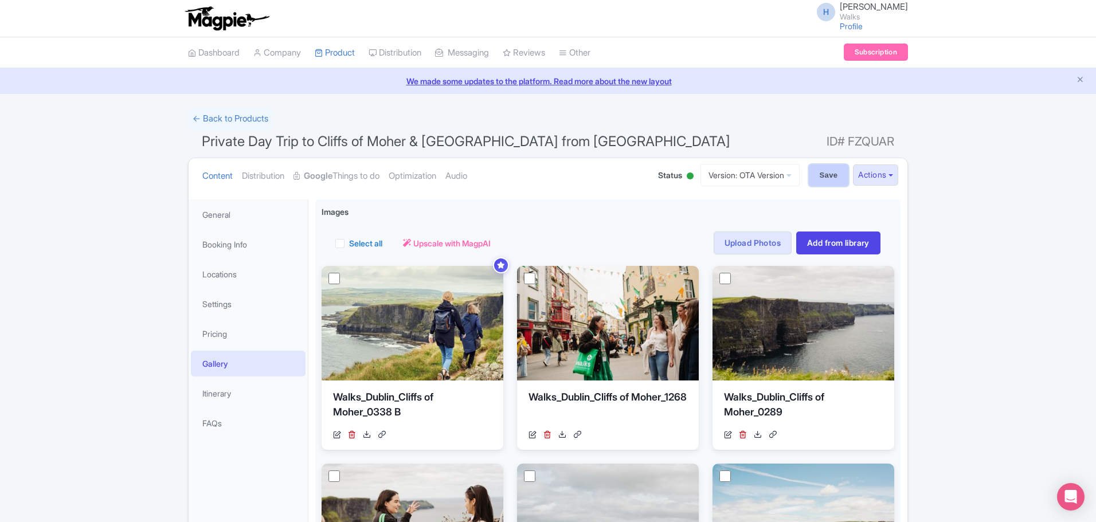
click at [827, 176] on input "Save" at bounding box center [829, 175] width 40 height 22
type input "Saving..."
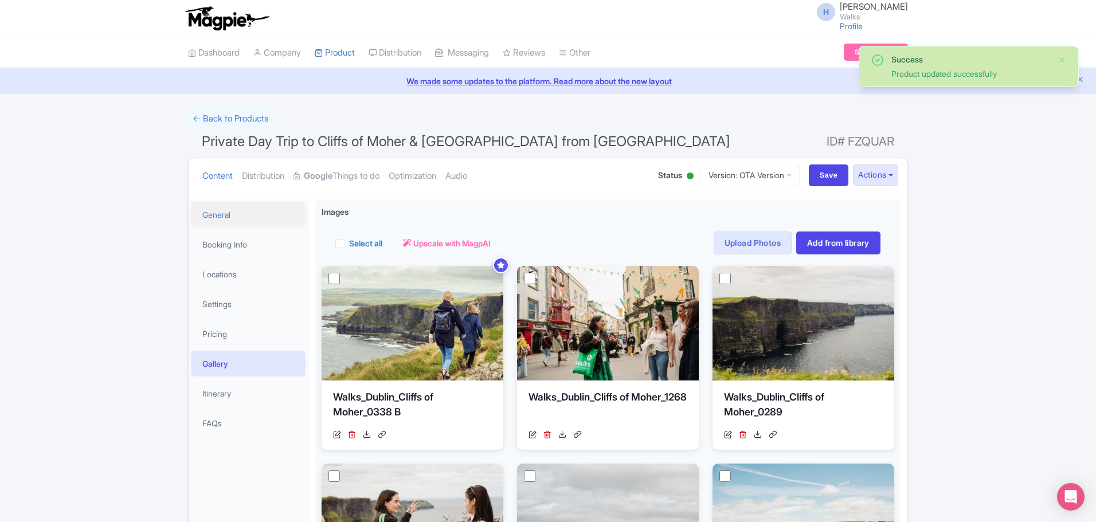
click at [210, 210] on link "General" at bounding box center [248, 215] width 115 height 26
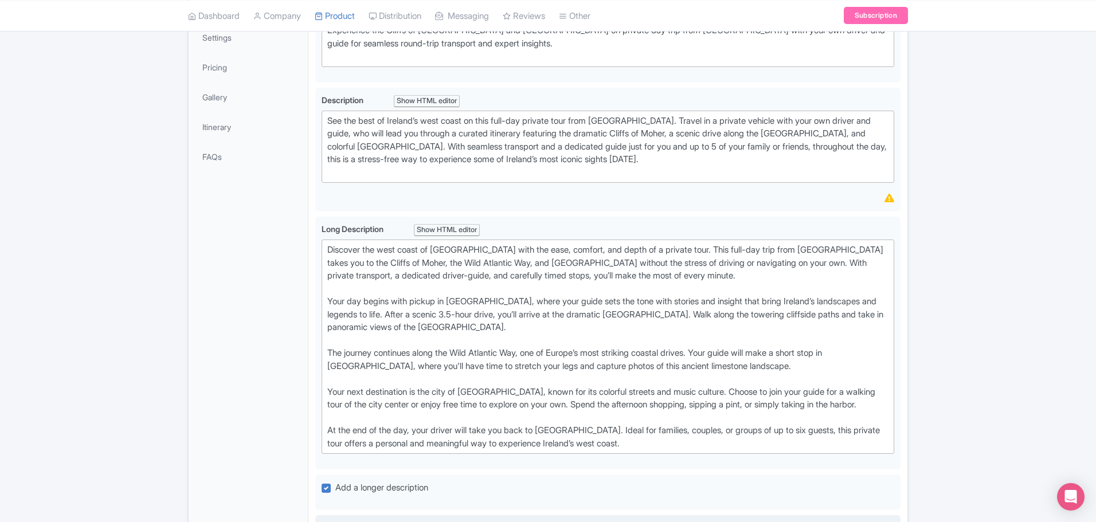
scroll to position [4, 0]
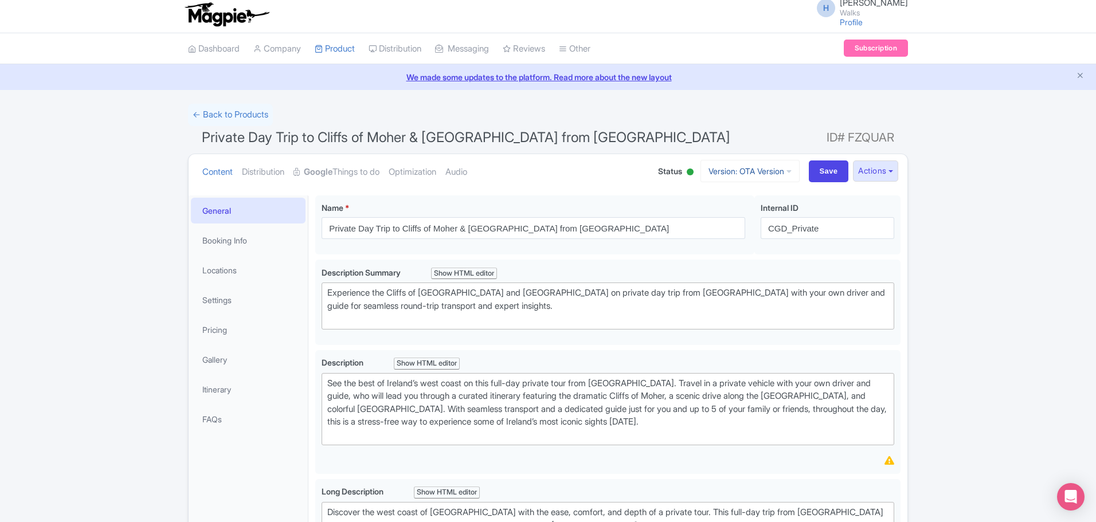
click at [752, 172] on link "Version: OTA Version" at bounding box center [749, 171] width 99 height 22
click at [743, 234] on link "Viator Version" at bounding box center [751, 234] width 109 height 18
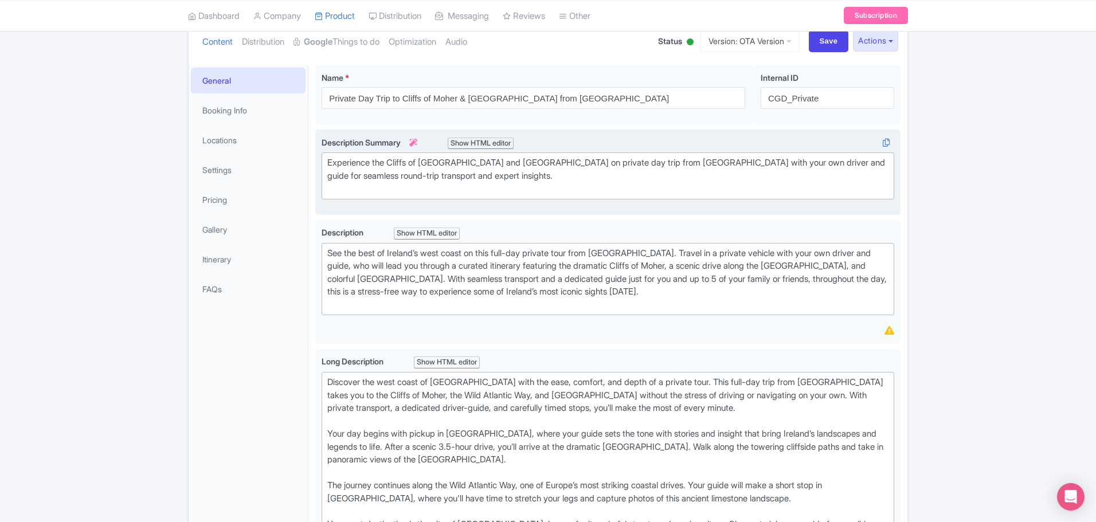
scroll to position [176, 0]
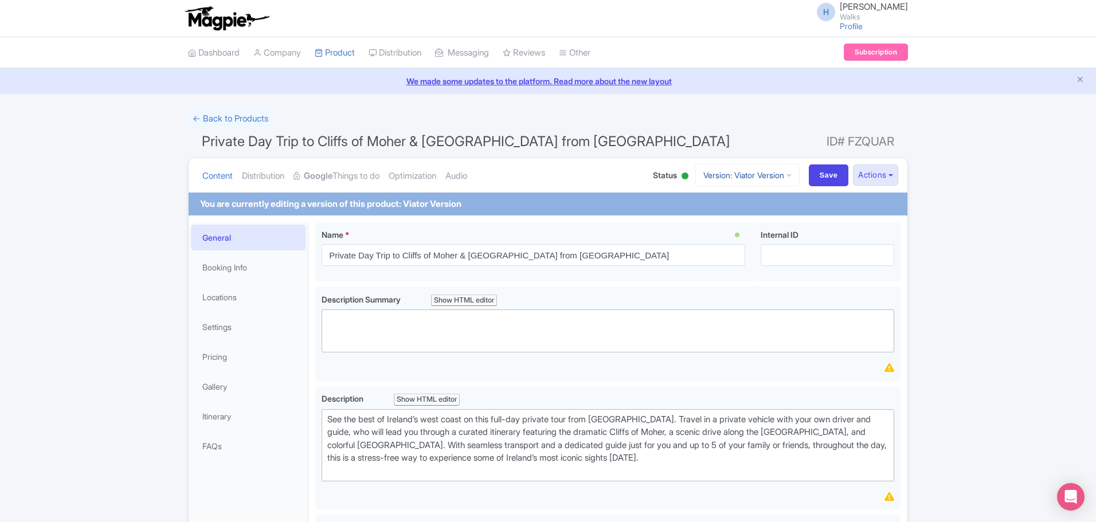
click at [727, 170] on link "Version: Viator Version" at bounding box center [747, 175] width 104 height 22
click at [725, 209] on link "Manage Versions" at bounding box center [753, 203] width 109 height 18
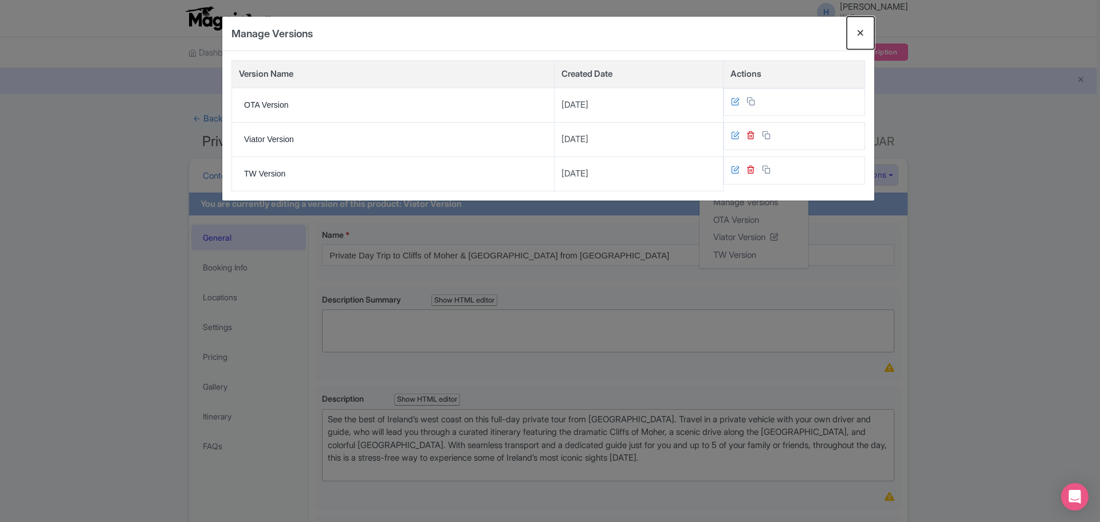
drag, startPoint x: 864, startPoint y: 31, endPoint x: 862, endPoint y: 38, distance: 7.1
click at [864, 31] on button "Close" at bounding box center [861, 33] width 28 height 33
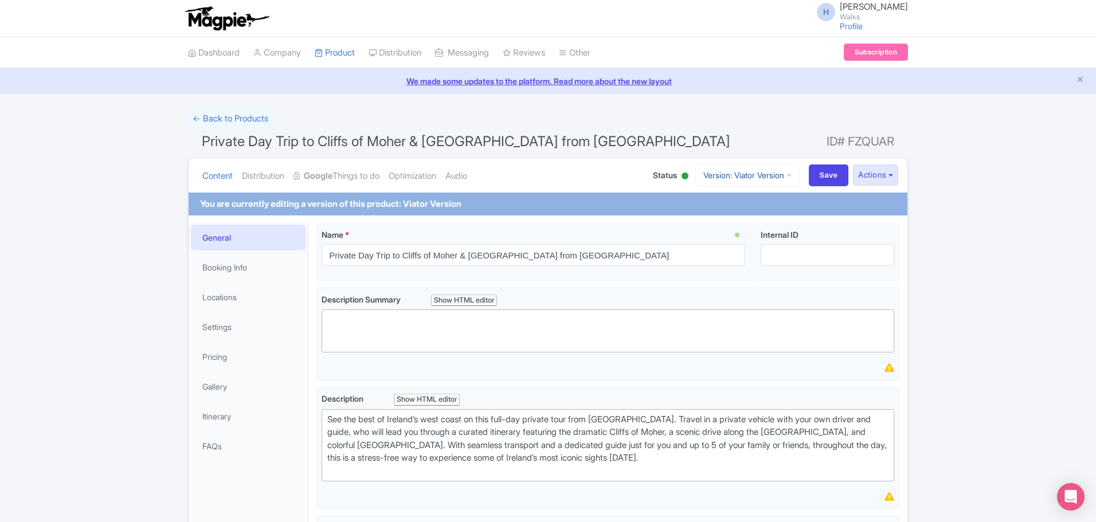
click at [713, 166] on link "Version: Viator Version" at bounding box center [747, 175] width 104 height 22
click at [817, 179] on input "Save" at bounding box center [829, 175] width 40 height 22
type input "Saving..."
click at [709, 178] on link "Version: Viator Version" at bounding box center [747, 175] width 104 height 22
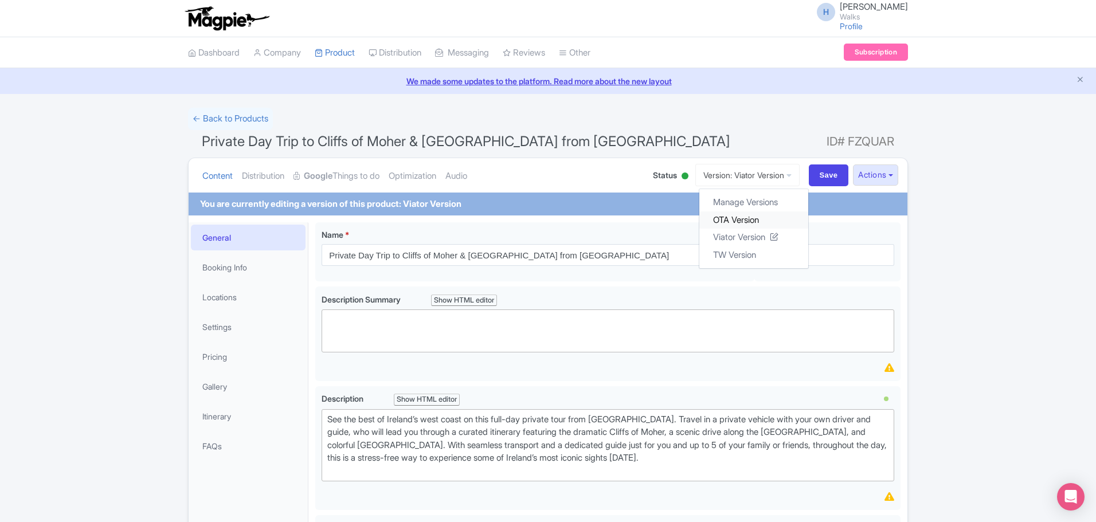
click at [721, 218] on link "OTA Version" at bounding box center [753, 220] width 109 height 18
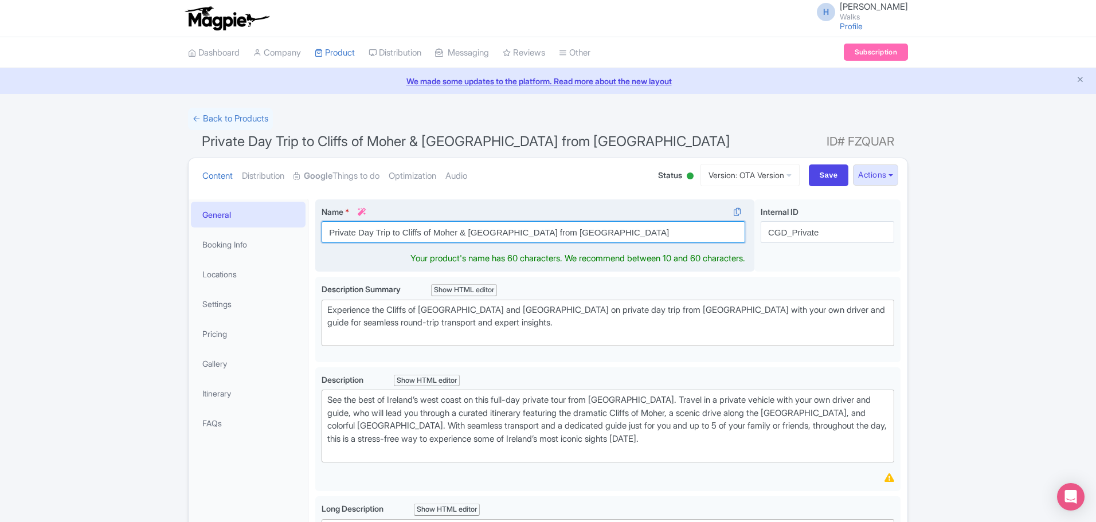
drag, startPoint x: 575, startPoint y: 236, endPoint x: 321, endPoint y: 233, distance: 254.4
click at [321, 233] on div "Name * i Private Day Trip to Cliffs of [GEOGRAPHIC_DATA] & [GEOGRAPHIC_DATA] fr…" at bounding box center [534, 235] width 439 height 73
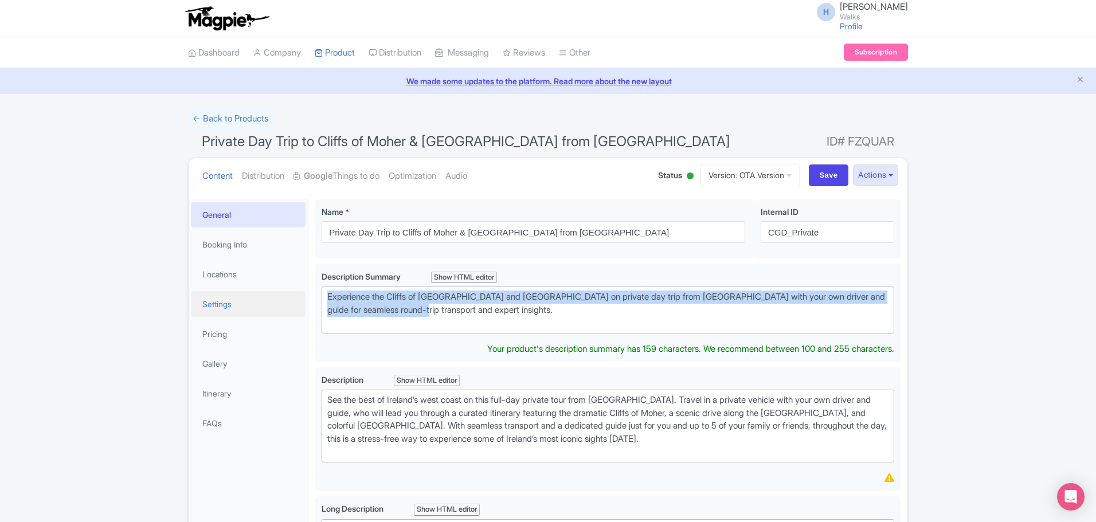
drag, startPoint x: 450, startPoint y: 306, endPoint x: 301, endPoint y: 295, distance: 150.0
type trix-editor "<div>Experience the Cliffs of [GEOGRAPHIC_DATA] and [GEOGRAPHIC_DATA] on privat…"
copy div "Experience the Cliffs of [GEOGRAPHIC_DATA] and [GEOGRAPHIC_DATA] on private day…"
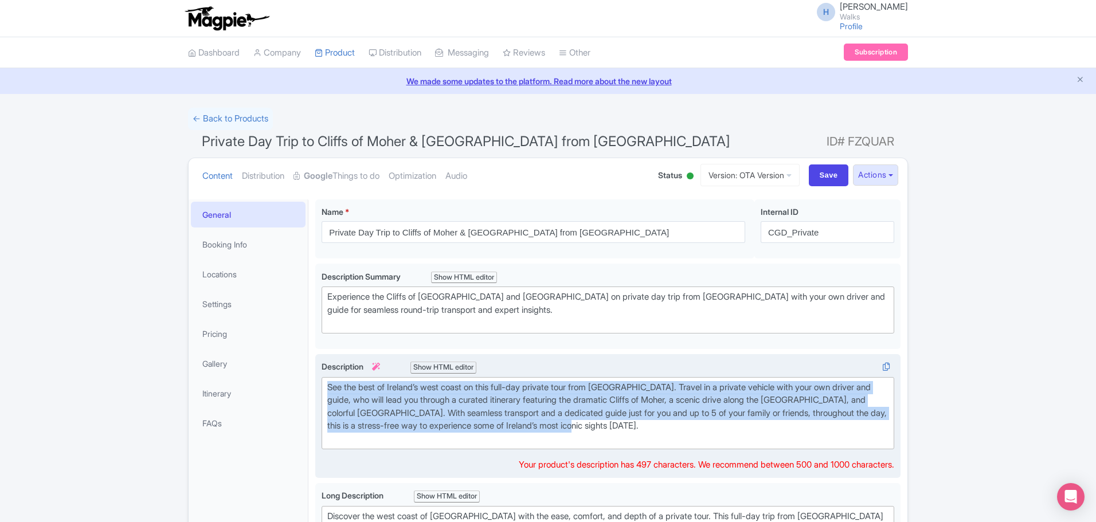
drag, startPoint x: 652, startPoint y: 427, endPoint x: 326, endPoint y: 390, distance: 327.5
click at [326, 390] on trix-editor "See the best of Ireland’s west coast on this full-day private tour from [GEOGRA…" at bounding box center [607, 413] width 572 height 73
type trix-editor "<div>See the best of Ireland’s west coast on this full-day private tour from [G…"
copy div "See the best of Ireland’s west coast on this full-day private tour from [GEOGRA…"
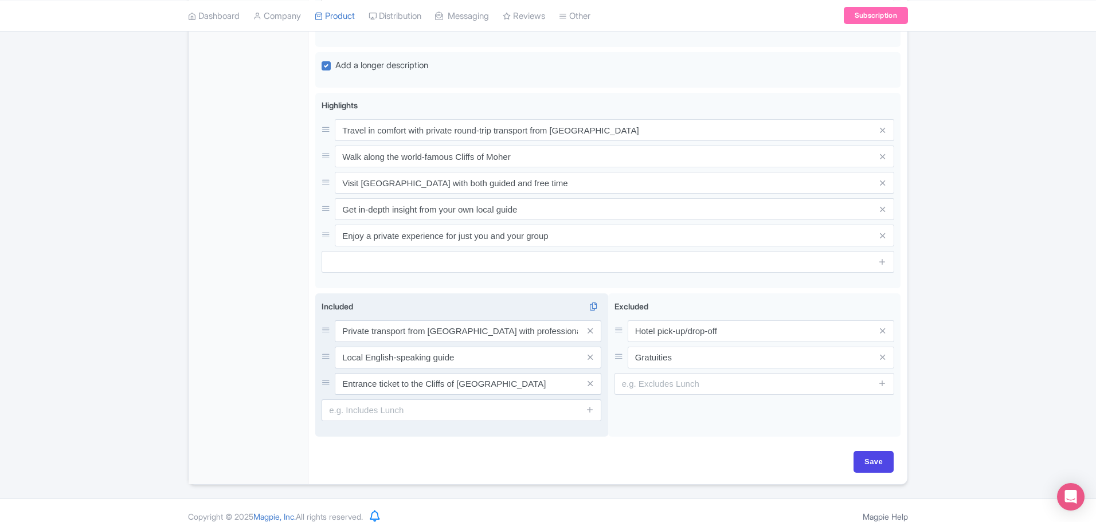
scroll to position [701, 0]
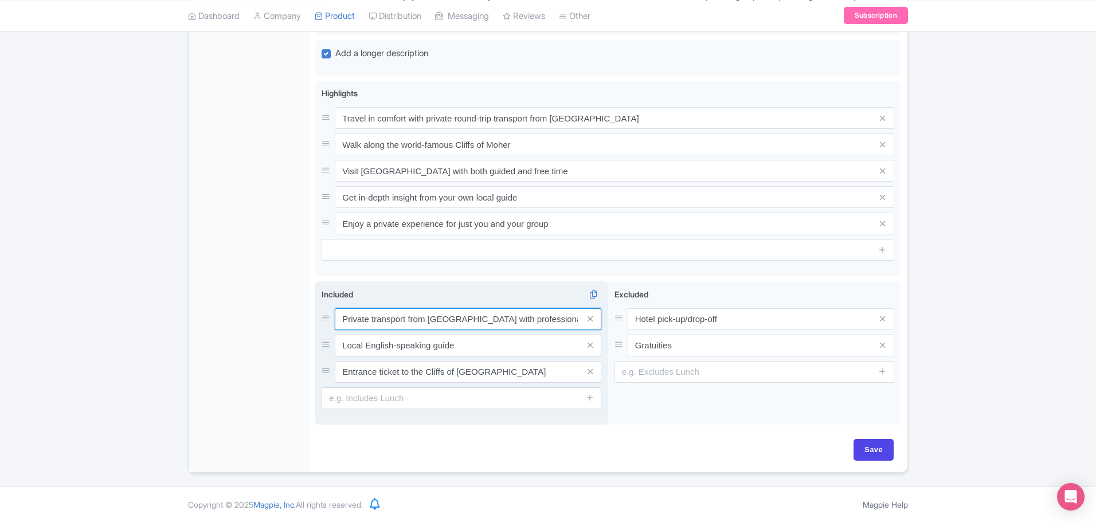
drag, startPoint x: 342, startPoint y: 319, endPoint x: 550, endPoint y: 319, distance: 208.0
click at [550, 319] on input "Private transport from [GEOGRAPHIC_DATA] with professional driver" at bounding box center [468, 319] width 266 height 22
drag, startPoint x: 343, startPoint y: 344, endPoint x: 494, endPoint y: 344, distance: 151.3
click at [494, 344] on input "Local English-speaking guide" at bounding box center [468, 346] width 266 height 22
drag, startPoint x: 343, startPoint y: 372, endPoint x: 566, endPoint y: 375, distance: 222.9
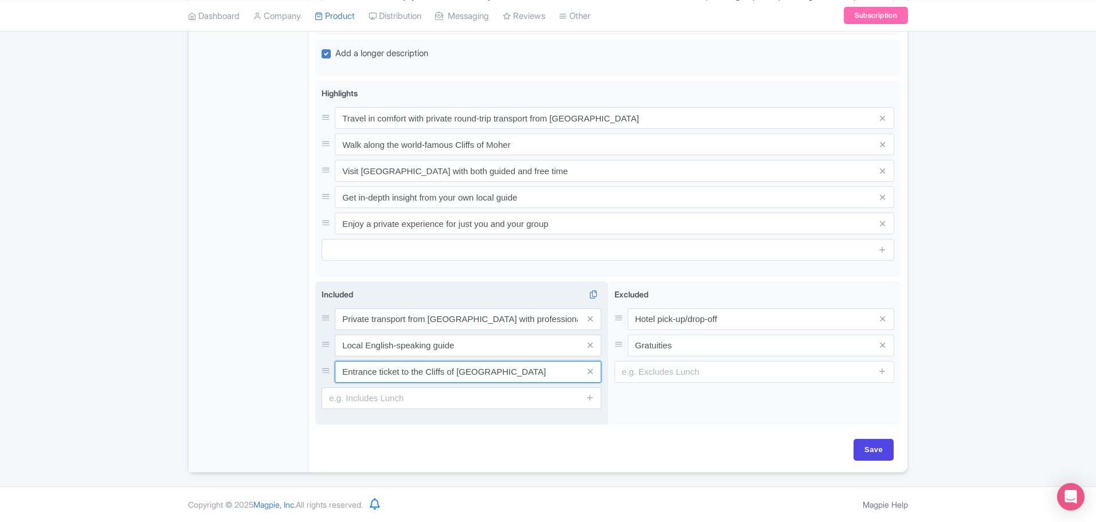
click at [566, 376] on input "Entrance ticket to the Cliffs of [GEOGRAPHIC_DATA]" at bounding box center [468, 372] width 266 height 22
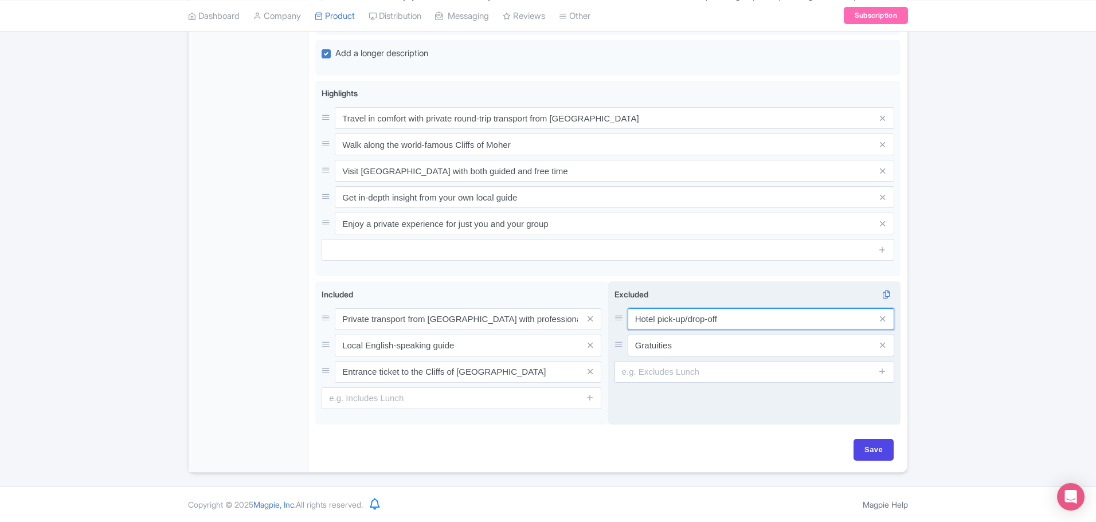
drag, startPoint x: 635, startPoint y: 320, endPoint x: 755, endPoint y: 325, distance: 119.9
click at [755, 325] on input "Hotel pick-up/drop-off" at bounding box center [760, 319] width 266 height 22
drag, startPoint x: 634, startPoint y: 346, endPoint x: 687, endPoint y: 346, distance: 53.3
click at [687, 346] on input "Gratuities" at bounding box center [760, 346] width 266 height 22
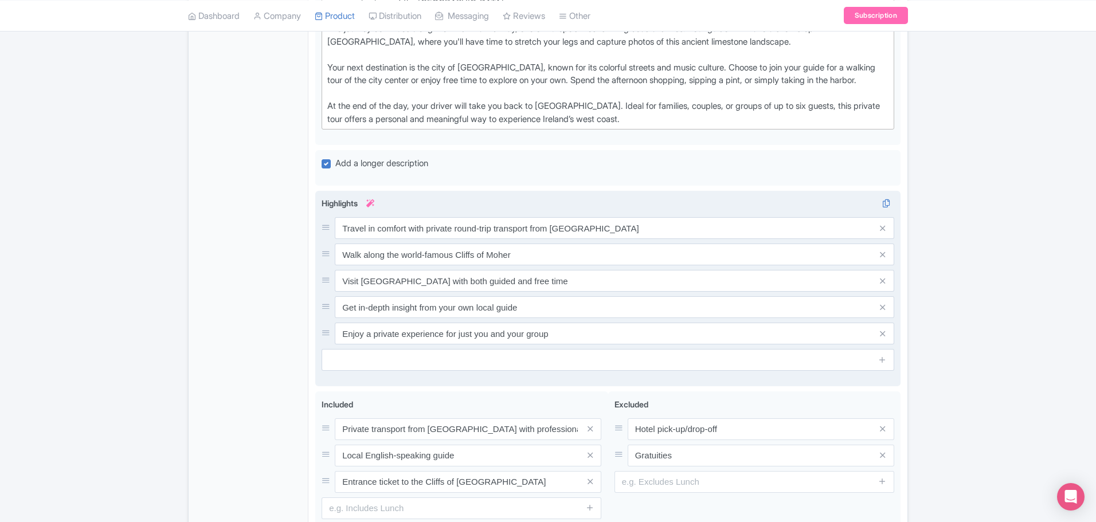
scroll to position [586, 0]
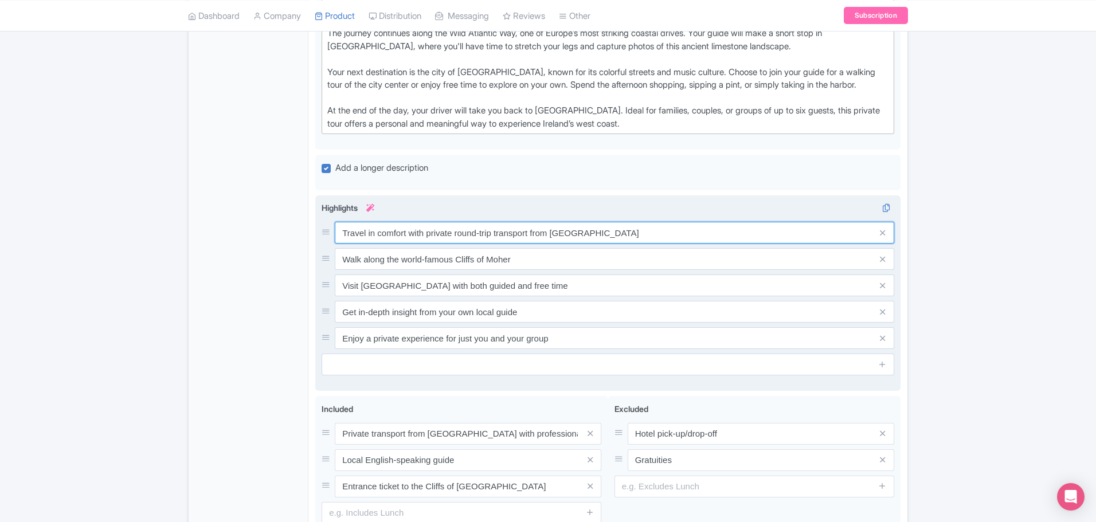
drag, startPoint x: 571, startPoint y: 232, endPoint x: 329, endPoint y: 232, distance: 241.2
click at [329, 232] on div "Travel in comfort with private round-trip transport from [GEOGRAPHIC_DATA]" at bounding box center [607, 233] width 572 height 22
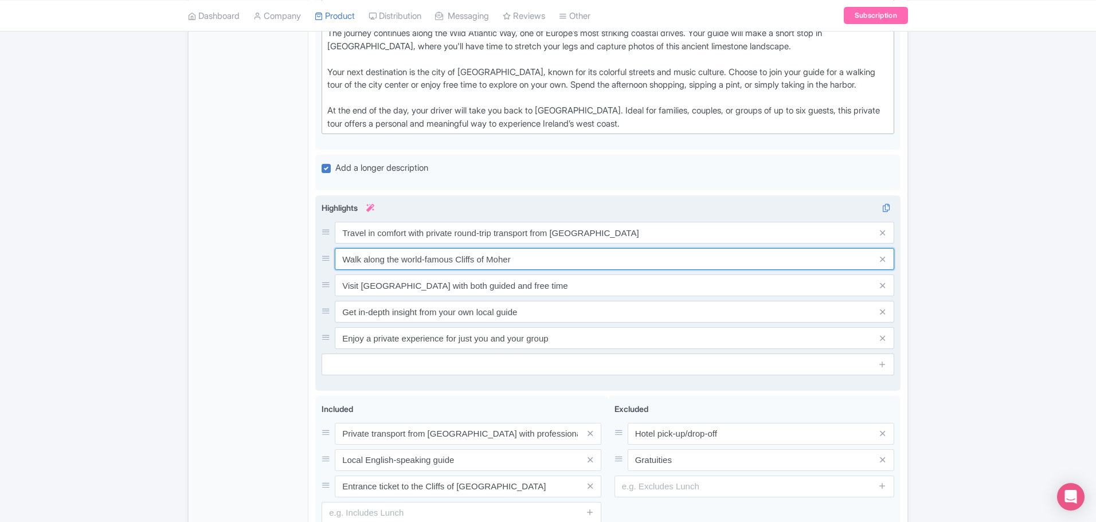
drag, startPoint x: 339, startPoint y: 255, endPoint x: 542, endPoint y: 262, distance: 203.0
click at [542, 263] on input "Walk along the world-famous Cliffs of Moher" at bounding box center [614, 259] width 559 height 22
drag, startPoint x: 340, startPoint y: 286, endPoint x: 556, endPoint y: 282, distance: 216.1
click at [555, 287] on input "Visit [GEOGRAPHIC_DATA] with both guided and free time" at bounding box center [614, 285] width 559 height 22
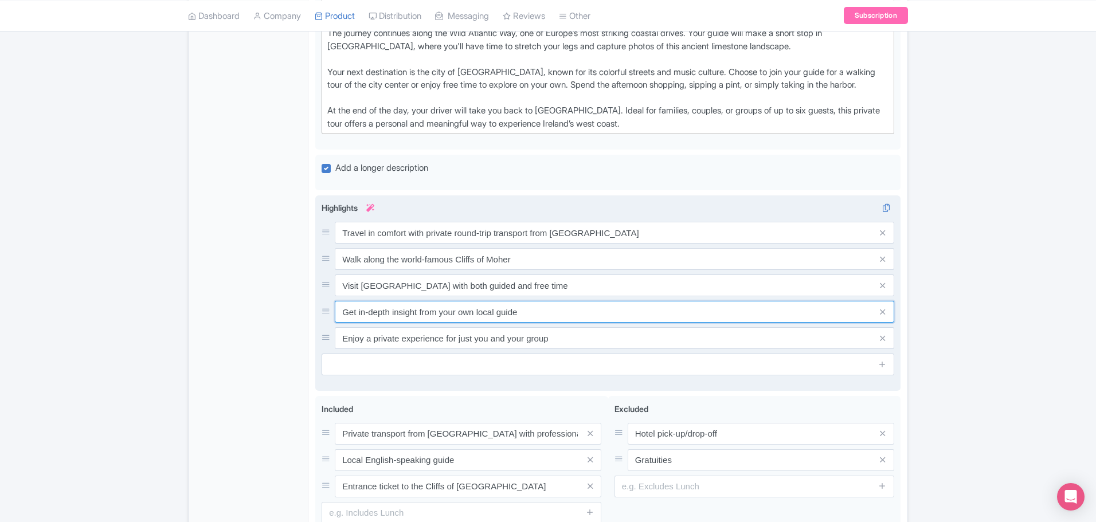
drag, startPoint x: 340, startPoint y: 308, endPoint x: 531, endPoint y: 316, distance: 191.0
click at [531, 316] on input "Get in-depth insight from your own local guide" at bounding box center [614, 312] width 559 height 22
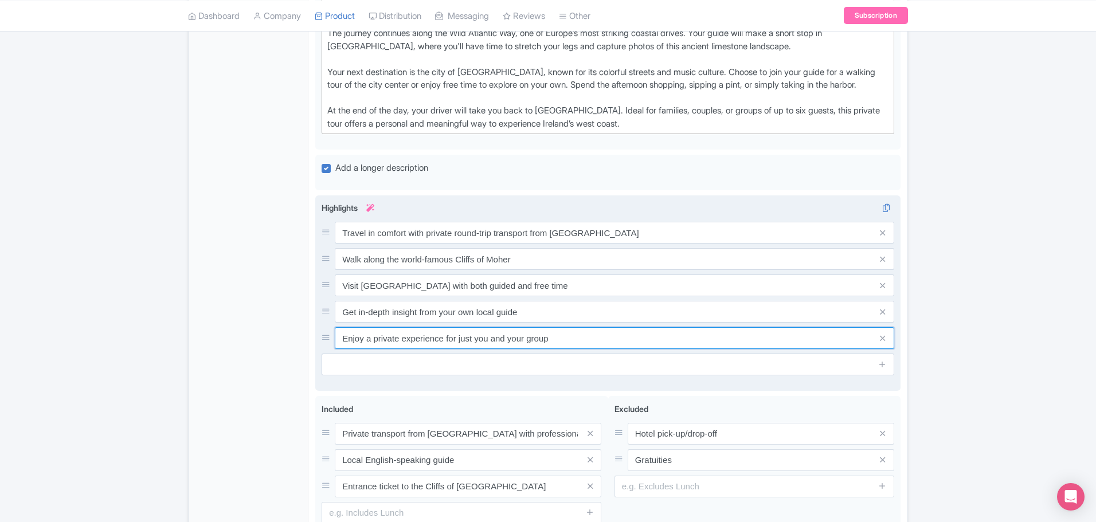
drag, startPoint x: 355, startPoint y: 339, endPoint x: 578, endPoint y: 346, distance: 223.6
click at [578, 346] on input "Enjoy a private experience for just you and your group" at bounding box center [614, 338] width 559 height 22
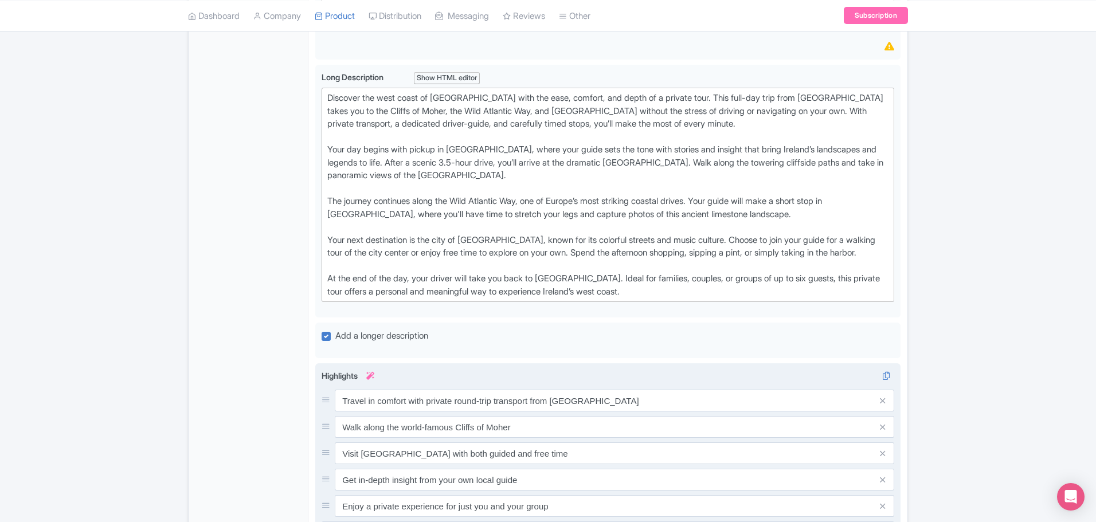
scroll to position [414, 0]
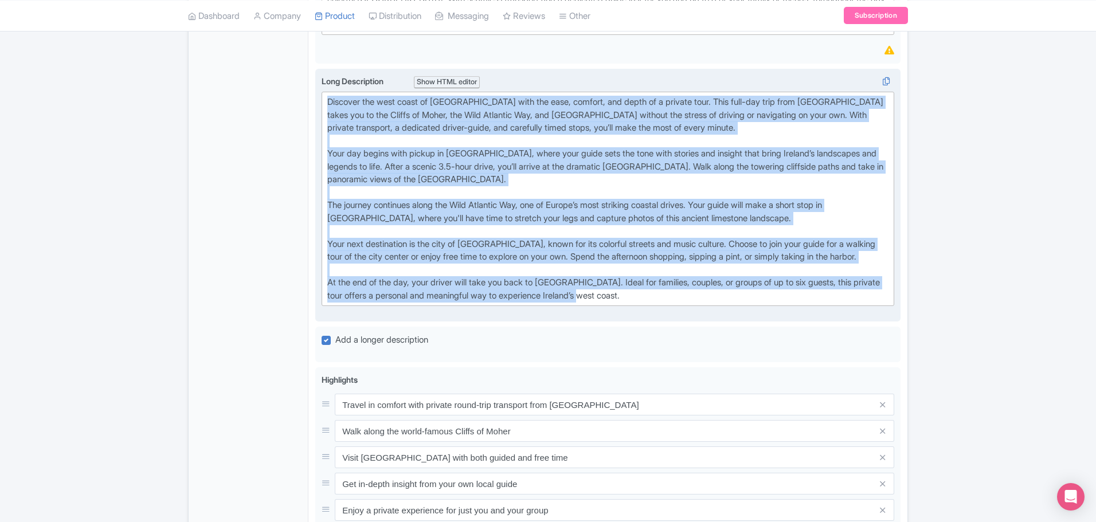
drag, startPoint x: 623, startPoint y: 294, endPoint x: 316, endPoint y: 91, distance: 367.6
click at [316, 91] on div "Long Description i Show HTML editor Bold Italic Strikethrough Link Heading Quot…" at bounding box center [607, 195] width 585 height 253
type trix-editor "<lor>Ipsumdol sit amet conse ad Elitsed doei tem inci, utlabor, etd magna al e …"
copy div "Loremips dol sita conse ad Elitsed doei tem inci, utlabor, etd magna al e admin…"
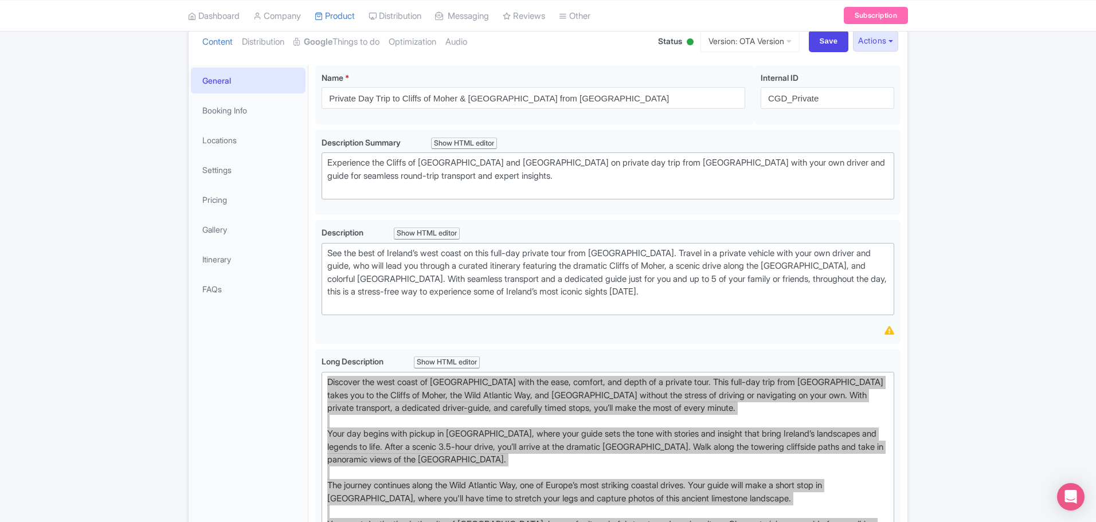
scroll to position [128, 0]
